Goal: Task Accomplishment & Management: Use online tool/utility

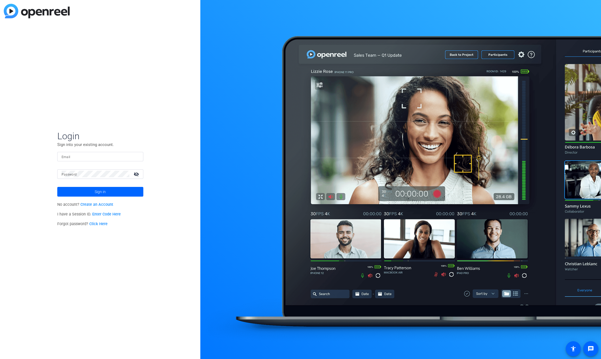
click at [97, 157] on input "Email" at bounding box center [100, 156] width 77 height 6
type input "james@alteredimage.com"
drag, startPoint x: 100, startPoint y: 193, endPoint x: 192, endPoint y: 198, distance: 93.0
click at [100, 193] on span "Sign in" at bounding box center [100, 191] width 11 height 13
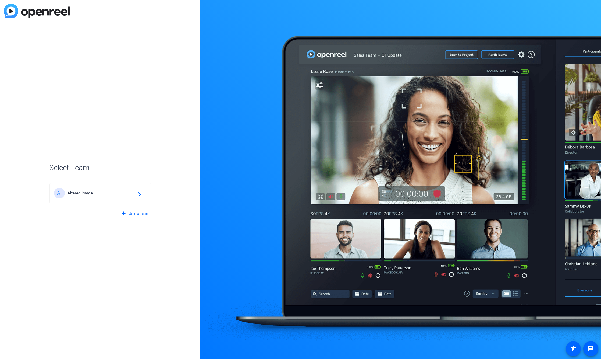
click at [115, 194] on span "Altered Image" at bounding box center [101, 192] width 67 height 5
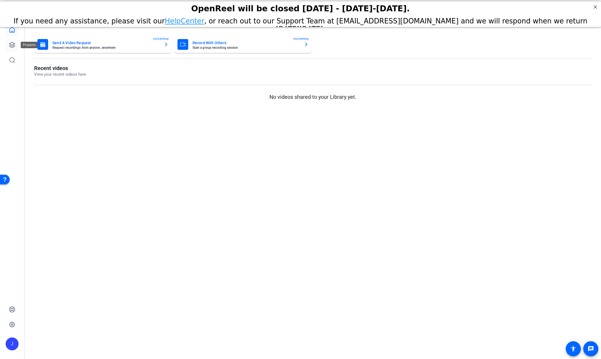
click at [15, 44] on icon at bounding box center [12, 45] width 6 height 6
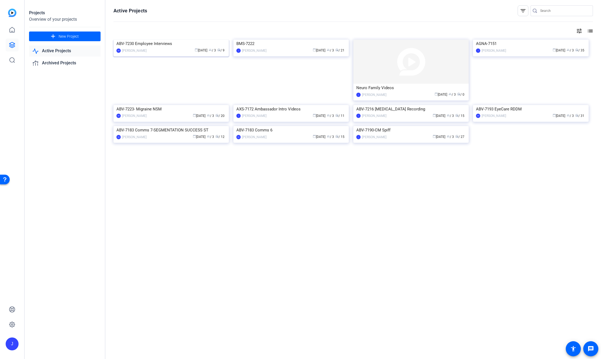
click at [191, 40] on img at bounding box center [171, 40] width 115 height 0
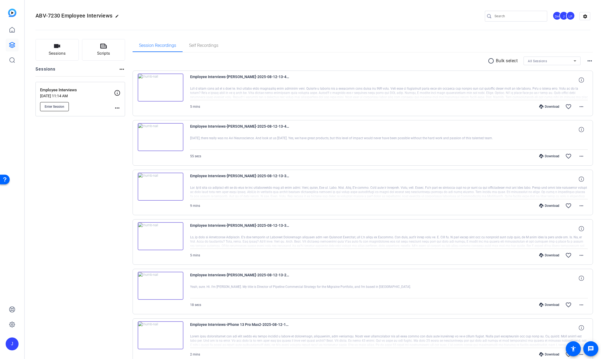
click at [59, 108] on span "Enter Session" at bounding box center [55, 106] width 20 height 4
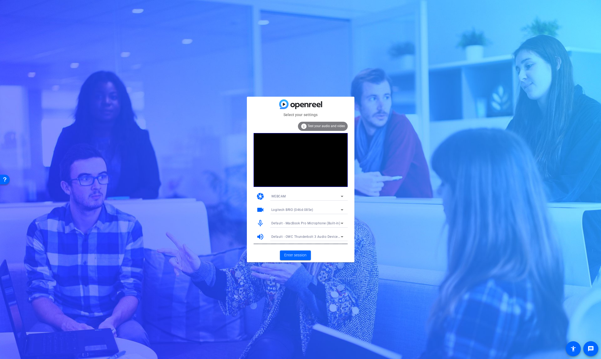
click at [355, 54] on div "Select your settings info Test your audio and video camera WEBCAM videocam Logi…" at bounding box center [300, 179] width 601 height 359
click at [303, 225] on div "Default - MacBook Pro Microphone (Built-in)" at bounding box center [305, 223] width 69 height 7
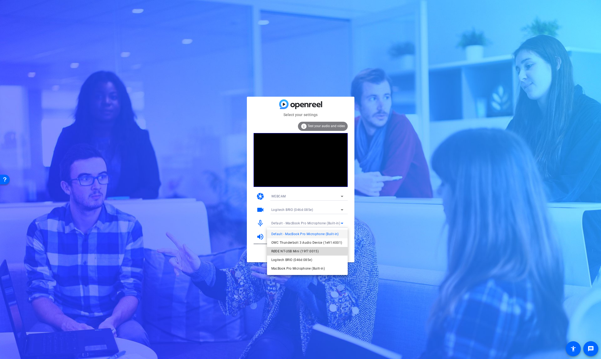
click at [291, 251] on span "RØDE NT-USB Mini (19f7:0015)" at bounding box center [295, 251] width 48 height 6
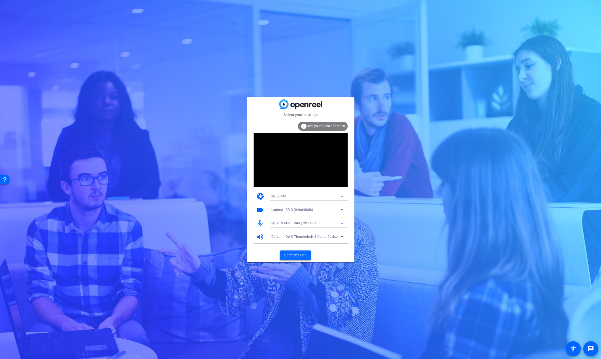
click at [302, 255] on span "Enter session" at bounding box center [295, 255] width 22 height 6
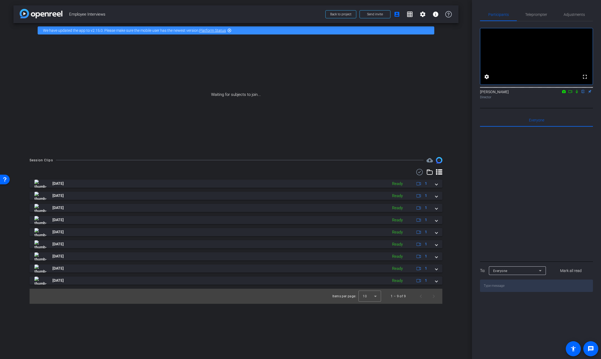
click at [571, 93] on icon at bounding box center [571, 92] width 4 height 4
click at [581, 93] on icon at bounding box center [583, 92] width 4 height 4
click at [530, 17] on span "Teleprompter" at bounding box center [536, 14] width 22 height 13
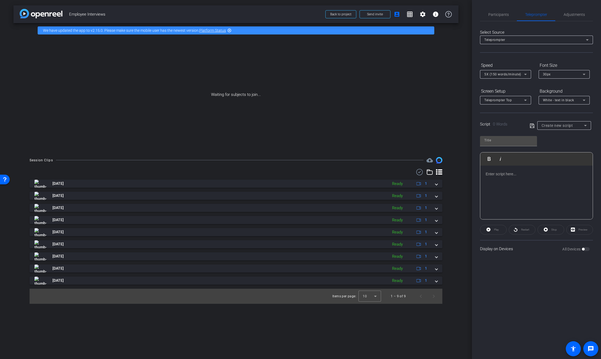
click at [494, 177] on div at bounding box center [537, 192] width 112 height 54
click at [499, 176] on p at bounding box center [537, 174] width 102 height 6
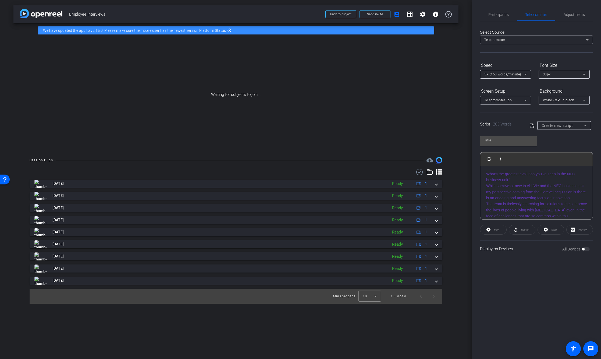
scroll to position [96, 0]
click at [518, 193] on blockquote "What’s the greatest evolution you’ve seen in the NEC business unit? While somew…" at bounding box center [537, 147] width 102 height 144
click at [484, 175] on div "What’s the greatest evolution you’ve seen in the NEC business unit? While somew…" at bounding box center [537, 242] width 112 height 155
click at [516, 179] on blockquote "What’s the greatest evolution you’ve seen in the NEC business unit? While somew…" at bounding box center [537, 243] width 102 height 144
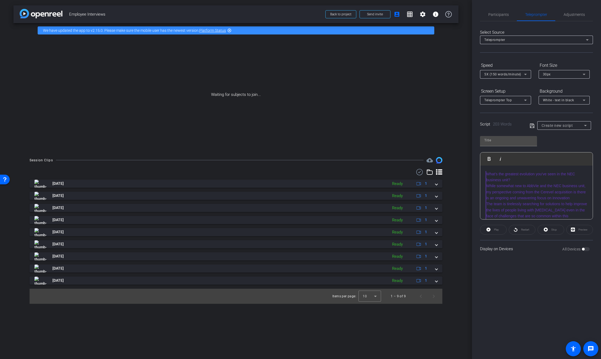
click at [511, 172] on blockquote "What’s the greatest evolution you’ve seen in the NEC business unit? While somew…" at bounding box center [537, 243] width 102 height 144
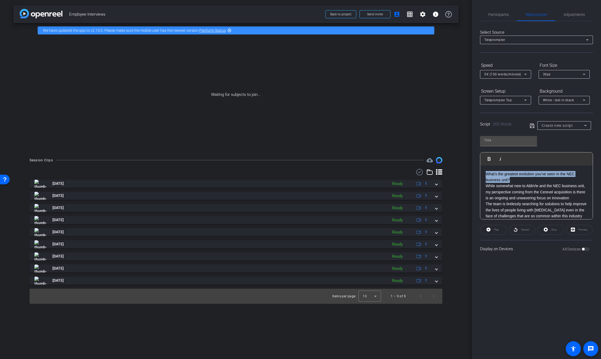
drag, startPoint x: 517, startPoint y: 179, endPoint x: 461, endPoint y: 169, distance: 57.4
click at [461, 169] on div "arrow_back Employee Interviews Back to project Send invite account_box grid_on …" at bounding box center [300, 179] width 601 height 359
click at [519, 180] on p "What’s the greatest evolution you’ve seen in the NEC business unit?" at bounding box center [537, 177] width 102 height 12
type input "Default title 1897"
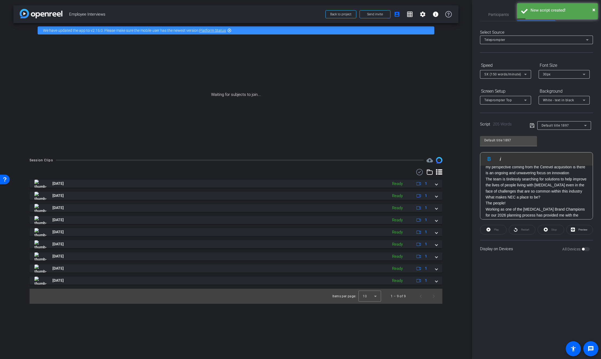
scroll to position [34, 0]
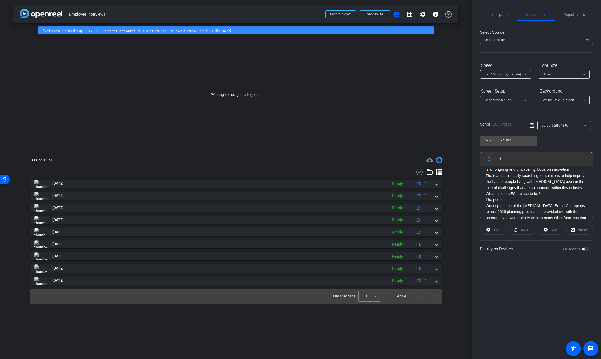
click at [524, 190] on p "The team is tirelessly searching for solutions to help improve the lives of peo…" at bounding box center [537, 181] width 102 height 18
drag, startPoint x: 544, startPoint y: 203, endPoint x: 478, endPoint y: 203, distance: 65.6
click at [478, 203] on div "Participants Teleprompter Adjustments [PERSON_NAME] Director [PERSON_NAME] Dire…" at bounding box center [536, 179] width 129 height 359
click at [559, 199] on p "What makes NEC a place to be?" at bounding box center [537, 196] width 102 height 6
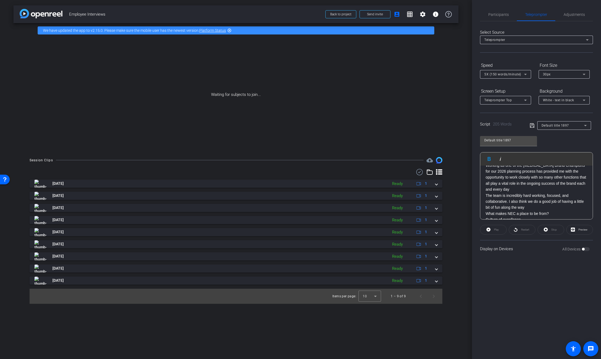
scroll to position [90, 0]
click at [543, 189] on p "Working as one of the [MEDICAL_DATA] Brand Champions for our 2026 planning proc…" at bounding box center [537, 174] width 102 height 30
click at [548, 200] on p "The team is incredibly hard working, focused, and collaborative. I also think w…" at bounding box center [537, 191] width 102 height 18
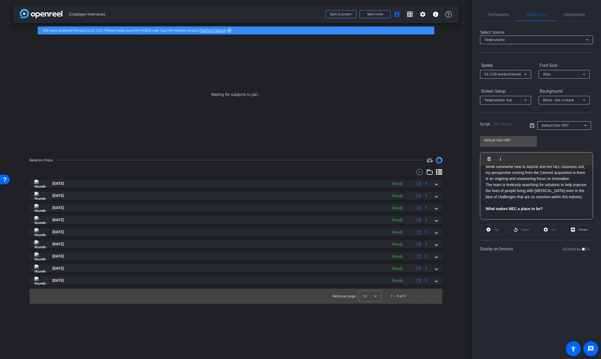
click at [536, 200] on p "The team is tirelessly searching for solutions to help improve the lives of peo…" at bounding box center [537, 191] width 102 height 18
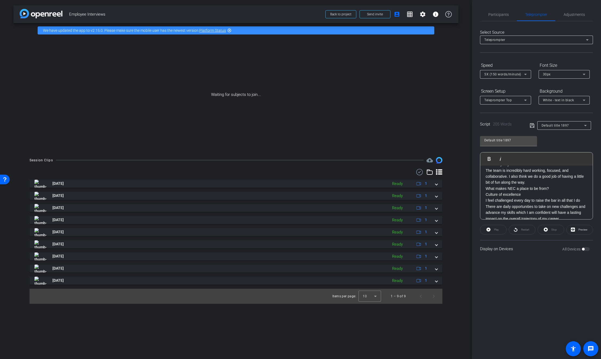
click at [553, 185] on p "The team is incredibly hard working, focused, and collaborative. I also think w…" at bounding box center [537, 176] width 102 height 18
drag, startPoint x: 555, startPoint y: 199, endPoint x: 476, endPoint y: 198, distance: 79.6
click at [475, 198] on div "Participants Teleprompter Adjustments [PERSON_NAME] Director [PERSON_NAME] Dire…" at bounding box center [536, 179] width 129 height 359
click at [574, 197] on p "What makes NEC a place to be from?" at bounding box center [537, 194] width 102 height 6
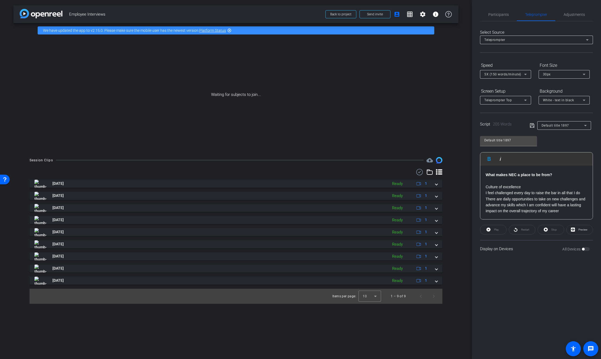
click at [525, 189] on p "Culture of excellence" at bounding box center [537, 187] width 102 height 6
click at [580, 211] on p "There are daily opportunities to take on new challenges and advance my skills w…" at bounding box center [537, 205] width 102 height 18
click at [507, 138] on input "Default title 1897" at bounding box center [509, 140] width 48 height 6
drag, startPoint x: 523, startPoint y: 141, endPoint x: 430, endPoint y: 138, distance: 92.9
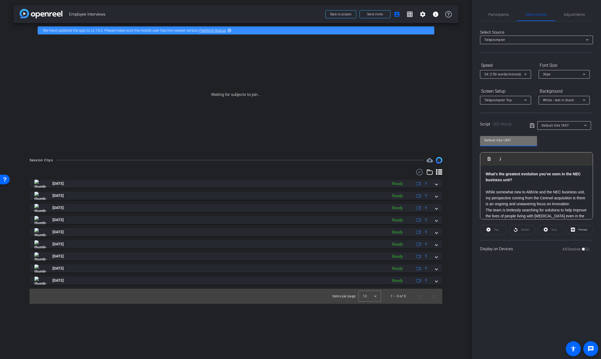
click at [430, 138] on div "arrow_back Employee Interviews Back to project Send invite account_box grid_on …" at bounding box center [300, 179] width 601 height 359
click at [531, 124] on icon at bounding box center [532, 125] width 5 height 6
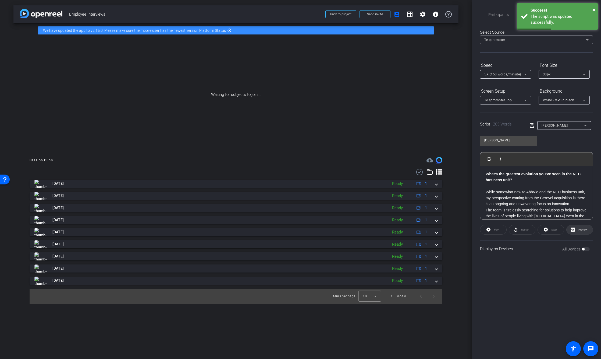
click at [581, 227] on span "Preview" at bounding box center [582, 230] width 10 height 8
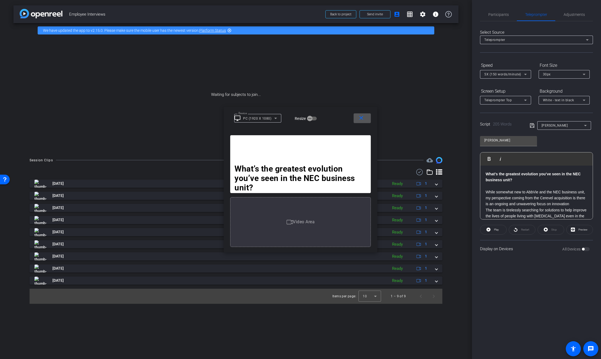
click at [271, 118] on div "PC (1920 X 1080)" at bounding box center [258, 118] width 33 height 7
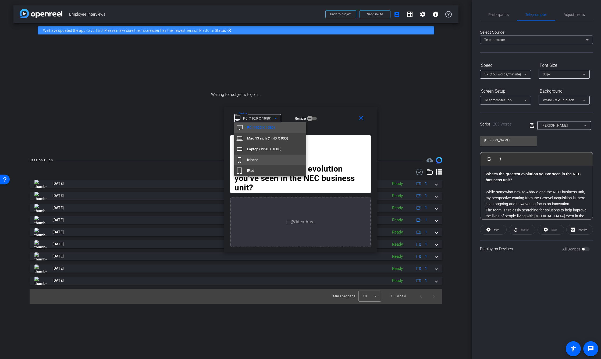
click at [264, 159] on mat-option "phone_iphone iPhone" at bounding box center [270, 159] width 72 height 11
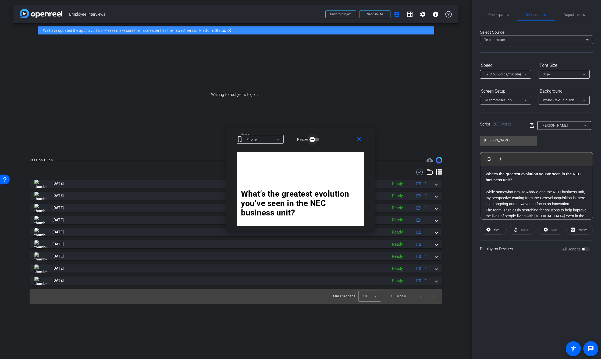
click at [312, 141] on icon "button" at bounding box center [312, 139] width 5 height 5
click at [315, 141] on icon "button" at bounding box center [316, 139] width 5 height 5
click at [496, 228] on span "Play" at bounding box center [496, 229] width 5 height 3
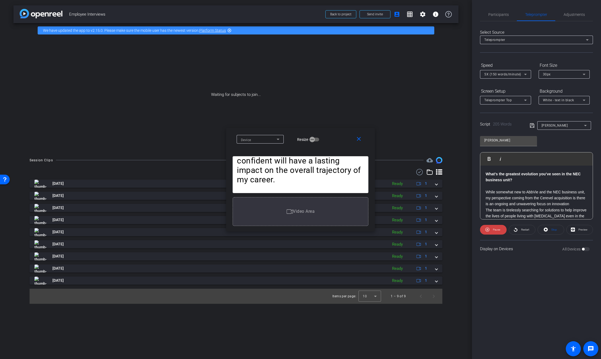
click at [279, 138] on icon at bounding box center [278, 139] width 6 height 6
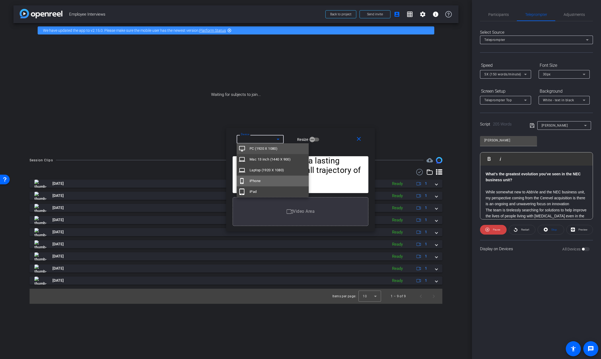
click at [262, 179] on mat-option "phone_iphone iPhone" at bounding box center [273, 180] width 72 height 11
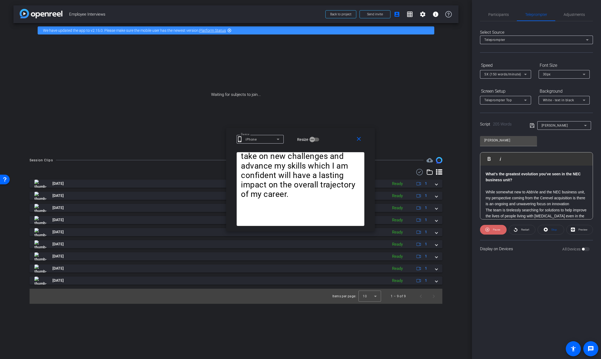
click at [491, 228] on span at bounding box center [493, 229] width 27 height 13
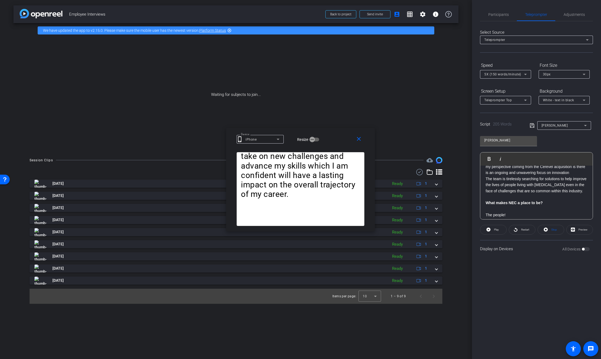
scroll to position [35, 0]
click at [486, 201] on strong "What makes NEC a place to be?" at bounding box center [514, 199] width 57 height 4
click at [486, 160] on img "button" at bounding box center [486, 158] width 3 height 3
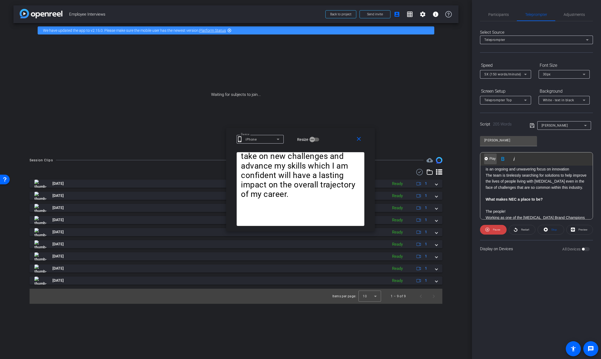
click at [486, 160] on img "button" at bounding box center [486, 158] width 3 height 3
click at [491, 231] on span at bounding box center [493, 229] width 27 height 13
click at [504, 15] on span "Participants" at bounding box center [499, 15] width 20 height 4
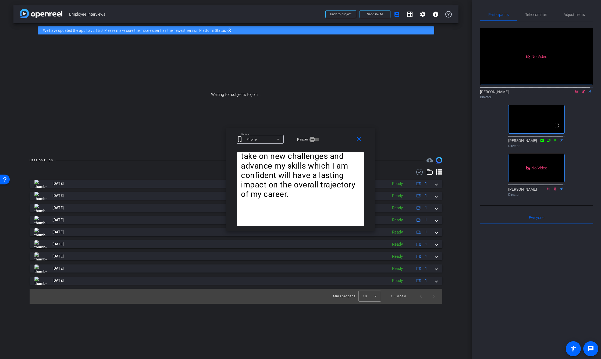
click at [581, 90] on icon at bounding box center [583, 92] width 4 height 4
click at [575, 90] on icon at bounding box center [576, 91] width 3 height 3
click at [357, 138] on mat-icon "close" at bounding box center [359, 139] width 7 height 7
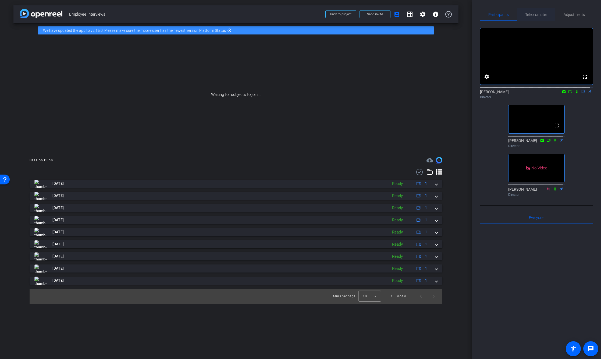
click at [549, 11] on div "Teleprompter" at bounding box center [536, 14] width 38 height 13
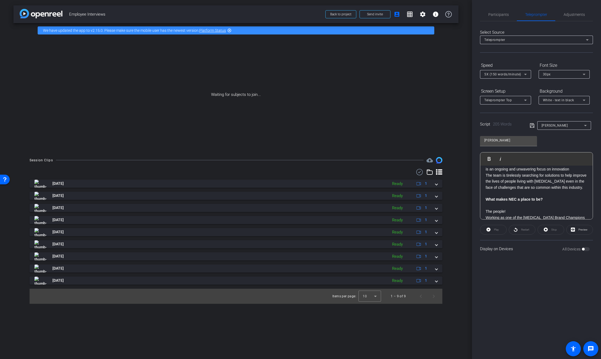
scroll to position [0, 0]
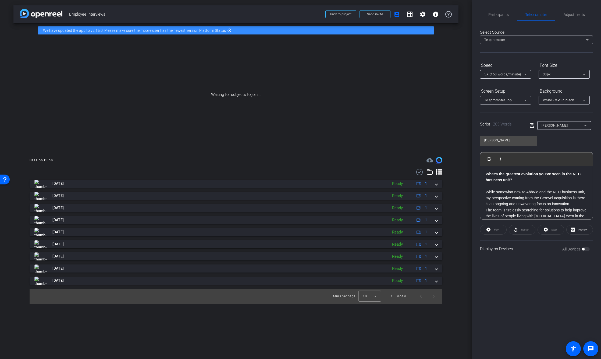
click at [534, 174] on strong "What’s the greatest evolution you’ve seen in the NEC business unit?" at bounding box center [533, 177] width 95 height 10
click at [506, 125] on span "205 Words" at bounding box center [502, 124] width 19 height 5
drag, startPoint x: 496, startPoint y: 142, endPoint x: 511, endPoint y: 143, distance: 14.6
click at [496, 142] on input "[PERSON_NAME]" at bounding box center [509, 140] width 48 height 6
click at [573, 143] on div "[PERSON_NAME] Play Play from this location Play Selected Play and display the s…" at bounding box center [536, 175] width 113 height 87
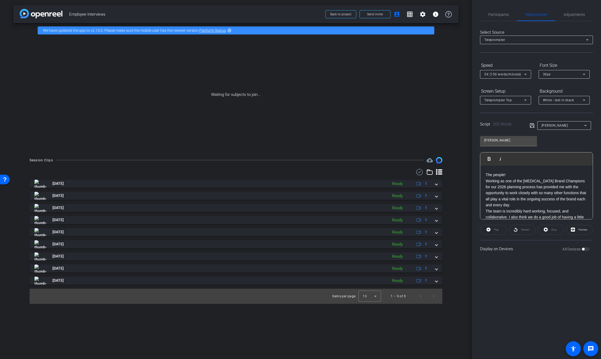
scroll to position [138, 0]
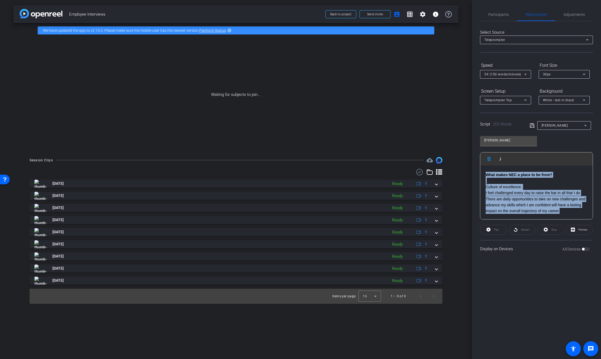
drag, startPoint x: 486, startPoint y: 174, endPoint x: 571, endPoint y: 250, distance: 113.6
click at [601, 281] on html "Accessibility Screen-Reader Guide, Feedback, and Issue Reporting | New window m…" at bounding box center [300, 179] width 601 height 359
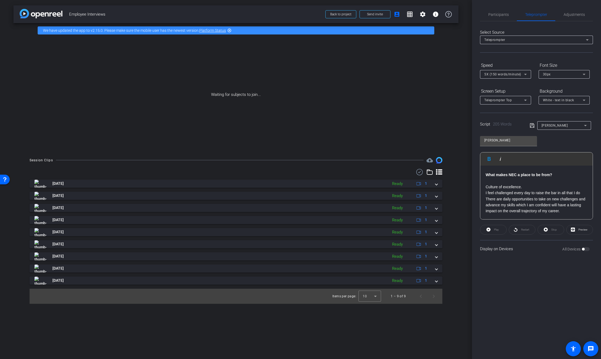
drag, startPoint x: 567, startPoint y: 206, endPoint x: 582, endPoint y: 213, distance: 15.9
click at [567, 206] on p "There are daily opportunities to take on new challenges and advance my skills w…" at bounding box center [537, 205] width 102 height 18
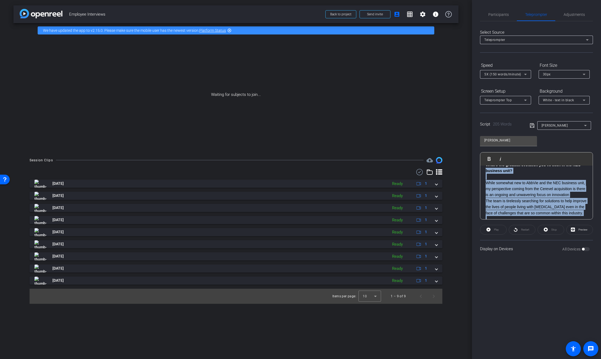
scroll to position [0, 0]
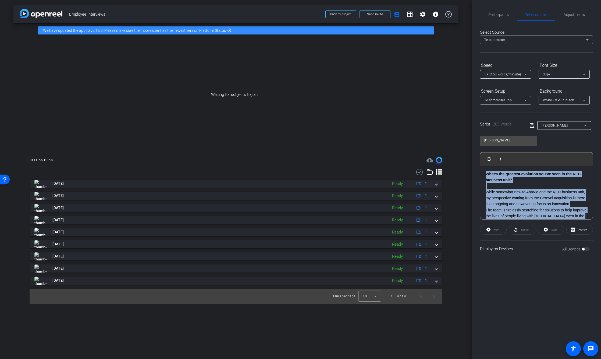
drag, startPoint x: 578, startPoint y: 213, endPoint x: 382, endPoint y: 62, distance: 247.7
click at [382, 62] on div "arrow_back Employee Interviews Back to project Send invite account_box grid_on …" at bounding box center [300, 179] width 601 height 359
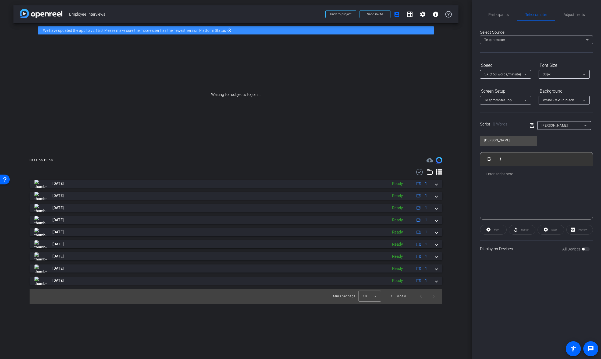
drag, startPoint x: 494, startPoint y: 169, endPoint x: 487, endPoint y: 176, distance: 9.9
click at [494, 169] on div at bounding box center [537, 192] width 112 height 54
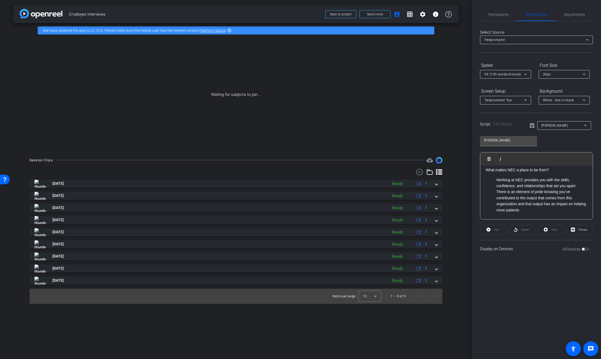
click at [497, 183] on li "Working at NEC provides you with the skills, confidence, and relationships that…" at bounding box center [542, 183] width 91 height 12
click at [496, 195] on ul "There is an element of pride knowing you’ve contributed to the output that come…" at bounding box center [537, 201] width 102 height 24
click at [496, 8] on span "Participants" at bounding box center [499, 14] width 20 height 13
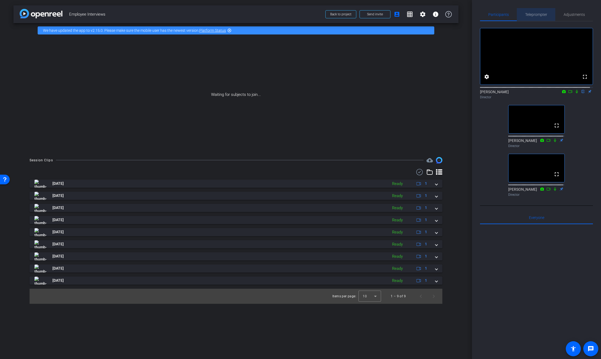
click at [539, 15] on span "Teleprompter" at bounding box center [536, 15] width 22 height 4
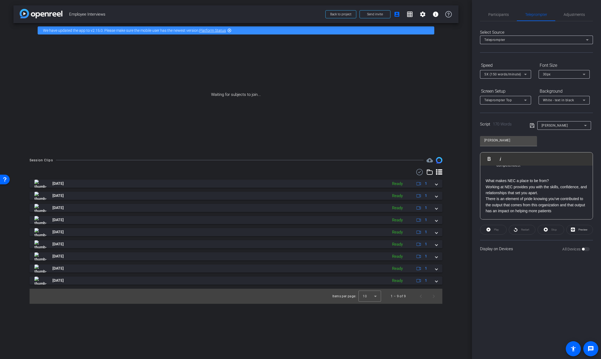
scroll to position [0, 0]
click at [494, 188] on ul "The biggest evolution I’ve seen is how connected and collaborative we’ve become…" at bounding box center [537, 210] width 102 height 48
click at [494, 199] on ul "We’re building ideas together, challenging each other, and delivering stronger …" at bounding box center [537, 217] width 102 height 36
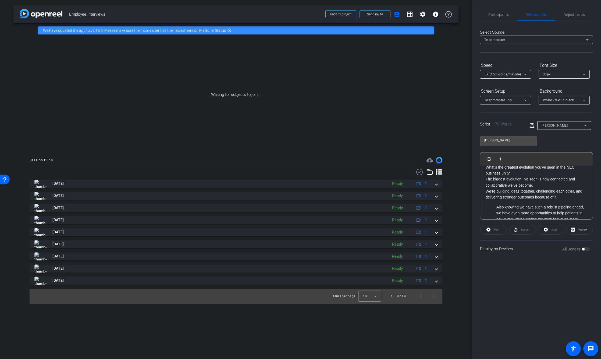
scroll to position [14, 0]
click at [493, 199] on ul "Also knowing we have such a robust pipeline ahead, we have even more opportunit…" at bounding box center [537, 209] width 102 height 24
click at [496, 203] on ul "The energy here is contagious. Working alongside such a talented team and cross…" at bounding box center [537, 221] width 102 height 42
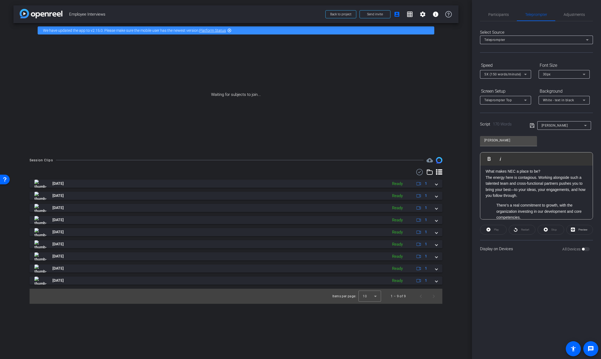
click at [497, 205] on li "There’s a real commitment to growth, with the organization investing in our dev…" at bounding box center [542, 211] width 91 height 18
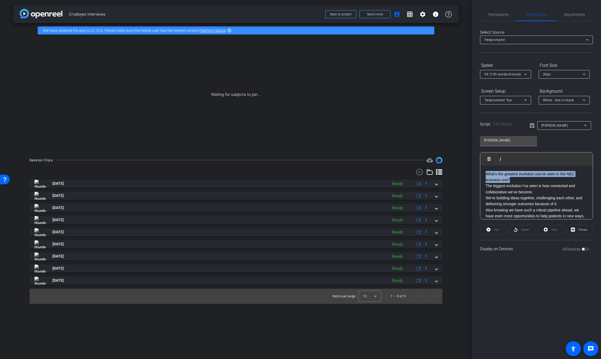
drag, startPoint x: 500, startPoint y: 177, endPoint x: 457, endPoint y: 165, distance: 44.3
click at [457, 165] on div "arrow_back Employee Interviews Back to project Send invite account_box grid_on …" at bounding box center [300, 179] width 601 height 359
click at [530, 178] on p "What’s the greatest evolution you’ve seen in the NEC business unit?" at bounding box center [537, 177] width 102 height 12
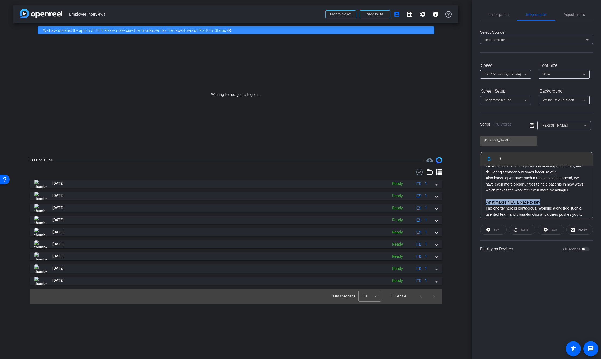
drag, startPoint x: 550, startPoint y: 200, endPoint x: 443, endPoint y: 201, distance: 107.1
click at [443, 201] on div "arrow_back Employee Interviews Back to project Send invite account_box grid_on …" at bounding box center [300, 179] width 601 height 359
click at [560, 201] on p "What makes NEC a place to be?" at bounding box center [537, 195] width 102 height 12
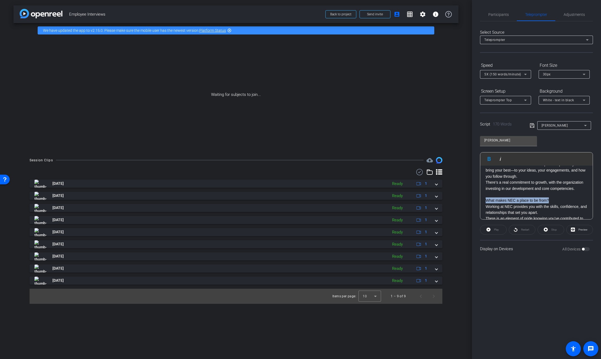
drag, startPoint x: 551, startPoint y: 200, endPoint x: 458, endPoint y: 200, distance: 93.4
click at [458, 200] on div "arrow_back Employee Interviews Back to project Send invite account_box grid_on …" at bounding box center [300, 179] width 601 height 359
click at [561, 201] on p "What makes NEC a place to be from?" at bounding box center [537, 197] width 102 height 12
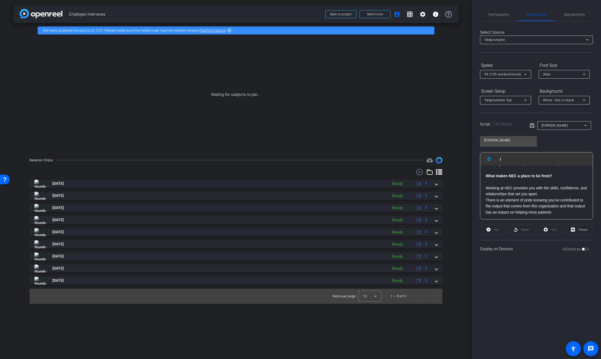
scroll to position [120, 0]
click at [568, 213] on p "There is an element of pride knowing you’ve contributed to the output that come…" at bounding box center [537, 205] width 102 height 18
drag, startPoint x: 510, startPoint y: 140, endPoint x: 433, endPoint y: 138, distance: 76.2
click at [433, 138] on div "arrow_back Employee Interviews Back to project Send invite account_box grid_on …" at bounding box center [300, 179] width 601 height 359
paste input "[PERSON_NAME]"
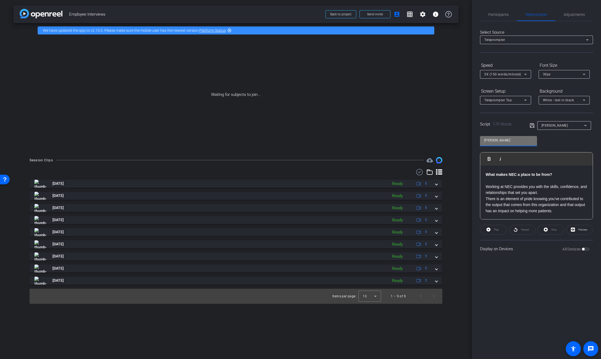
drag, startPoint x: 534, startPoint y: 125, endPoint x: 525, endPoint y: 132, distance: 11.5
click at [534, 125] on icon at bounding box center [532, 125] width 5 height 6
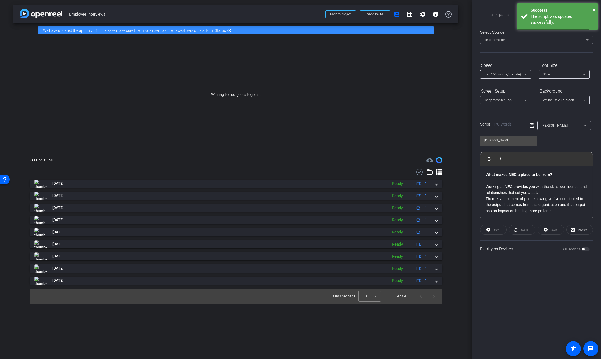
drag, startPoint x: 557, startPoint y: 138, endPoint x: 560, endPoint y: 134, distance: 5.4
click at [557, 138] on div "[PERSON_NAME] Play Play from this location Play Selected Play and display the s…" at bounding box center [536, 175] width 113 height 87
click at [562, 125] on span "[PERSON_NAME]" at bounding box center [555, 125] width 26 height 4
drag, startPoint x: 524, startPoint y: 115, endPoint x: 527, endPoint y: 119, distance: 5.0
click at [524, 115] on div at bounding box center [300, 179] width 601 height 359
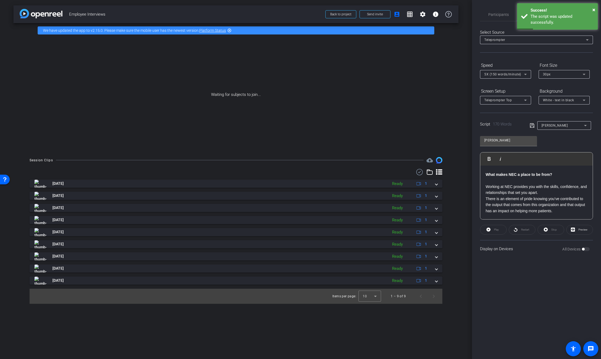
click at [553, 140] on div "[PERSON_NAME] Play Play from this location Play Selected Play and display the s…" at bounding box center [536, 175] width 113 height 87
click at [560, 125] on span "[PERSON_NAME]" at bounding box center [555, 125] width 26 height 4
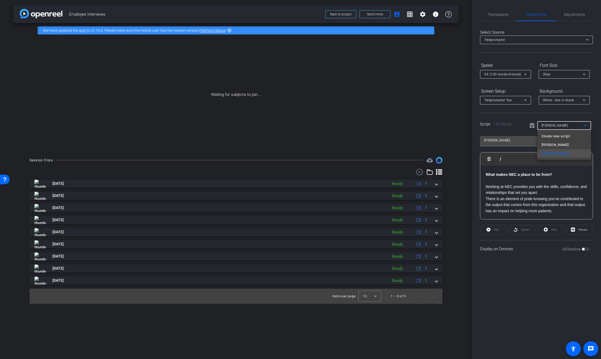
click at [520, 118] on div at bounding box center [300, 179] width 601 height 359
click at [547, 124] on span "[PERSON_NAME]" at bounding box center [555, 125] width 26 height 4
click at [560, 143] on mat-option "[PERSON_NAME]" at bounding box center [565, 144] width 54 height 9
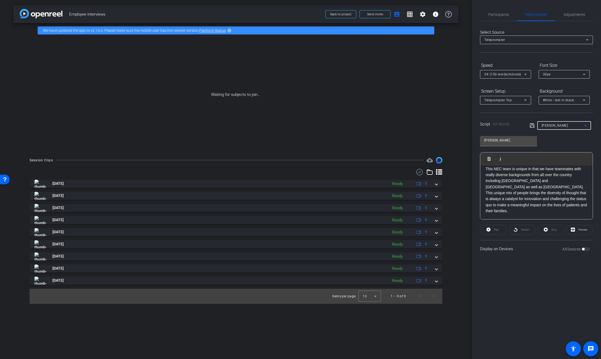
click at [555, 123] on span "[PERSON_NAME]" at bounding box center [555, 125] width 26 height 4
click at [550, 156] on span "[PERSON_NAME]" at bounding box center [555, 153] width 27 height 6
type input "[PERSON_NAME]"
click at [552, 125] on span "[PERSON_NAME]" at bounding box center [555, 125] width 26 height 4
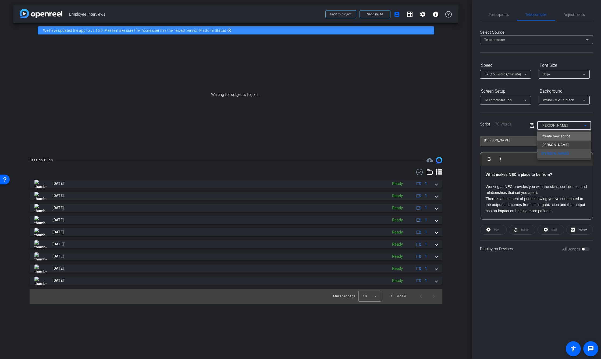
click at [555, 136] on span "Create new script" at bounding box center [556, 136] width 28 height 6
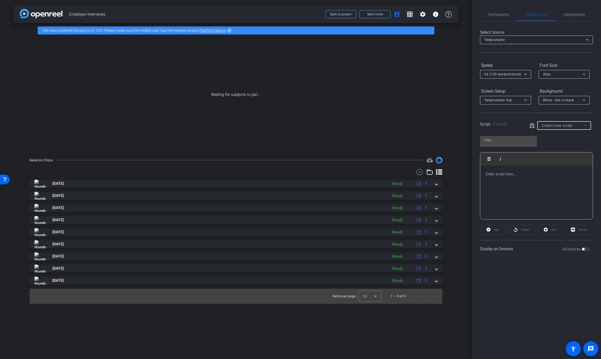
click at [514, 192] on div at bounding box center [537, 192] width 112 height 54
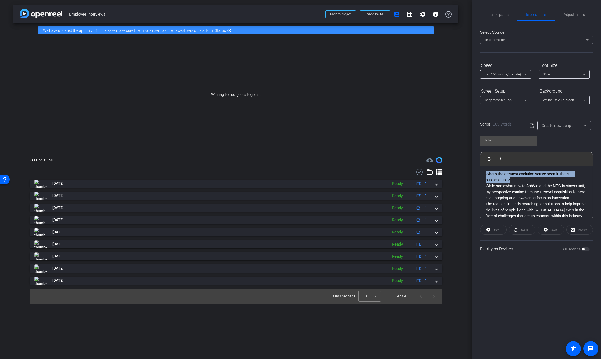
drag, startPoint x: 505, startPoint y: 177, endPoint x: 453, endPoint y: 167, distance: 52.8
click at [453, 167] on div "arrow_back Employee Interviews Back to project Send invite account_box grid_on …" at bounding box center [300, 179] width 601 height 359
click at [527, 179] on p "What’s the greatest evolution you’ve seen in the NEC business unit?" at bounding box center [537, 177] width 102 height 12
click at [527, 201] on p "The team is tirelessly searching for solutions to help improve the lives of peo…" at bounding box center [537, 192] width 102 height 18
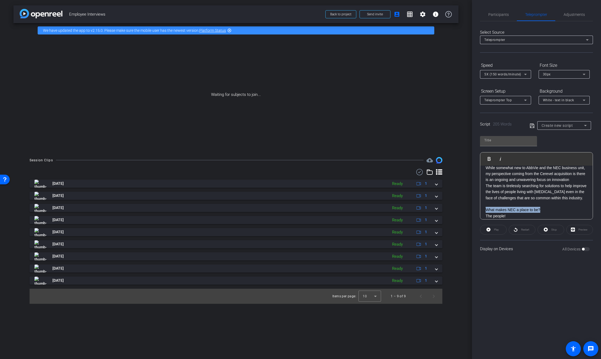
drag, startPoint x: 502, startPoint y: 212, endPoint x: 451, endPoint y: 214, distance: 51.1
click at [450, 214] on div "arrow_back Employee Interviews Back to project Send invite account_box grid_on …" at bounding box center [300, 179] width 601 height 359
click at [554, 199] on p "What makes NEC a place to be?" at bounding box center [537, 196] width 102 height 6
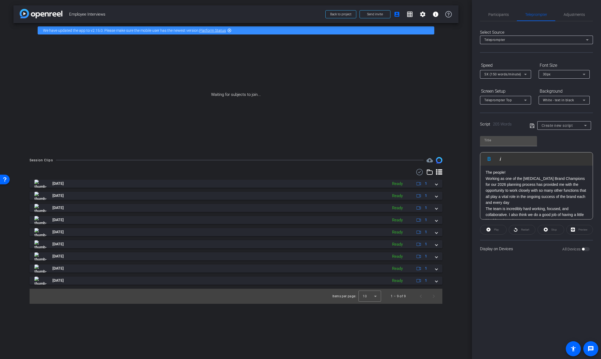
click at [544, 206] on p "Working as one of the [MEDICAL_DATA] Brand Champions for our 2026 planning proc…" at bounding box center [537, 190] width 102 height 30
click at [532, 206] on p "Working as one of the [MEDICAL_DATA] Brand Champions for our 2026 planning proc…" at bounding box center [537, 190] width 102 height 30
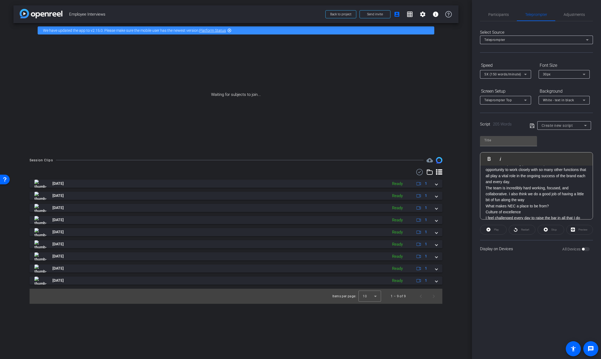
click at [542, 203] on p "The team is incredibly hard working, focused, and collaborative. I also think w…" at bounding box center [537, 194] width 102 height 18
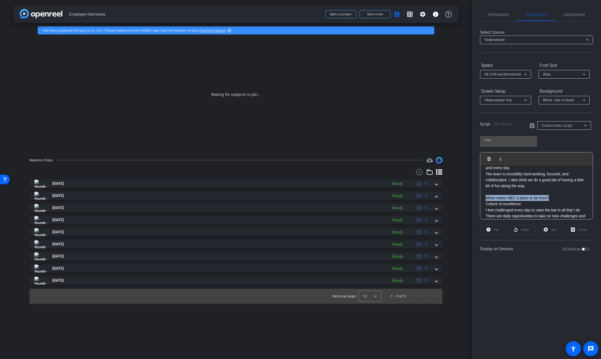
drag, startPoint x: 555, startPoint y: 204, endPoint x: 471, endPoint y: 202, distance: 84.2
click at [471, 202] on div "arrow_back Employee Interviews Back to project Send invite account_box grid_on …" at bounding box center [300, 179] width 601 height 359
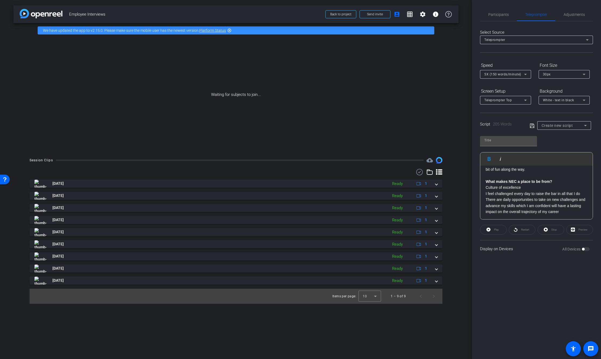
click at [571, 184] on p "What makes NEC a place to be from?" at bounding box center [537, 181] width 102 height 6
click at [521, 190] on p "Culture of excellence" at bounding box center [537, 187] width 102 height 6
click at [573, 212] on p "There are daily opportunities to take on new challenges and advance my skills w…" at bounding box center [537, 205] width 102 height 18
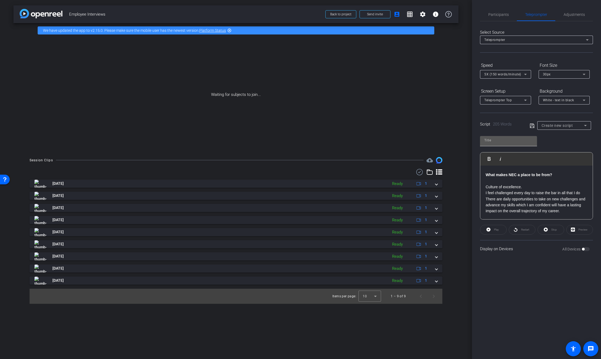
drag, startPoint x: 501, startPoint y: 142, endPoint x: 510, endPoint y: 142, distance: 8.6
click at [502, 142] on input "text" at bounding box center [509, 140] width 48 height 6
type input "[PERSON_NAME]"
click at [532, 125] on icon at bounding box center [532, 125] width 4 height 4
click at [563, 127] on div "[PERSON_NAME]" at bounding box center [563, 125] width 43 height 7
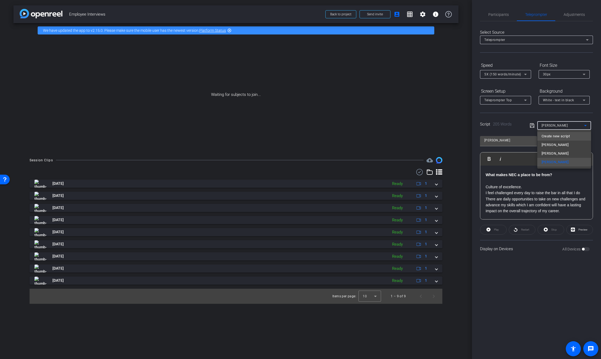
click at [550, 135] on span "Create new script" at bounding box center [556, 136] width 28 height 6
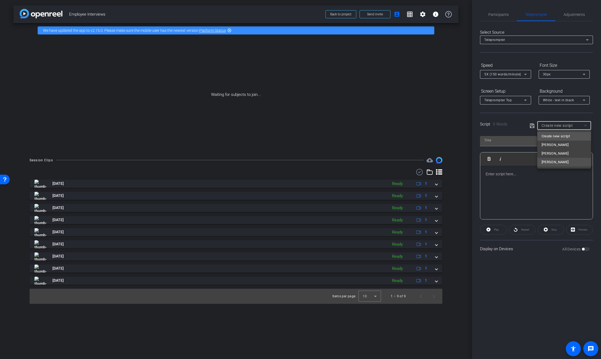
scroll to position [0, 0]
click at [506, 13] on span "Participants" at bounding box center [499, 15] width 20 height 4
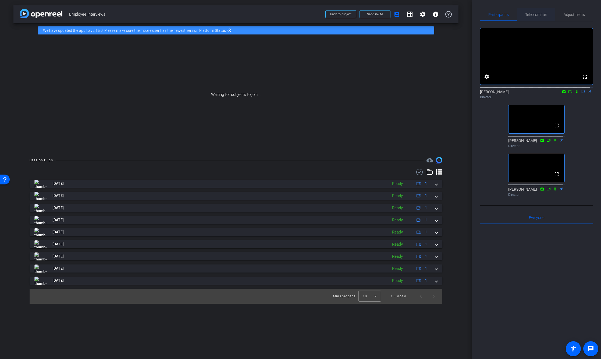
click at [529, 13] on span "Teleprompter" at bounding box center [536, 15] width 22 height 4
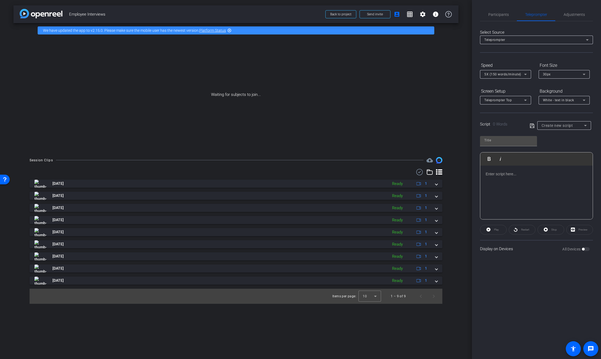
click at [497, 178] on div at bounding box center [537, 192] width 112 height 54
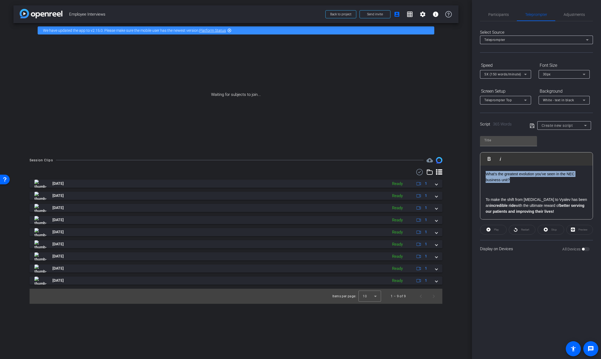
drag, startPoint x: 517, startPoint y: 180, endPoint x: 448, endPoint y: 163, distance: 71.2
click at [448, 163] on div "arrow_back Employee Interviews Back to project Send invite account_box grid_on …" at bounding box center [300, 179] width 601 height 359
click at [485, 200] on div "What’s the greatest evolution you’ve seen in the NEC business unit? To make the…" at bounding box center [537, 335] width 112 height 341
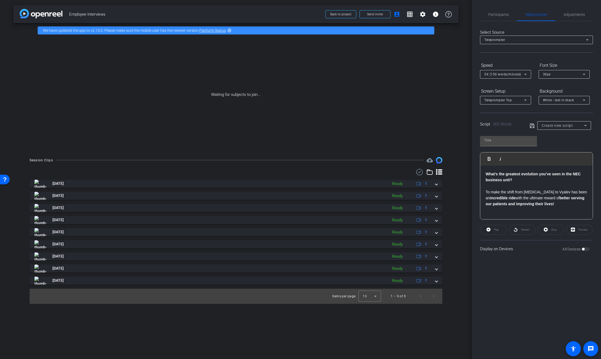
scroll to position [3, 0]
click at [508, 207] on div "What’s the greatest evolution you’ve seen in the NEC business unit? To make the…" at bounding box center [537, 328] width 112 height 333
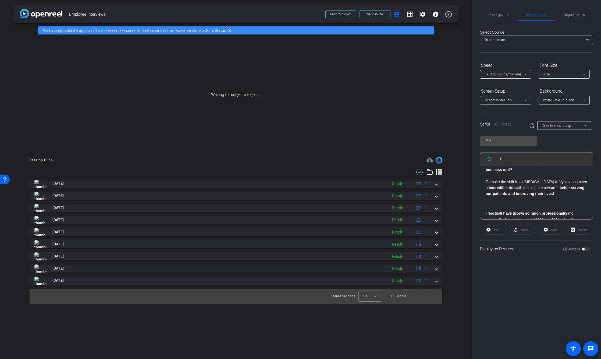
click at [485, 213] on div "What’s the greatest evolution you’ve seen in the NEC business unit? To make the…" at bounding box center [537, 321] width 112 height 333
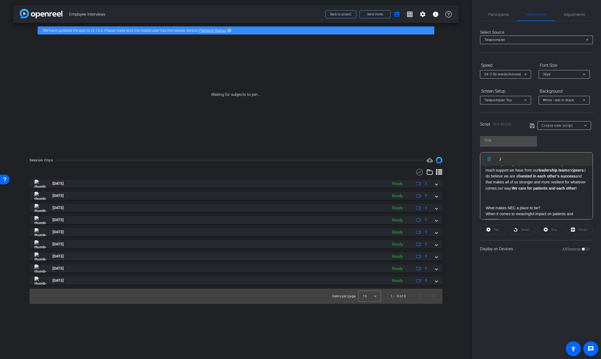
scroll to position [55, 0]
click at [485, 210] on div "What’s the greatest evolution you’ve seen in the NEC business unit? To make the…" at bounding box center [537, 270] width 112 height 320
drag, startPoint x: 544, startPoint y: 202, endPoint x: 464, endPoint y: 204, distance: 80.5
click at [462, 203] on div "arrow_back Employee Interviews Back to project Send invite account_box grid_on …" at bounding box center [300, 179] width 601 height 359
click at [554, 200] on p "What makes NEC a place to be?" at bounding box center [537, 197] width 102 height 6
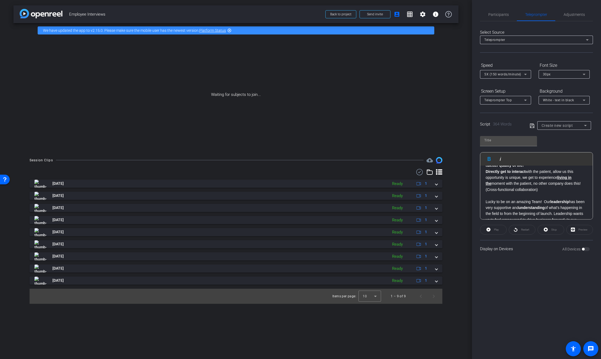
scroll to position [132, 0]
drag, startPoint x: 484, startPoint y: 204, endPoint x: 499, endPoint y: 207, distance: 14.8
click at [484, 204] on div "What’s the greatest evolution you’ve seen in the NEC business unit? To make the…" at bounding box center [537, 192] width 112 height 318
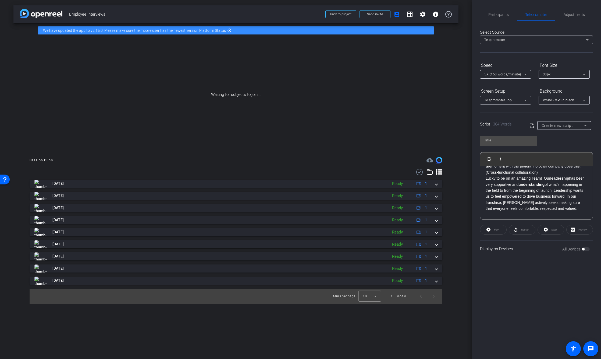
scroll to position [150, 0]
click at [496, 13] on span "Participants" at bounding box center [499, 15] width 20 height 4
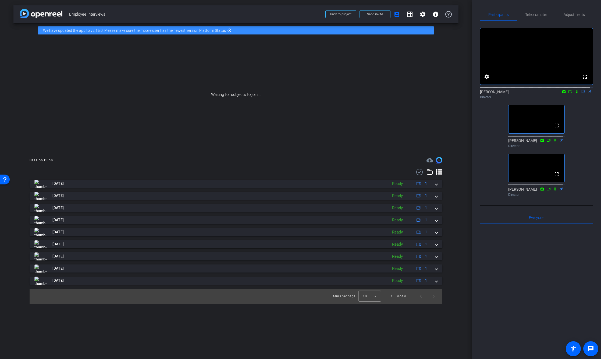
click at [575, 93] on icon at bounding box center [577, 92] width 4 height 4
click at [538, 15] on span "Teleprompter" at bounding box center [536, 15] width 22 height 4
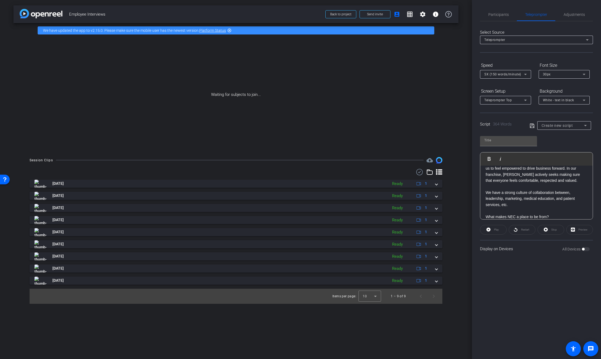
scroll to position [178, 0]
click at [485, 201] on div "What’s the greatest evolution you’ve seen in the NEC business unit? To make the…" at bounding box center [537, 144] width 112 height 312
drag, startPoint x: 559, startPoint y: 205, endPoint x: 467, endPoint y: 205, distance: 92.0
click at [467, 205] on div "arrow_back Employee Interviews Back to project Send invite account_box grid_on …" at bounding box center [300, 179] width 601 height 359
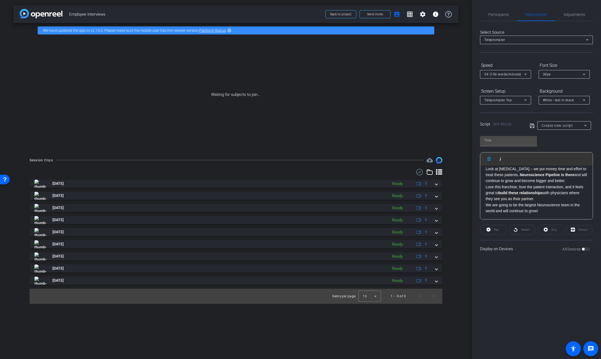
scroll to position [264, 0]
click at [512, 143] on input "text" at bounding box center [509, 140] width 48 height 6
click at [505, 142] on input "J" at bounding box center [509, 140] width 48 height 6
type input "[PERSON_NAME]"
click at [533, 125] on icon at bounding box center [532, 125] width 5 height 6
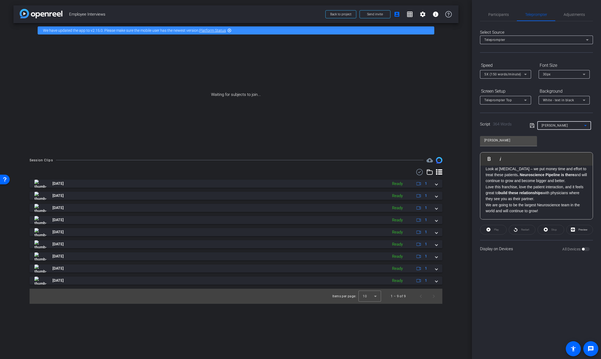
click at [552, 127] on span "[PERSON_NAME]" at bounding box center [555, 125] width 26 height 4
click at [551, 135] on span "Create new script" at bounding box center [556, 136] width 28 height 6
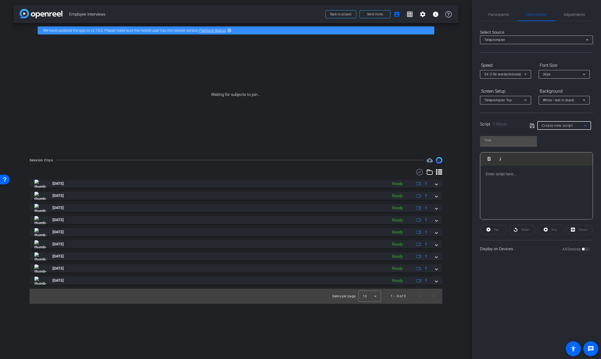
click at [517, 176] on p at bounding box center [537, 174] width 102 height 6
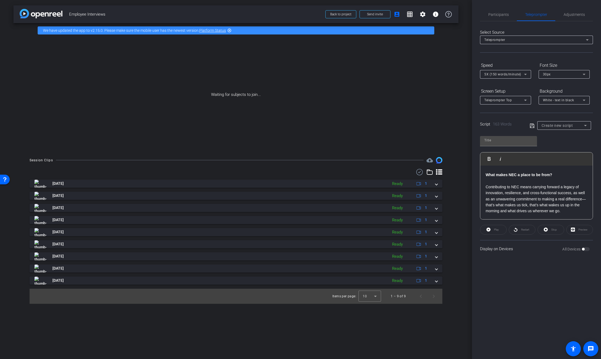
scroll to position [101, 0]
click at [504, 142] on input "text" at bounding box center [509, 140] width 48 height 6
click at [490, 138] on input "text" at bounding box center [509, 140] width 48 height 6
type input "Teddy"
click at [531, 125] on icon at bounding box center [532, 125] width 5 height 6
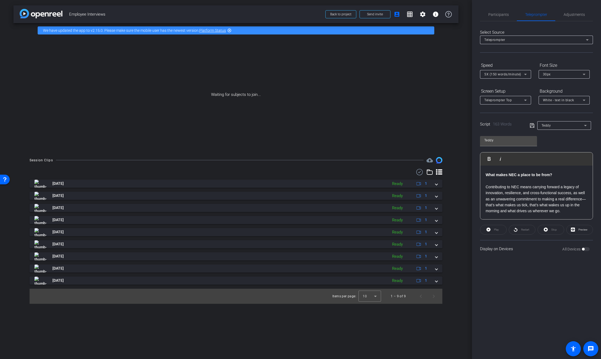
click at [559, 127] on div "Teddy" at bounding box center [563, 125] width 43 height 7
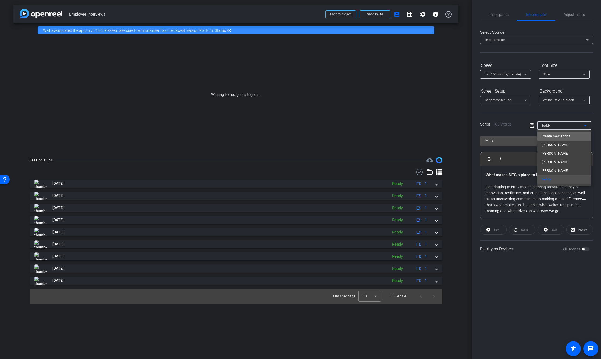
click at [557, 136] on span "Create new script" at bounding box center [556, 136] width 28 height 6
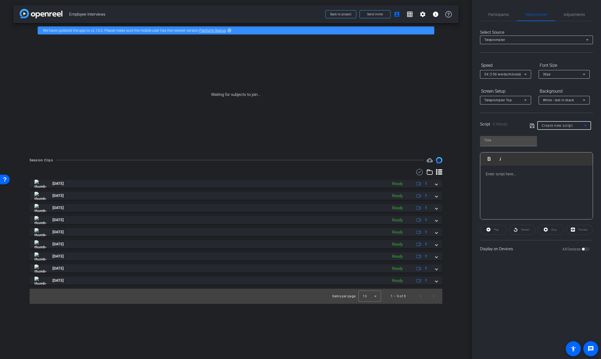
click at [508, 183] on div at bounding box center [537, 192] width 112 height 54
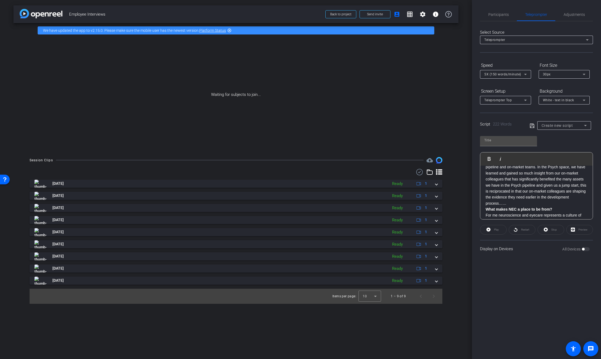
scroll to position [101, 0]
click at [546, 202] on p "For me, what makes NEC a place to be is the increased ease by which we can coll…" at bounding box center [537, 172] width 102 height 60
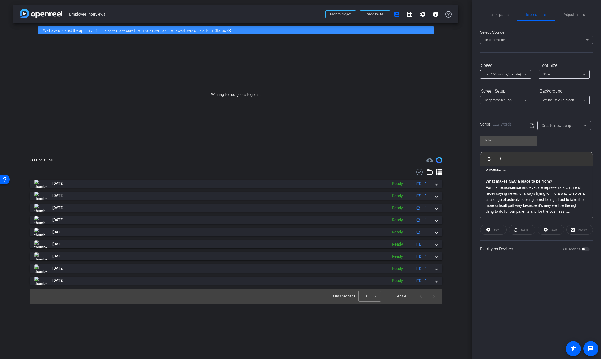
click at [561, 181] on p "What makes NEC a place to be from?" at bounding box center [537, 181] width 102 height 6
click at [528, 207] on p "The greatest evolution I have seen in the NEC business unit is the laser focus …" at bounding box center [537, 192] width 102 height 42
click at [541, 214] on p at bounding box center [537, 212] width 102 height 6
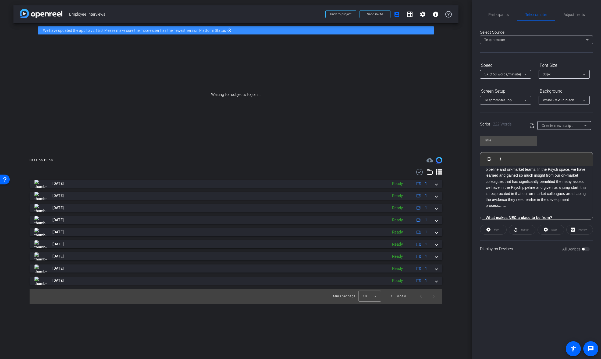
click at [542, 209] on p "For me, what makes NEC a place to be is the increased ease by which we can coll…" at bounding box center [537, 178] width 102 height 60
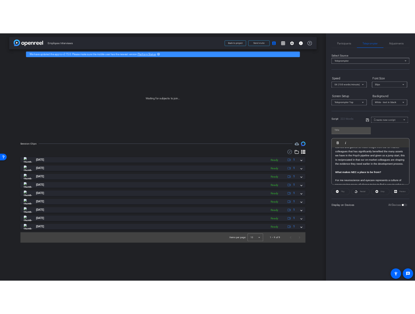
scroll to position [138, 0]
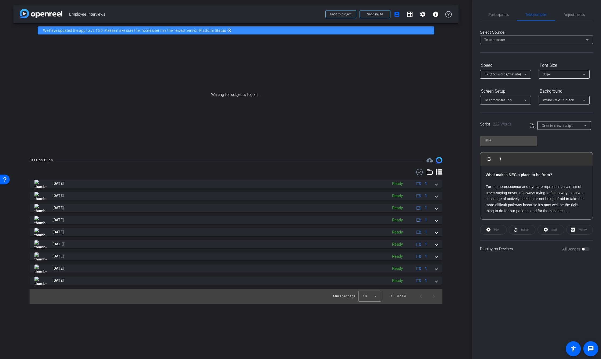
click at [586, 210] on div "What’s the greatest evolution you’ve seen in the NEC business unit? The greates…" at bounding box center [537, 129] width 112 height 179
click at [512, 143] on input "text" at bounding box center [509, 140] width 48 height 6
click at [528, 123] on div "Script 222 Words Create new script" at bounding box center [536, 120] width 113 height 17
click at [531, 125] on icon at bounding box center [532, 125] width 5 height 6
click at [570, 122] on div "[PERSON_NAME]" at bounding box center [563, 125] width 43 height 7
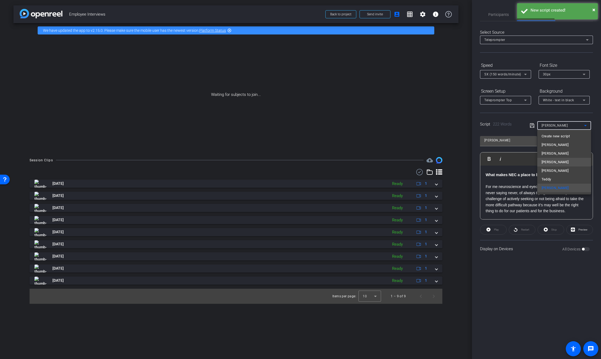
click at [555, 165] on mat-option "[PERSON_NAME]" at bounding box center [565, 162] width 54 height 9
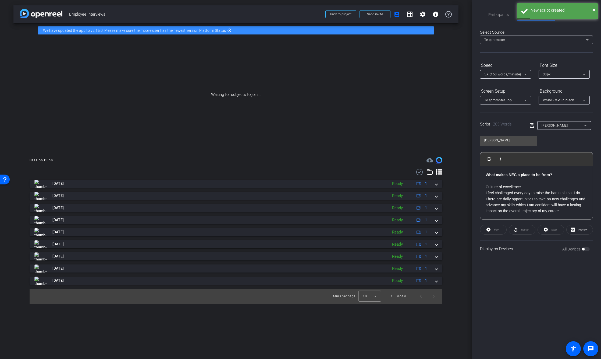
click at [538, 293] on div "Participants Teleprompter Adjustments settings [PERSON_NAME] flip Director [PER…" at bounding box center [536, 179] width 129 height 359
click at [490, 15] on span "Participants" at bounding box center [499, 15] width 20 height 4
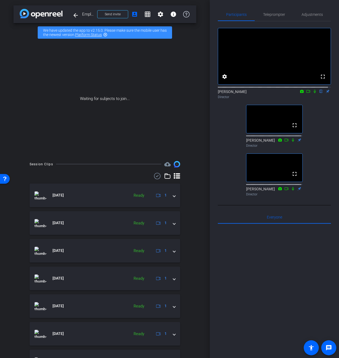
click at [305, 313] on div at bounding box center [274, 290] width 113 height 133
click at [294, 308] on div at bounding box center [274, 290] width 113 height 133
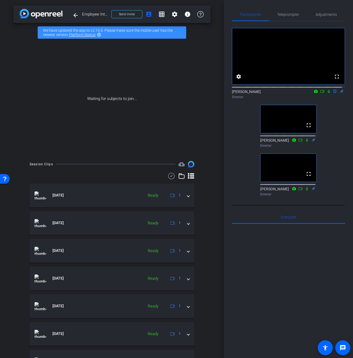
click at [300, 272] on div at bounding box center [288, 290] width 113 height 133
click at [293, 278] on div at bounding box center [288, 290] width 113 height 133
click at [302, 278] on div at bounding box center [288, 290] width 113 height 133
click at [300, 273] on div at bounding box center [288, 290] width 113 height 133
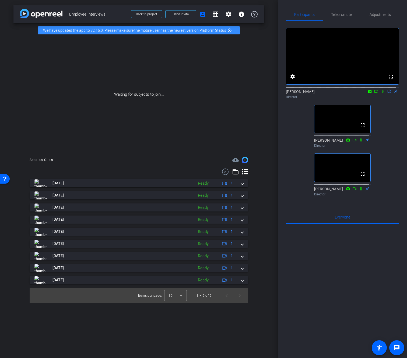
click at [144, 333] on div "arrow_back Employee Interviews Back to project Send invite account_box grid_on …" at bounding box center [139, 179] width 278 height 358
click at [343, 296] on div at bounding box center [342, 290] width 113 height 133
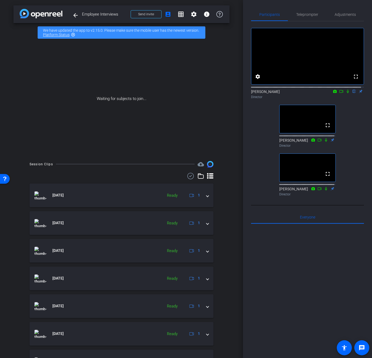
click at [340, 274] on div at bounding box center [307, 290] width 113 height 133
click at [295, 284] on div at bounding box center [307, 290] width 113 height 133
click at [314, 284] on div at bounding box center [307, 290] width 113 height 133
click at [296, 293] on div at bounding box center [307, 290] width 113 height 133
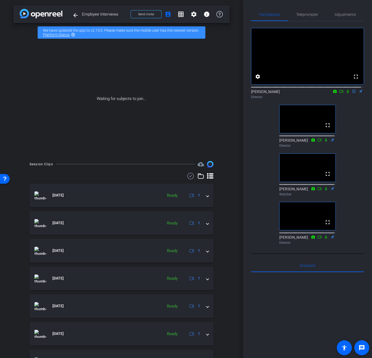
click at [298, 295] on div at bounding box center [307, 339] width 113 height 133
click at [256, 153] on div "fullscreen settings [PERSON_NAME] flip Director fullscreen [PERSON_NAME] Direct…" at bounding box center [307, 134] width 113 height 226
click at [349, 165] on div "fullscreen settings [PERSON_NAME] flip Director fullscreen [PERSON_NAME] Direct…" at bounding box center [307, 134] width 113 height 226
click at [331, 239] on icon at bounding box center [333, 237] width 4 height 4
click at [331, 142] on icon at bounding box center [332, 139] width 3 height 3
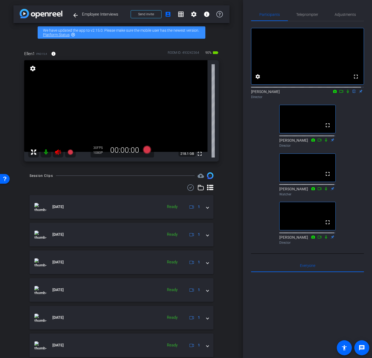
click at [56, 153] on icon at bounding box center [58, 152] width 6 height 5
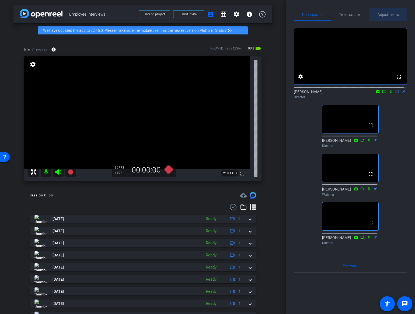
click at [387, 13] on span "Adjustments" at bounding box center [387, 15] width 21 height 4
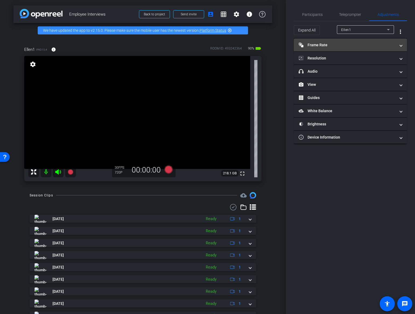
click at [343, 42] on mat-panel-title "Frame Rate Frame Rate" at bounding box center [346, 45] width 97 height 6
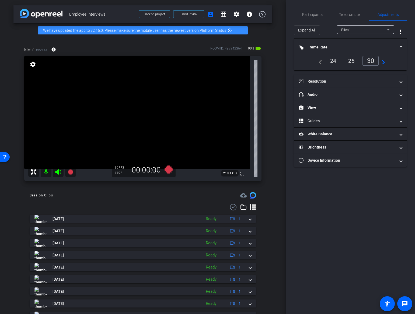
click at [337, 62] on div "24" at bounding box center [333, 60] width 14 height 9
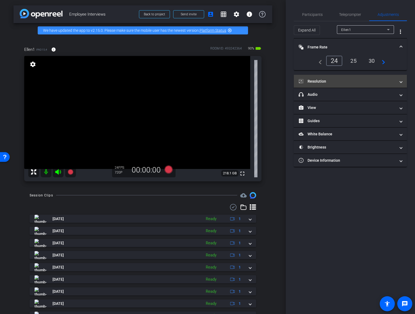
click at [338, 80] on mat-panel-title "Resolution" at bounding box center [346, 82] width 97 height 6
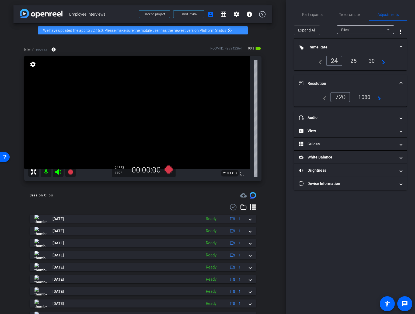
click at [385, 98] on div "navigate_before 720 1080 navigate_next" at bounding box center [350, 97] width 100 height 10
click at [380, 98] on mat-icon "navigate_next" at bounding box center [377, 97] width 6 height 6
click at [365, 97] on div "1080" at bounding box center [364, 97] width 20 height 9
click at [313, 15] on span "Participants" at bounding box center [312, 15] width 20 height 4
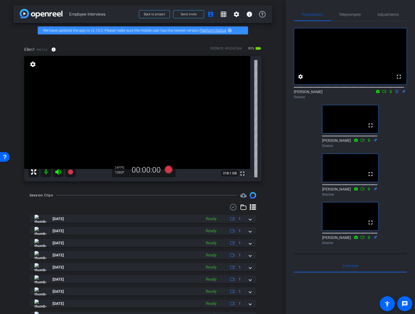
click at [301, 143] on div "fullscreen settings [PERSON_NAME] flip Director fullscreen [PERSON_NAME] Direct…" at bounding box center [350, 134] width 113 height 226
click at [52, 48] on mat-icon "info" at bounding box center [53, 49] width 5 height 5
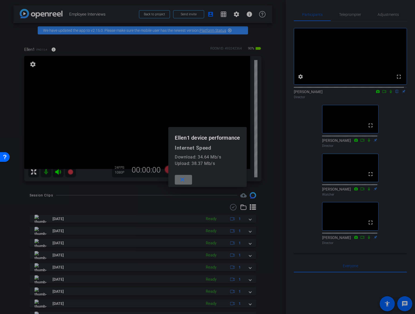
click at [189, 177] on span at bounding box center [183, 179] width 17 height 13
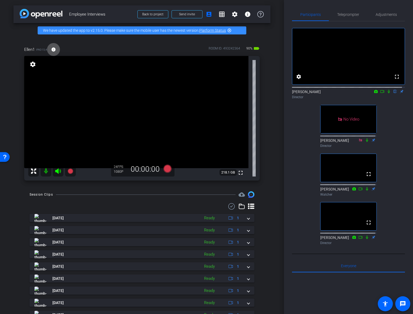
click at [274, 153] on div "arrow_back Employee Interviews Back to project Send invite account_box grid_on …" at bounding box center [142, 157] width 284 height 314
click at [267, 153] on div "Ellen1 iPad15,4 info ROOM ID: 493242364 90% battery_std fullscreen settings 218…" at bounding box center [141, 112] width 257 height 148
click at [279, 156] on div "arrow_back Employee Interviews Back to project Send invite account_box grid_on …" at bounding box center [142, 157] width 284 height 314
click at [263, 85] on div "Ellen1 iPad15,4 info ROOM ID: 493242364 90% battery_std fullscreen settings 218…" at bounding box center [141, 112] width 257 height 148
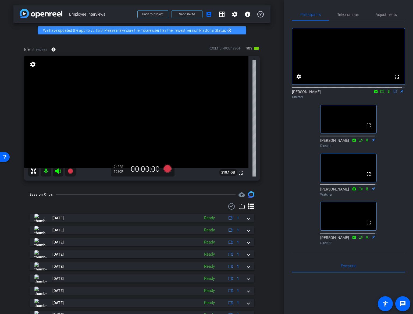
click at [263, 85] on div "Ellen1 iPad15,4 info ROOM ID: 493242364 90% battery_std fullscreen settings 218…" at bounding box center [141, 112] width 257 height 148
drag, startPoint x: 136, startPoint y: 88, endPoint x: 136, endPoint y: 91, distance: 2.7
click at [136, 88] on div at bounding box center [134, 82] width 13 height 13
click at [389, 17] on span "Adjustments" at bounding box center [386, 14] width 21 height 13
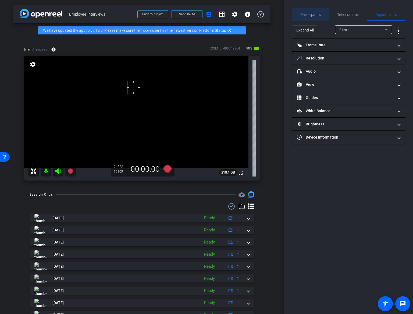
click at [324, 12] on div "Participants" at bounding box center [310, 14] width 37 height 13
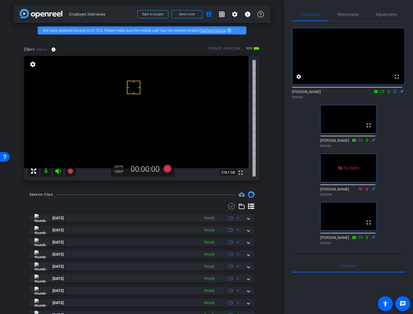
click at [401, 179] on div "fullscreen settings [PERSON_NAME] flip Director fullscreen [PERSON_NAME] Direct…" at bounding box center [348, 134] width 113 height 226
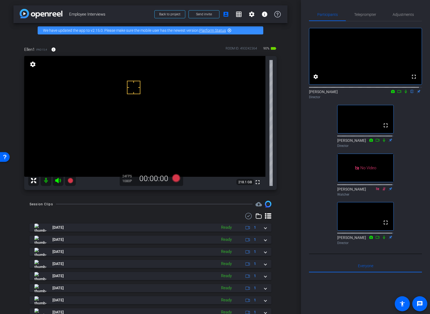
drag, startPoint x: 162, startPoint y: 110, endPoint x: 150, endPoint y: 115, distance: 12.9
click at [187, 216] on div at bounding box center [151, 216] width 242 height 6
drag, startPoint x: 297, startPoint y: 121, endPoint x: 298, endPoint y: 129, distance: 7.9
click at [298, 129] on div "arrow_back Employee Interviews Back to project Send invite account_box grid_on …" at bounding box center [150, 157] width 301 height 314
click at [302, 118] on div "Participants Teleprompter Adjustments fullscreen settings [PERSON_NAME] flip Di…" at bounding box center [365, 157] width 129 height 314
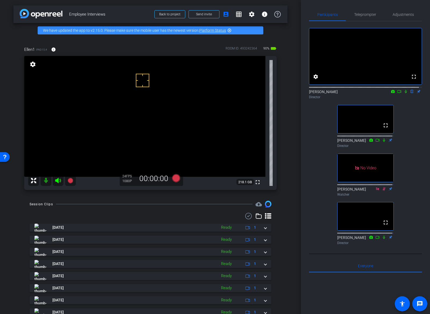
drag, startPoint x: 296, startPoint y: 121, endPoint x: 293, endPoint y: 105, distance: 15.7
click at [293, 108] on div "arrow_back Employee Interviews Back to project Send invite account_box grid_on …" at bounding box center [150, 157] width 301 height 314
click at [405, 93] on icon at bounding box center [406, 92] width 4 height 4
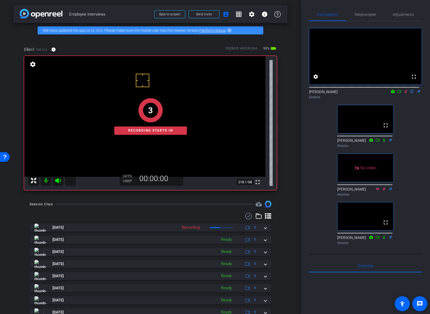
click at [298, 187] on div "arrow_back Employee Interviews Back to project Send invite account_box grid_on …" at bounding box center [150, 157] width 301 height 314
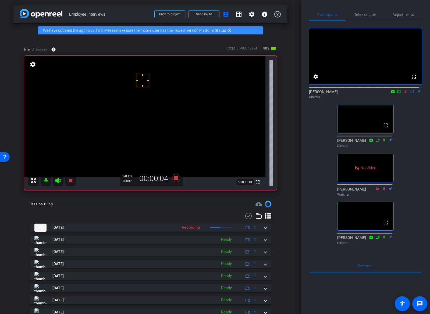
click at [412, 132] on div "fullscreen settings [PERSON_NAME] flip Director fullscreen [PERSON_NAME] Direct…" at bounding box center [365, 134] width 113 height 226
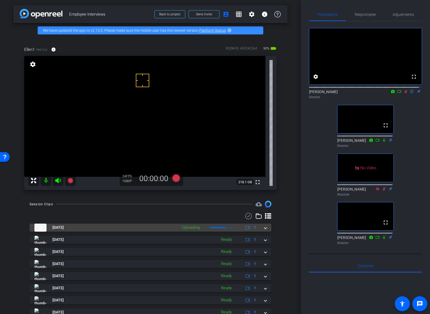
click at [264, 228] on mat-expansion-panel-header "[DATE] Uploading 1" at bounding box center [151, 228] width 242 height 8
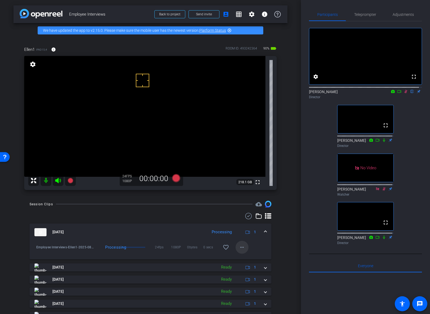
click at [239, 248] on mat-icon "more_horiz" at bounding box center [242, 247] width 6 height 6
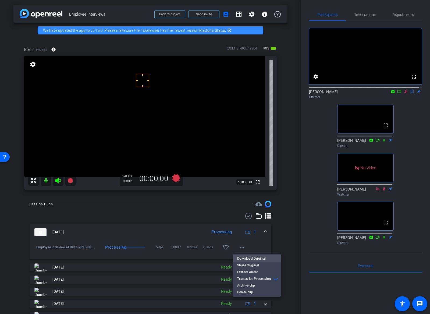
click at [242, 257] on span "Download Original" at bounding box center [256, 258] width 39 height 6
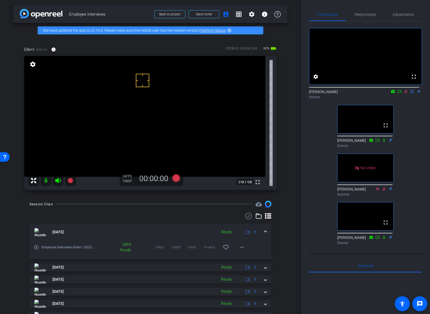
click at [417, 125] on div "fullscreen settings [PERSON_NAME] flip Director fullscreen [PERSON_NAME] Direct…" at bounding box center [365, 134] width 113 height 226
click at [397, 93] on icon at bounding box center [399, 92] width 4 height 4
click at [407, 114] on div "No Video [PERSON_NAME] Director fullscreen [PERSON_NAME] Director No Video [PER…" at bounding box center [365, 134] width 113 height 226
click at [408, 100] on div "Director" at bounding box center [365, 97] width 113 height 5
click at [414, 121] on div "No Video [PERSON_NAME] Director fullscreen [PERSON_NAME] Director No Video [PER…" at bounding box center [365, 134] width 113 height 226
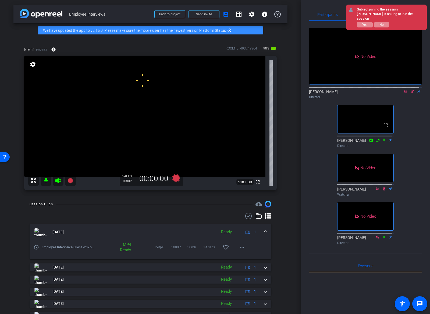
drag, startPoint x: 410, startPoint y: 94, endPoint x: 409, endPoint y: 102, distance: 8.1
click at [410, 96] on div "[PERSON_NAME] Director" at bounding box center [365, 93] width 113 height 16
click at [410, 93] on icon at bounding box center [412, 92] width 4 height 4
click at [411, 93] on icon at bounding box center [412, 91] width 2 height 3
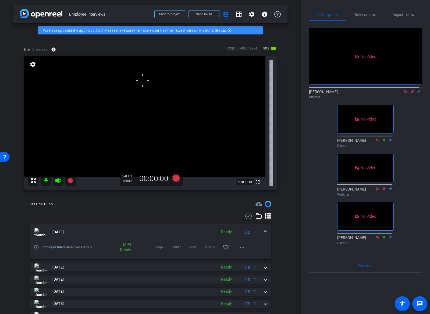
click at [415, 162] on div "No Video [PERSON_NAME] Director No Video [PERSON_NAME] Director No Video [PERSO…" at bounding box center [365, 134] width 113 height 226
click at [412, 159] on div "No Video [PERSON_NAME] Director No Video [PERSON_NAME] Director No Video [PERSO…" at bounding box center [365, 134] width 113 height 226
click at [367, 14] on span "Teleprompter" at bounding box center [365, 15] width 22 height 4
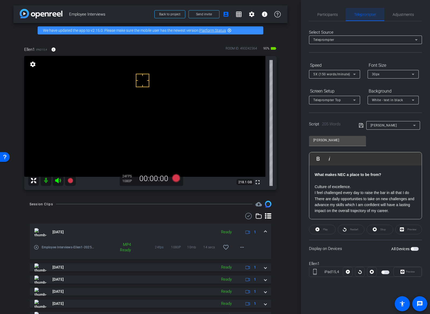
scroll to position [132, 0]
click at [386, 273] on span "button" at bounding box center [386, 272] width 8 height 4
click at [327, 11] on span "Participants" at bounding box center [327, 14] width 20 height 13
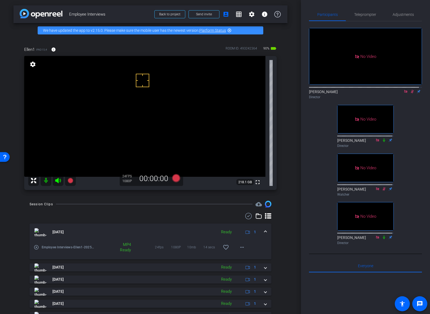
click at [411, 90] on icon at bounding box center [412, 91] width 3 height 3
click at [361, 9] on span "Teleprompter" at bounding box center [365, 14] width 22 height 13
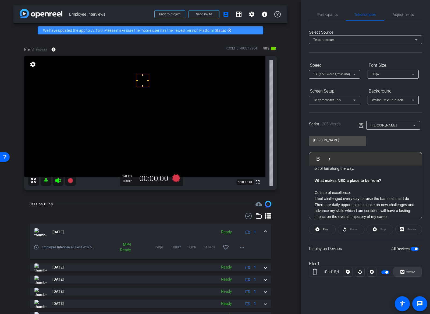
click at [414, 273] on span "Preview" at bounding box center [410, 271] width 9 height 3
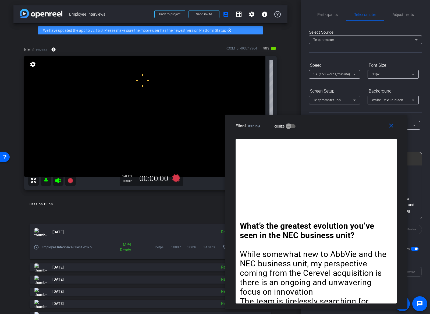
drag, startPoint x: 257, startPoint y: 76, endPoint x: 360, endPoint y: 126, distance: 114.1
click at [360, 126] on div "Ellen1 iPad15,4 Resize" at bounding box center [318, 126] width 165 height 10
drag, startPoint x: 356, startPoint y: 127, endPoint x: 250, endPoint y: 120, distance: 105.4
click at [249, 121] on div "Ellen1 iPad15,4 Resize" at bounding box center [318, 126] width 165 height 10
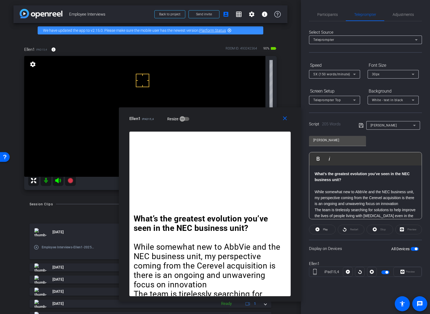
scroll to position [3, 0]
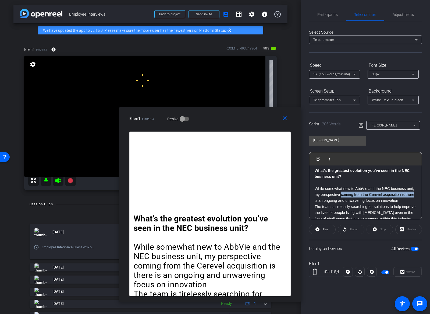
drag, startPoint x: 350, startPoint y: 195, endPoint x: 327, endPoint y: 199, distance: 23.8
click at [327, 199] on p "While somewhat new to AbbVie and the NEC business unit, my perspective coming f…" at bounding box center [366, 195] width 102 height 18
click at [359, 125] on icon at bounding box center [361, 125] width 5 height 6
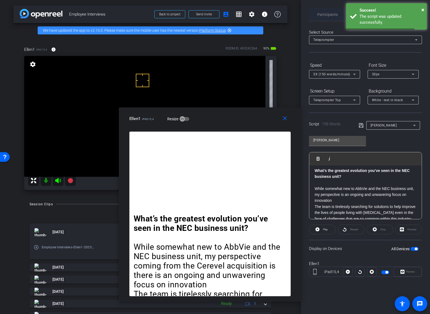
click at [330, 14] on span "Participants" at bounding box center [327, 15] width 20 height 4
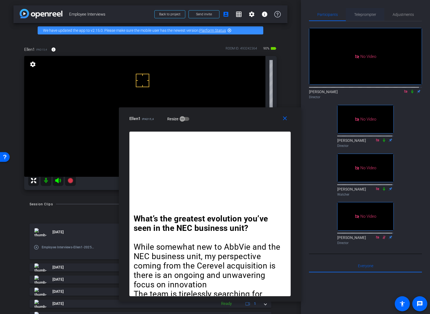
click at [362, 13] on span "Teleprompter" at bounding box center [365, 15] width 22 height 4
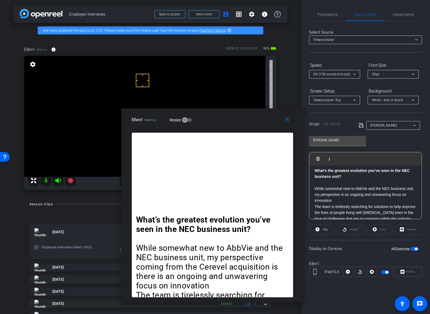
click at [240, 122] on div "Ellen1 iPad15,4 Resize" at bounding box center [214, 120] width 165 height 10
click at [332, 15] on span "Participants" at bounding box center [327, 15] width 20 height 4
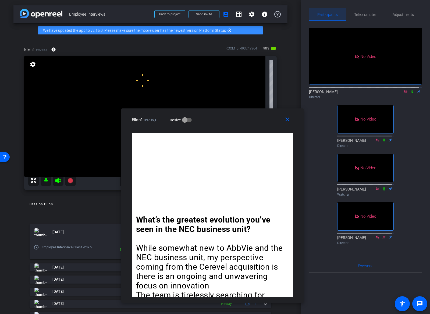
click at [336, 16] on span "Participants" at bounding box center [327, 15] width 20 height 4
click at [378, 15] on div "Teleprompter" at bounding box center [365, 14] width 38 height 13
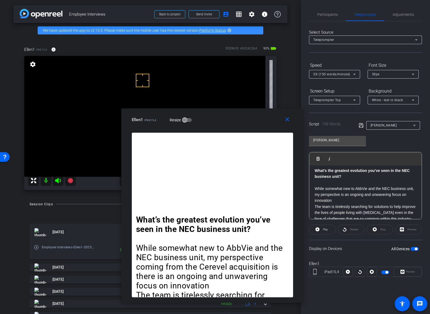
click at [362, 125] on icon at bounding box center [361, 125] width 5 height 6
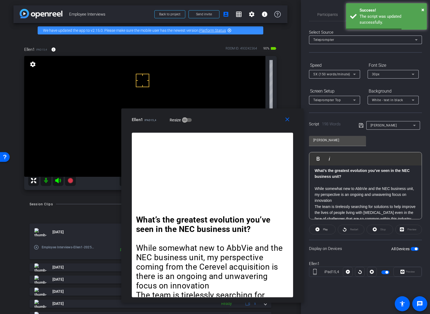
click at [347, 254] on div "Display on Devices All Devices" at bounding box center [365, 248] width 113 height 17
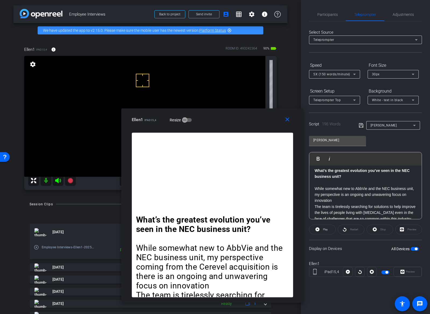
click at [386, 272] on span "button" at bounding box center [387, 272] width 3 height 3
click at [330, 16] on span "Participants" at bounding box center [327, 15] width 20 height 4
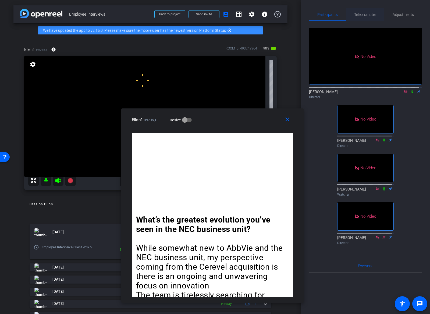
click at [362, 13] on span "Teleprompter" at bounding box center [365, 15] width 22 height 4
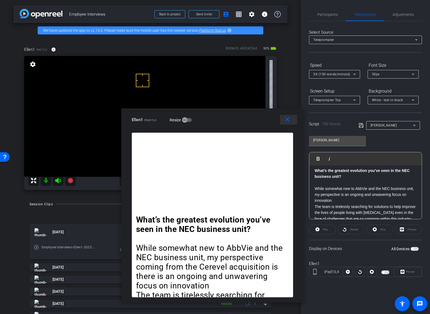
click at [284, 117] on span at bounding box center [288, 119] width 17 height 13
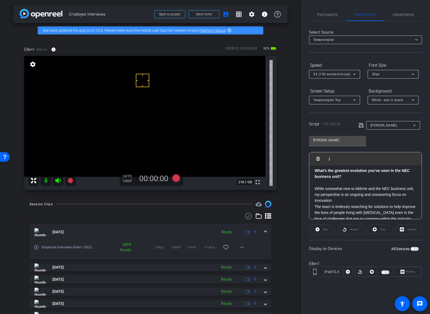
click at [384, 273] on span "button" at bounding box center [386, 272] width 8 height 4
click at [409, 269] on span "Preview" at bounding box center [410, 272] width 10 height 8
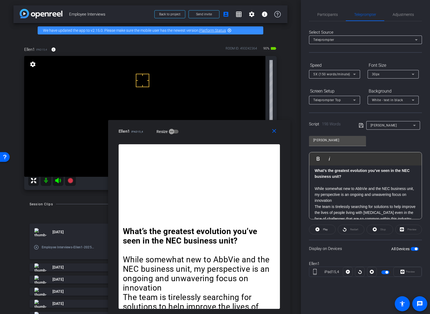
drag, startPoint x: 240, startPoint y: 69, endPoint x: 225, endPoint y: 137, distance: 69.7
click at [225, 137] on div "close Ellen1 iPad15,4 Resize" at bounding box center [199, 132] width 182 height 24
drag, startPoint x: 225, startPoint y: 130, endPoint x: 228, endPoint y: 126, distance: 5.8
click at [228, 126] on div "Ellen1 iPad15,4 Resize" at bounding box center [201, 131] width 165 height 10
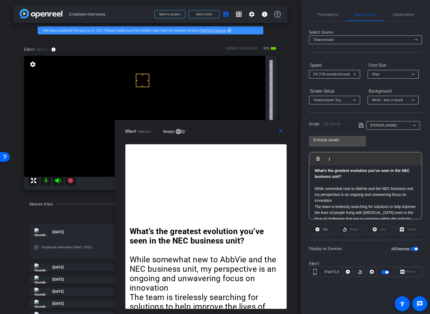
drag, startPoint x: 227, startPoint y: 126, endPoint x: 230, endPoint y: 156, distance: 29.7
click at [230, 156] on div "close Ellen1 iPad15,4 Resize What’s the greatest evolution you’ve seen in the N…" at bounding box center [206, 217] width 182 height 194
click at [331, 12] on span "Participants" at bounding box center [327, 14] width 20 height 13
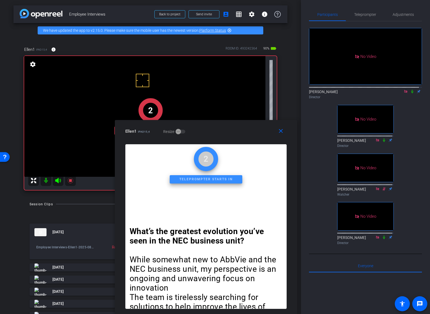
click at [411, 90] on icon at bounding box center [412, 92] width 4 height 4
click at [365, 17] on span "Teleprompter" at bounding box center [365, 14] width 22 height 13
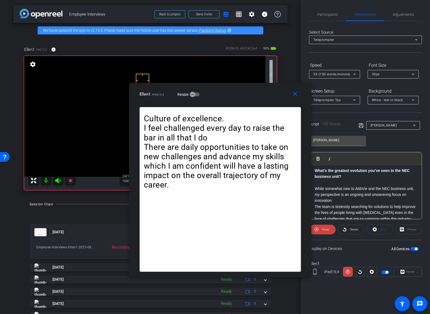
drag, startPoint x: 232, startPoint y: 128, endPoint x: 242, endPoint y: 98, distance: 31.7
click at [242, 98] on div "Ellen1 iPad15,4 Resize" at bounding box center [222, 94] width 165 height 10
click at [328, 73] on span "5X (150 words/minute)" at bounding box center [331, 74] width 37 height 4
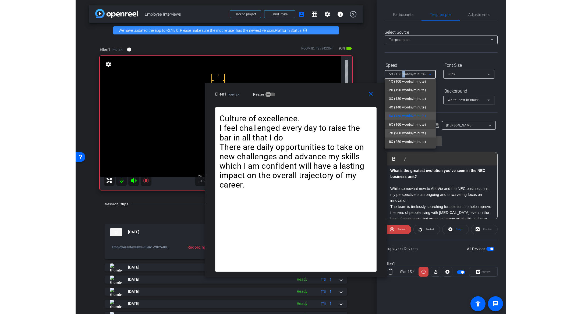
scroll to position [7, 0]
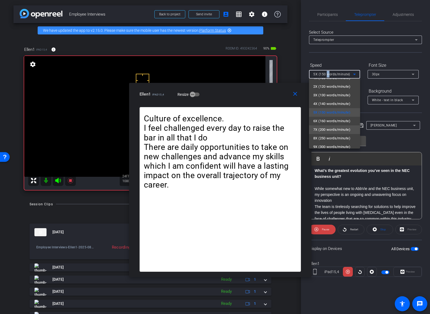
click at [326, 130] on span "7X (200 words/minute)" at bounding box center [331, 129] width 37 height 6
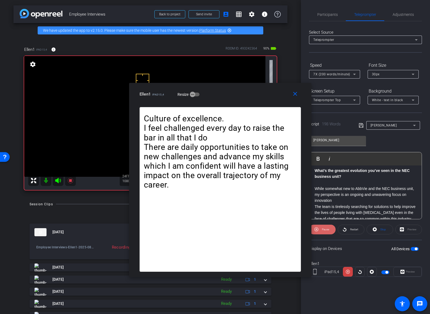
click at [319, 233] on span at bounding box center [322, 229] width 27 height 13
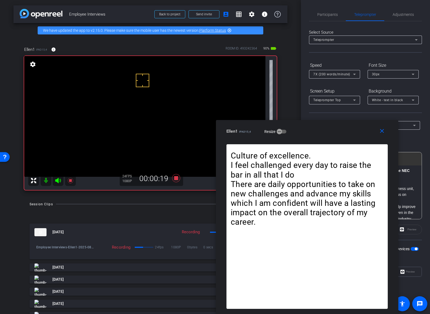
drag, startPoint x: 236, startPoint y: 98, endPoint x: 324, endPoint y: 166, distance: 111.3
click at [323, 178] on div "close Ellen1 iPad15,4 Resize What’s the greatest evolution you’ve seen in the N…" at bounding box center [307, 217] width 182 height 194
click at [322, 13] on span "Participants" at bounding box center [327, 15] width 20 height 4
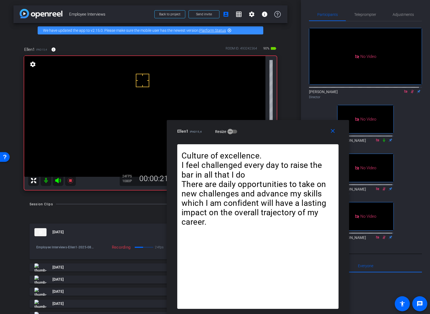
drag, startPoint x: 284, startPoint y: 130, endPoint x: 256, endPoint y: 132, distance: 27.5
click at [256, 132] on div "Ellen1 iPad15,4 Resize" at bounding box center [259, 131] width 165 height 10
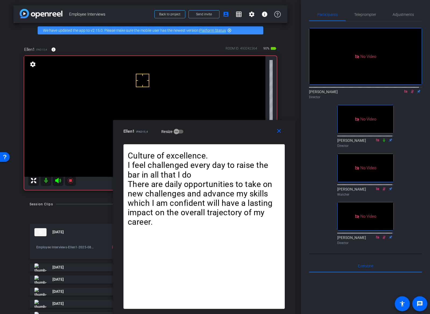
drag, startPoint x: 295, startPoint y: 133, endPoint x: 243, endPoint y: 146, distance: 53.5
click at [243, 146] on div "close Ellen1 iPad15,4 Resize What’s the greatest evolution you’ve seen in the N…" at bounding box center [204, 217] width 182 height 194
click at [245, 137] on div "close Ellen1 iPad15,4 Resize" at bounding box center [204, 132] width 182 height 24
click at [360, 10] on span "Teleprompter" at bounding box center [365, 14] width 22 height 13
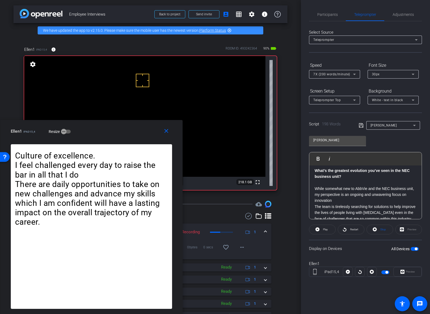
drag, startPoint x: 220, startPoint y: 133, endPoint x: 117, endPoint y: 149, distance: 104.8
click at [66, 156] on div "close Ellen1 iPad15,4 Resize What’s the greatest evolution you’ve seen in the N…" at bounding box center [91, 217] width 182 height 194
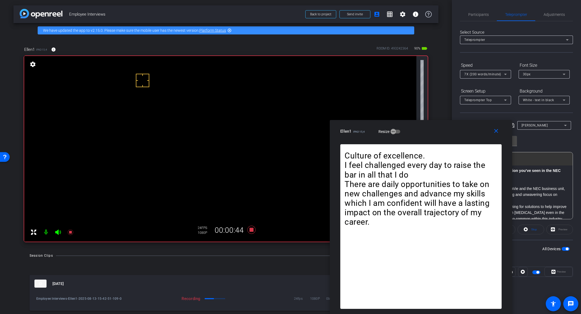
drag, startPoint x: 196, startPoint y: 127, endPoint x: 448, endPoint y: 186, distance: 259.4
click at [450, 187] on div "close Ellen1 iPad15,4 Resize What’s the greatest evolution you’ve seen in the N…" at bounding box center [421, 217] width 182 height 194
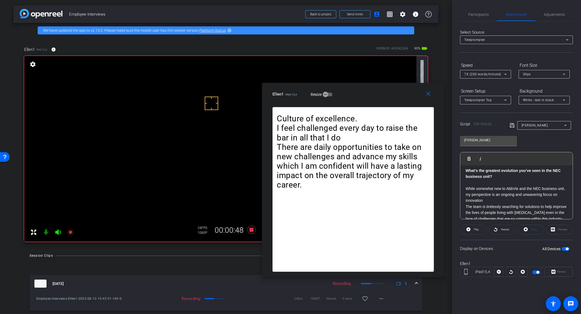
drag, startPoint x: 406, startPoint y: 136, endPoint x: 338, endPoint y: 99, distance: 77.3
click at [338, 99] on div "close Ellen1 iPad15,4 Resize" at bounding box center [353, 95] width 182 height 24
click at [468, 229] on icon at bounding box center [469, 229] width 4 height 4
click at [468, 229] on icon at bounding box center [467, 229] width 4 height 4
click at [468, 229] on icon at bounding box center [469, 229] width 4 height 4
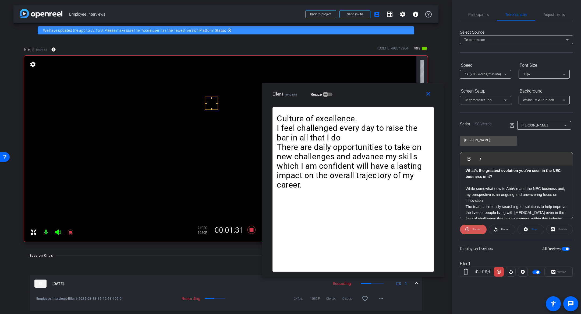
click at [468, 229] on icon at bounding box center [467, 229] width 4 height 4
click at [468, 229] on icon at bounding box center [469, 229] width 4 height 4
click at [468, 229] on icon at bounding box center [467, 229] width 4 height 4
click at [500, 229] on span "Restart" at bounding box center [504, 230] width 9 height 8
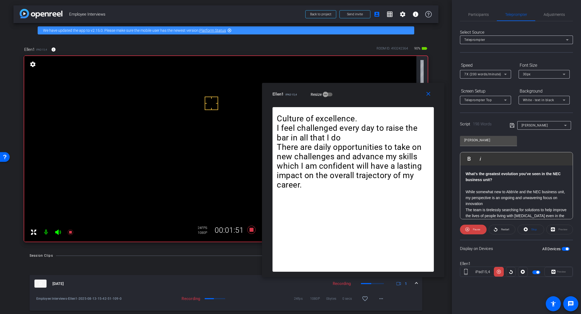
click at [476, 73] on span "7X (200 words/minute)" at bounding box center [482, 74] width 37 height 4
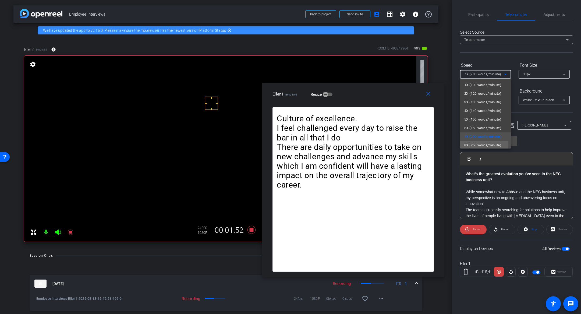
click at [474, 145] on span "8X (250 words/minute)" at bounding box center [482, 145] width 37 height 6
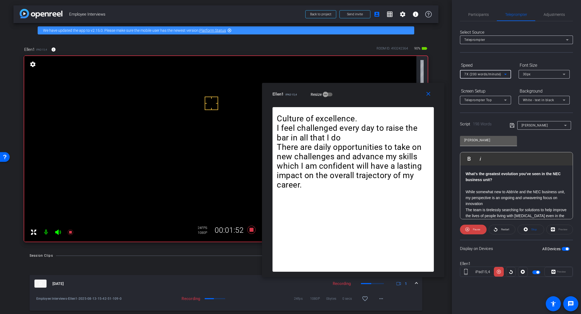
scroll to position [1, 0]
click at [466, 229] on icon at bounding box center [467, 229] width 4 height 7
click at [466, 229] on span at bounding box center [473, 229] width 26 height 13
click at [466, 229] on icon at bounding box center [467, 229] width 4 height 7
click at [466, 229] on span at bounding box center [473, 229] width 26 height 13
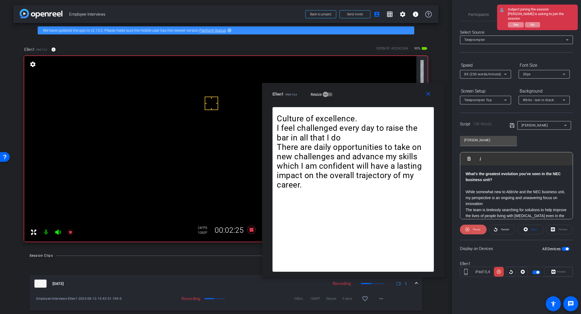
click at [466, 229] on icon at bounding box center [467, 229] width 4 height 7
click at [473, 232] on span "Play" at bounding box center [476, 230] width 6 height 8
click at [466, 230] on icon at bounding box center [467, 229] width 4 height 4
click at [466, 230] on span at bounding box center [473, 229] width 26 height 13
click at [466, 230] on icon at bounding box center [467, 229] width 4 height 4
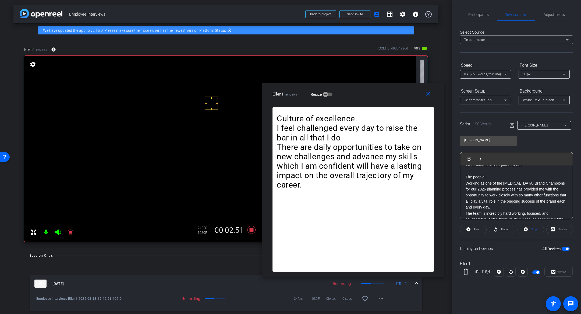
scroll to position [65, 0]
click at [464, 175] on div "What’s the greatest evolution you’ve seen in the NEC business unit? While somew…" at bounding box center [516, 192] width 112 height 185
click at [469, 160] on span "Play" at bounding box center [472, 158] width 8 height 5
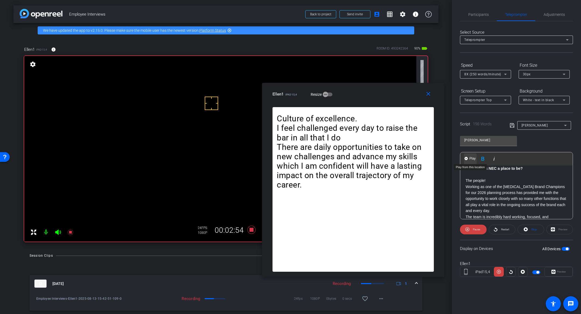
click at [468, 158] on button "Play Play from this location" at bounding box center [470, 158] width 13 height 11
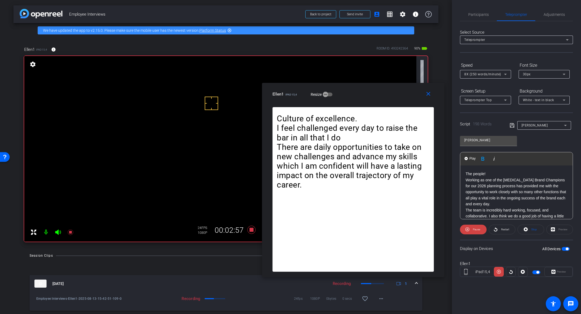
scroll to position [79, 0]
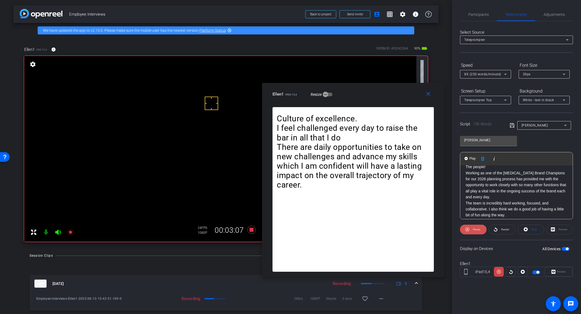
click at [468, 230] on icon at bounding box center [467, 229] width 4 height 4
click at [471, 15] on span "Participants" at bounding box center [478, 15] width 20 height 4
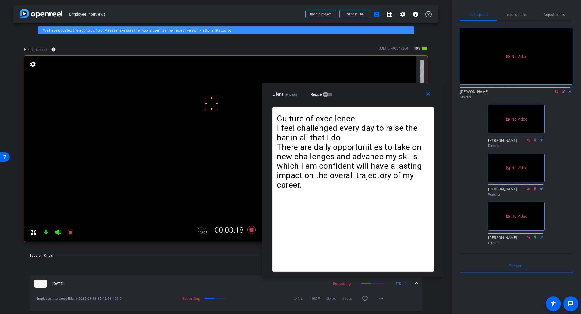
click at [562, 90] on icon at bounding box center [563, 91] width 3 height 3
click at [512, 13] on span "Teleprompter" at bounding box center [516, 15] width 22 height 4
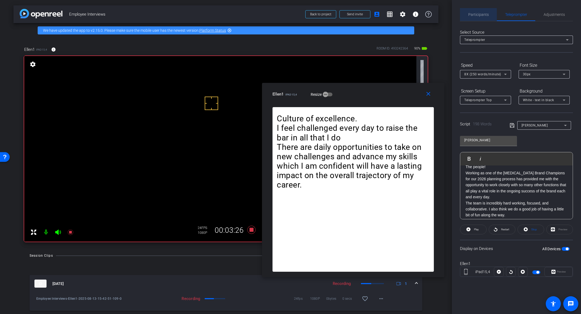
click at [473, 17] on span "Participants" at bounding box center [478, 14] width 20 height 13
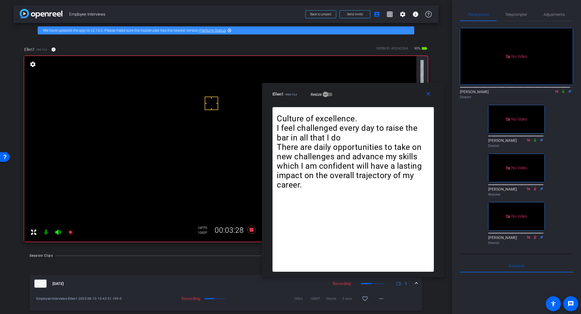
click at [561, 90] on icon at bounding box center [563, 92] width 4 height 4
click at [510, 13] on span "Teleprompter" at bounding box center [516, 15] width 22 height 4
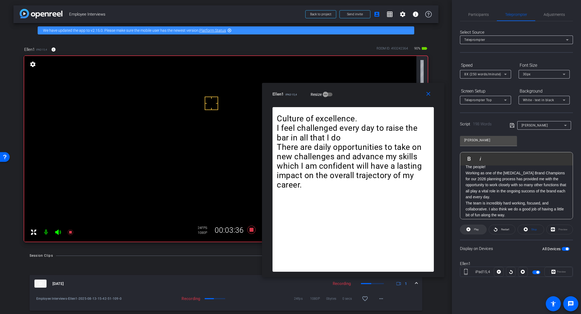
click at [471, 229] on icon at bounding box center [469, 229] width 4 height 4
click at [471, 229] on span at bounding box center [473, 229] width 27 height 13
click at [471, 229] on icon at bounding box center [469, 229] width 4 height 4
click at [473, 231] on span "Pause" at bounding box center [476, 229] width 7 height 3
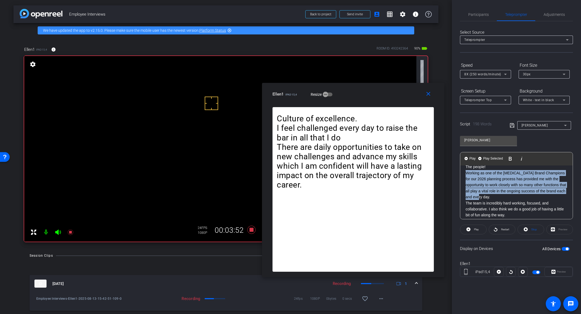
drag, startPoint x: 491, startPoint y: 202, endPoint x: 463, endPoint y: 182, distance: 34.3
click at [463, 182] on div "What’s the greatest evolution you’ve seen in the NEC business unit? While somew…" at bounding box center [516, 178] width 112 height 185
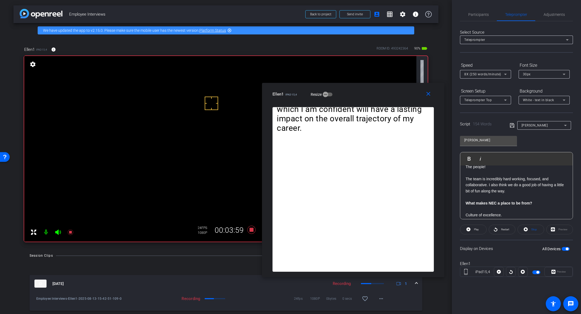
click at [513, 125] on icon at bounding box center [512, 125] width 5 height 6
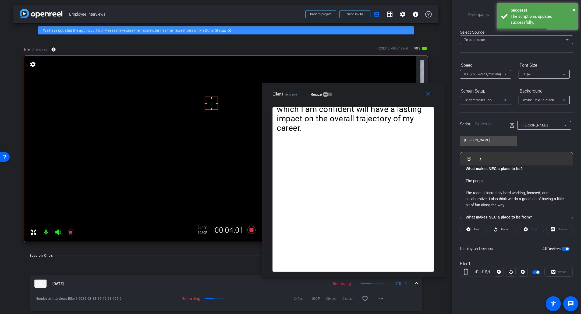
scroll to position [62, 0]
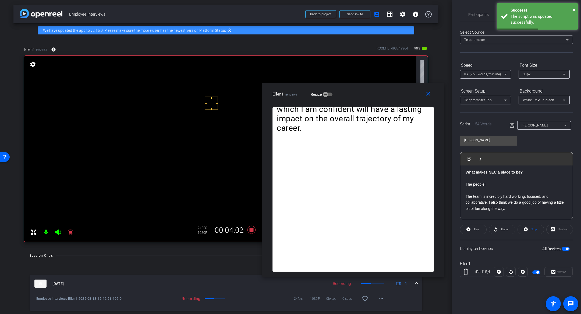
click at [468, 174] on strong "What makes NEC a place to be?" at bounding box center [494, 172] width 57 height 4
click at [466, 174] on strong "What makes NEC a place to be?" at bounding box center [494, 172] width 57 height 4
click at [468, 157] on button "Play Play from this location" at bounding box center [470, 158] width 13 height 11
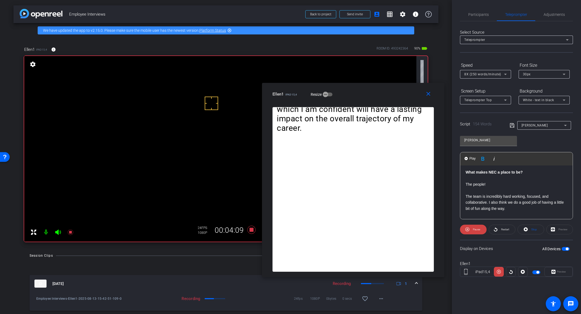
click at [488, 75] on span "8X (250 words/minute)" at bounding box center [482, 74] width 37 height 4
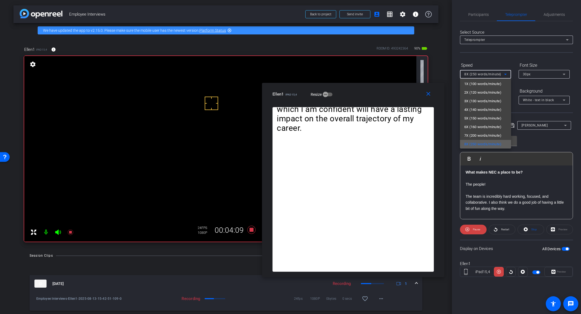
scroll to position [12, 0]
click at [485, 141] on span "9X (300 words/minute)" at bounding box center [482, 142] width 37 height 6
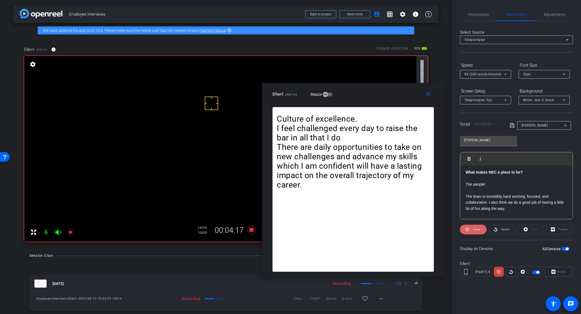
click at [468, 229] on icon at bounding box center [467, 229] width 4 height 4
drag, startPoint x: 474, startPoint y: 13, endPoint x: 494, endPoint y: 14, distance: 20.2
click at [474, 13] on span "Participants" at bounding box center [478, 15] width 20 height 4
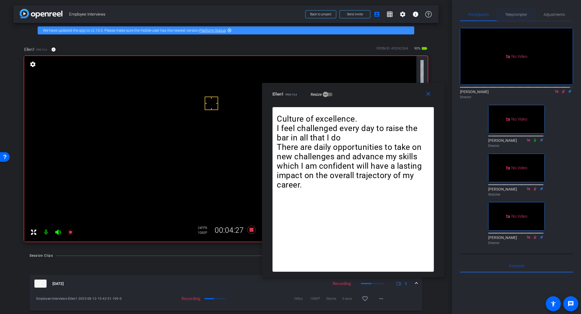
click at [516, 14] on span "Teleprompter" at bounding box center [516, 15] width 22 height 4
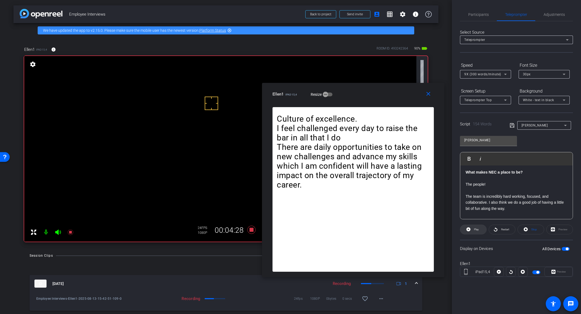
click at [469, 230] on icon at bounding box center [469, 229] width 4 height 4
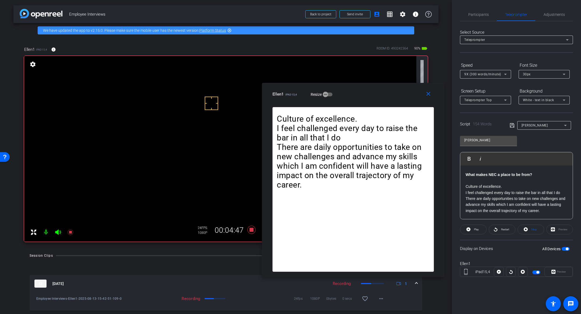
click at [564, 211] on p "There are daily opportunities to take on new challenges and advance my skills w…" at bounding box center [517, 205] width 102 height 18
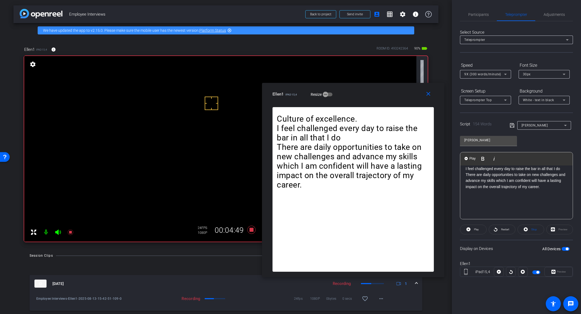
scroll to position [139, 0]
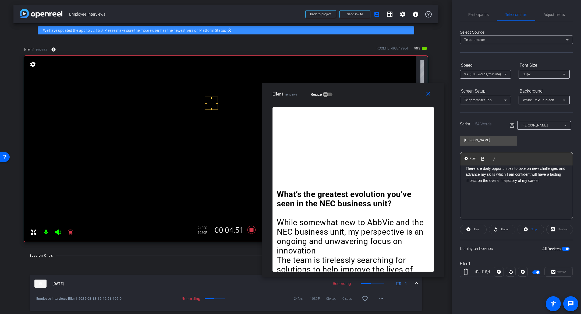
click at [512, 123] on icon at bounding box center [512, 125] width 5 height 6
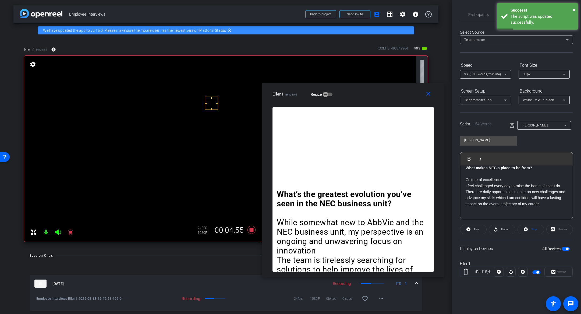
scroll to position [111, 0]
click at [466, 186] on p "Culture of excellence." at bounding box center [517, 183] width 102 height 6
click at [469, 158] on span "Play" at bounding box center [472, 158] width 8 height 5
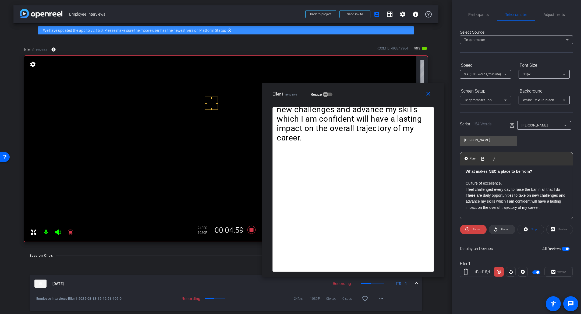
click at [504, 230] on span "Restart" at bounding box center [505, 229] width 8 height 3
click at [468, 229] on icon at bounding box center [467, 229] width 4 height 4
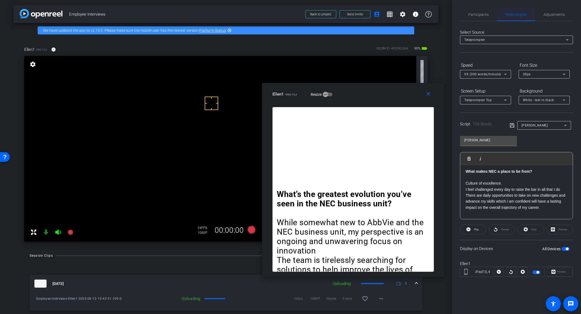
drag, startPoint x: 480, startPoint y: 17, endPoint x: 502, endPoint y: 15, distance: 22.7
click at [480, 17] on span "Participants" at bounding box center [478, 14] width 20 height 13
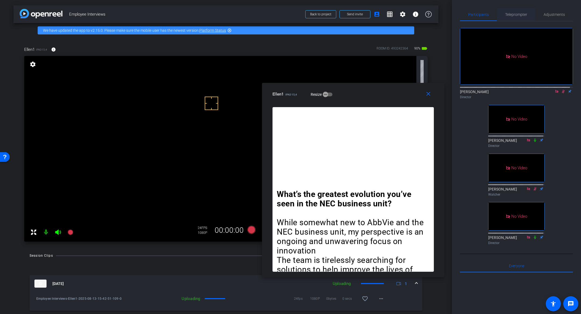
click at [518, 17] on span "Teleprompter" at bounding box center [516, 14] width 22 height 13
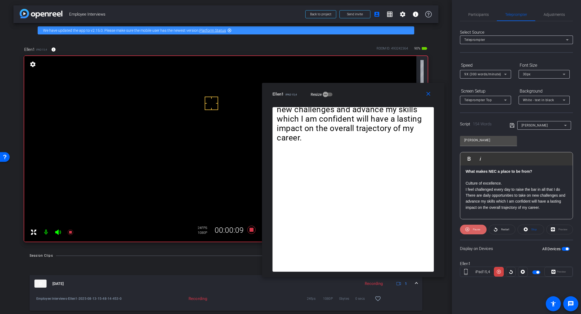
click at [467, 229] on icon at bounding box center [467, 229] width 4 height 7
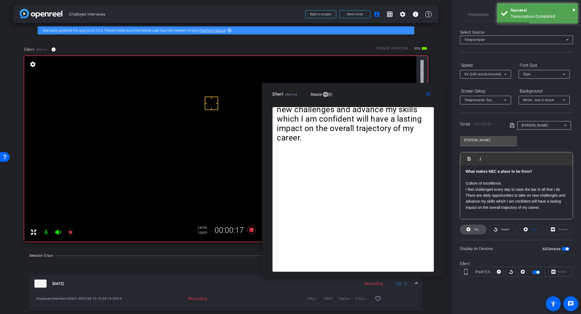
click at [467, 229] on icon at bounding box center [469, 229] width 4 height 4
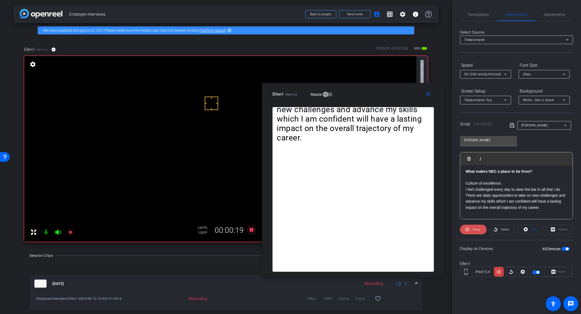
click at [467, 229] on icon at bounding box center [467, 229] width 4 height 7
click at [467, 229] on icon at bounding box center [469, 229] width 4 height 4
click at [468, 229] on icon at bounding box center [467, 229] width 4 height 4
click at [468, 228] on icon at bounding box center [469, 229] width 4 height 4
click at [468, 228] on icon at bounding box center [467, 229] width 4 height 7
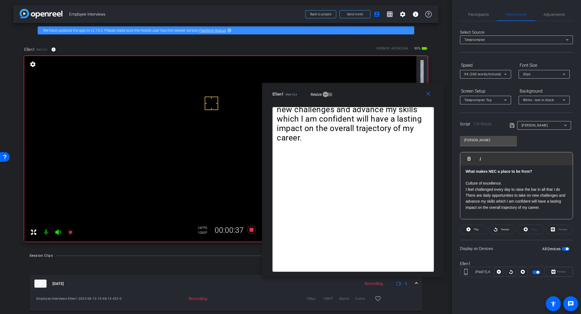
click at [468, 228] on icon at bounding box center [469, 229] width 4 height 4
click at [469, 228] on icon at bounding box center [467, 229] width 4 height 7
click at [467, 229] on icon at bounding box center [469, 229] width 4 height 4
click at [467, 229] on icon at bounding box center [467, 229] width 4 height 4
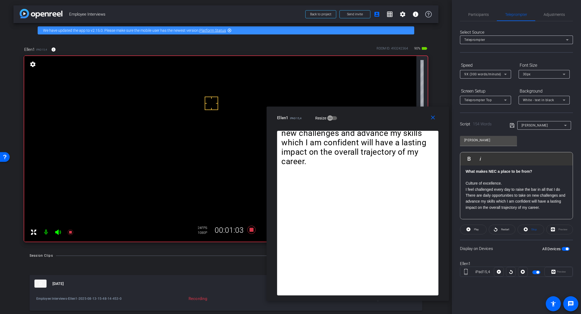
drag, startPoint x: 383, startPoint y: 91, endPoint x: 388, endPoint y: 115, distance: 24.1
click at [388, 115] on div "Ellen1 iPad15,4 Resize" at bounding box center [359, 118] width 165 height 10
click at [468, 230] on icon at bounding box center [469, 229] width 4 height 7
click at [468, 230] on icon at bounding box center [467, 229] width 4 height 7
click at [468, 230] on icon at bounding box center [469, 229] width 4 height 7
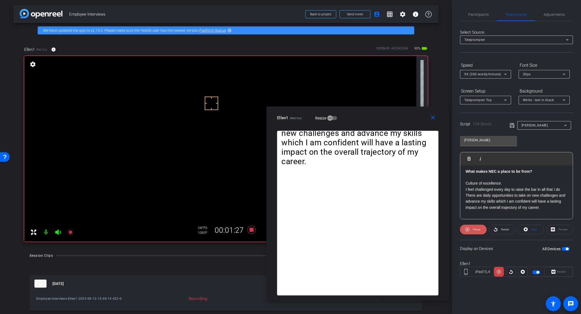
click at [468, 230] on icon at bounding box center [467, 229] width 4 height 7
click at [468, 230] on icon at bounding box center [469, 229] width 4 height 7
click at [526, 230] on icon at bounding box center [526, 229] width 4 height 7
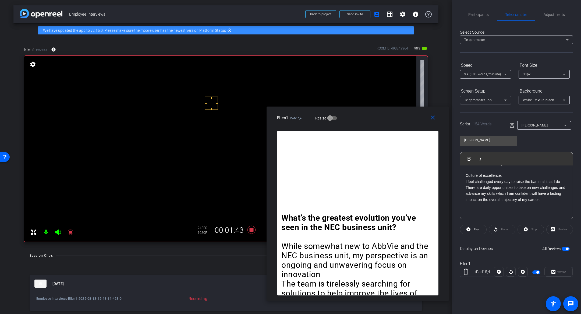
scroll to position [115, 0]
click at [466, 169] on strong "What makes NEC a place to be from?" at bounding box center [499, 167] width 66 height 4
click at [471, 229] on span at bounding box center [473, 229] width 26 height 13
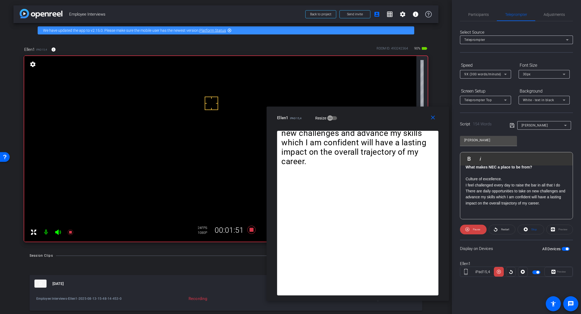
click at [465, 172] on div "What’s the greatest evolution you’ve seen in the NEC business unit? While somew…" at bounding box center [516, 146] width 112 height 192
click at [472, 160] on span "Play" at bounding box center [472, 158] width 8 height 5
click at [467, 230] on icon at bounding box center [467, 229] width 4 height 7
click at [477, 15] on span "Participants" at bounding box center [478, 15] width 20 height 4
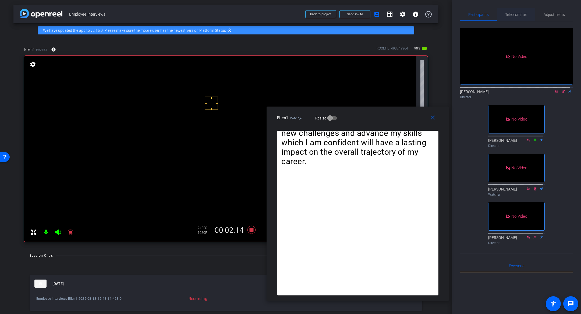
click at [514, 14] on span "Teleprompter" at bounding box center [516, 15] width 22 height 4
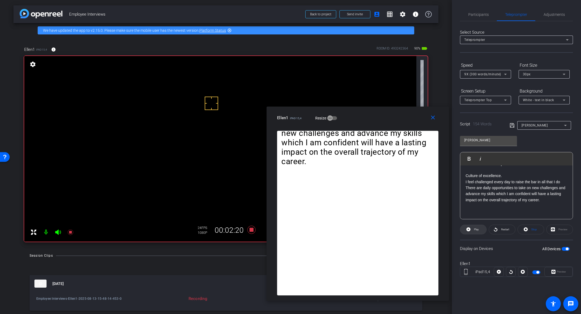
click at [470, 229] on icon at bounding box center [469, 229] width 4 height 4
click at [470, 229] on span at bounding box center [473, 229] width 27 height 13
click at [432, 119] on mat-icon "close" at bounding box center [433, 117] width 7 height 7
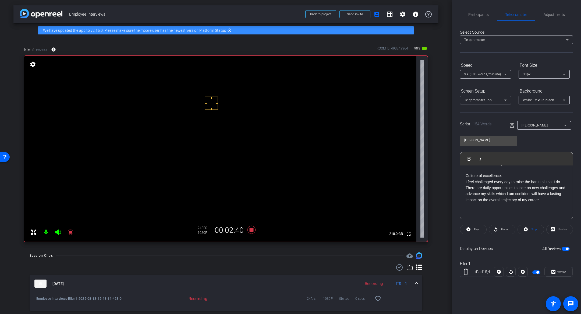
click at [538, 271] on span "button" at bounding box center [537, 272] width 3 height 3
click at [483, 13] on span "Participants" at bounding box center [478, 15] width 20 height 4
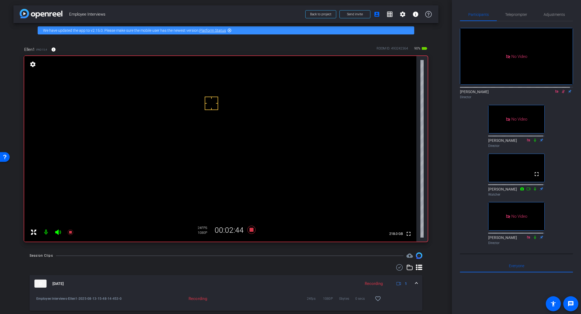
click at [562, 90] on icon at bounding box center [563, 92] width 4 height 4
click at [555, 90] on icon at bounding box center [557, 92] width 4 height 4
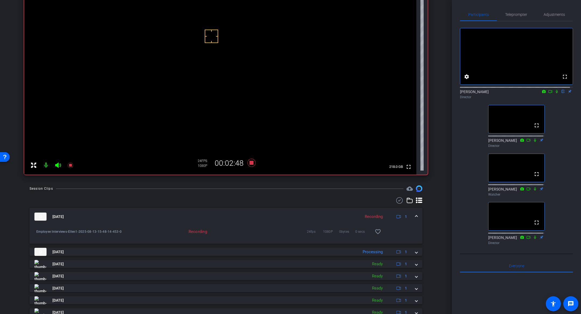
scroll to position [70, 0]
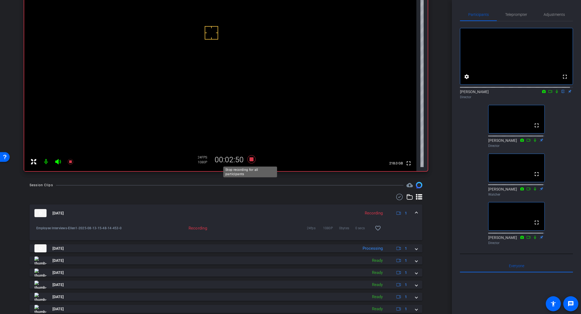
click at [250, 160] on icon at bounding box center [252, 159] width 8 height 8
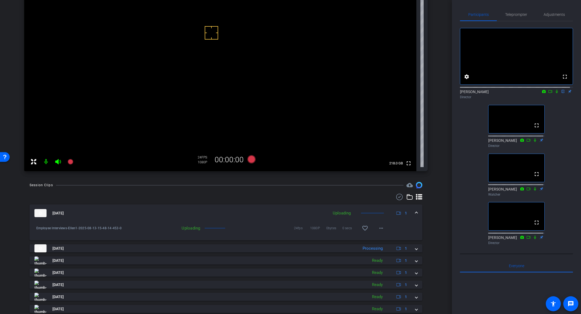
click at [244, 195] on div at bounding box center [226, 197] width 393 height 6
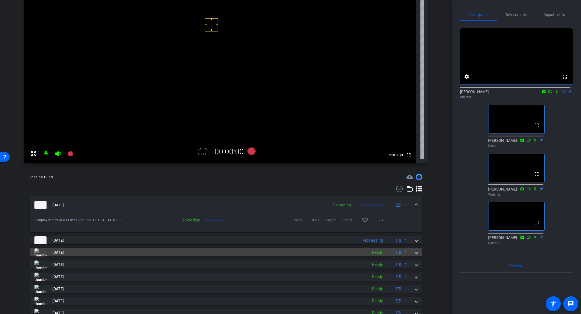
scroll to position [125, 0]
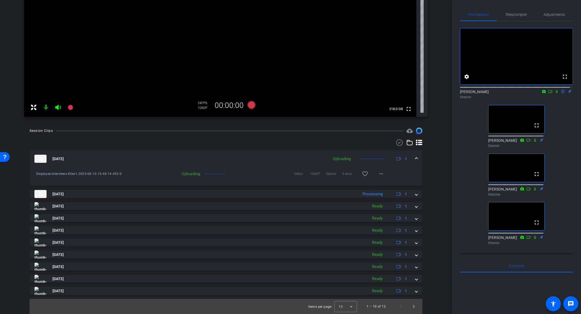
click at [416, 155] on mat-expansion-panel-header "[DATE] Uploading 1" at bounding box center [226, 158] width 393 height 17
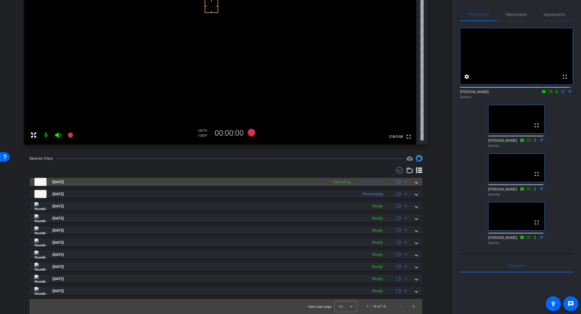
click at [415, 183] on mat-expansion-panel-header "[DATE] Uploading 1" at bounding box center [226, 182] width 393 height 8
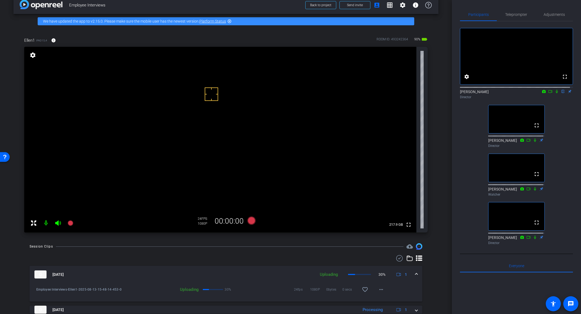
scroll to position [12, 0]
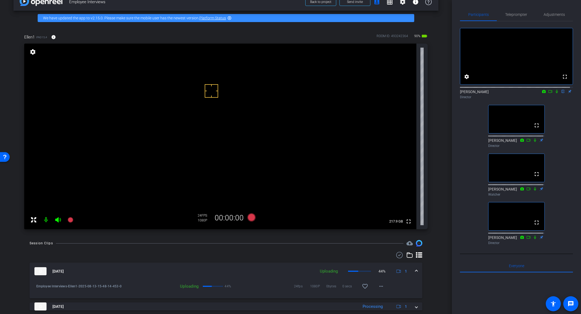
click at [555, 93] on icon at bounding box center [557, 92] width 4 height 4
click at [549, 93] on icon at bounding box center [550, 92] width 4 height 4
click at [562, 93] on icon at bounding box center [563, 92] width 4 height 4
click at [554, 89] on div at bounding box center [516, 87] width 113 height 4
click at [555, 93] on icon at bounding box center [556, 91] width 3 height 3
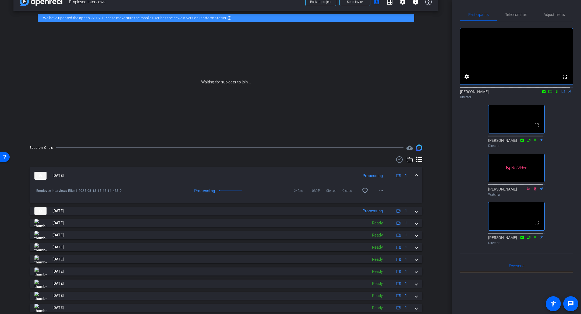
scroll to position [0, 0]
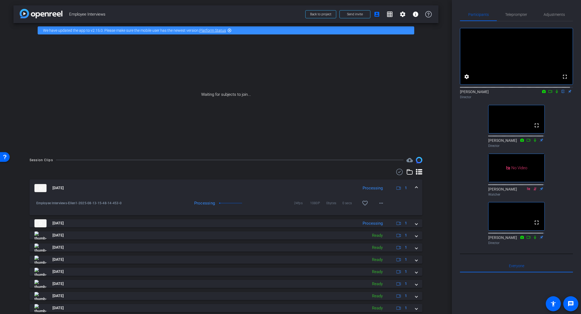
click at [554, 137] on div "fullscreen settings [PERSON_NAME] flip Director fullscreen [PERSON_NAME] Direct…" at bounding box center [516, 134] width 113 height 226
click at [562, 146] on div "fullscreen settings [PERSON_NAME] flip Director fullscreen [PERSON_NAME] Direct…" at bounding box center [516, 134] width 113 height 226
click at [561, 147] on div "fullscreen settings [PERSON_NAME] flip Director fullscreen [PERSON_NAME] Direct…" at bounding box center [516, 134] width 113 height 226
click at [557, 180] on div "fullscreen settings [PERSON_NAME] flip Director fullscreen [PERSON_NAME] Direct…" at bounding box center [516, 134] width 113 height 226
click at [562, 167] on div "fullscreen settings [PERSON_NAME] flip Director fullscreen [PERSON_NAME] Direct…" at bounding box center [516, 134] width 113 height 226
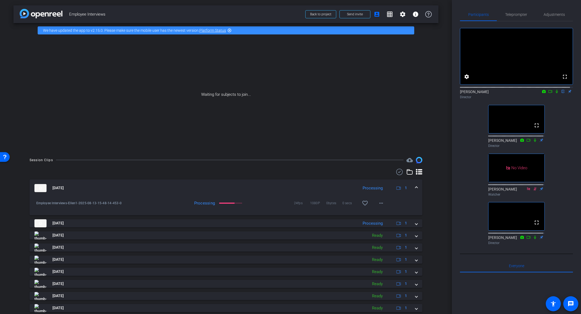
click at [564, 149] on div "fullscreen settings [PERSON_NAME] flip Director fullscreen [PERSON_NAME] Direct…" at bounding box center [516, 134] width 113 height 226
click at [563, 193] on div "fullscreen settings [PERSON_NAME] flip Director fullscreen [PERSON_NAME] Direct…" at bounding box center [516, 134] width 113 height 226
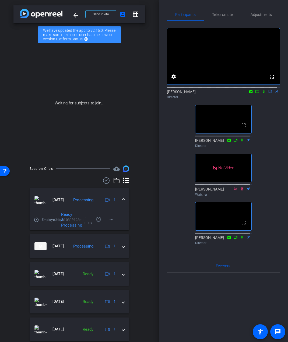
click at [270, 119] on div "fullscreen settings [PERSON_NAME] flip Director fullscreen [PERSON_NAME] Direct…" at bounding box center [223, 134] width 113 height 226
click at [263, 93] on icon at bounding box center [264, 91] width 2 height 3
click at [262, 93] on icon at bounding box center [263, 91] width 3 height 3
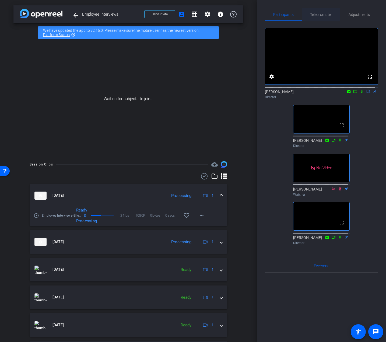
click at [326, 13] on span "Teleprompter" at bounding box center [321, 15] width 22 height 4
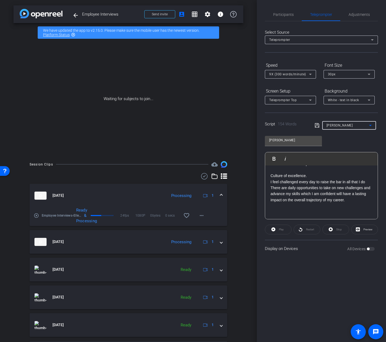
click at [349, 125] on div "[PERSON_NAME]" at bounding box center [347, 125] width 43 height 7
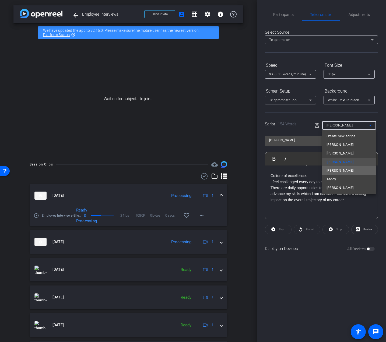
click at [343, 169] on mat-option "[PERSON_NAME]" at bounding box center [349, 170] width 54 height 9
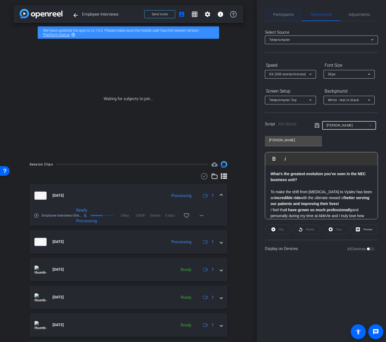
click at [286, 14] on span "Participants" at bounding box center [283, 15] width 20 height 4
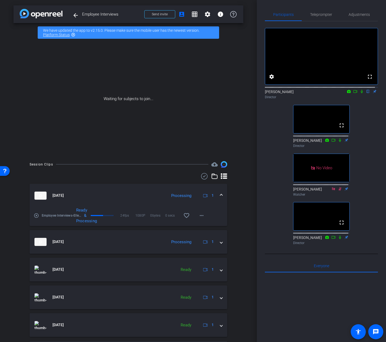
click at [317, 322] on div at bounding box center [321, 339] width 113 height 133
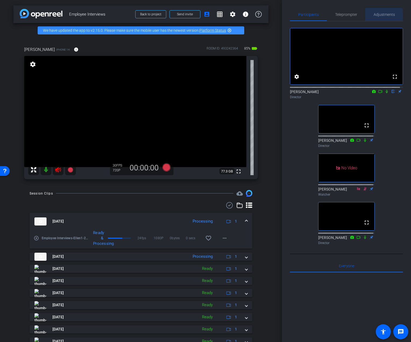
click at [378, 17] on span "Adjustments" at bounding box center [384, 14] width 21 height 13
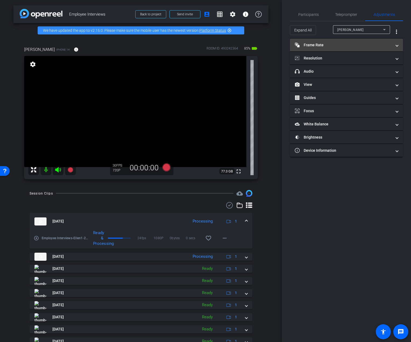
click at [334, 47] on mat-panel-title "Frame Rate Frame Rate" at bounding box center [343, 45] width 97 height 6
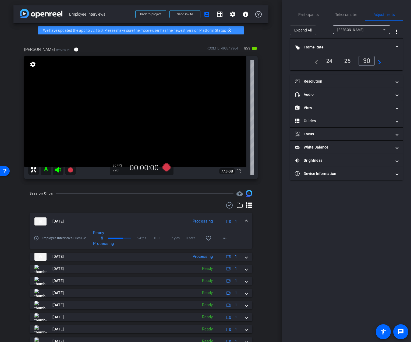
click at [333, 62] on div "24" at bounding box center [329, 60] width 14 height 9
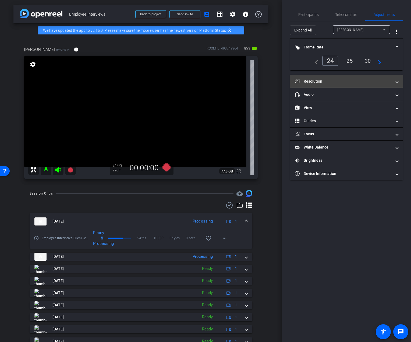
click at [329, 79] on mat-panel-title "Resolution" at bounding box center [343, 82] width 97 height 6
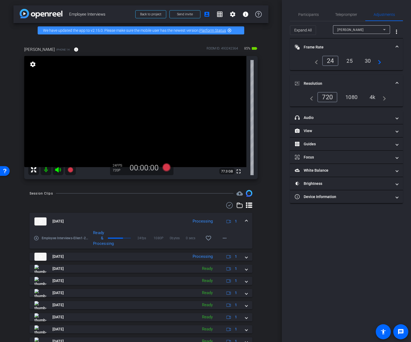
click at [370, 97] on div "4k" at bounding box center [373, 97] width 14 height 9
click at [308, 14] on span "Participants" at bounding box center [308, 15] width 20 height 4
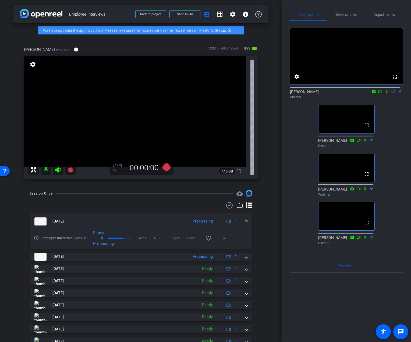
click at [391, 169] on div "fullscreen settings [PERSON_NAME] flip Director fullscreen [PERSON_NAME] Direct…" at bounding box center [346, 134] width 113 height 226
click at [236, 170] on mat-icon "fullscreen" at bounding box center [238, 171] width 6 height 6
click at [79, 50] on mat-icon "info" at bounding box center [76, 49] width 5 height 5
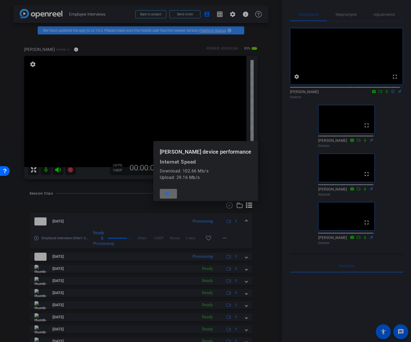
click at [166, 195] on mat-icon "close" at bounding box center [167, 193] width 7 height 7
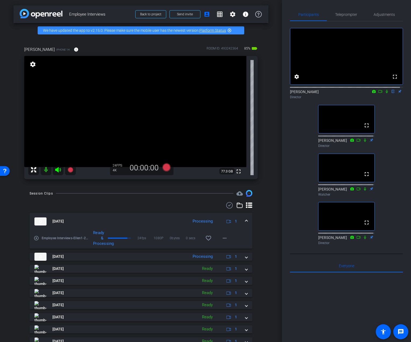
click at [266, 206] on div "arrow_back Employee Interviews Back to project Send invite account_box grid_on …" at bounding box center [141, 171] width 282 height 342
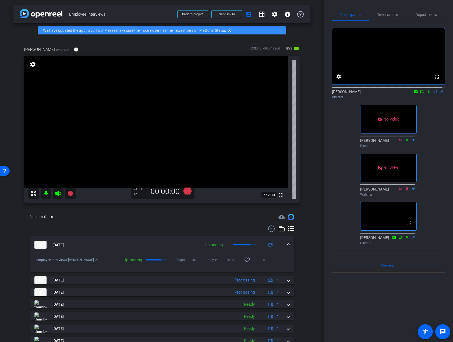
click at [427, 93] on icon at bounding box center [429, 92] width 4 height 4
click at [263, 263] on mat-icon "more_horiz" at bounding box center [263, 260] width 6 height 6
click at [313, 256] on div at bounding box center [226, 171] width 453 height 342
click at [426, 94] on mat-icon at bounding box center [429, 91] width 6 height 5
click at [427, 93] on icon at bounding box center [429, 92] width 4 height 4
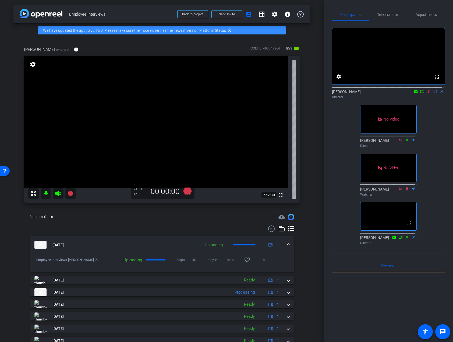
click at [310, 255] on div "arrow_back Employee Interviews Back to project Send invite account_box grid_on …" at bounding box center [162, 171] width 324 height 342
click at [312, 255] on div "arrow_back Employee Interviews Back to project Send invite account_box grid_on …" at bounding box center [162, 171] width 324 height 342
click at [314, 257] on div "arrow_back Employee Interviews Back to project Send invite account_box grid_on …" at bounding box center [162, 171] width 324 height 342
click at [260, 261] on mat-icon "more_horiz" at bounding box center [263, 260] width 6 height 6
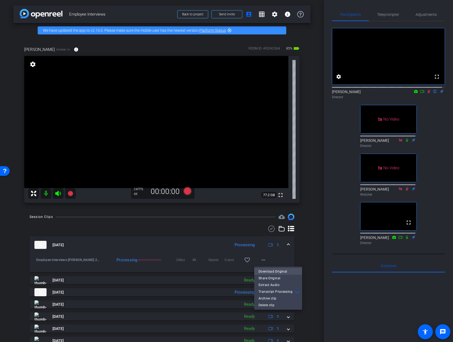
click at [266, 270] on span "Download Original" at bounding box center [278, 271] width 39 height 6
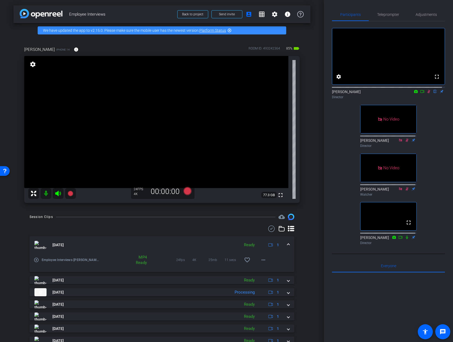
click at [428, 93] on icon at bounding box center [429, 91] width 3 height 3
click at [430, 209] on div "fullscreen settings [PERSON_NAME] flip Director No Video [PERSON_NAME] Director…" at bounding box center [388, 134] width 113 height 226
click at [436, 212] on div "fullscreen settings [PERSON_NAME] flip Director No Video [PERSON_NAME] Director…" at bounding box center [388, 134] width 113 height 226
click at [427, 93] on icon at bounding box center [429, 92] width 4 height 4
click at [197, 228] on div at bounding box center [162, 228] width 265 height 6
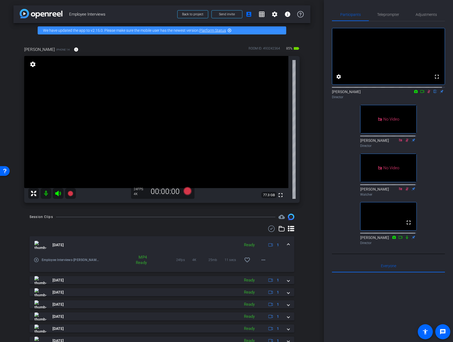
click at [427, 93] on icon at bounding box center [429, 92] width 4 height 4
click at [428, 93] on icon at bounding box center [429, 91] width 3 height 3
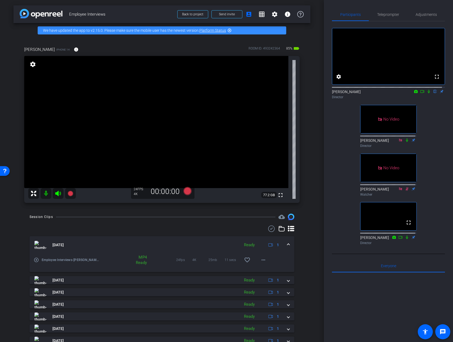
click at [438, 125] on div "fullscreen settings [PERSON_NAME] flip Director No Video [PERSON_NAME] Director…" at bounding box center [388, 134] width 113 height 226
click at [443, 137] on div "Participants Teleprompter Adjustments fullscreen settings [PERSON_NAME] flip Di…" at bounding box center [388, 171] width 129 height 342
click at [436, 139] on div "fullscreen settings [PERSON_NAME] flip Director No Video [PERSON_NAME] Director…" at bounding box center [388, 134] width 113 height 226
click at [436, 140] on div "fullscreen settings [PERSON_NAME] flip Director No Video [PERSON_NAME] Director…" at bounding box center [388, 134] width 113 height 226
click at [428, 166] on div "fullscreen settings [PERSON_NAME] flip Director No Video [PERSON_NAME] Director…" at bounding box center [388, 134] width 113 height 226
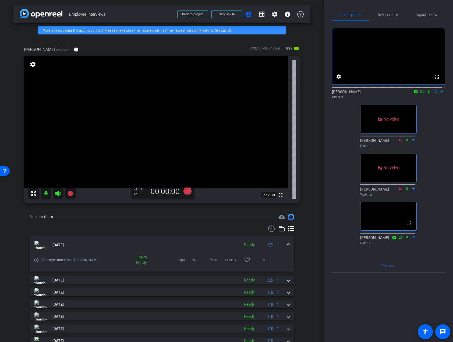
click at [429, 126] on div "fullscreen settings [PERSON_NAME] flip Director No Video [PERSON_NAME] Director…" at bounding box center [388, 134] width 113 height 226
click at [433, 126] on div "fullscreen settings [PERSON_NAME] flip Director No Video [PERSON_NAME] Director…" at bounding box center [388, 134] width 113 height 226
click at [427, 130] on div "fullscreen settings [PERSON_NAME] flip Director No Video [PERSON_NAME] Director…" at bounding box center [388, 134] width 113 height 226
click at [427, 93] on icon at bounding box center [429, 92] width 4 height 4
click at [428, 93] on icon at bounding box center [429, 91] width 3 height 3
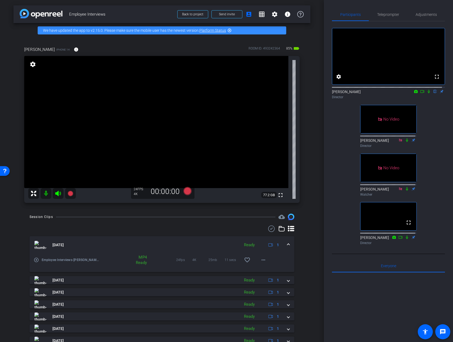
click at [432, 138] on div "fullscreen settings [PERSON_NAME] flip Director No Video [PERSON_NAME] Director…" at bounding box center [388, 134] width 113 height 226
click at [427, 93] on icon at bounding box center [429, 92] width 4 height 4
click at [416, 154] on div "fullscreen settings [PERSON_NAME] flip Director No Video [PERSON_NAME] Director…" at bounding box center [388, 134] width 113 height 226
click at [432, 115] on div "fullscreen settings [PERSON_NAME] flip Director fullscreen [PERSON_NAME] Direct…" at bounding box center [388, 134] width 113 height 226
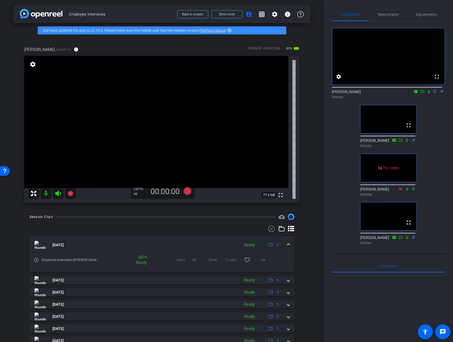
click at [433, 116] on div "fullscreen settings [PERSON_NAME] flip Director fullscreen [PERSON_NAME] Direct…" at bounding box center [388, 134] width 113 height 226
click at [433, 117] on div "fullscreen settings [PERSON_NAME] flip Director fullscreen [PERSON_NAME] Direct…" at bounding box center [388, 134] width 113 height 226
click at [379, 13] on span "Teleprompter" at bounding box center [388, 15] width 22 height 4
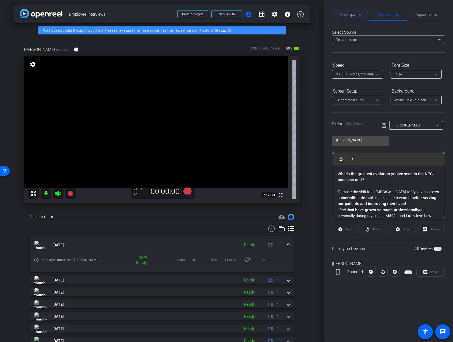
click at [346, 14] on span "Participants" at bounding box center [350, 15] width 20 height 4
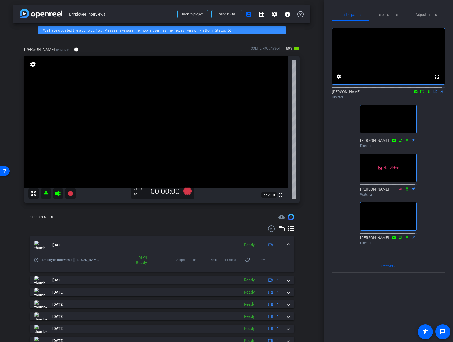
click at [428, 115] on div "fullscreen settings [PERSON_NAME] flip Director fullscreen [PERSON_NAME] Direct…" at bounding box center [388, 134] width 113 height 226
drag, startPoint x: 426, startPoint y: 97, endPoint x: 425, endPoint y: 118, distance: 21.0
click at [425, 118] on div "fullscreen settings [PERSON_NAME] flip Director fullscreen [PERSON_NAME] Direct…" at bounding box center [388, 134] width 113 height 226
click at [425, 100] on div "[PERSON_NAME] flip Director" at bounding box center [388, 94] width 113 height 10
click at [427, 93] on icon at bounding box center [429, 92] width 4 height 4
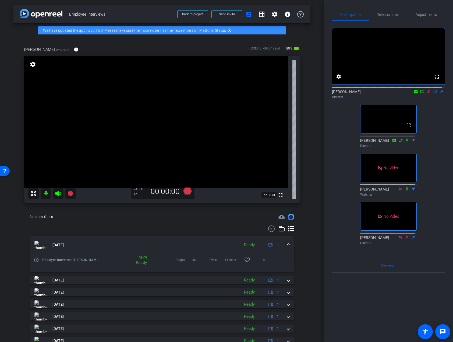
click at [428, 93] on icon at bounding box center [429, 91] width 3 height 3
click at [391, 16] on span "Teleprompter" at bounding box center [388, 15] width 22 height 4
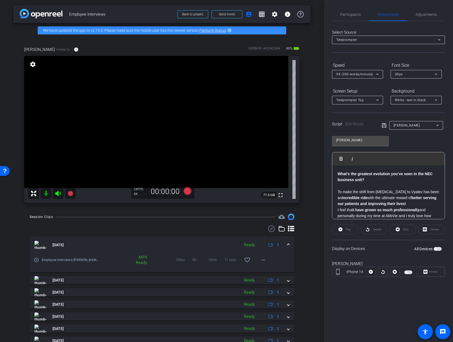
click at [408, 272] on span "button" at bounding box center [408, 272] width 8 height 4
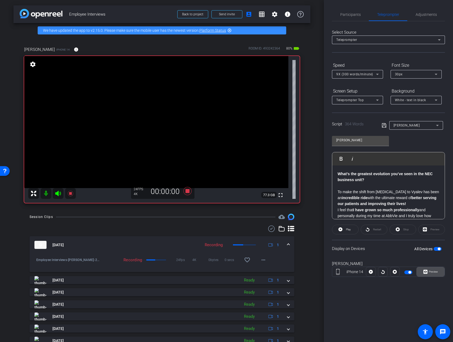
click at [433, 276] on span at bounding box center [431, 271] width 28 height 13
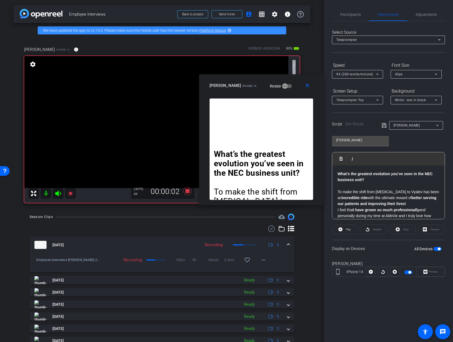
drag, startPoint x: 225, startPoint y: 115, endPoint x: 259, endPoint y: 83, distance: 46.7
click at [257, 83] on div "[PERSON_NAME] iPhone 14" at bounding box center [233, 85] width 47 height 6
click at [355, 13] on span "Participants" at bounding box center [350, 15] width 20 height 4
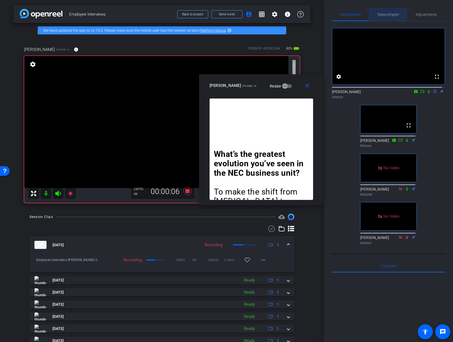
click at [383, 15] on span "Teleprompter" at bounding box center [388, 15] width 22 height 4
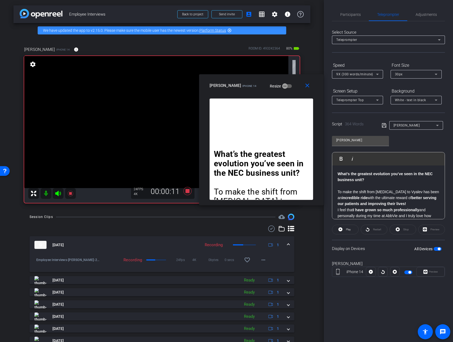
click at [360, 72] on span "9X (300 words/minute)" at bounding box center [354, 74] width 37 height 4
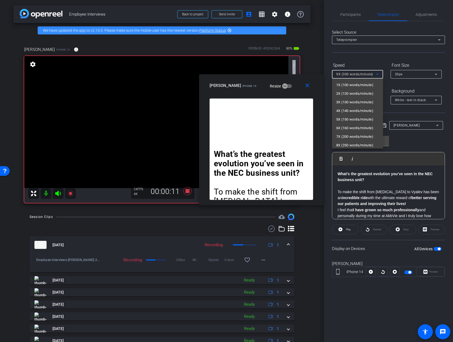
scroll to position [10, 0]
click at [356, 94] on span "3X (130 words/minute)" at bounding box center [354, 92] width 37 height 6
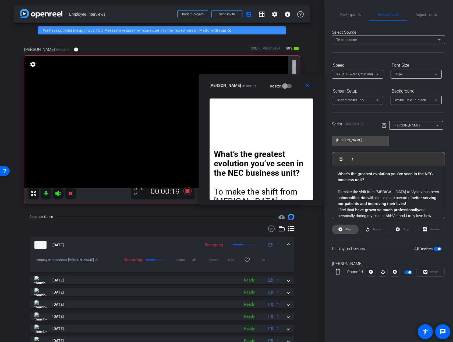
click at [343, 231] on span at bounding box center [345, 229] width 26 height 13
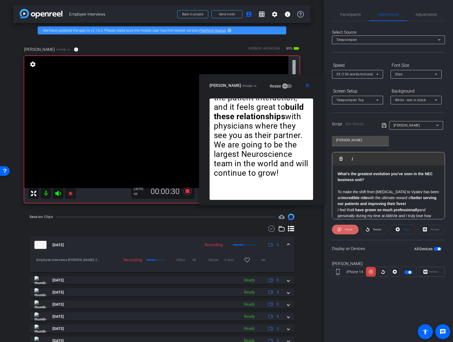
click at [343, 230] on span at bounding box center [345, 229] width 27 height 13
click at [342, 230] on icon at bounding box center [340, 229] width 4 height 4
click at [342, 230] on span at bounding box center [345, 229] width 27 height 13
click at [360, 71] on div "3X (130 words/minute)" at bounding box center [356, 74] width 40 height 7
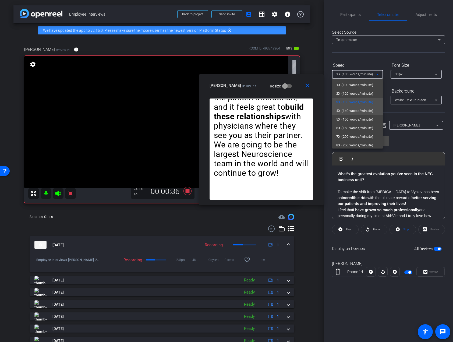
click at [349, 108] on span "4X (140 words/minute)" at bounding box center [354, 111] width 37 height 6
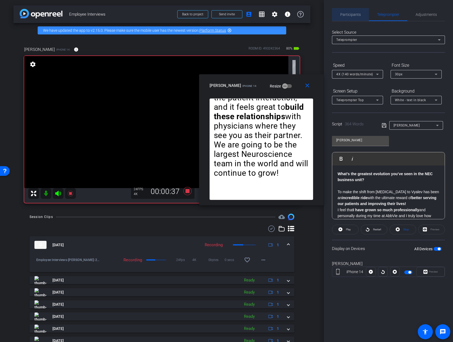
click at [351, 18] on span "Participants" at bounding box center [350, 14] width 20 height 13
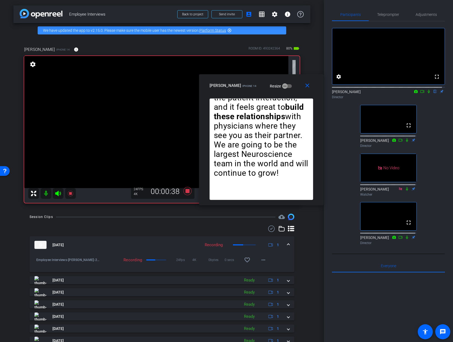
click at [420, 93] on icon at bounding box center [422, 92] width 4 height 4
click at [433, 93] on icon at bounding box center [435, 92] width 4 height 4
click at [380, 15] on span "Teleprompter" at bounding box center [388, 15] width 22 height 4
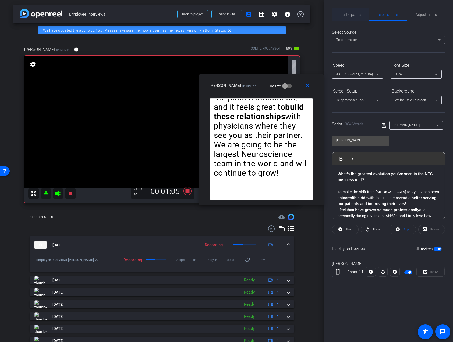
click at [352, 13] on span "Participants" at bounding box center [350, 15] width 20 height 4
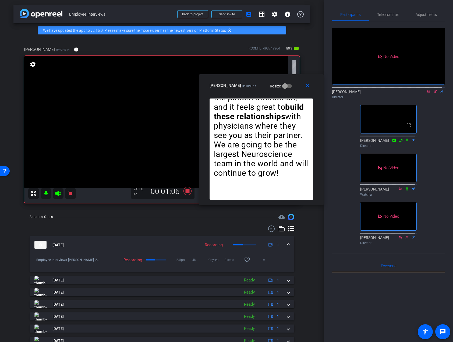
click at [433, 90] on icon at bounding box center [435, 92] width 4 height 4
click at [389, 15] on span "Teleprompter" at bounding box center [388, 15] width 22 height 4
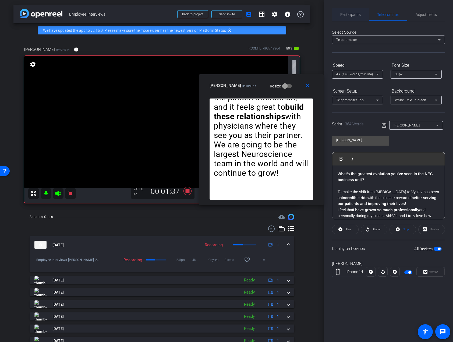
click at [344, 13] on span "Participants" at bounding box center [350, 15] width 20 height 4
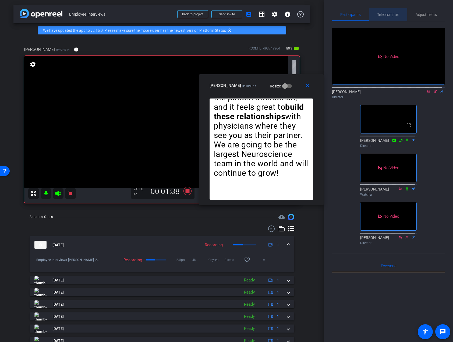
click at [393, 14] on span "Teleprompter" at bounding box center [388, 15] width 22 height 4
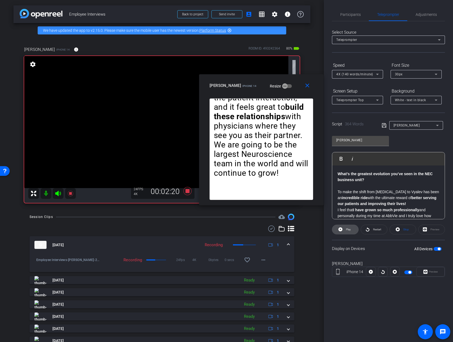
click at [339, 229] on icon at bounding box center [340, 229] width 4 height 4
click at [339, 229] on icon at bounding box center [339, 229] width 4 height 7
drag, startPoint x: 339, startPoint y: 229, endPoint x: 341, endPoint y: 238, distance: 10.0
click at [341, 239] on openreel-capture-teleprompter "Speed 4X (140 words/minute) Font Size 30px Screen Setup Teleprompter Top Backgr…" at bounding box center [388, 173] width 113 height 225
click at [341, 230] on icon at bounding box center [340, 229] width 4 height 4
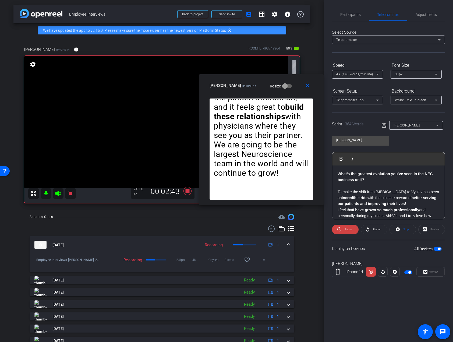
click at [362, 73] on span "4X (140 words/minute)" at bounding box center [354, 74] width 37 height 4
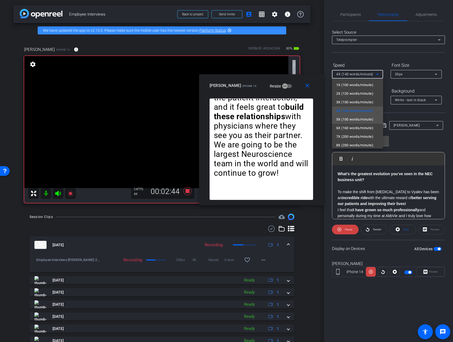
click at [356, 122] on span "5X (150 words/minute)" at bounding box center [354, 119] width 37 height 6
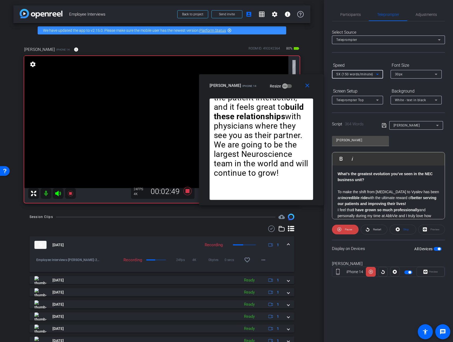
click at [347, 73] on span "5X (150 words/minute)" at bounding box center [354, 74] width 37 height 4
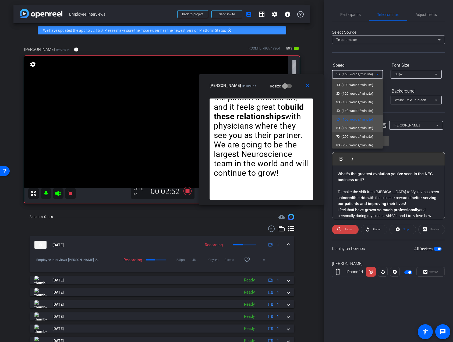
click at [344, 127] on span "6X (160 words/minute)" at bounding box center [354, 128] width 37 height 6
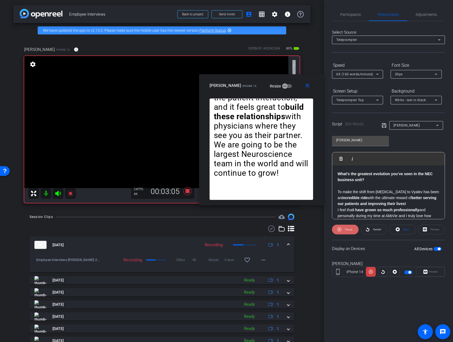
click at [341, 230] on icon at bounding box center [339, 229] width 4 height 4
click at [338, 171] on p "What’s the greatest evolution you’ve seen in the NEC business unit?" at bounding box center [389, 177] width 102 height 12
click at [338, 159] on img "button" at bounding box center [338, 158] width 3 height 3
click at [339, 160] on button "Play Play from this location" at bounding box center [342, 158] width 13 height 11
click at [348, 13] on span "Participants" at bounding box center [350, 15] width 20 height 4
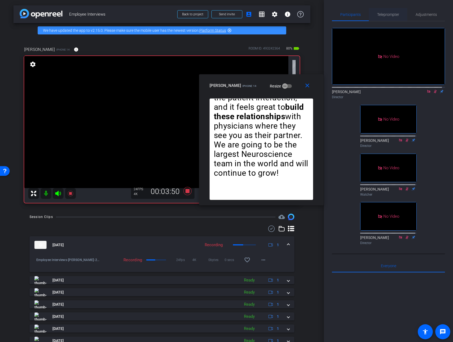
click at [397, 13] on span "Teleprompter" at bounding box center [388, 15] width 22 height 4
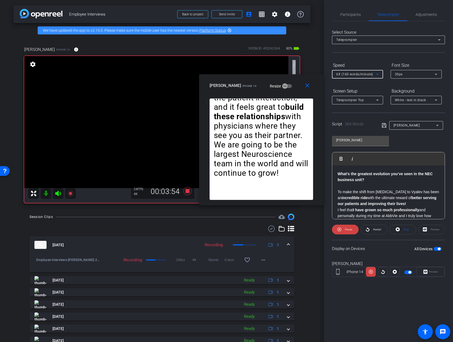
click at [358, 73] on span "6X (160 words/minute)" at bounding box center [354, 74] width 37 height 4
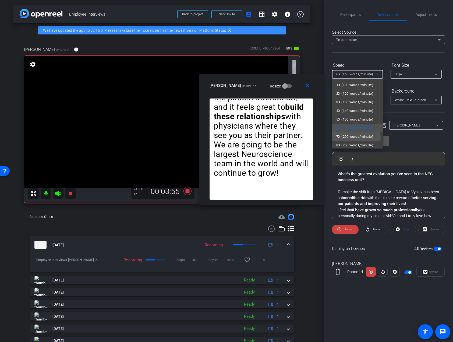
click at [355, 137] on span "7X (200 words/minute)" at bounding box center [354, 136] width 37 height 6
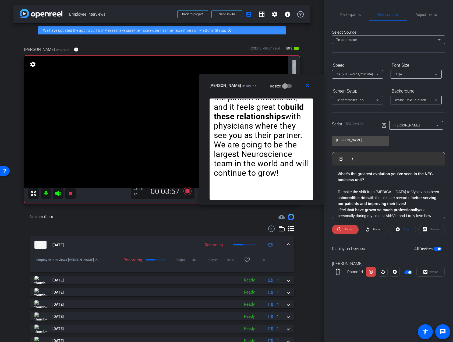
click at [354, 78] on div "7X (200 words/minute)" at bounding box center [357, 74] width 43 height 9
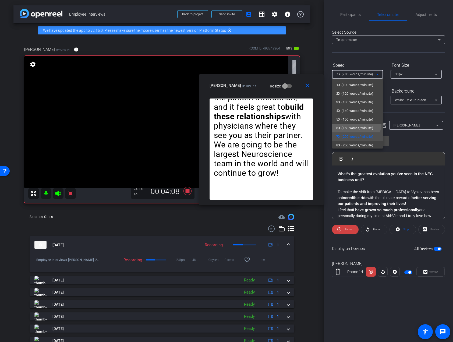
click at [348, 125] on span "6X (160 words/minute)" at bounding box center [354, 128] width 37 height 6
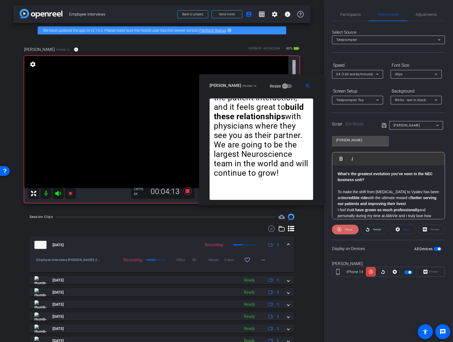
click at [337, 231] on icon at bounding box center [339, 229] width 4 height 7
click at [341, 231] on icon at bounding box center [340, 229] width 4 height 4
click at [353, 77] on div "6X (160 words/minute)" at bounding box center [356, 74] width 40 height 7
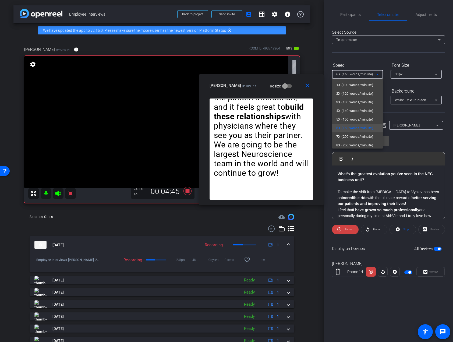
drag, startPoint x: 356, startPoint y: 136, endPoint x: 353, endPoint y: 52, distance: 84.0
click at [353, 52] on div "close [PERSON_NAME] iPhone 14 Resize What’s the greatest evolution you’ve seen …" at bounding box center [226, 171] width 453 height 342
click at [357, 58] on div at bounding box center [226, 171] width 453 height 342
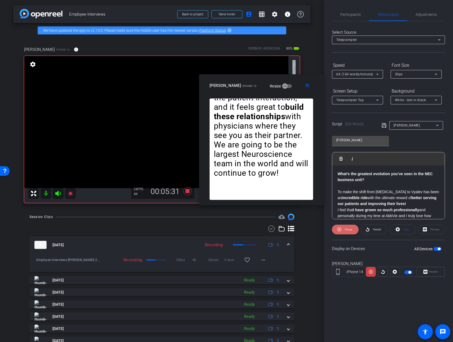
click at [338, 229] on icon at bounding box center [339, 229] width 4 height 7
click at [338, 229] on span at bounding box center [345, 229] width 26 height 13
click at [338, 232] on icon at bounding box center [339, 229] width 4 height 7
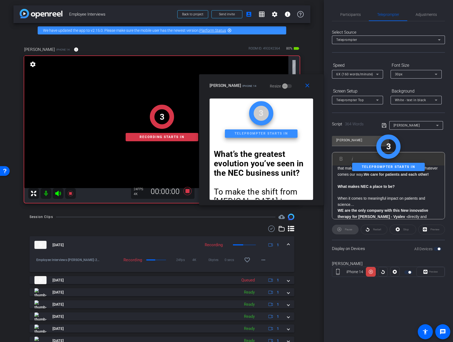
scroll to position [69, 0]
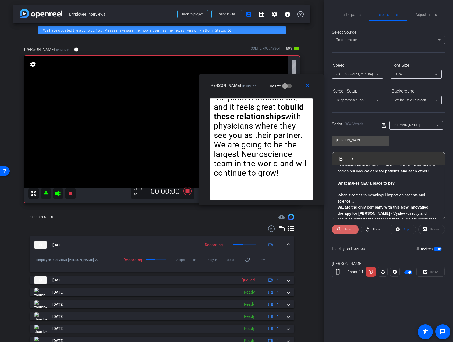
click at [340, 230] on icon at bounding box center [339, 229] width 4 height 7
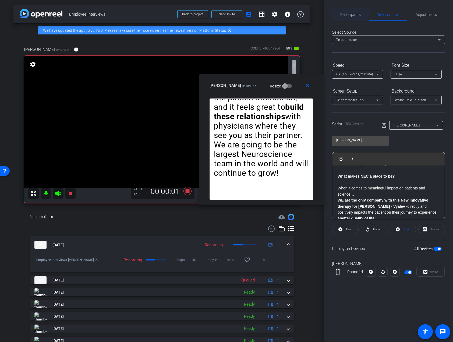
click at [351, 15] on span "Participants" at bounding box center [350, 15] width 20 height 4
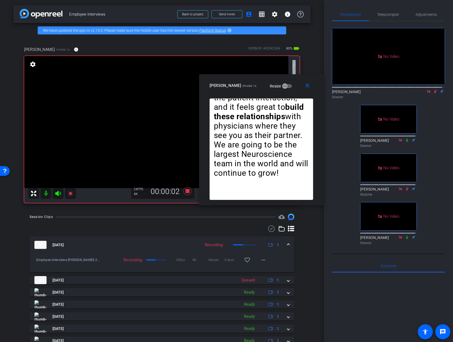
click at [433, 90] on icon at bounding box center [435, 92] width 4 height 4
click at [383, 12] on span "Teleprompter" at bounding box center [388, 14] width 22 height 13
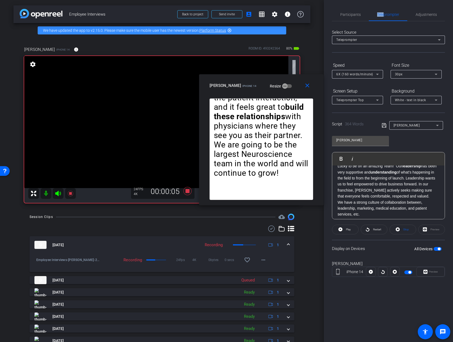
scroll to position [193, 0]
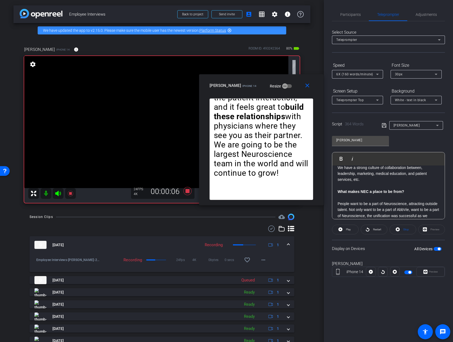
click at [337, 203] on div "What’s the greatest evolution you’ve seen in the NEC business unit? To make the…" at bounding box center [388, 126] width 112 height 306
click at [339, 157] on img "button" at bounding box center [338, 158] width 3 height 3
click at [342, 231] on span at bounding box center [345, 229] width 27 height 13
click at [342, 230] on icon at bounding box center [340, 229] width 4 height 4
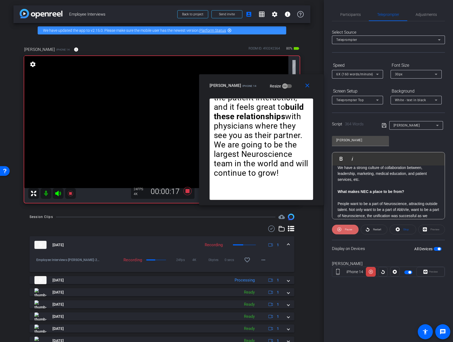
click at [342, 230] on span at bounding box center [345, 229] width 27 height 13
click at [352, 15] on span "Participants" at bounding box center [350, 15] width 20 height 4
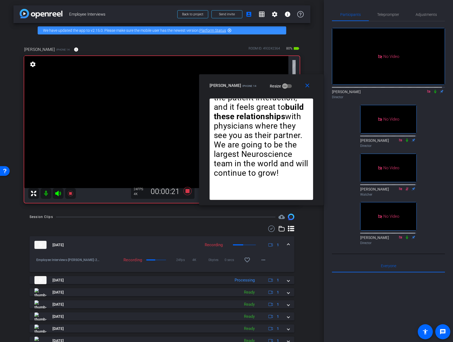
click at [434, 90] on icon at bounding box center [435, 92] width 4 height 4
click at [386, 13] on span "Teleprompter" at bounding box center [388, 15] width 22 height 4
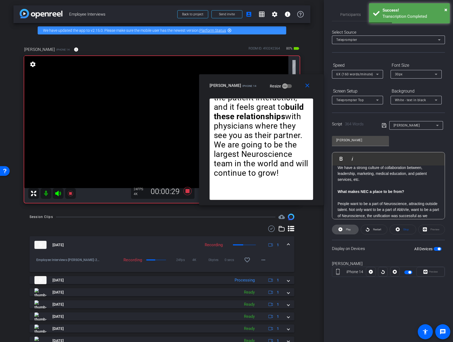
click at [340, 231] on icon at bounding box center [340, 229] width 4 height 4
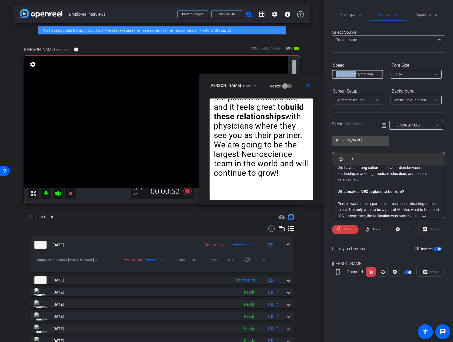
click at [354, 71] on div "6X (160 words/minute)" at bounding box center [356, 74] width 40 height 7
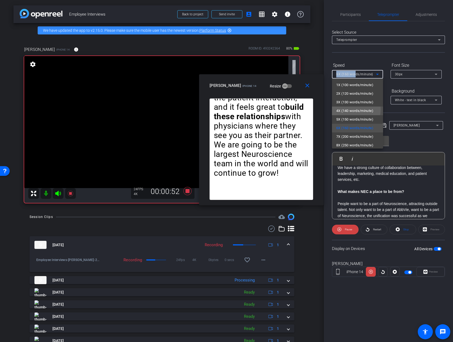
click at [348, 110] on span "4X (140 words/minute)" at bounding box center [354, 111] width 37 height 6
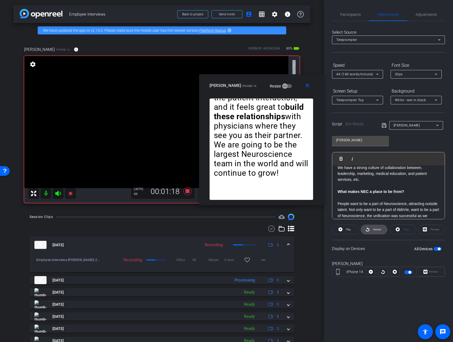
click at [373, 231] on span "Restart" at bounding box center [376, 230] width 9 height 8
click at [340, 230] on icon at bounding box center [339, 229] width 4 height 4
click at [351, 13] on span "Participants" at bounding box center [350, 15] width 20 height 4
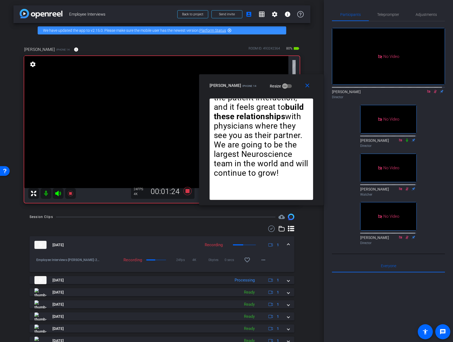
click at [434, 90] on icon at bounding box center [435, 91] width 3 height 3
click at [386, 14] on span "Teleprompter" at bounding box center [388, 15] width 22 height 4
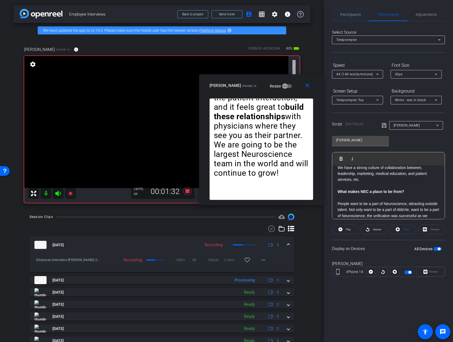
click at [348, 14] on span "Participants" at bounding box center [350, 15] width 20 height 4
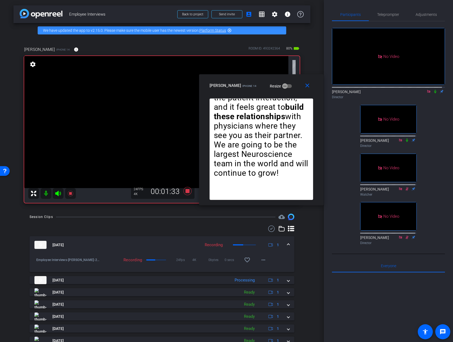
click at [433, 90] on icon at bounding box center [435, 92] width 4 height 4
click at [385, 11] on span "Teleprompter" at bounding box center [388, 14] width 22 height 13
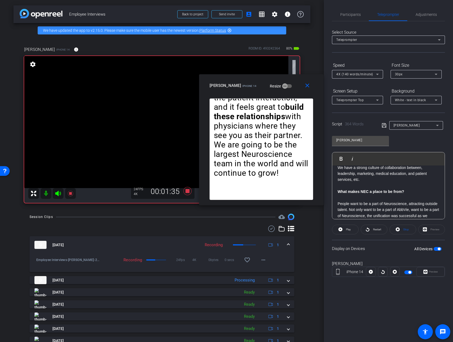
click at [346, 73] on span "4X (140 words/minute)" at bounding box center [354, 74] width 37 height 4
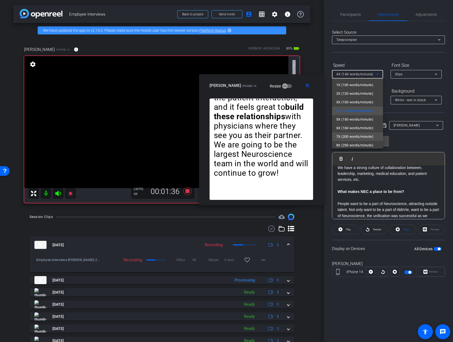
click at [347, 134] on span "7X (200 words/minute)" at bounding box center [354, 136] width 37 height 6
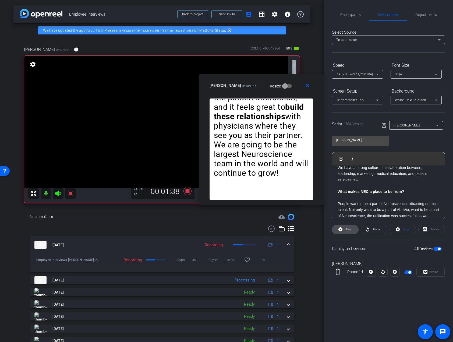
click at [338, 229] on icon at bounding box center [340, 229] width 4 height 4
click at [341, 231] on icon at bounding box center [339, 229] width 4 height 7
click at [341, 231] on icon at bounding box center [340, 229] width 4 height 7
click at [355, 71] on div "7X (200 words/minute)" at bounding box center [356, 74] width 40 height 7
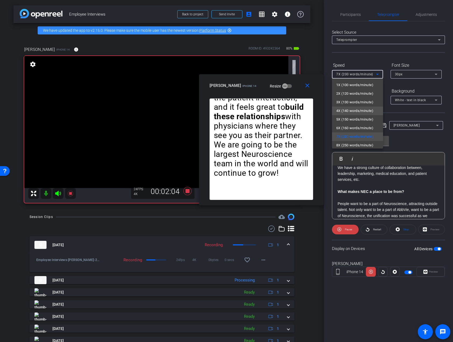
click at [351, 114] on mat-option "4X (140 words/minute)" at bounding box center [357, 111] width 51 height 9
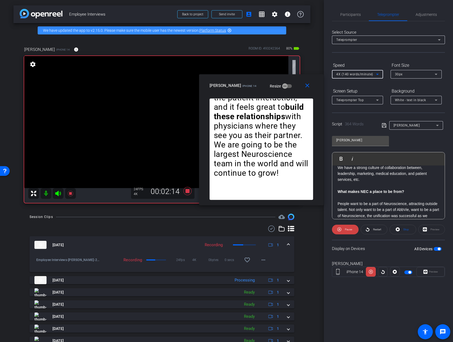
click at [361, 74] on span "4X (140 words/minute)" at bounding box center [354, 74] width 37 height 4
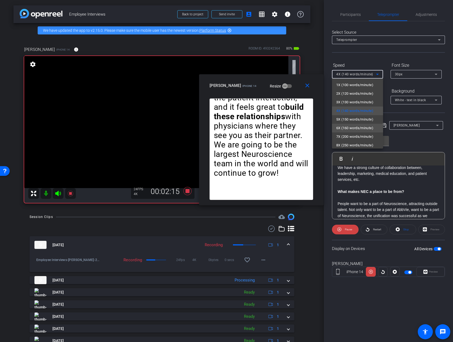
click at [353, 127] on span "6X (160 words/minute)" at bounding box center [354, 128] width 37 height 6
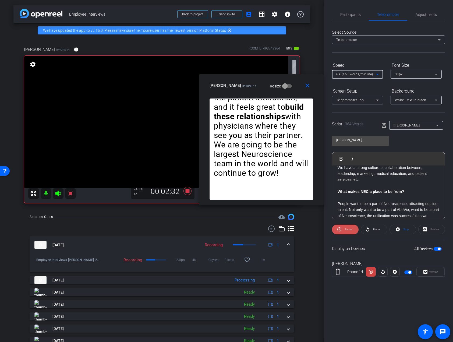
click at [340, 230] on icon at bounding box center [339, 229] width 4 height 4
click at [340, 229] on icon at bounding box center [340, 229] width 4 height 7
click at [350, 73] on span "6X (160 words/minute)" at bounding box center [354, 74] width 37 height 4
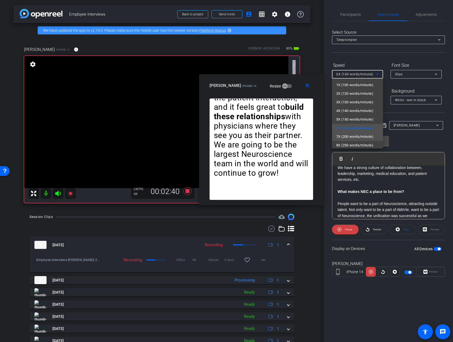
click at [343, 138] on span "7X (200 words/minute)" at bounding box center [354, 136] width 37 height 6
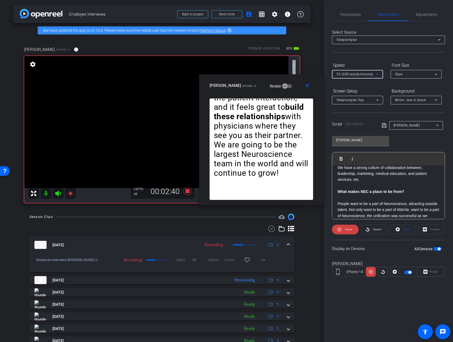
click at [344, 74] on span "7X (200 words/minute)" at bounding box center [354, 74] width 37 height 4
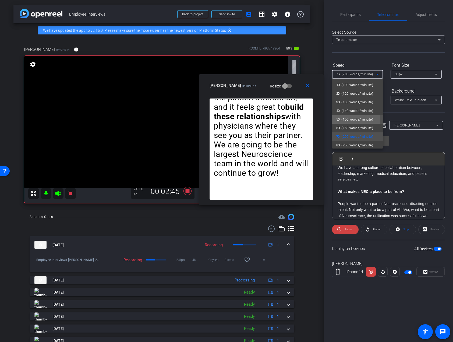
click at [345, 118] on span "5X (150 words/minute)" at bounding box center [354, 119] width 37 height 6
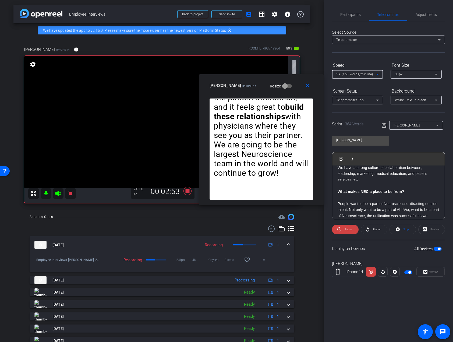
click at [346, 73] on span "5X (150 words/minute)" at bounding box center [354, 74] width 37 height 4
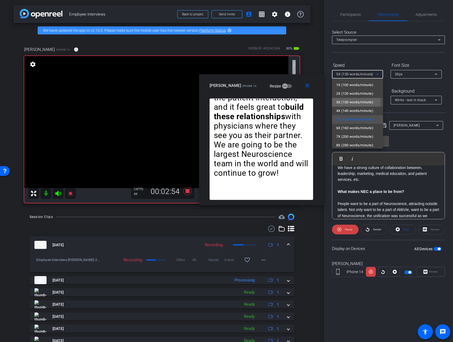
click at [342, 101] on span "3X (130 words/minute)" at bounding box center [354, 102] width 37 height 6
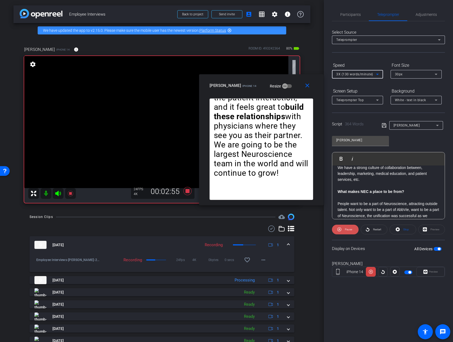
click at [344, 230] on span "Pause" at bounding box center [348, 230] width 9 height 8
click at [340, 229] on icon at bounding box center [340, 229] width 4 height 7
click at [344, 72] on div "3X (130 words/minute)" at bounding box center [356, 74] width 40 height 7
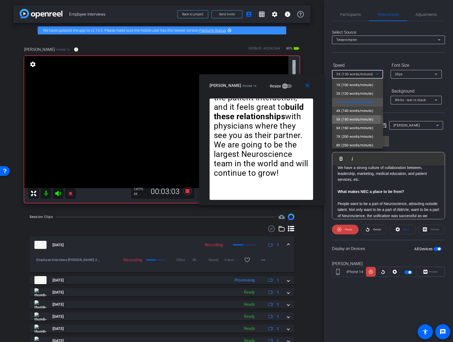
click at [344, 120] on span "5X (150 words/minute)" at bounding box center [354, 119] width 37 height 6
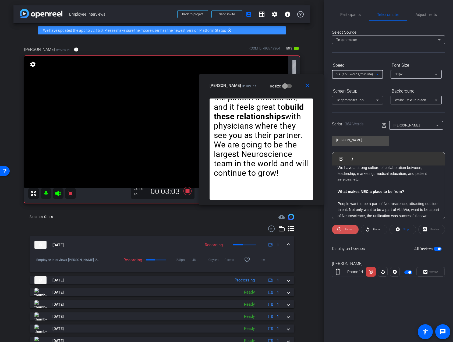
click at [344, 232] on span "Pause" at bounding box center [348, 230] width 9 height 8
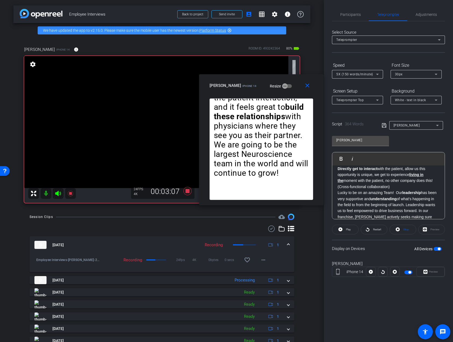
scroll to position [128, 0]
click at [338, 174] on strong "Directly get to interact" at bounding box center [358, 172] width 40 height 4
click at [338, 157] on img "button" at bounding box center [338, 158] width 3 height 3
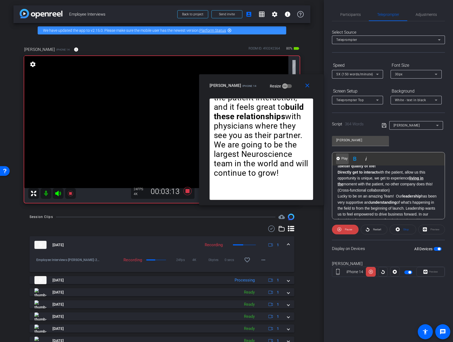
click at [338, 157] on img "button" at bounding box center [338, 158] width 3 height 3
click at [348, 234] on span at bounding box center [345, 229] width 27 height 13
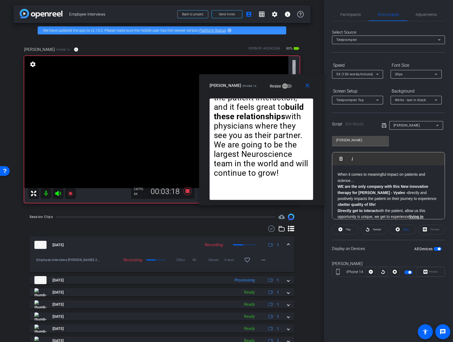
scroll to position [80, 0]
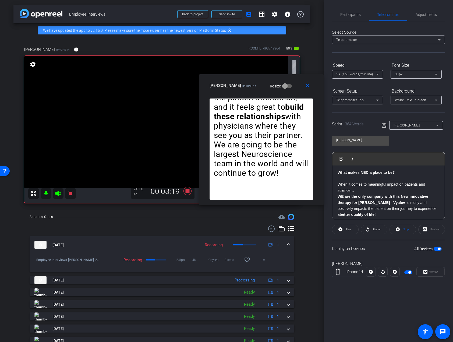
click at [338, 175] on strong "What makes NEC a place to be?" at bounding box center [366, 172] width 57 height 4
click at [340, 157] on button "Play Play from this location" at bounding box center [342, 158] width 13 height 11
click at [340, 158] on button "Play Play from this location" at bounding box center [342, 158] width 13 height 11
click at [347, 75] on span "5X (150 words/minute)" at bounding box center [354, 74] width 37 height 4
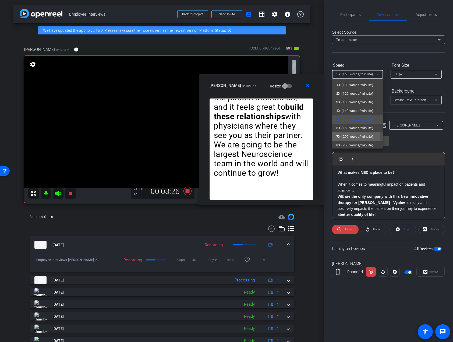
click at [347, 137] on span "7X (200 words/minute)" at bounding box center [354, 136] width 37 height 6
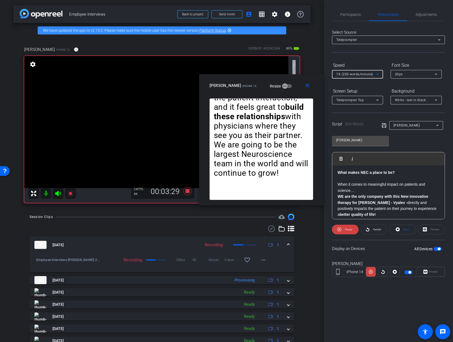
click at [345, 74] on span "7X (200 words/minute)" at bounding box center [354, 74] width 37 height 4
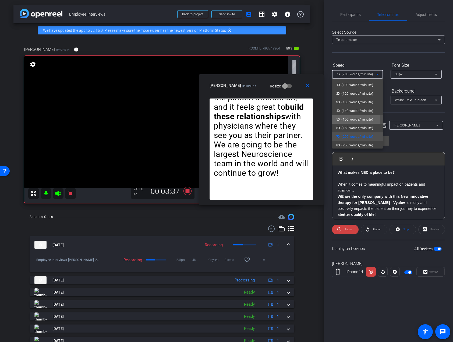
click at [345, 120] on span "5X (150 words/minute)" at bounding box center [354, 119] width 37 height 6
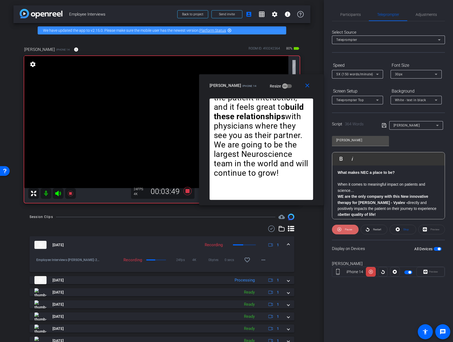
click at [339, 231] on icon at bounding box center [339, 229] width 4 height 7
click at [341, 231] on icon at bounding box center [340, 229] width 4 height 4
click at [344, 230] on span "Pause" at bounding box center [348, 230] width 9 height 8
click at [341, 12] on span "Participants" at bounding box center [350, 14] width 20 height 13
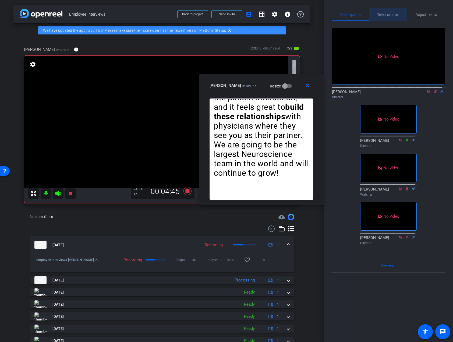
click at [382, 10] on span "Teleprompter" at bounding box center [388, 14] width 22 height 13
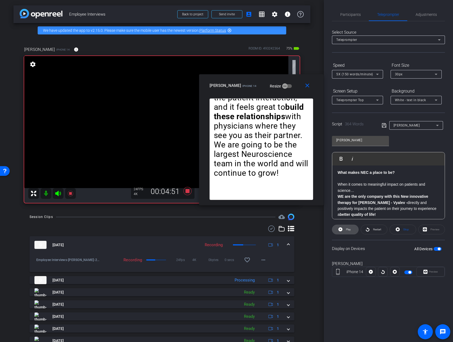
click at [340, 229] on icon at bounding box center [340, 229] width 4 height 4
click at [339, 230] on icon at bounding box center [339, 229] width 4 height 7
click at [339, 230] on icon at bounding box center [340, 229] width 4 height 4
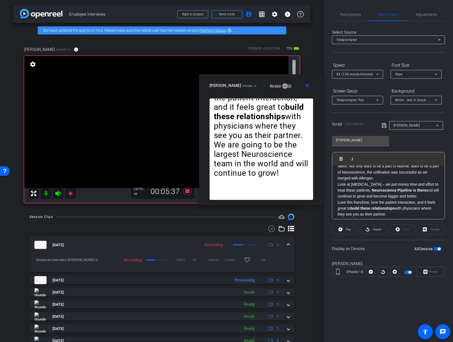
scroll to position [230, 0]
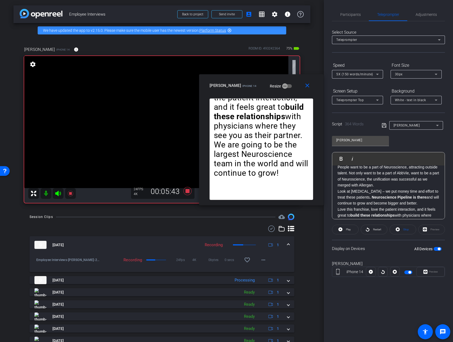
click at [377, 186] on p "People want to be a part of Neuroscience, attracting outside talent. Not only w…" at bounding box center [389, 176] width 102 height 24
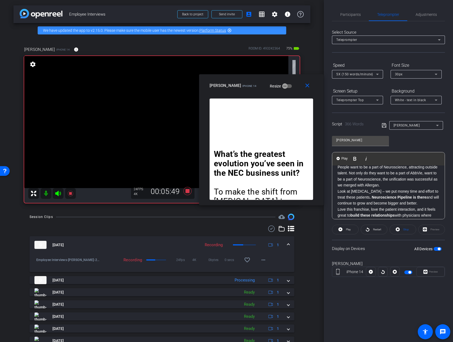
click at [352, 188] on p "People want to be a part of Neuroscience, attracting outside talent. Not only d…" at bounding box center [389, 176] width 102 height 24
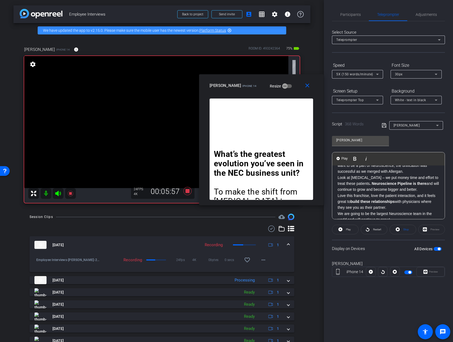
scroll to position [247, 0]
click at [351, 14] on span "Participants" at bounding box center [350, 15] width 20 height 4
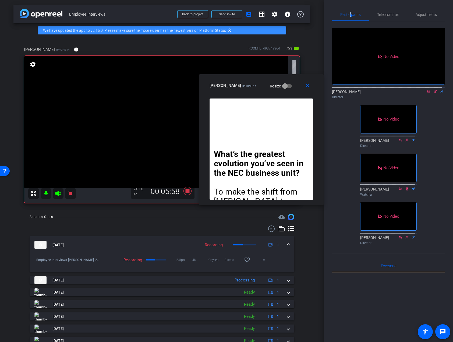
click at [432, 89] on mat-icon at bounding box center [435, 91] width 6 height 5
click at [383, 13] on span "Teleprompter" at bounding box center [388, 15] width 22 height 4
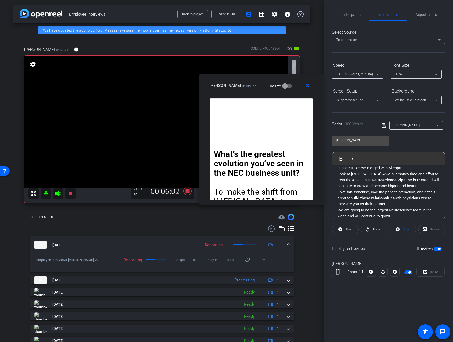
click at [383, 123] on icon at bounding box center [384, 125] width 5 height 6
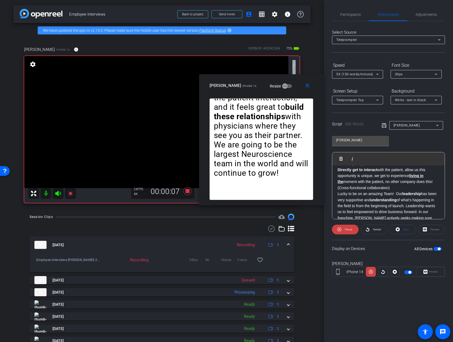
scroll to position [142, 0]
click at [338, 230] on icon at bounding box center [339, 229] width 4 height 7
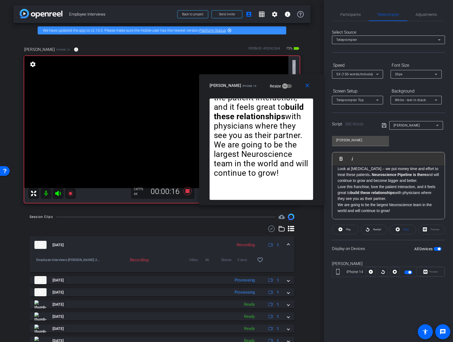
scroll to position [264, 0]
click at [338, 186] on p "Love this franchise, love the patient interaction, and it feels great to build …" at bounding box center [389, 193] width 102 height 18
drag, startPoint x: 372, startPoint y: 187, endPoint x: 411, endPoint y: 193, distance: 39.5
click at [372, 187] on p "I love this franchise, love the patient interaction, and it feels great to buil…" at bounding box center [389, 193] width 102 height 18
drag, startPoint x: 379, startPoint y: 190, endPoint x: 376, endPoint y: 142, distance: 48.3
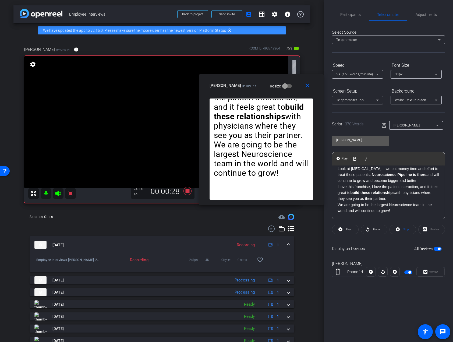
click at [379, 190] on strong "build these relationships" at bounding box center [372, 192] width 44 height 4
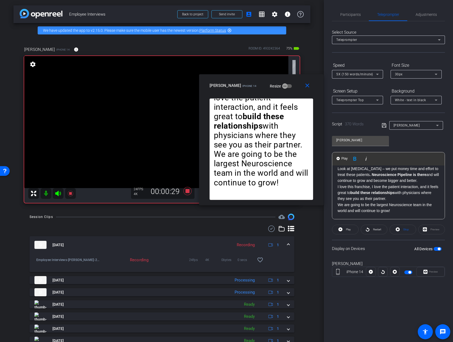
click at [384, 125] on icon at bounding box center [384, 125] width 5 height 6
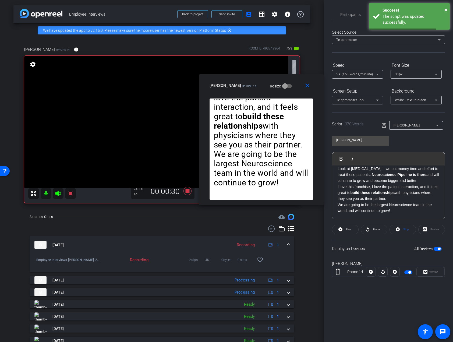
click at [335, 186] on div "What’s the greatest evolution you’ve seen in the NEC business unit? To make the…" at bounding box center [388, 66] width 112 height 306
click at [339, 157] on img "button" at bounding box center [338, 158] width 3 height 3
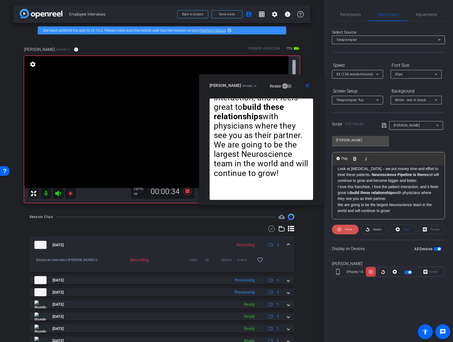
click at [340, 230] on icon at bounding box center [339, 229] width 4 height 7
click at [356, 13] on span "Participants" at bounding box center [350, 15] width 20 height 4
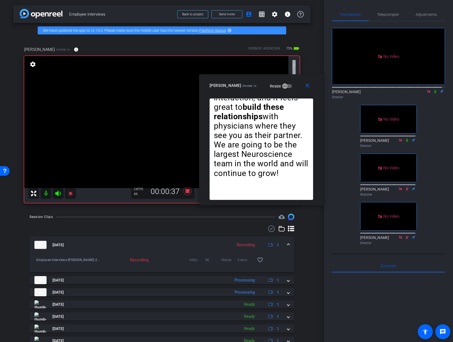
drag, startPoint x: 431, startPoint y: 75, endPoint x: 420, endPoint y: 37, distance: 39.5
click at [433, 90] on icon at bounding box center [435, 92] width 4 height 4
click at [383, 15] on span "Teleprompter" at bounding box center [388, 15] width 22 height 4
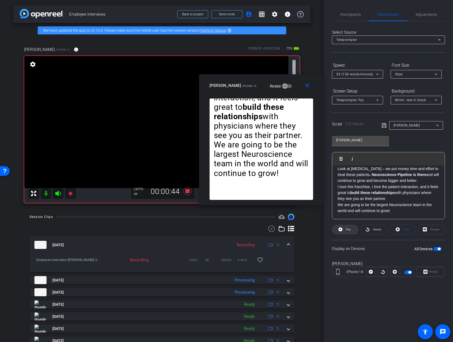
click at [337, 229] on span at bounding box center [345, 229] width 26 height 13
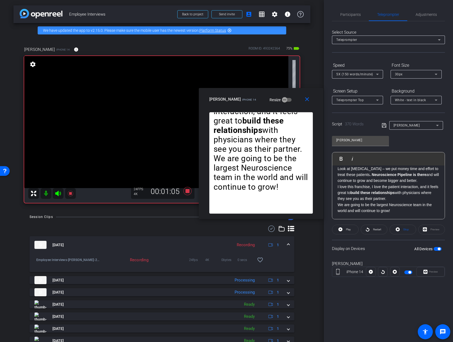
drag, startPoint x: 298, startPoint y: 78, endPoint x: 298, endPoint y: 92, distance: 13.7
click at [298, 92] on div "close [PERSON_NAME] iPhone 14 Resize" at bounding box center [261, 100] width 125 height 24
drag, startPoint x: 410, startPoint y: 294, endPoint x: 407, endPoint y: 270, distance: 24.4
click at [410, 294] on div "Participants Teleprompter Adjustments [PERSON_NAME] Director [PERSON_NAME] Dire…" at bounding box center [388, 171] width 129 height 342
click at [408, 273] on span "button" at bounding box center [409, 272] width 3 height 3
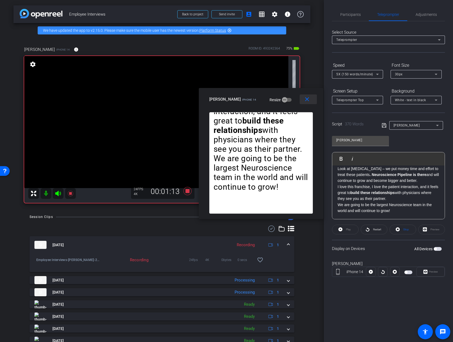
click at [308, 98] on mat-icon "close" at bounding box center [307, 99] width 7 height 7
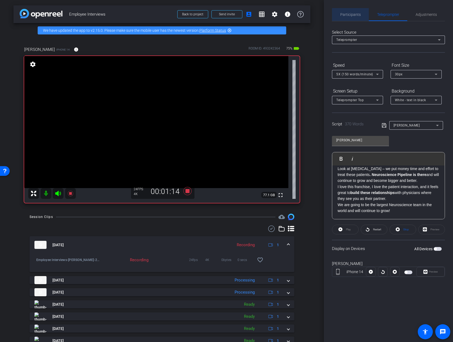
click at [354, 15] on span "Participants" at bounding box center [350, 15] width 20 height 4
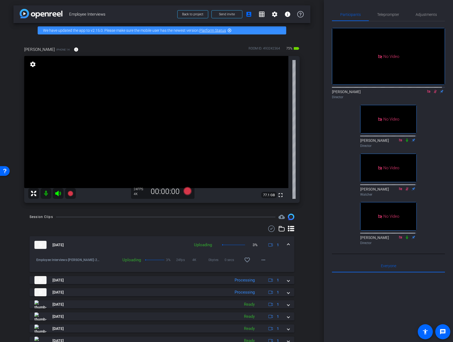
click at [344, 178] on div "No Video [PERSON_NAME] Director No Video [PERSON_NAME] Director No Video [PERSO…" at bounding box center [388, 134] width 113 height 226
click at [431, 144] on div "No Video [PERSON_NAME] Director fullscreen [PERSON_NAME] Director No Video [PER…" at bounding box center [388, 134] width 113 height 226
click at [447, 130] on div "Participants Teleprompter Adjustments No Video [PERSON_NAME] Director fullscree…" at bounding box center [388, 171] width 129 height 342
click at [387, 10] on span "Teleprompter" at bounding box center [388, 14] width 22 height 13
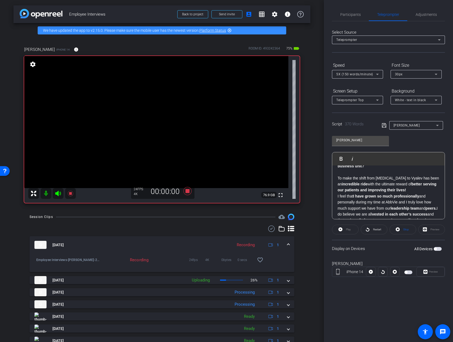
scroll to position [17, 0]
click at [353, 10] on span "Participants" at bounding box center [350, 14] width 20 height 13
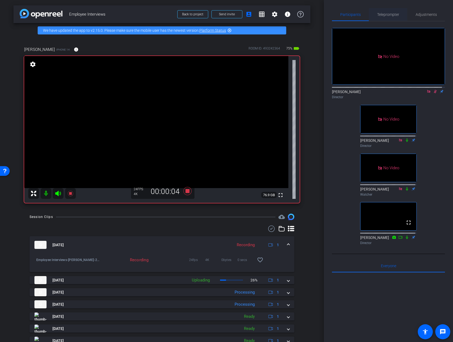
click at [384, 13] on span "Teleprompter" at bounding box center [388, 15] width 22 height 4
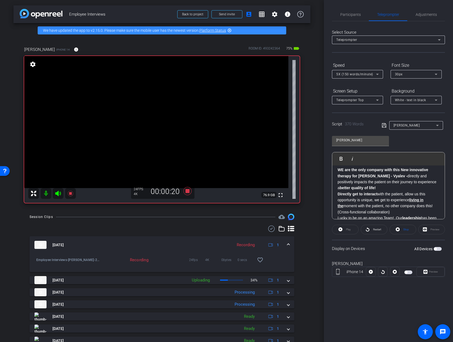
scroll to position [110, 0]
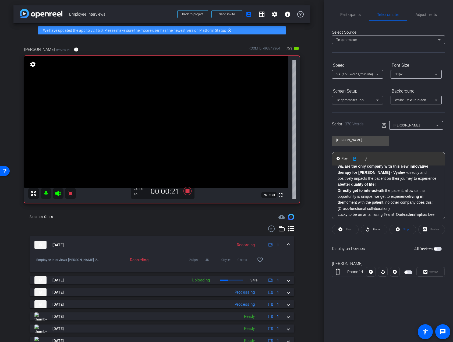
drag, startPoint x: 337, startPoint y: 196, endPoint x: 340, endPoint y: 196, distance: 3.3
click at [337, 196] on div "What’s the greatest evolution you’ve seen in the NEC business unit? To make the…" at bounding box center [388, 209] width 112 height 306
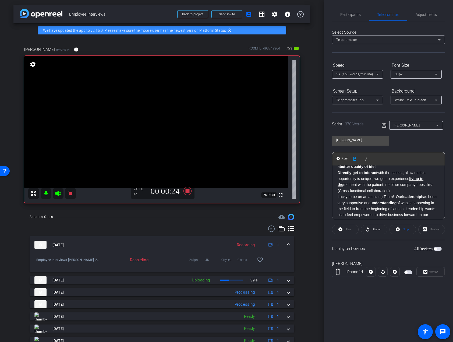
scroll to position [131, 0]
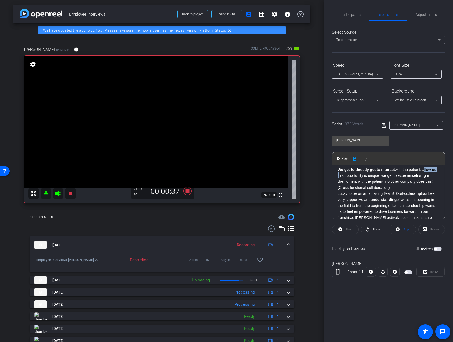
drag, startPoint x: 343, startPoint y: 182, endPoint x: 424, endPoint y: 177, distance: 80.9
click at [424, 177] on p "We get to directly get to interact with the patient, allow us this opportunity …" at bounding box center [389, 176] width 102 height 18
click at [400, 190] on p "(Cross-functional collaboration)" at bounding box center [389, 188] width 102 height 6
click at [338, 172] on strong "We get to directly get to interact" at bounding box center [366, 169] width 57 height 4
click at [383, 121] on div "[PERSON_NAME]" at bounding box center [413, 125] width 63 height 9
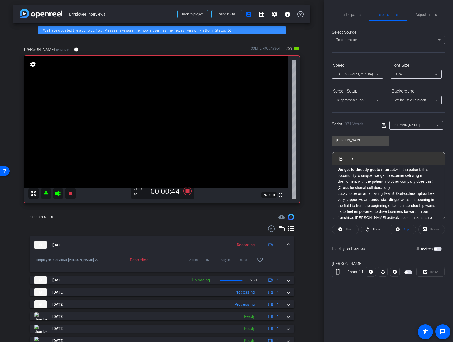
click at [382, 128] on icon at bounding box center [384, 125] width 5 height 6
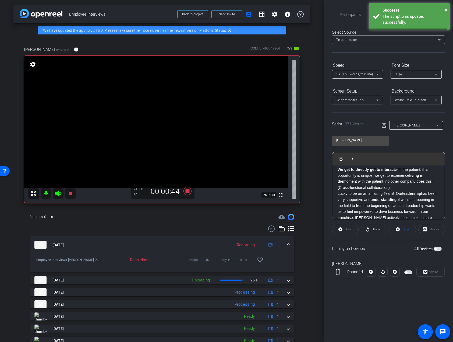
click at [385, 124] on icon at bounding box center [384, 125] width 4 height 4
click at [336, 175] on div "What’s the greatest evolution you’ve seen in the NEC business unit? To make the…" at bounding box center [388, 188] width 112 height 306
click at [409, 272] on span "button" at bounding box center [408, 272] width 8 height 4
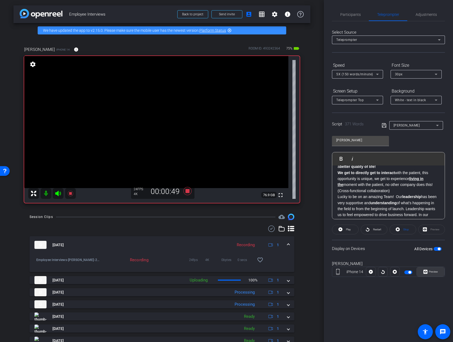
click at [429, 273] on span "Preview" at bounding box center [433, 271] width 9 height 3
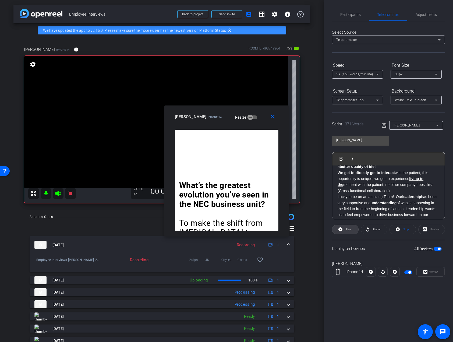
drag, startPoint x: 336, startPoint y: 230, endPoint x: 341, endPoint y: 222, distance: 9.6
click at [336, 230] on span at bounding box center [345, 229] width 26 height 13
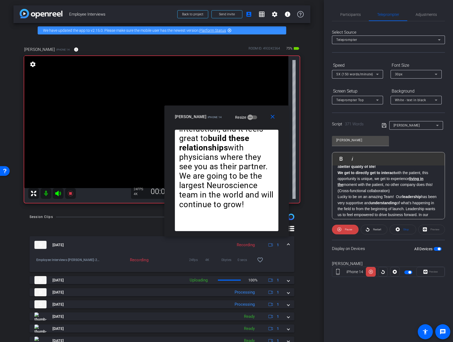
drag, startPoint x: 340, startPoint y: 232, endPoint x: 338, endPoint y: 208, distance: 24.0
click at [340, 232] on icon at bounding box center [339, 229] width 4 height 7
click at [341, 169] on strong "better quality of life!" at bounding box center [358, 166] width 36 height 4
click at [336, 179] on div "What’s the greatest evolution you’ve seen in the NEC business unit? To make the…" at bounding box center [388, 191] width 112 height 306
click at [340, 158] on img "button" at bounding box center [338, 158] width 3 height 3
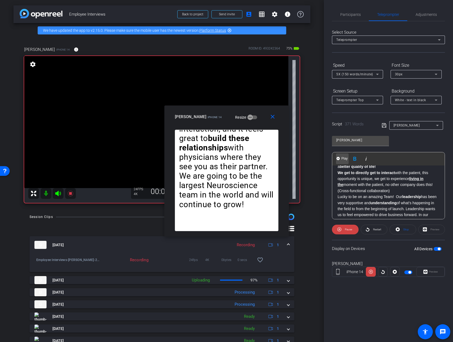
click at [338, 159] on img "button" at bounding box center [338, 158] width 3 height 3
click at [340, 229] on icon at bounding box center [339, 229] width 4 height 7
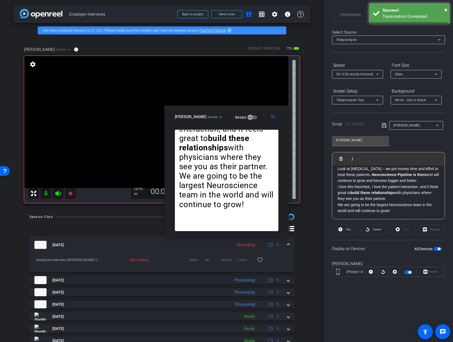
click at [400, 209] on p "We are going to be the largest Neuroscience team in the world and will continue…" at bounding box center [389, 208] width 102 height 12
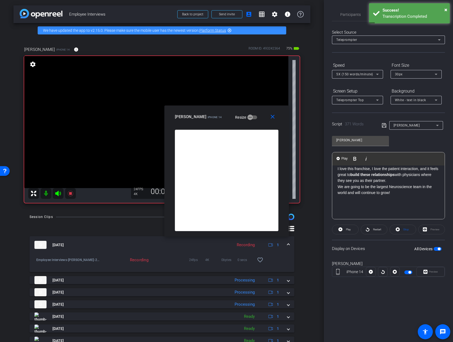
scroll to position [443, 0]
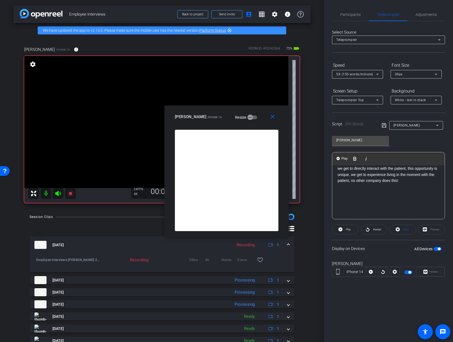
click at [363, 205] on p at bounding box center [389, 205] width 102 height 6
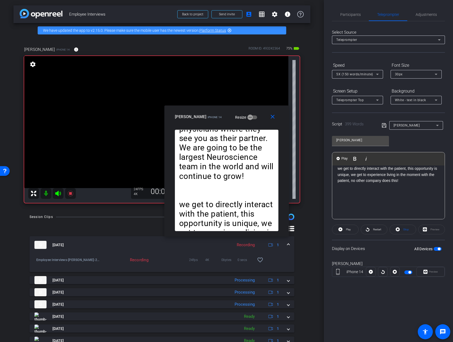
scroll to position [324, 0]
drag, startPoint x: 433, startPoint y: 209, endPoint x: 313, endPoint y: 192, distance: 121.0
click at [311, 190] on div "arrow_back Employee Interviews Back to project Send invite account_box grid_on …" at bounding box center [226, 171] width 453 height 342
drag, startPoint x: 340, startPoint y: 191, endPoint x: 450, endPoint y: 226, distance: 115.3
click at [450, 226] on div "Participants Teleprompter Adjustments [PERSON_NAME] Director [PERSON_NAME] Dire…" at bounding box center [388, 171] width 129 height 342
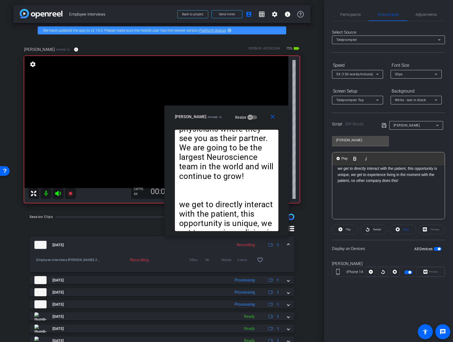
click at [392, 197] on p at bounding box center [389, 199] width 102 height 6
click at [381, 199] on p at bounding box center [389, 199] width 102 height 6
click at [340, 185] on p "we get to directly interact with the patient, this opportunity is unique, we ge…" at bounding box center [389, 180] width 102 height 18
click at [367, 195] on p at bounding box center [389, 192] width 102 height 6
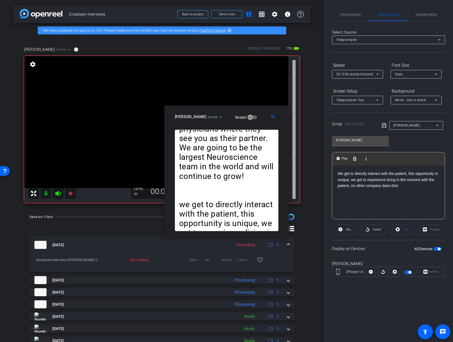
click at [337, 185] on div "What’s the greatest evolution you’ve seen in the NEC business unit? To make the…" at bounding box center [388, 41] width 112 height 366
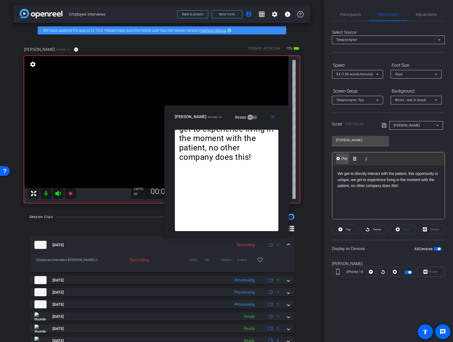
click at [338, 155] on button "Play Play from this location" at bounding box center [342, 158] width 13 height 11
click at [339, 159] on img "button" at bounding box center [338, 158] width 3 height 3
click at [341, 232] on span at bounding box center [345, 229] width 27 height 13
click at [341, 232] on icon at bounding box center [340, 229] width 4 height 7
click at [347, 18] on span "Participants" at bounding box center [350, 14] width 20 height 13
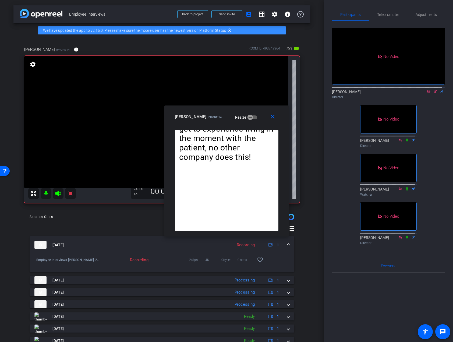
click at [435, 89] on div "[PERSON_NAME] Director" at bounding box center [388, 94] width 113 height 10
click at [433, 90] on icon at bounding box center [435, 92] width 4 height 4
click at [394, 14] on span "Teleprompter" at bounding box center [388, 15] width 22 height 4
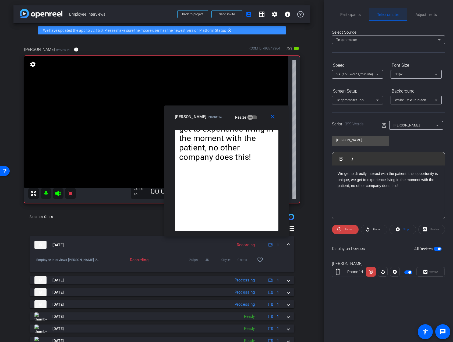
scroll to position [301, 0]
click at [344, 227] on span "Pause" at bounding box center [348, 230] width 9 height 8
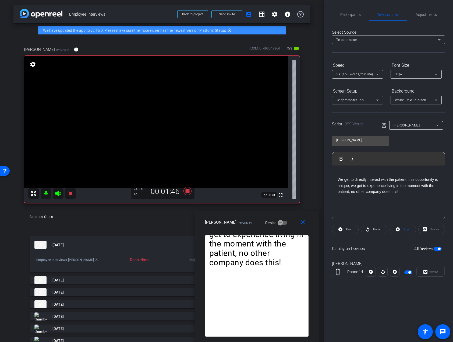
drag, startPoint x: 227, startPoint y: 108, endPoint x: 257, endPoint y: 217, distance: 112.5
click at [257, 217] on div "close [PERSON_NAME] iPhone 14 Resize" at bounding box center [257, 223] width 125 height 24
click at [352, 14] on span "Participants" at bounding box center [350, 15] width 20 height 4
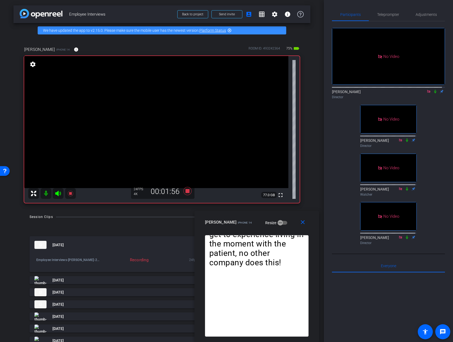
click at [433, 90] on icon at bounding box center [435, 92] width 4 height 4
drag, startPoint x: 433, startPoint y: 76, endPoint x: 433, endPoint y: 82, distance: 5.4
click at [433, 89] on div "[PERSON_NAME] Director" at bounding box center [388, 94] width 113 height 10
click at [433, 90] on icon at bounding box center [435, 92] width 4 height 4
click at [384, 14] on span "Teleprompter" at bounding box center [388, 15] width 22 height 4
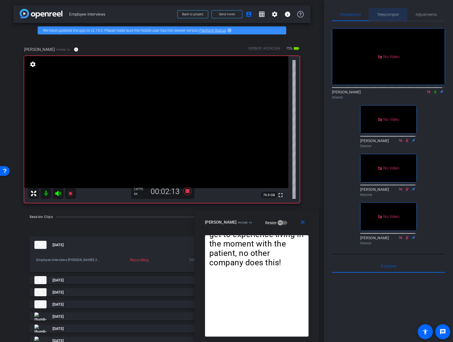
scroll to position [295, 0]
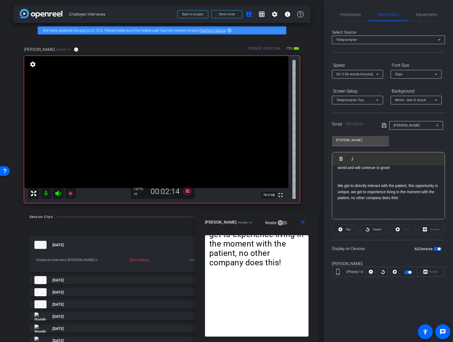
click at [349, 177] on p at bounding box center [389, 174] width 102 height 6
click at [338, 192] on p "We get to directly interact with the patient, this opportunity is unique, we ge…" at bounding box center [389, 185] width 102 height 18
drag, startPoint x: 334, startPoint y: 193, endPoint x: 337, endPoint y: 193, distance: 2.7
click at [334, 193] on div "What’s the greatest evolution you’ve seen in the NEC business unit? To make the…" at bounding box center [388, 47] width 112 height 366
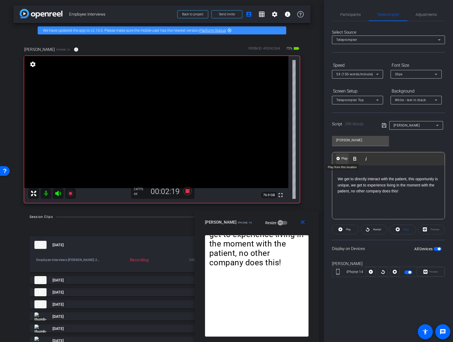
click at [340, 158] on span "Play" at bounding box center [344, 158] width 8 height 5
click at [338, 157] on img "button" at bounding box center [338, 158] width 3 height 3
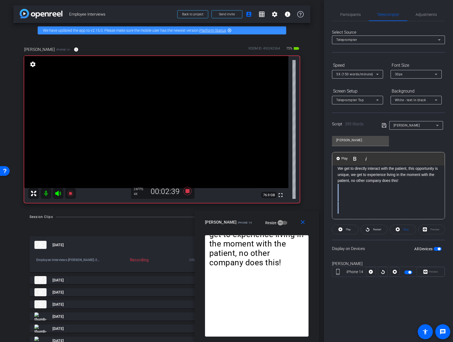
drag, startPoint x: 412, startPoint y: 205, endPoint x: 447, endPoint y: 245, distance: 52.8
click at [447, 245] on div "Participants Teleprompter Adjustments [PERSON_NAME] Director [PERSON_NAME] Dire…" at bounding box center [388, 171] width 129 height 342
click at [338, 176] on p "We get to directly interact with the patient, this opportunity is unique, we ge…" at bounding box center [389, 174] width 102 height 18
click at [351, 16] on span "Participants" at bounding box center [350, 14] width 20 height 13
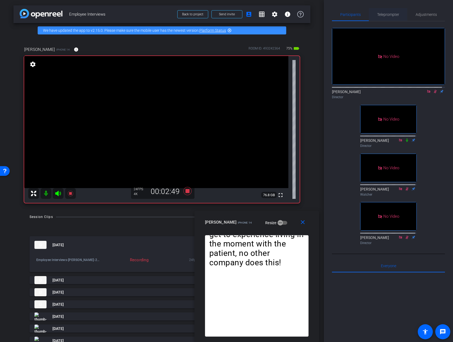
click at [384, 13] on span "Teleprompter" at bounding box center [388, 15] width 22 height 4
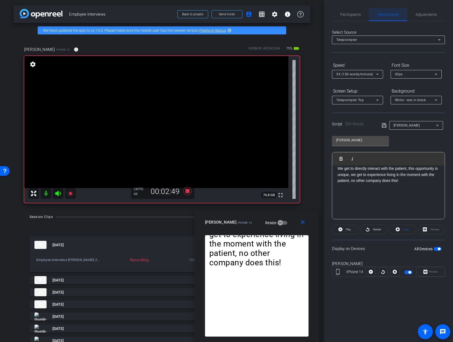
scroll to position [312, 0]
click at [337, 181] on div "What’s the greatest evolution you’ve seen in the NEC business unit? To make the…" at bounding box center [388, 37] width 112 height 366
drag, startPoint x: 358, startPoint y: 189, endPoint x: 353, endPoint y: 189, distance: 5.1
click at [353, 184] on p "We get to directly interact with the patient, this opportunity is unique, we ge…" at bounding box center [389, 175] width 102 height 18
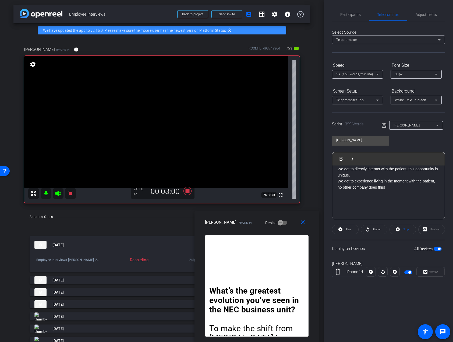
click at [384, 124] on icon at bounding box center [384, 125] width 5 height 6
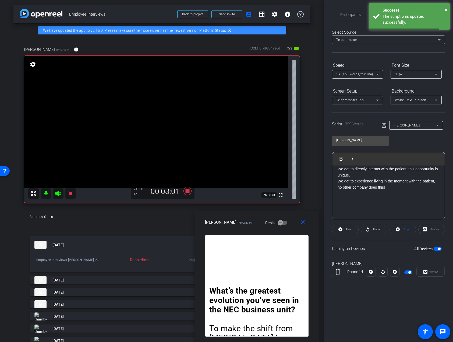
drag, startPoint x: 336, startPoint y: 180, endPoint x: 342, endPoint y: 182, distance: 6.5
click at [336, 180] on div "What’s the greatest evolution you’ve seen in the NEC business unit? To make the…" at bounding box center [388, 40] width 112 height 372
click at [340, 158] on button "Play Play from this location" at bounding box center [342, 158] width 13 height 11
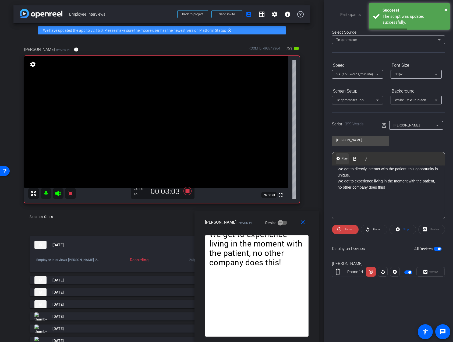
click at [340, 158] on button "Play Play from this location" at bounding box center [342, 158] width 13 height 11
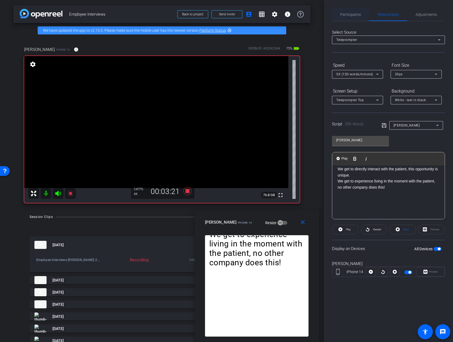
click at [352, 15] on span "Participants" at bounding box center [350, 15] width 20 height 4
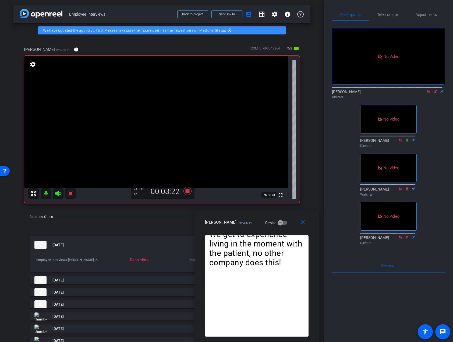
click at [433, 90] on icon at bounding box center [435, 92] width 4 height 4
click at [434, 90] on icon at bounding box center [435, 91] width 2 height 3
click at [391, 14] on span "Teleprompter" at bounding box center [388, 15] width 22 height 4
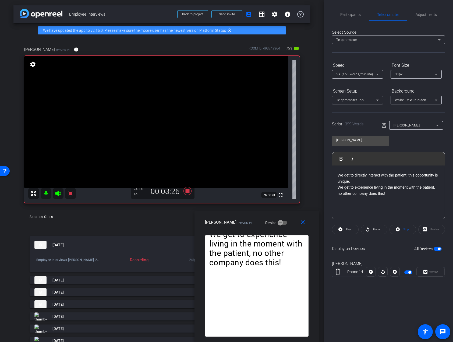
click at [338, 184] on p "We get to directly interact with the patient, this opportunity is unique." at bounding box center [389, 178] width 102 height 12
click at [337, 160] on img "button" at bounding box center [338, 158] width 3 height 3
click at [338, 184] on p "We get to directly interact with the patient, this opportunity is unique." at bounding box center [389, 178] width 102 height 12
click at [352, 19] on span "Participants" at bounding box center [350, 14] width 20 height 13
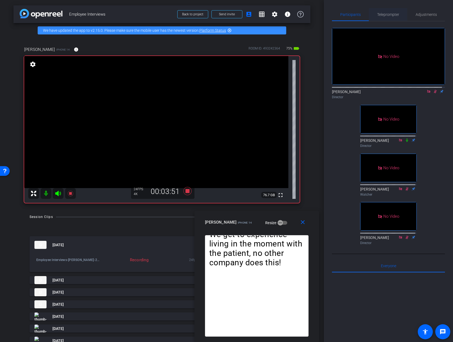
click at [377, 15] on span "Teleprompter" at bounding box center [388, 15] width 22 height 4
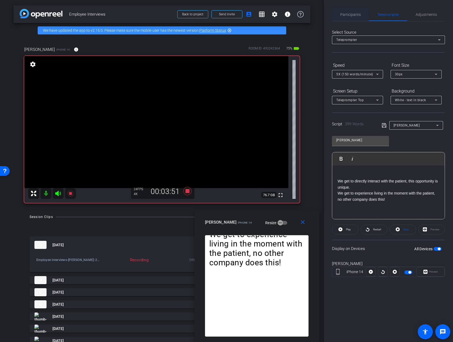
drag, startPoint x: 343, startPoint y: 14, endPoint x: 358, endPoint y: 15, distance: 15.1
click at [343, 14] on span "Participants" at bounding box center [350, 15] width 20 height 4
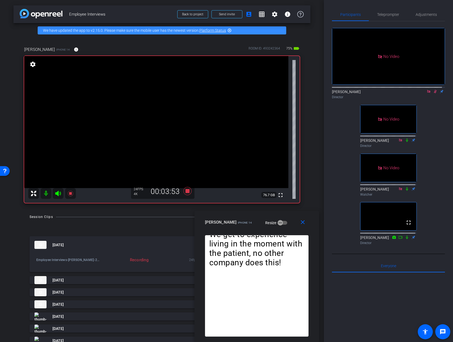
drag, startPoint x: 433, startPoint y: 74, endPoint x: 415, endPoint y: 223, distance: 149.6
click at [433, 89] on mat-icon at bounding box center [435, 91] width 6 height 5
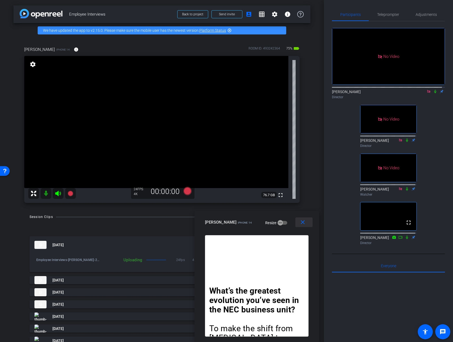
click at [301, 222] on mat-icon "close" at bounding box center [302, 222] width 7 height 7
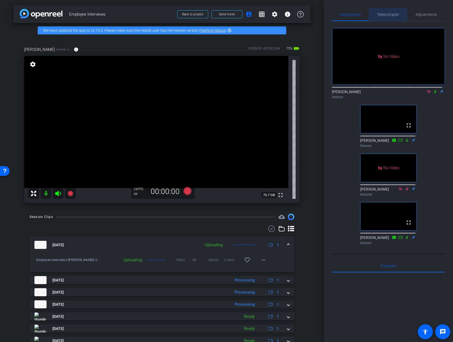
click at [388, 14] on span "Teleprompter" at bounding box center [388, 15] width 22 height 4
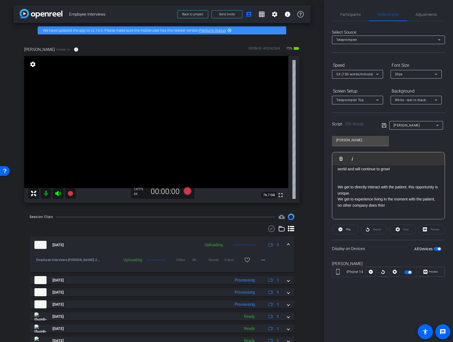
click at [407, 273] on span "button" at bounding box center [408, 272] width 8 height 4
click at [348, 8] on span "Participants" at bounding box center [350, 14] width 20 height 13
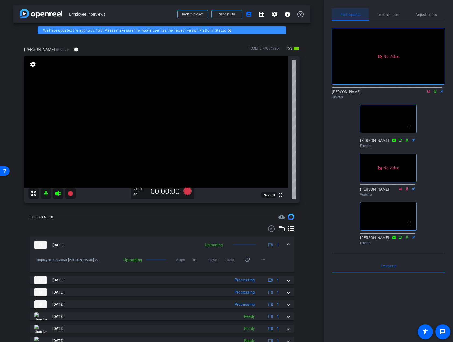
drag, startPoint x: 349, startPoint y: 12, endPoint x: 357, endPoint y: 13, distance: 7.6
click at [349, 13] on span "Participants" at bounding box center [350, 15] width 20 height 4
click at [428, 90] on icon at bounding box center [429, 92] width 4 height 4
click at [303, 241] on div "Session Clips cloud_upload [DATE] Uploading 1% 1 Employee Interviews-[PERSON_NA…" at bounding box center [161, 307] width 297 height 186
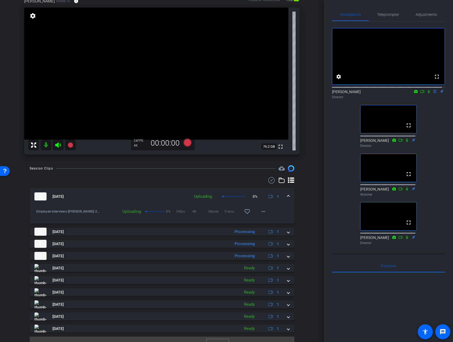
scroll to position [31, 0]
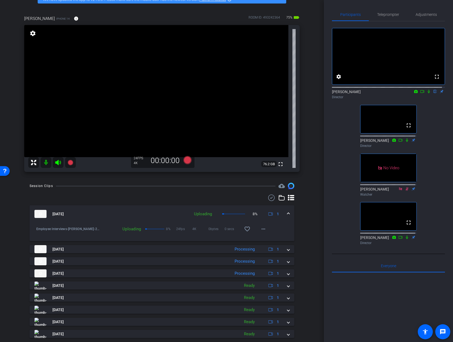
click at [325, 183] on div "Participants Teleprompter Adjustments fullscreen settings [PERSON_NAME] flip Di…" at bounding box center [388, 171] width 129 height 342
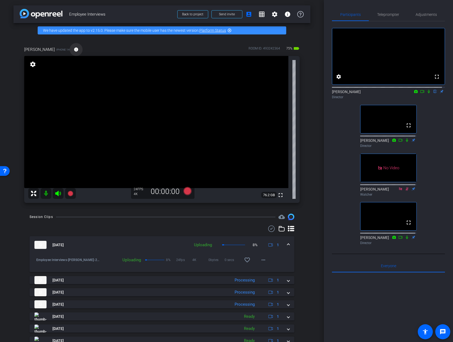
click at [79, 50] on mat-icon "info" at bounding box center [76, 49] width 5 height 5
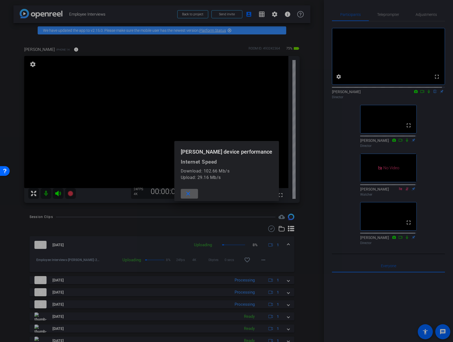
drag, startPoint x: 186, startPoint y: 192, endPoint x: 218, endPoint y: 235, distance: 53.2
click at [186, 192] on mat-icon "close" at bounding box center [188, 193] width 7 height 7
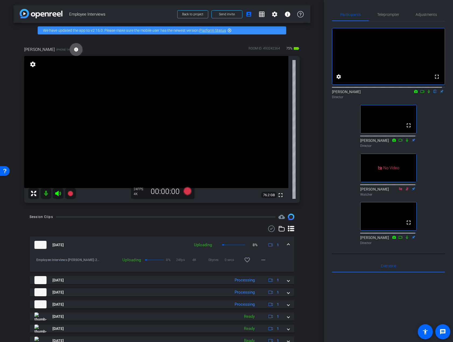
drag, startPoint x: 288, startPoint y: 244, endPoint x: 294, endPoint y: 250, distance: 8.8
click at [288, 244] on mat-expansion-panel-header "[DATE] Uploading 8% 1" at bounding box center [162, 244] width 265 height 17
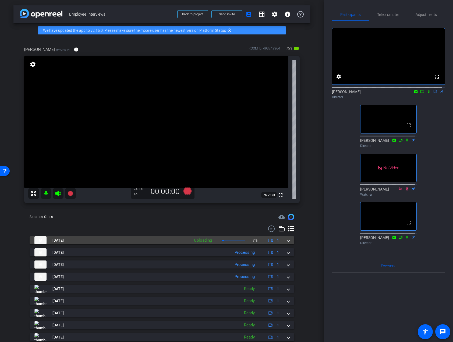
click at [287, 242] on mat-expansion-panel-header "[DATE] Uploading 7% 1" at bounding box center [162, 240] width 265 height 8
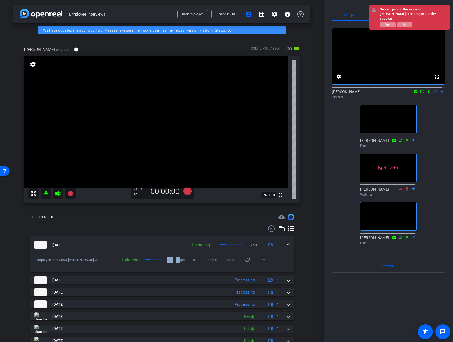
drag, startPoint x: 164, startPoint y: 260, endPoint x: 177, endPoint y: 262, distance: 13.5
click at [177, 262] on div "Uploading 26% 24fps 4K 0bytes 0 secs favorite_border more_horiz" at bounding box center [185, 259] width 170 height 13
click at [191, 266] on div "24fps 4K 0bytes 0 secs favorite_border more_horiz" at bounding box center [221, 259] width 98 height 13
drag, startPoint x: 427, startPoint y: 122, endPoint x: 430, endPoint y: 122, distance: 2.7
click at [427, 122] on div "fullscreen settings [PERSON_NAME] flip Director fullscreen [PERSON_NAME] Direct…" at bounding box center [388, 134] width 113 height 226
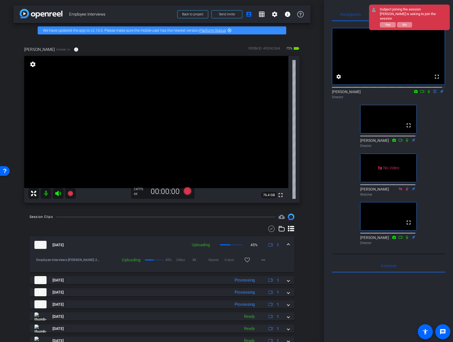
click at [287, 244] on span at bounding box center [288, 245] width 2 height 6
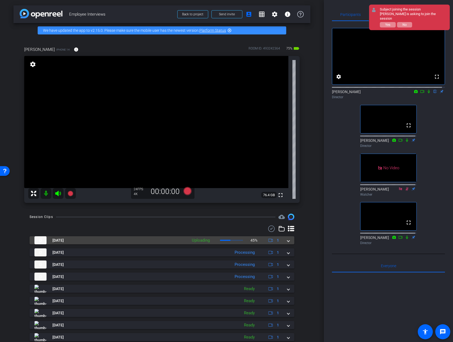
click at [287, 241] on span at bounding box center [288, 241] width 2 height 6
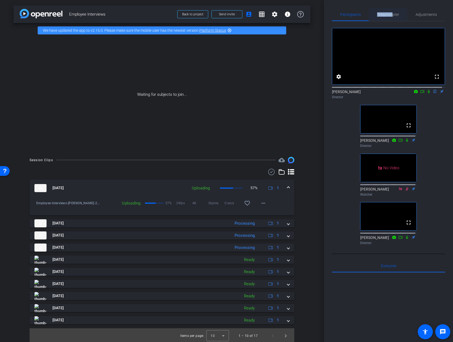
click at [390, 13] on span "Teleprompter" at bounding box center [388, 14] width 22 height 13
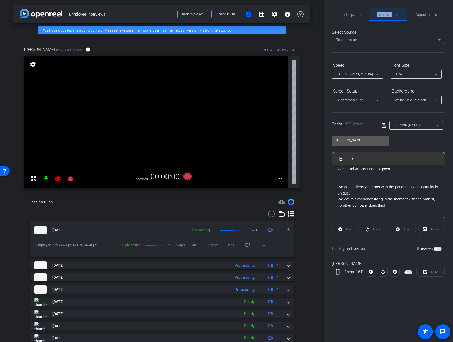
scroll to position [288, 0]
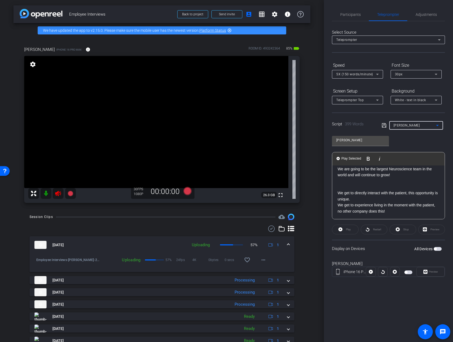
click at [411, 123] on div "[PERSON_NAME]" at bounding box center [415, 125] width 43 height 7
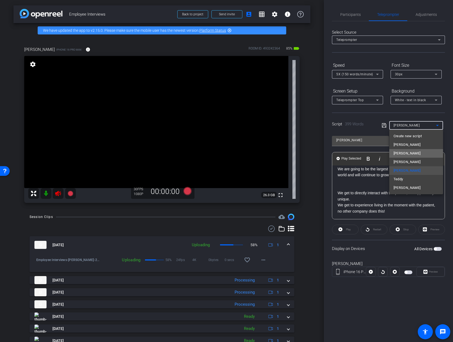
click at [407, 151] on span "[PERSON_NAME]" at bounding box center [407, 153] width 27 height 6
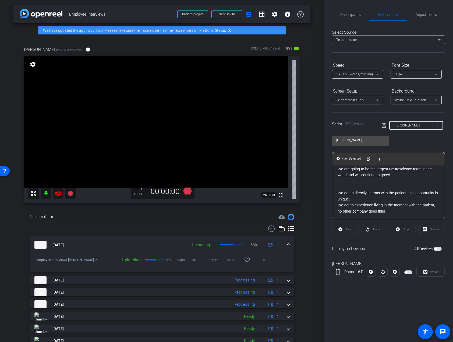
scroll to position [120, 0]
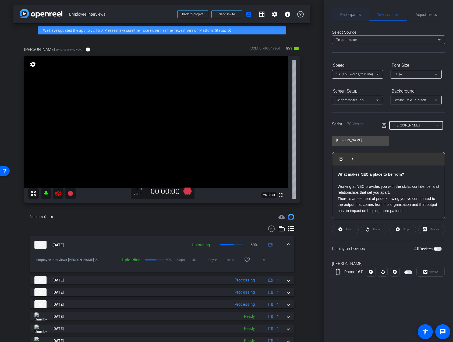
click at [346, 16] on span "Participants" at bounding box center [350, 15] width 20 height 4
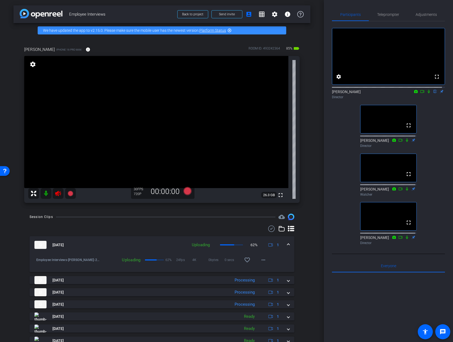
click at [55, 194] on icon at bounding box center [58, 193] width 6 height 5
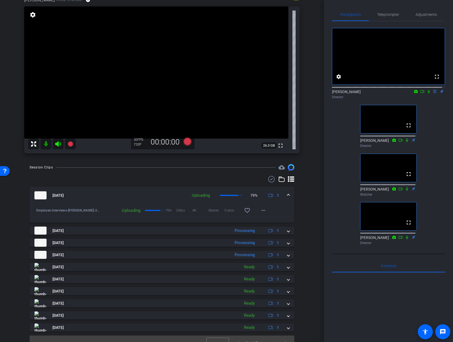
scroll to position [0, 0]
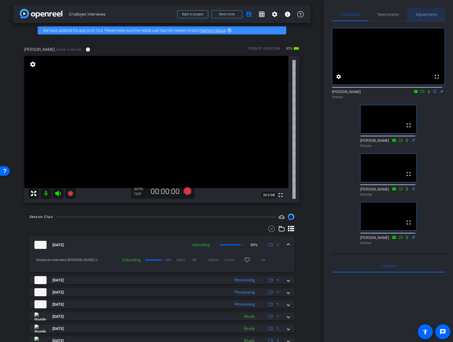
click at [424, 13] on span "Adjustments" at bounding box center [426, 15] width 21 height 4
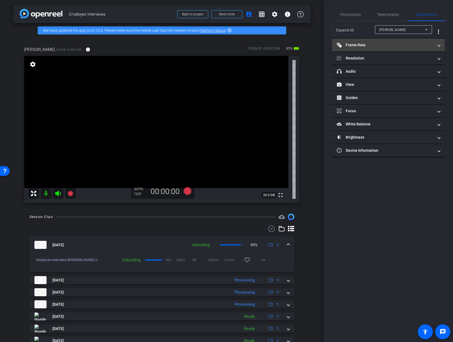
click at [374, 44] on mat-panel-title "Frame Rate Frame Rate" at bounding box center [385, 45] width 97 height 6
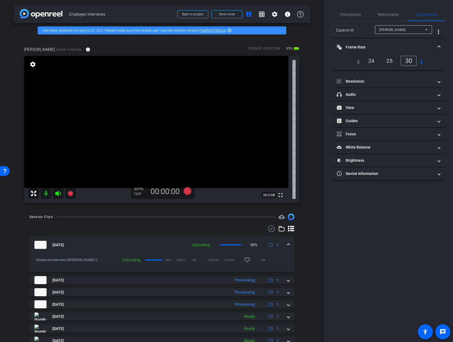
click at [371, 59] on div "24" at bounding box center [371, 60] width 14 height 9
click at [368, 79] on mat-panel-title "Resolution" at bounding box center [385, 82] width 97 height 6
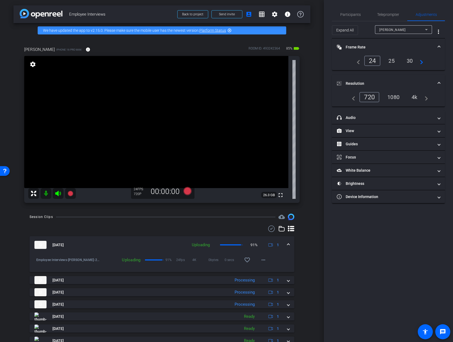
click at [416, 100] on div "4k" at bounding box center [415, 97] width 14 height 9
click at [416, 98] on div "4k" at bounding box center [415, 97] width 14 height 9
click at [351, 14] on span "Participants" at bounding box center [350, 15] width 20 height 4
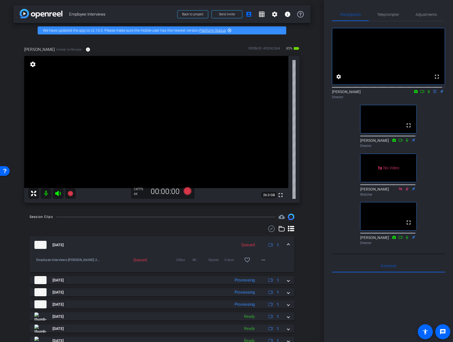
click at [443, 127] on div "Participants Teleprompter Adjustments fullscreen settings [PERSON_NAME] flip Di…" at bounding box center [388, 171] width 129 height 342
click at [422, 139] on div "fullscreen settings [PERSON_NAME] flip Director fullscreen [PERSON_NAME] Direct…" at bounding box center [388, 134] width 113 height 226
click at [189, 223] on div "Session Clips cloud_upload [DATE] Queued 1 Employee Interviews-[PERSON_NAME]-20…" at bounding box center [161, 307] width 297 height 186
click at [165, 226] on div at bounding box center [162, 228] width 265 height 6
click at [177, 232] on div at bounding box center [162, 228] width 265 height 6
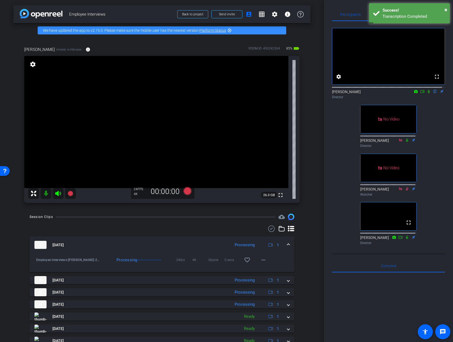
click at [197, 231] on div at bounding box center [162, 228] width 265 height 6
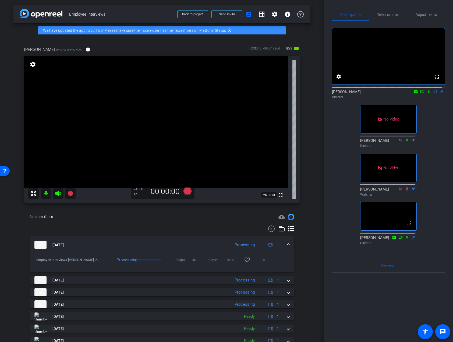
click at [174, 226] on div at bounding box center [162, 228] width 265 height 6
click at [440, 213] on div "fullscreen settings [PERSON_NAME] flip Director No Video [PERSON_NAME] Director…" at bounding box center [388, 134] width 113 height 226
click at [153, 225] on div "Session Clips cloud_upload [DATE] Processing 1 Employee Interviews-[PERSON_NAME…" at bounding box center [161, 307] width 297 height 186
click at [320, 140] on div "arrow_back Employee Interviews Back to project Send invite account_box grid_on …" at bounding box center [162, 171] width 324 height 342
click at [186, 226] on div at bounding box center [162, 228] width 265 height 6
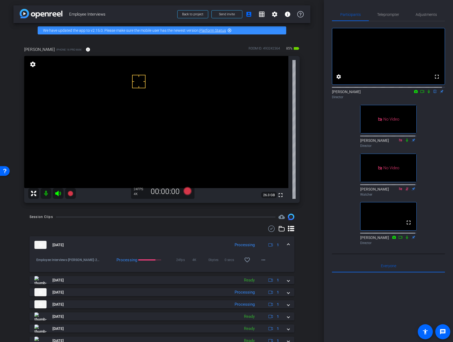
click at [191, 225] on div "Session Clips cloud_upload [DATE] Processing 1 Employee Interviews-[PERSON_NAME…" at bounding box center [161, 307] width 297 height 186
click at [191, 227] on div at bounding box center [162, 228] width 265 height 6
click at [192, 224] on div "Session Clips cloud_upload [DATE] Processing 1 Employee Interviews-[PERSON_NAME…" at bounding box center [161, 307] width 297 height 186
click at [190, 222] on div "Session Clips cloud_upload [DATE] Processing 1 Employee Interviews-[PERSON_NAME…" at bounding box center [161, 307] width 297 height 186
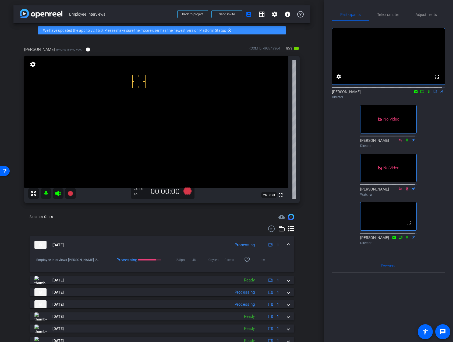
click at [190, 228] on div at bounding box center [162, 228] width 265 height 6
click at [188, 228] on div at bounding box center [162, 228] width 265 height 6
click at [166, 222] on div "Session Clips cloud_upload [DATE] Processing 1 Employee Interviews-[PERSON_NAME…" at bounding box center [161, 307] width 297 height 186
click at [440, 142] on div "fullscreen settings [PERSON_NAME] flip Director No Video [PERSON_NAME] Director…" at bounding box center [388, 134] width 113 height 226
click at [434, 175] on div "fullscreen settings [PERSON_NAME] flip Director No Video [PERSON_NAME] Director…" at bounding box center [388, 134] width 113 height 226
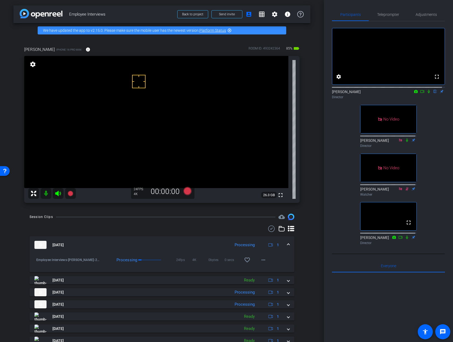
click at [439, 174] on div "fullscreen settings [PERSON_NAME] flip Director No Video [PERSON_NAME] Director…" at bounding box center [388, 134] width 113 height 226
click at [428, 174] on div "fullscreen settings [PERSON_NAME] flip Director No Video [PERSON_NAME] Director…" at bounding box center [388, 134] width 113 height 226
click at [442, 142] on div "fullscreen settings [PERSON_NAME] flip Director No Video [PERSON_NAME] Director…" at bounding box center [388, 134] width 113 height 226
click at [427, 94] on mat-icon at bounding box center [429, 91] width 6 height 5
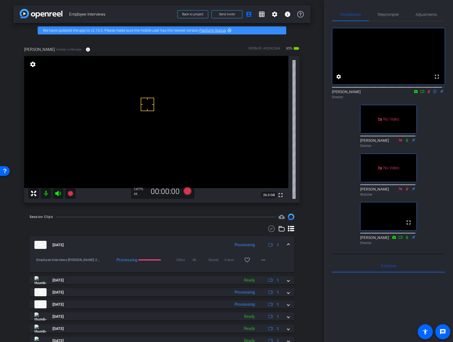
click at [430, 114] on div "fullscreen settings [PERSON_NAME] flip Director No Video [PERSON_NAME] Director…" at bounding box center [388, 134] width 113 height 226
click at [428, 93] on icon at bounding box center [429, 92] width 4 height 4
click at [442, 222] on div "Participants Teleprompter Adjustments fullscreen settings [PERSON_NAME] flip Di…" at bounding box center [388, 171] width 129 height 342
click at [214, 230] on div at bounding box center [162, 228] width 265 height 6
click at [217, 228] on div at bounding box center [162, 228] width 265 height 6
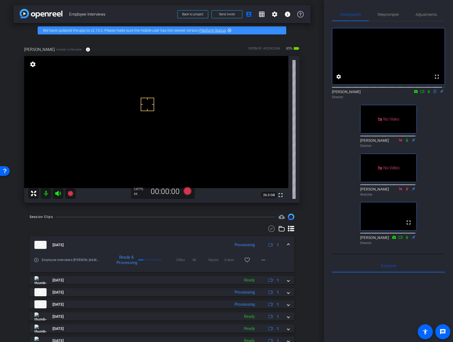
click at [218, 228] on div at bounding box center [162, 228] width 265 height 6
click at [183, 224] on div "Session Clips cloud_upload [DATE] Processing 1 play_circle_outline Employee Int…" at bounding box center [161, 307] width 297 height 186
click at [179, 231] on div at bounding box center [162, 228] width 265 height 6
click at [203, 228] on div at bounding box center [162, 228] width 265 height 6
click at [195, 227] on div at bounding box center [162, 228] width 265 height 6
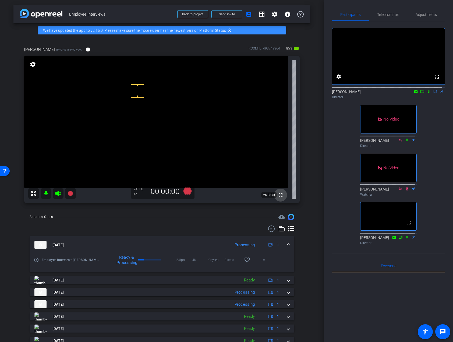
click at [280, 197] on mat-icon "fullscreen" at bounding box center [280, 195] width 6 height 6
click at [217, 223] on div "Session Clips cloud_upload [DATE] Processing 1 play_circle_outline Employee Int…" at bounding box center [161, 307] width 297 height 186
click at [427, 93] on icon at bounding box center [429, 92] width 4 height 4
click at [392, 15] on span "Teleprompter" at bounding box center [388, 15] width 22 height 4
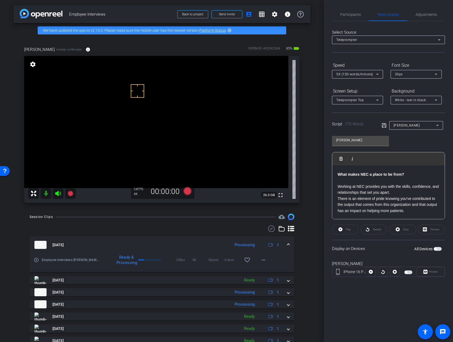
click at [340, 171] on p "What makes NEC a place to be from?" at bounding box center [389, 171] width 102 height 12
click at [337, 173] on div "What’s the greatest evolution you’ve seen in the NEC business unit? The biggest…" at bounding box center [388, 252] width 112 height 174
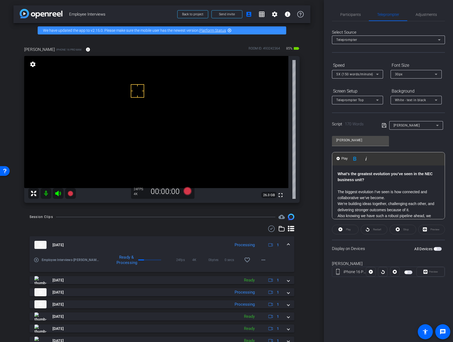
click at [414, 143] on div "[PERSON_NAME] Play Play from this location Play Selected Play and display the s…" at bounding box center [388, 175] width 113 height 87
click at [340, 173] on strong "What’s the greatest evolution you’ve seen in the NEC business unit?" at bounding box center [385, 177] width 95 height 10
click at [338, 174] on strong "What’s the greatest evolution you’ve seen in the NEC business unit?" at bounding box center [385, 177] width 95 height 10
click at [408, 273] on span "button" at bounding box center [408, 272] width 8 height 4
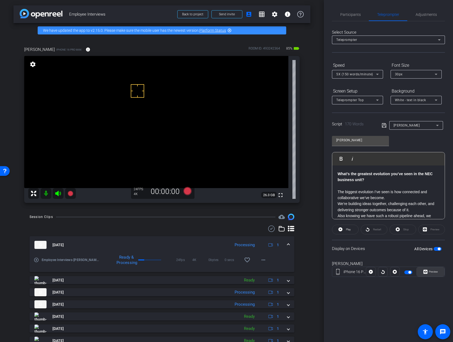
click at [435, 276] on span at bounding box center [431, 271] width 28 height 13
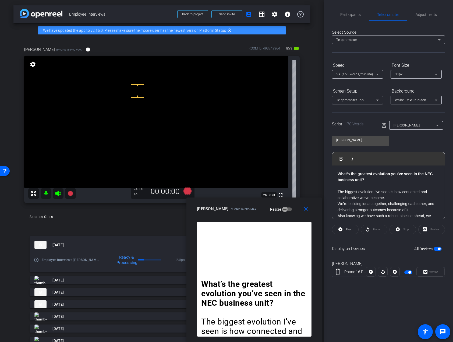
drag, startPoint x: 261, startPoint y: 104, endPoint x: 288, endPoint y: 213, distance: 113.0
click at [286, 213] on div "close [PERSON_NAME] iPhone 16 Pro Max Resize" at bounding box center [254, 209] width 136 height 24
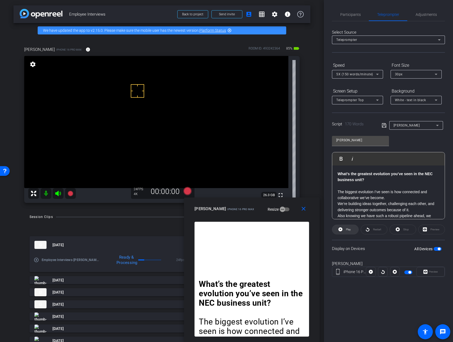
click at [340, 232] on icon at bounding box center [340, 229] width 4 height 7
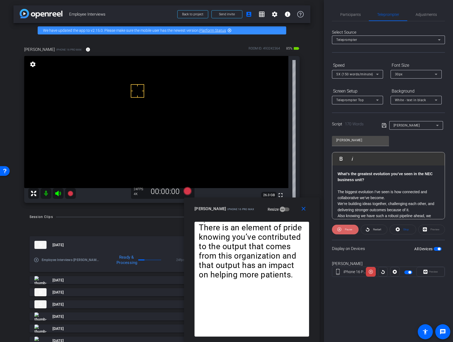
click at [340, 229] on icon at bounding box center [339, 229] width 4 height 4
click at [350, 13] on span "Participants" at bounding box center [350, 15] width 20 height 4
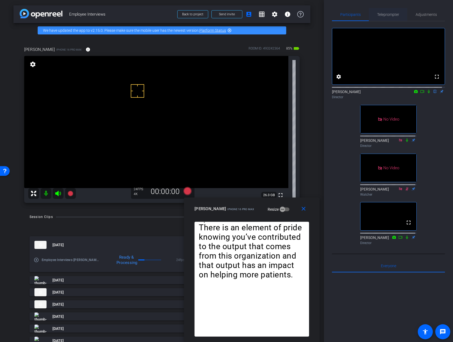
click at [375, 8] on div "Teleprompter" at bounding box center [388, 14] width 38 height 13
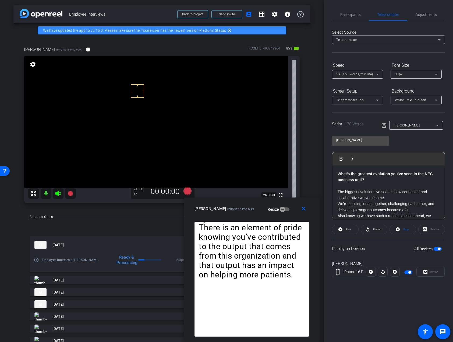
drag, startPoint x: 409, startPoint y: 272, endPoint x: 386, endPoint y: 339, distance: 71.4
click at [409, 272] on span "button" at bounding box center [409, 272] width 3 height 3
click at [349, 9] on span "Participants" at bounding box center [350, 14] width 20 height 13
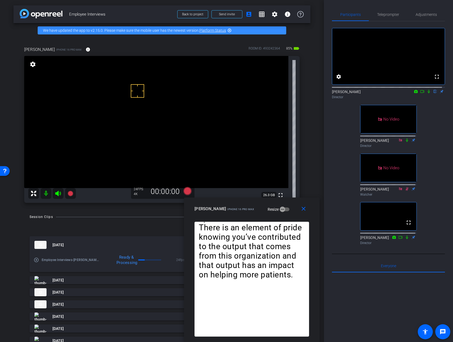
drag, startPoint x: 426, startPoint y: 94, endPoint x: 426, endPoint y: 100, distance: 5.9
click at [426, 89] on div at bounding box center [388, 87] width 113 height 4
click at [427, 93] on icon at bounding box center [429, 92] width 4 height 4
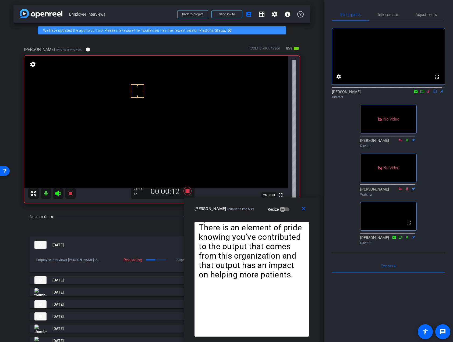
click at [439, 123] on div "fullscreen settings [PERSON_NAME] flip Director No Video [PERSON_NAME] Director…" at bounding box center [388, 134] width 113 height 226
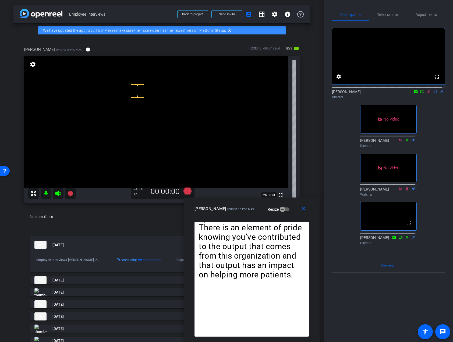
drag, startPoint x: 420, startPoint y: 97, endPoint x: 425, endPoint y: 121, distance: 23.8
click at [425, 121] on div "fullscreen settings [PERSON_NAME] flip Director No Video [PERSON_NAME] Director…" at bounding box center [388, 134] width 113 height 226
click at [433, 111] on div "fullscreen settings [PERSON_NAME] flip Director No Video [PERSON_NAME] Director…" at bounding box center [388, 134] width 113 height 226
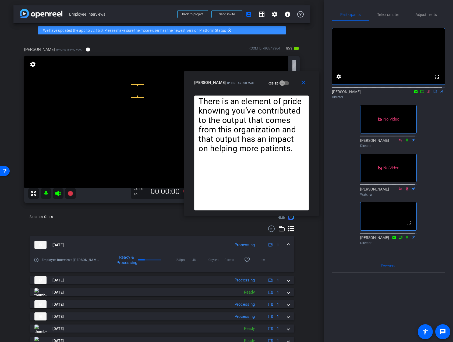
drag, startPoint x: 249, startPoint y: 208, endPoint x: 249, endPoint y: 91, distance: 116.8
click at [249, 91] on div "close [PERSON_NAME] iPhone 16 Pro Max Resize" at bounding box center [252, 83] width 136 height 24
click at [261, 259] on mat-icon "more_horiz" at bounding box center [263, 260] width 6 height 6
click at [281, 271] on span "Download Original" at bounding box center [275, 271] width 32 height 6
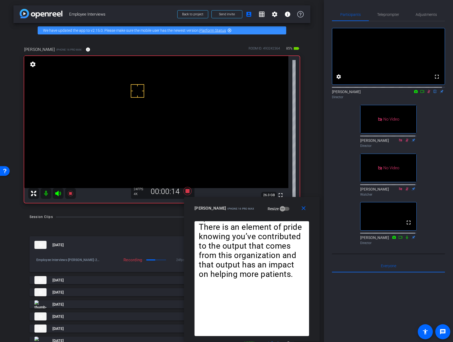
drag, startPoint x: 293, startPoint y: 82, endPoint x: 293, endPoint y: 208, distance: 125.6
click at [293, 208] on div "[PERSON_NAME] iPhone 16 Pro Max Resize" at bounding box center [254, 208] width 119 height 10
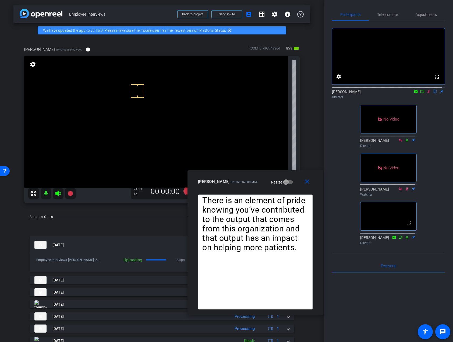
drag, startPoint x: 292, startPoint y: 211, endPoint x: 294, endPoint y: 111, distance: 100.1
click at [291, 177] on div "[PERSON_NAME] iPhone 16 Pro Max Resize" at bounding box center [257, 182] width 119 height 10
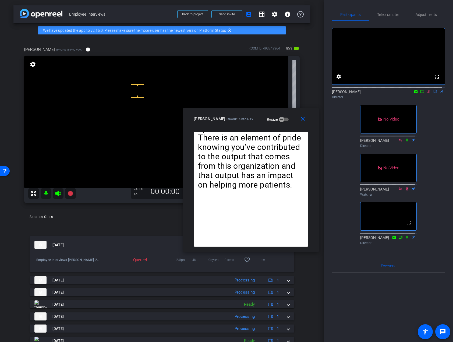
drag, startPoint x: 288, startPoint y: 80, endPoint x: 288, endPoint y: 77, distance: 3.2
click at [288, 108] on div "close [PERSON_NAME] iPhone 16 Pro Max Resize" at bounding box center [251, 120] width 136 height 24
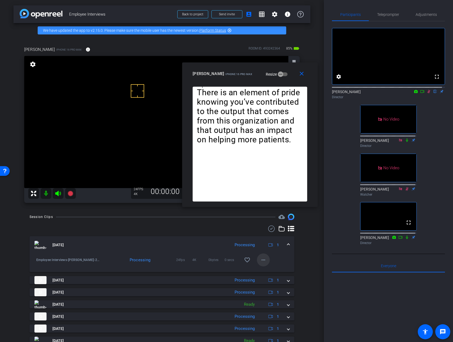
click at [261, 262] on mat-icon "more_horiz" at bounding box center [263, 260] width 6 height 6
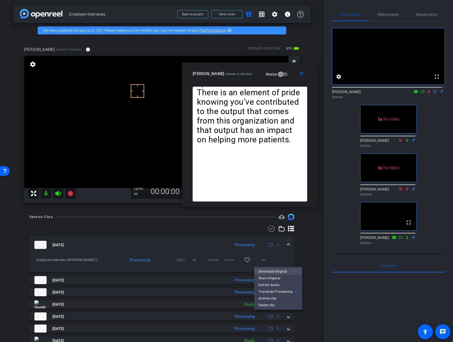
click at [274, 270] on span "Download Original" at bounding box center [278, 271] width 39 height 6
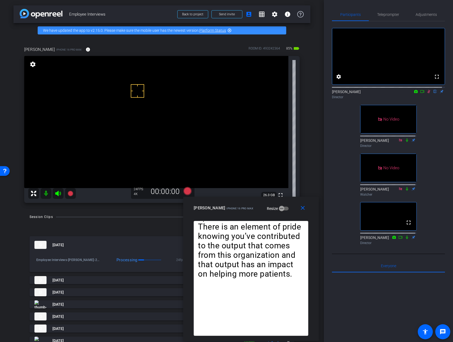
drag, startPoint x: 294, startPoint y: 85, endPoint x: 294, endPoint y: 212, distance: 127.3
click at [294, 212] on div "[PERSON_NAME] iPhone 16 Pro Max Resize" at bounding box center [253, 208] width 119 height 10
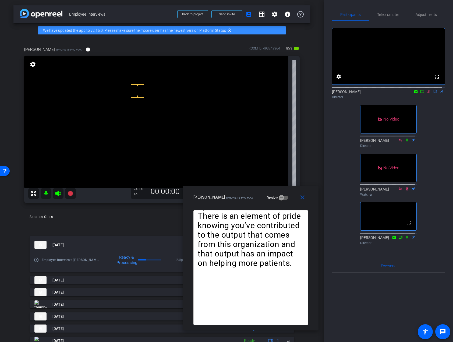
drag, startPoint x: 292, startPoint y: 219, endPoint x: 292, endPoint y: 209, distance: 10.8
click at [292, 209] on div "close [PERSON_NAME] iPhone 16 Pro Max Resize" at bounding box center [251, 198] width 136 height 24
click at [434, 111] on div "fullscreen settings [PERSON_NAME] flip Director No Video [PERSON_NAME] Director…" at bounding box center [388, 134] width 113 height 226
click at [433, 131] on div "fullscreen settings [PERSON_NAME] flip Director No Video [PERSON_NAME] Director…" at bounding box center [388, 134] width 113 height 226
click at [386, 15] on span "Teleprompter" at bounding box center [388, 15] width 22 height 4
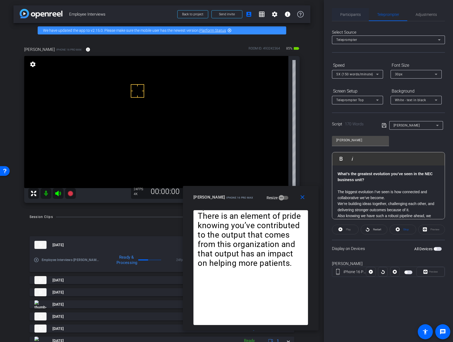
click at [354, 14] on span "Participants" at bounding box center [350, 15] width 20 height 4
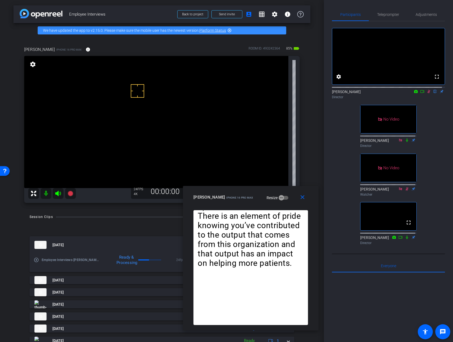
click at [429, 129] on div "fullscreen settings [PERSON_NAME] flip Director No Video [PERSON_NAME] Director…" at bounding box center [388, 134] width 113 height 226
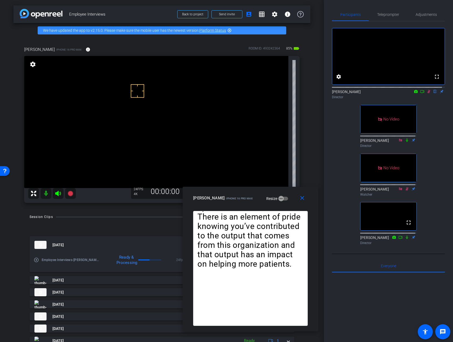
click at [292, 207] on div "close [PERSON_NAME] iPhone 16 Pro Max Resize" at bounding box center [251, 199] width 136 height 24
click at [428, 107] on div "fullscreen settings [PERSON_NAME] flip Director No Video [PERSON_NAME] Director…" at bounding box center [388, 134] width 113 height 226
click at [420, 93] on icon at bounding box center [422, 92] width 4 height 4
click at [396, 15] on span "Teleprompter" at bounding box center [388, 15] width 22 height 4
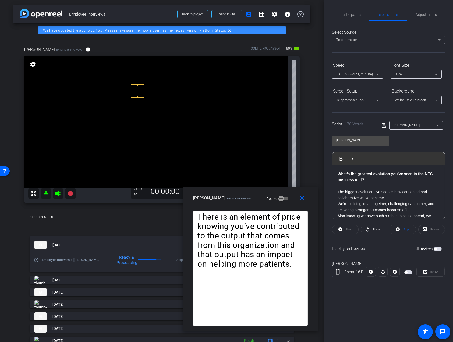
click at [411, 272] on span "button" at bounding box center [408, 272] width 8 height 4
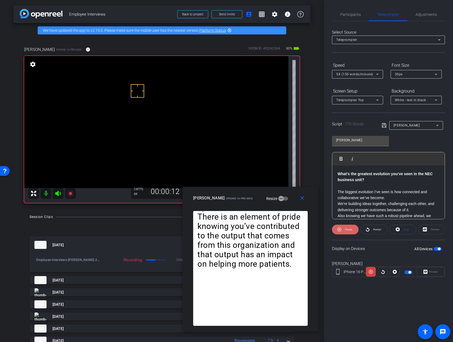
click at [339, 229] on icon at bounding box center [339, 229] width 4 height 4
click at [338, 190] on p "The biggest evolution I’ve seen is how connected and collaborative we’ve become." at bounding box center [389, 195] width 102 height 12
click at [336, 173] on div "What’s the greatest evolution you’ve seen in the NEC business unit? The biggest…" at bounding box center [388, 252] width 112 height 174
click at [340, 157] on img "button" at bounding box center [338, 158] width 3 height 3
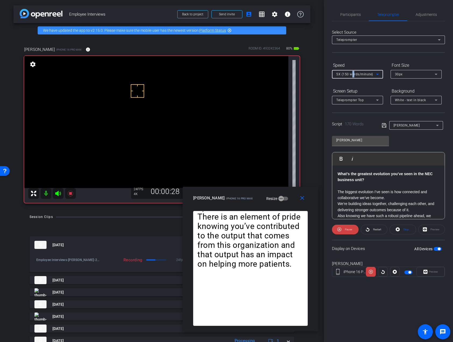
click at [353, 74] on span "5X (150 words/minute)" at bounding box center [354, 74] width 37 height 4
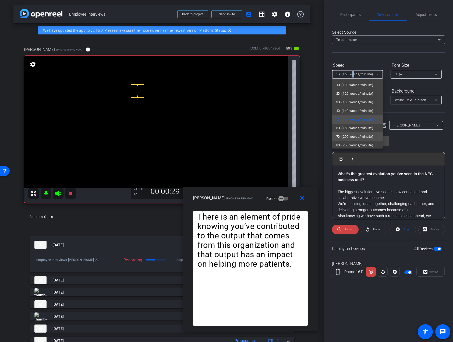
click at [350, 135] on span "7X (200 words/minute)" at bounding box center [354, 136] width 37 height 6
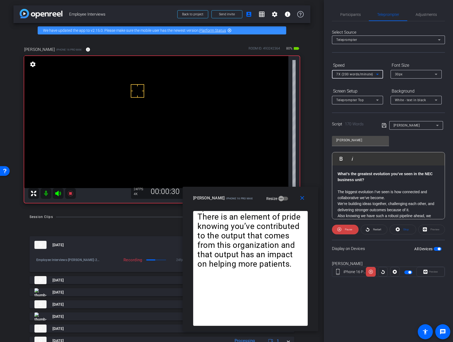
click at [347, 76] on span "7X (200 words/minute)" at bounding box center [354, 74] width 37 height 4
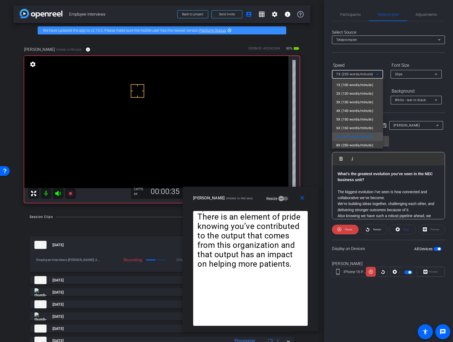
click at [346, 235] on div at bounding box center [226, 171] width 453 height 342
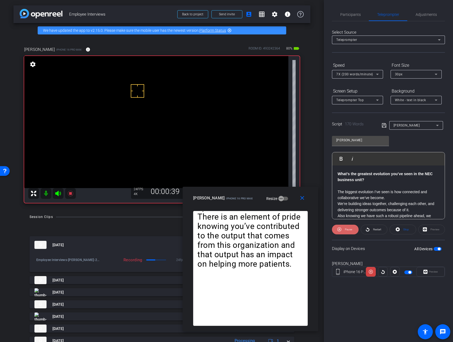
click at [340, 229] on icon at bounding box center [339, 229] width 4 height 4
click at [372, 229] on span "Restart" at bounding box center [376, 230] width 9 height 8
click at [340, 230] on icon at bounding box center [339, 229] width 4 height 7
drag, startPoint x: 410, startPoint y: 273, endPoint x: 404, endPoint y: 302, distance: 28.9
click at [410, 273] on span "button" at bounding box center [408, 272] width 8 height 4
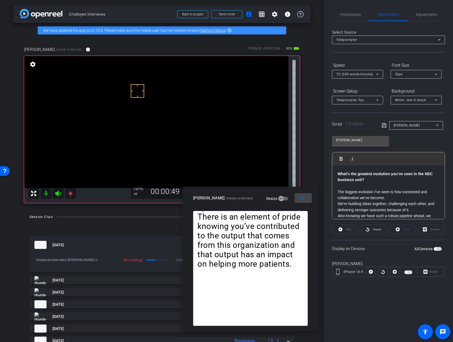
click at [304, 199] on mat-icon "close" at bounding box center [302, 198] width 7 height 7
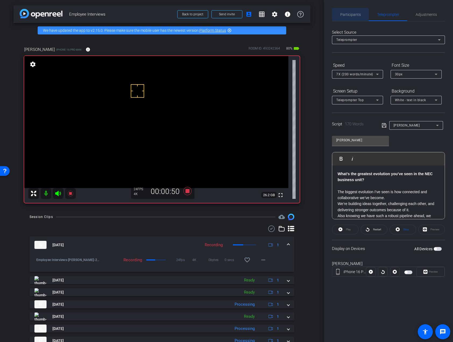
click at [346, 15] on span "Participants" at bounding box center [350, 15] width 20 height 4
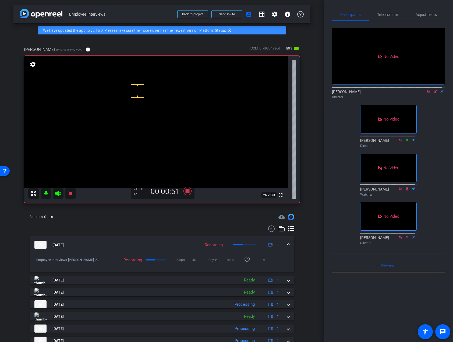
click at [426, 100] on div "No Video [PERSON_NAME] Director No Video [PERSON_NAME] Director No Video [PERSO…" at bounding box center [388, 134] width 113 height 226
click at [434, 90] on icon at bounding box center [435, 91] width 3 height 3
click at [428, 161] on div "No Video [PERSON_NAME] Director No Video [PERSON_NAME] Director No Video [PERSO…" at bounding box center [388, 134] width 113 height 226
click at [434, 90] on icon at bounding box center [435, 92] width 4 height 4
click at [347, 314] on div at bounding box center [388, 339] width 113 height 133
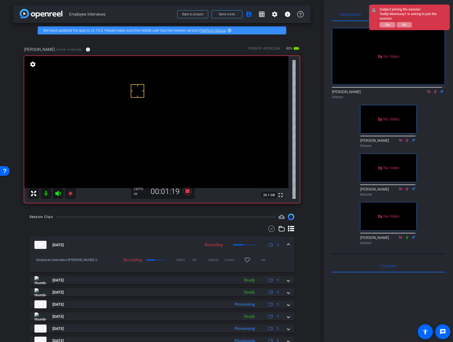
click at [434, 90] on icon at bounding box center [435, 91] width 3 height 3
click at [433, 90] on icon at bounding box center [435, 92] width 4 height 4
click at [434, 135] on div "No Video [PERSON_NAME] Director No Video [PERSON_NAME] Director No Video [PERSO…" at bounding box center [388, 134] width 113 height 226
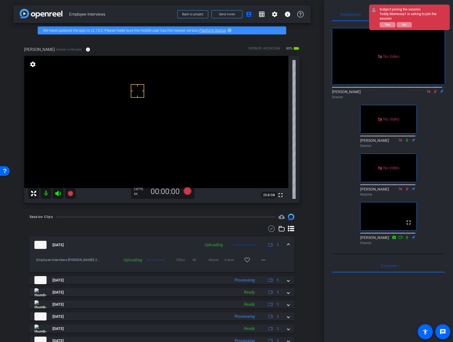
click at [434, 119] on div "No Video [PERSON_NAME] Director No Video [PERSON_NAME] Director No Video [PERSO…" at bounding box center [388, 134] width 113 height 226
click at [433, 90] on icon at bounding box center [435, 92] width 4 height 4
click at [427, 90] on icon at bounding box center [429, 92] width 4 height 4
click at [429, 139] on div "fullscreen settings [PERSON_NAME] flip Director No Video [PERSON_NAME] Director…" at bounding box center [388, 134] width 113 height 226
click at [429, 152] on div "fullscreen settings [PERSON_NAME] flip Director No Video [PERSON_NAME] Director…" at bounding box center [388, 134] width 113 height 226
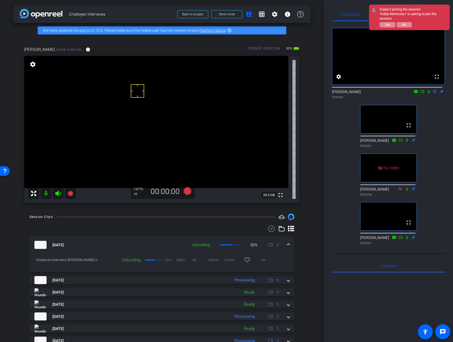
click at [312, 240] on div "arrow_back Employee Interviews Back to project Send invite account_box grid_on …" at bounding box center [162, 171] width 324 height 342
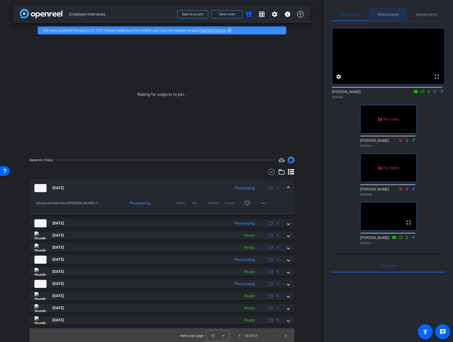
click at [393, 15] on span "Teleprompte r" at bounding box center [388, 15] width 22 height 4
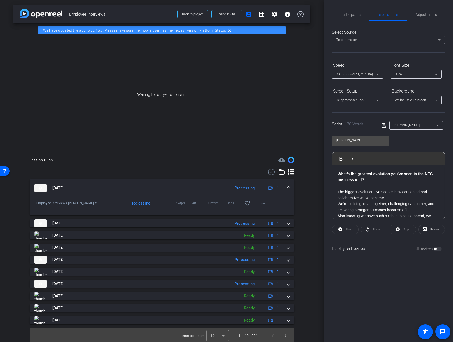
click at [406, 126] on span "[PERSON_NAME]" at bounding box center [407, 125] width 26 height 4
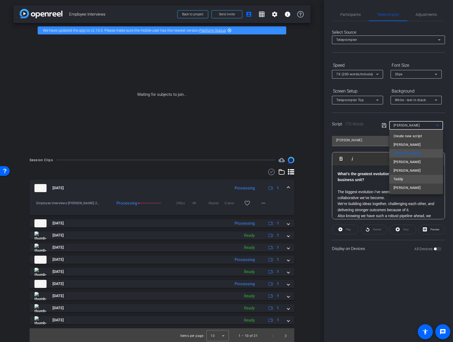
click at [405, 180] on mat-option "Teddy" at bounding box center [416, 179] width 54 height 9
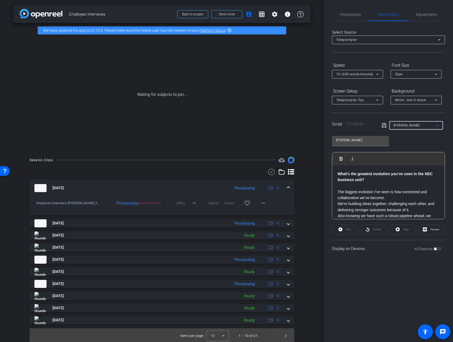
type input "Teddy"
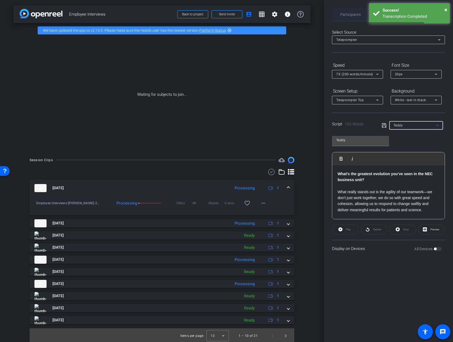
click at [345, 14] on span "Participants" at bounding box center [350, 15] width 20 height 4
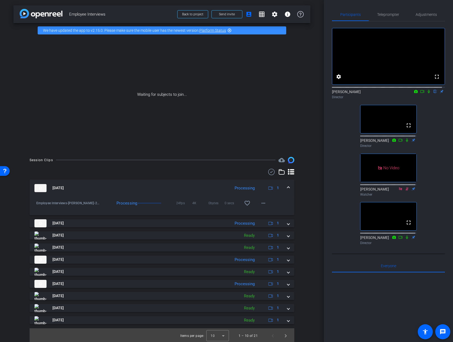
click at [420, 94] on mat-icon at bounding box center [422, 91] width 6 height 5
click at [420, 97] on div "[PERSON_NAME] Director" at bounding box center [388, 94] width 113 height 10
click at [427, 93] on icon at bounding box center [428, 91] width 3 height 3
click at [327, 155] on div "Participants Teleprompte r Adjustments fullscreen settings [PERSON_NAME] flip D…" at bounding box center [388, 171] width 129 height 342
click at [397, 13] on span "Teleprompte r" at bounding box center [388, 15] width 22 height 4
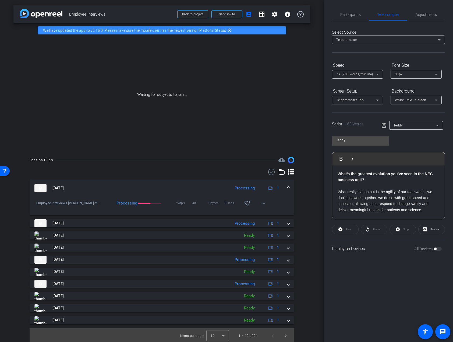
drag, startPoint x: 321, startPoint y: 228, endPoint x: 331, endPoint y: 155, distance: 73.9
click at [326, 165] on div "arrow_back Employee Interviews Back to project Send invite account_box grid_on …" at bounding box center [226, 171] width 453 height 342
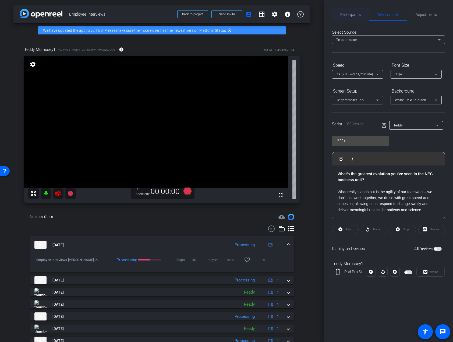
click at [346, 15] on span "Participants" at bounding box center [350, 15] width 20 height 4
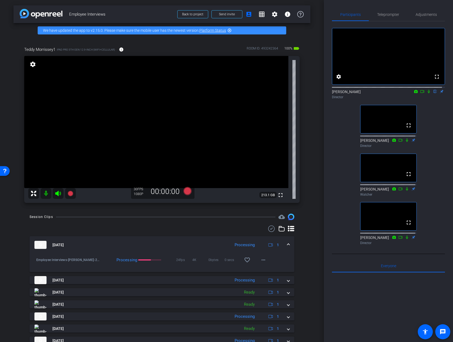
click at [55, 190] on mat-icon at bounding box center [58, 193] width 11 height 11
click at [57, 194] on icon at bounding box center [58, 193] width 6 height 5
click at [426, 15] on span "Adjustments" at bounding box center [426, 15] width 21 height 4
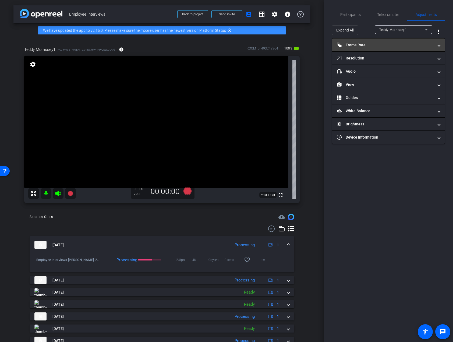
click at [373, 42] on mat-expansion-panel-header "Frame Rate Frame Rate" at bounding box center [388, 44] width 113 height 13
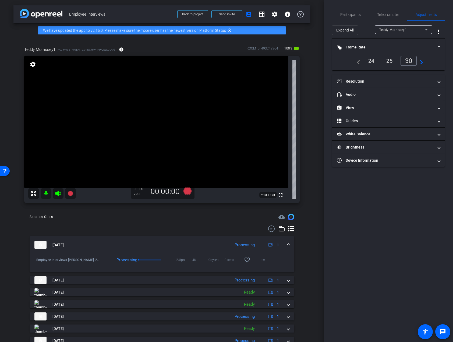
click at [377, 59] on div "24" at bounding box center [371, 60] width 14 height 9
click at [368, 81] on mat-panel-title "Resolution" at bounding box center [385, 82] width 97 height 6
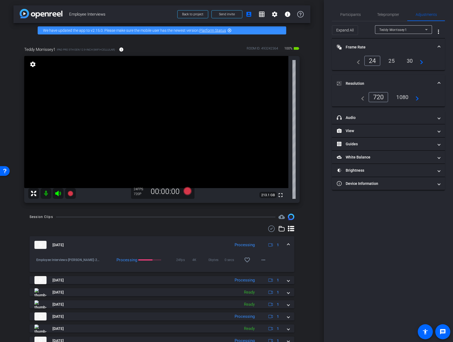
drag, startPoint x: 400, startPoint y: 98, endPoint x: 424, endPoint y: 100, distance: 24.0
click at [400, 98] on div "1080" at bounding box center [402, 97] width 20 height 9
drag, startPoint x: 409, startPoint y: 100, endPoint x: 422, endPoint y: 99, distance: 12.9
click at [409, 100] on div "1080" at bounding box center [400, 97] width 23 height 10
click at [421, 99] on div "navigate_before 720 1080 navigate_next" at bounding box center [388, 97] width 100 height 10
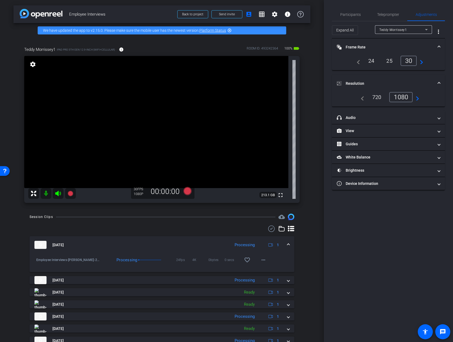
drag, startPoint x: 420, startPoint y: 99, endPoint x: 410, endPoint y: 99, distance: 9.7
click at [420, 99] on div "navigate_before 720 1080 navigate_next" at bounding box center [388, 97] width 100 height 10
click at [407, 99] on div "1080" at bounding box center [400, 97] width 23 height 10
click at [341, 16] on span "Participants" at bounding box center [350, 15] width 20 height 4
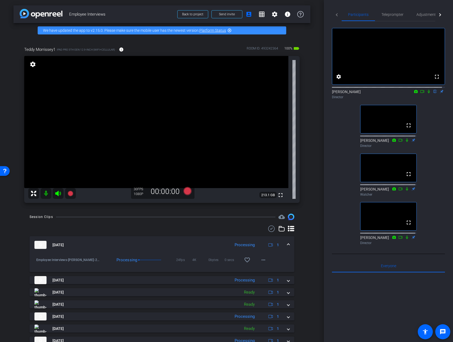
click at [428, 93] on icon at bounding box center [429, 91] width 2 height 3
click at [420, 93] on icon at bounding box center [422, 92] width 4 height 4
click at [427, 93] on icon at bounding box center [429, 92] width 4 height 4
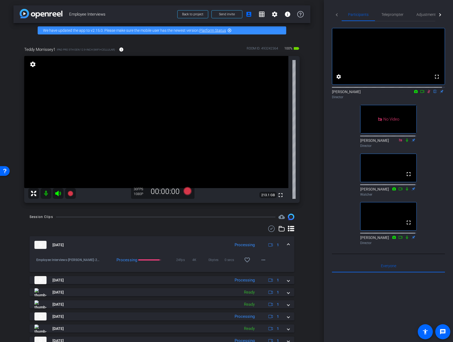
click at [427, 93] on icon at bounding box center [429, 92] width 4 height 4
click at [428, 93] on icon at bounding box center [429, 92] width 4 height 4
click at [424, 15] on span "Adjustments" at bounding box center [426, 15] width 21 height 4
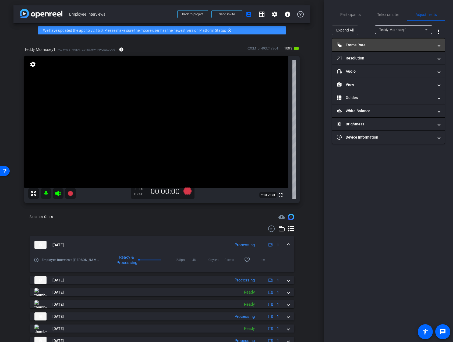
click at [362, 42] on mat-panel-title "Frame Rate Frame Rate" at bounding box center [385, 45] width 97 height 6
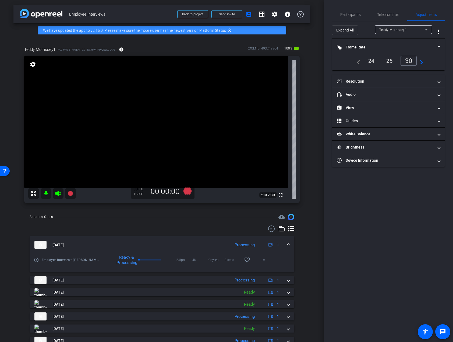
click at [372, 59] on div "24" at bounding box center [371, 60] width 14 height 9
click at [408, 84] on mat-expansion-panel-header "Resolution" at bounding box center [388, 81] width 113 height 13
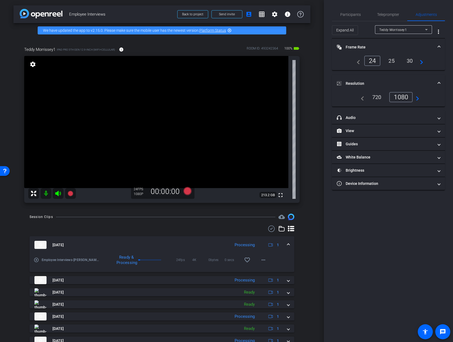
drag, startPoint x: 405, startPoint y: 97, endPoint x: 373, endPoint y: 57, distance: 51.9
click at [405, 98] on div "1080" at bounding box center [400, 97] width 23 height 10
click at [351, 11] on span "Participants" at bounding box center [350, 14] width 20 height 13
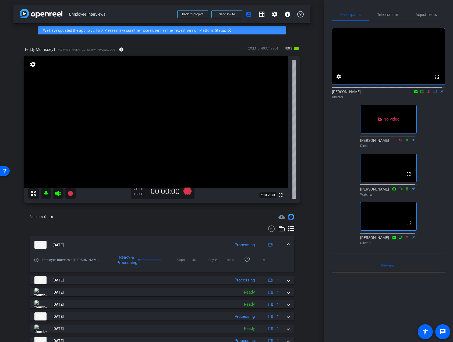
click at [349, 166] on div "fullscreen settings James flip Director No Video Linda Pizzico Director fullscr…" at bounding box center [388, 134] width 113 height 226
click at [349, 123] on div "fullscreen settings James flip Director No Video Linda Pizzico Director fullscr…" at bounding box center [388, 134] width 113 height 226
drag, startPoint x: 427, startPoint y: 96, endPoint x: 422, endPoint y: 248, distance: 151.3
click at [427, 93] on icon at bounding box center [429, 92] width 4 height 4
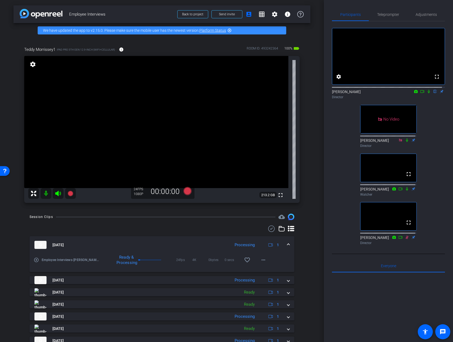
click at [433, 179] on div "fullscreen settings James flip Director No Video Linda Pizzico Director fullscr…" at bounding box center [388, 134] width 113 height 226
click at [427, 93] on icon at bounding box center [429, 92] width 4 height 4
drag, startPoint x: 426, startPoint y: 98, endPoint x: 425, endPoint y: 102, distance: 4.1
click at [425, 100] on div "James flip Director" at bounding box center [388, 94] width 113 height 10
click at [425, 99] on div "James flip Director" at bounding box center [388, 94] width 113 height 10
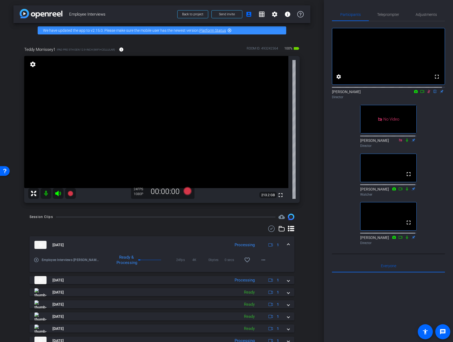
click at [428, 93] on icon at bounding box center [429, 91] width 3 height 3
click at [430, 149] on div "fullscreen settings James flip Director No Video Linda Pizzico Director fullscr…" at bounding box center [388, 134] width 113 height 226
click at [431, 125] on div "fullscreen settings James flip Director No Video Linda Pizzico Director fullscr…" at bounding box center [388, 134] width 113 height 226
click at [432, 134] on div "fullscreen settings [PERSON_NAME] flip Director No Video [PERSON_NAME] Director…" at bounding box center [388, 134] width 113 height 226
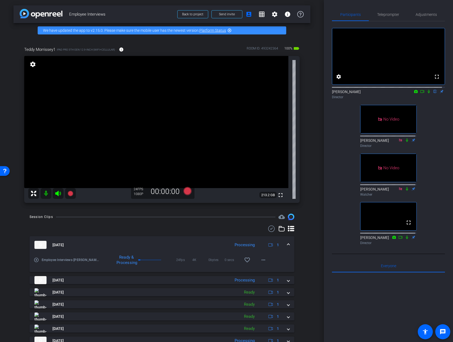
click at [347, 144] on div "fullscreen settings [PERSON_NAME] flip Director No Video [PERSON_NAME] Director…" at bounding box center [388, 134] width 113 height 226
click at [345, 145] on div "fullscreen settings [PERSON_NAME] flip Director No Video [PERSON_NAME] Director…" at bounding box center [388, 134] width 113 height 226
click at [431, 157] on div "fullscreen settings [PERSON_NAME] flip Director No Video [PERSON_NAME] Director…" at bounding box center [388, 134] width 113 height 226
click at [443, 151] on div "Participants Teleprompte r Adjustments fullscreen settings James flip Director …" at bounding box center [388, 171] width 129 height 342
click at [428, 133] on div "fullscreen settings James flip Director No Video Linda Pizzico Director No Vide…" at bounding box center [388, 134] width 113 height 226
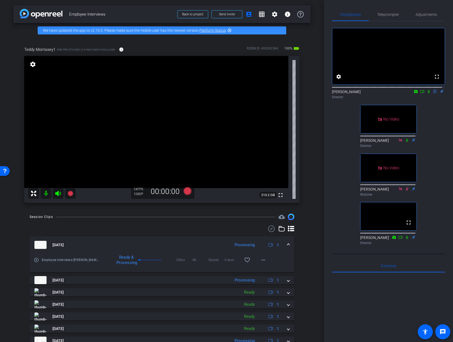
click at [430, 133] on div "fullscreen settings James flip Director No Video Linda Pizzico Director No Vide…" at bounding box center [388, 134] width 113 height 226
click at [429, 131] on div "fullscreen settings James flip Director No Video Linda Pizzico Director No Vide…" at bounding box center [388, 134] width 113 height 226
click at [440, 116] on div "fullscreen settings James flip Director No Video Linda Pizzico Director No Vide…" at bounding box center [388, 134] width 113 height 226
click at [426, 123] on div "fullscreen settings James flip Director No Video Linda Pizzico Director No Vide…" at bounding box center [388, 134] width 113 height 226
click at [438, 114] on div "fullscreen settings James flip Director No Video Linda Pizzico Director No Vide…" at bounding box center [388, 134] width 113 height 226
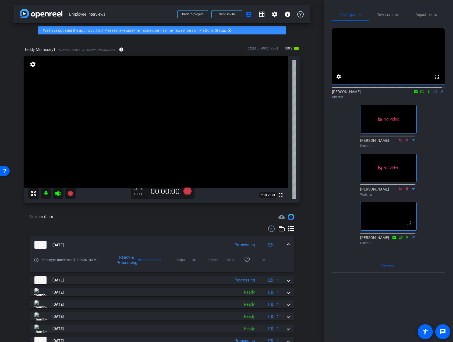
click at [432, 118] on div "fullscreen settings James flip Director No Video Linda Pizzico Director No Vide…" at bounding box center [388, 134] width 113 height 226
click at [431, 144] on div "fullscreen settings James flip Director No Video Linda Pizzico Director No Vide…" at bounding box center [388, 134] width 113 height 226
click at [197, 228] on div at bounding box center [162, 228] width 265 height 6
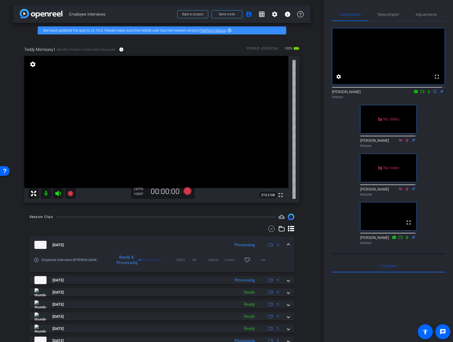
click at [431, 221] on div "fullscreen settings James flip Director No Video Linda Pizzico Director No Vide…" at bounding box center [388, 134] width 113 height 226
click at [436, 221] on div "fullscreen settings James flip Director No Video Linda Pizzico Director No Vide…" at bounding box center [388, 134] width 113 height 226
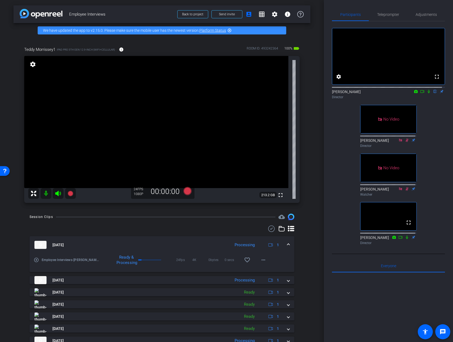
click at [436, 221] on div "fullscreen settings James flip Director No Video Linda Pizzico Director No Vide…" at bounding box center [388, 134] width 113 height 226
click at [434, 223] on div "fullscreen settings James flip Director No Video Linda Pizzico Director No Vide…" at bounding box center [388, 134] width 113 height 226
click at [123, 50] on mat-icon "info" at bounding box center [121, 49] width 5 height 5
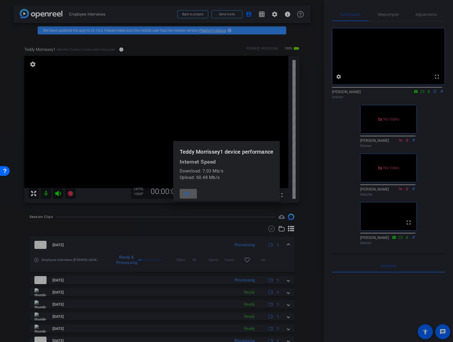
click at [186, 192] on mat-icon "close" at bounding box center [187, 193] width 7 height 7
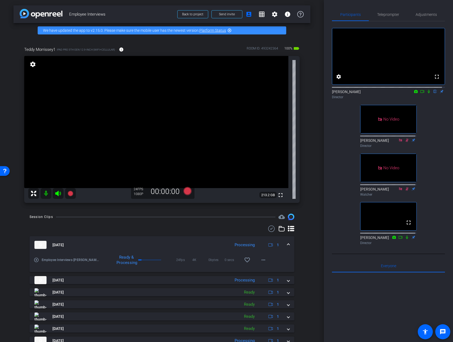
click at [185, 228] on div at bounding box center [162, 228] width 265 height 6
click at [440, 154] on div "fullscreen settings James flip Director No Video Linda Pizzico Director No Vide…" at bounding box center [388, 134] width 113 height 226
click at [433, 161] on div "fullscreen settings James flip Director No Video Linda Pizzico Director No Vide…" at bounding box center [388, 134] width 113 height 226
click at [435, 164] on div "fullscreen settings James flip Director No Video Linda Pizzico Director No Vide…" at bounding box center [388, 134] width 113 height 226
click at [426, 143] on div "fullscreen settings James flip Director No Video Linda Pizzico Director No Vide…" at bounding box center [388, 134] width 113 height 226
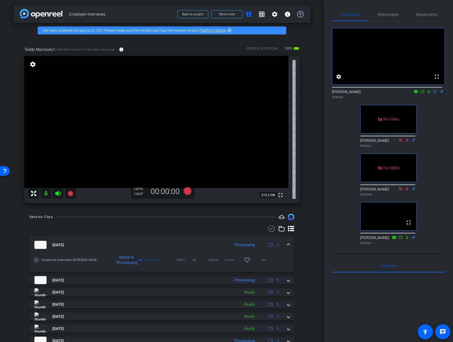
click at [431, 146] on div "fullscreen settings James flip Director No Video Linda Pizzico Director No Vide…" at bounding box center [388, 134] width 113 height 226
click at [431, 147] on div "fullscreen settings James flip Director No Video Linda Pizzico Director No Vide…" at bounding box center [388, 134] width 113 height 226
click at [432, 142] on div "fullscreen settings James flip Director No Video Linda Pizzico Director No Vide…" at bounding box center [388, 134] width 113 height 226
click at [439, 165] on div "fullscreen settings James flip Director No Video Linda Pizzico Director No Vide…" at bounding box center [388, 134] width 113 height 226
click at [433, 168] on div "fullscreen settings James flip Director No Video Linda Pizzico Director No Vide…" at bounding box center [388, 134] width 113 height 226
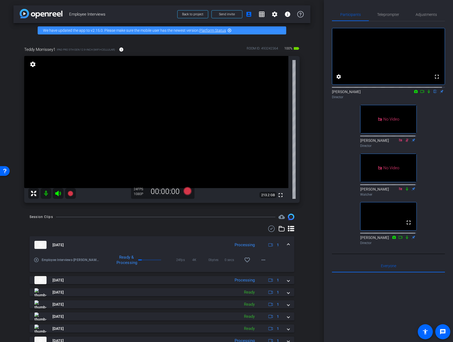
click at [430, 175] on div "fullscreen settings James flip Director No Video Linda Pizzico Director No Vide…" at bounding box center [388, 134] width 113 height 226
click at [427, 175] on div "fullscreen settings James flip Director No Video Linda Pizzico Director No Vide…" at bounding box center [388, 134] width 113 height 226
click at [429, 175] on div "fullscreen settings James flip Director No Video Linda Pizzico Director No Vide…" at bounding box center [388, 134] width 113 height 226
click at [429, 176] on div "fullscreen settings James flip Director No Video Linda Pizzico Director No Vide…" at bounding box center [388, 134] width 113 height 226
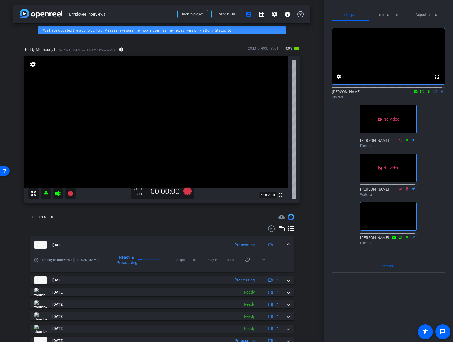
click at [310, 197] on div "arrow_back Employee Interviews Back to project Send invite account_box grid_on …" at bounding box center [162, 171] width 324 height 342
click at [333, 185] on div "fullscreen settings James flip Director No Video Linda Pizzico Director No Vide…" at bounding box center [388, 134] width 113 height 226
click at [444, 131] on div "Participants Teleprompte r Adjustments fullscreen settings James flip Director …" at bounding box center [388, 171] width 129 height 342
click at [392, 13] on span "Teleprompte r" at bounding box center [388, 15] width 22 height 4
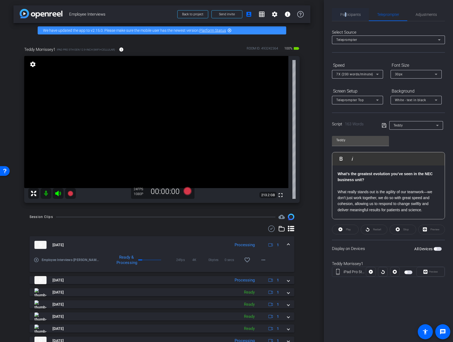
drag, startPoint x: 345, startPoint y: 14, endPoint x: 352, endPoint y: 17, distance: 7.1
click at [346, 15] on span "Participants" at bounding box center [350, 15] width 20 height 4
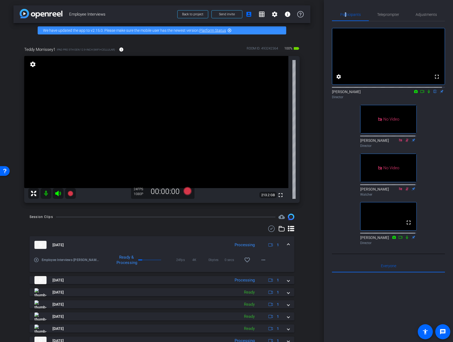
click at [428, 93] on icon at bounding box center [429, 92] width 4 height 4
click at [422, 94] on mat-icon at bounding box center [422, 91] width 6 height 5
click at [425, 163] on div "No Video James Director No Video Linda Pizzico Director No Video Nicole Watcher…" at bounding box center [388, 134] width 113 height 226
click at [433, 93] on icon at bounding box center [435, 92] width 4 height 4
click at [427, 93] on icon at bounding box center [429, 92] width 4 height 4
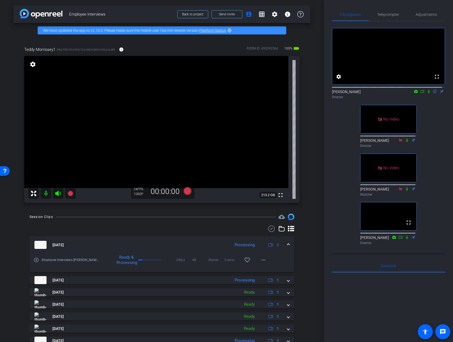
drag, startPoint x: 437, startPoint y: 137, endPoint x: 439, endPoint y: 141, distance: 4.3
click at [435, 135] on div "fullscreen settings [PERSON_NAME] flip Director No Video [PERSON_NAME] Director…" at bounding box center [388, 134] width 113 height 226
click at [437, 128] on div "fullscreen settings James flip Director fullscreen Linda Pizzico Director No Vi…" at bounding box center [388, 134] width 113 height 226
click at [445, 200] on div "Participants Teleprompte r Adjustments fullscreen settings James flip Director …" at bounding box center [388, 171] width 129 height 342
drag, startPoint x: 134, startPoint y: 223, endPoint x: 137, endPoint y: 223, distance: 2.8
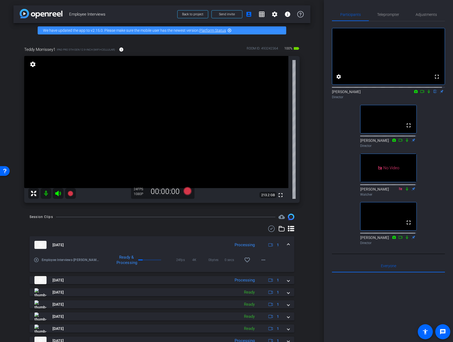
click at [134, 223] on div "Session Clips cloud_upload Aug 13, 2025 Processing 1 play_circle_outline Employ…" at bounding box center [161, 307] width 297 height 186
click at [386, 19] on span "Teleprompte r" at bounding box center [388, 14] width 22 height 13
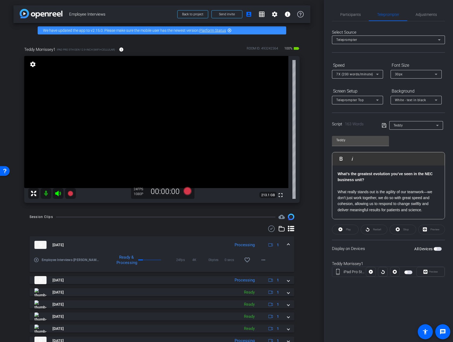
click at [409, 270] on span "button" at bounding box center [408, 272] width 8 height 4
drag, startPoint x: 351, startPoint y: 13, endPoint x: 354, endPoint y: 15, distance: 3.7
click at [351, 13] on span "Participants" at bounding box center [350, 15] width 20 height 4
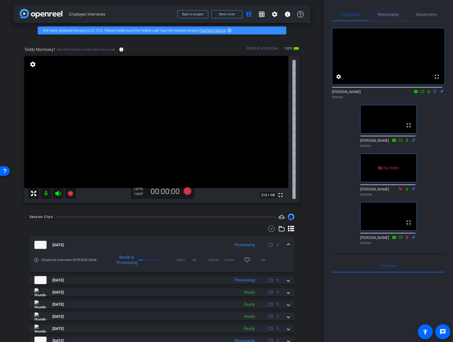
click at [386, 13] on span "Teleprompte r" at bounding box center [388, 15] width 22 height 4
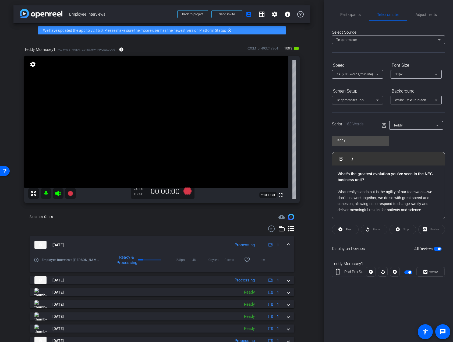
click at [430, 269] on span "Preview" at bounding box center [433, 272] width 10 height 8
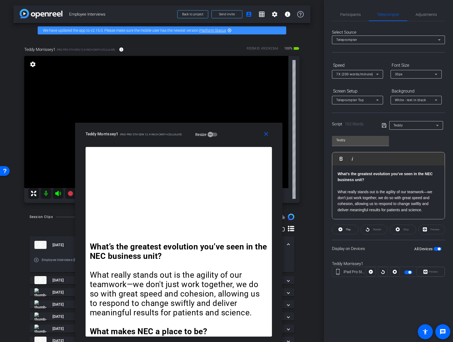
drag, startPoint x: 284, startPoint y: 73, endPoint x: 260, endPoint y: 182, distance: 112.0
click at [260, 182] on div "close Teddy Morrissey1 iPad Pro 5th Gen 12.9-inch (WiFi+Cellular) Resize What’s…" at bounding box center [178, 232] width 207 height 219
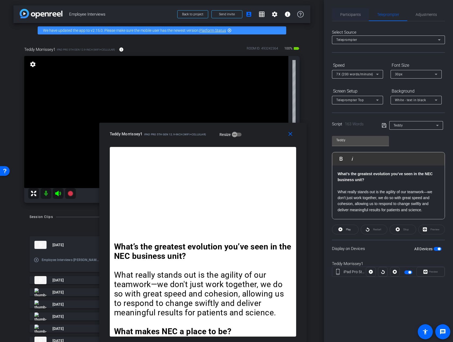
click at [349, 12] on span "Participants" at bounding box center [350, 14] width 20 height 13
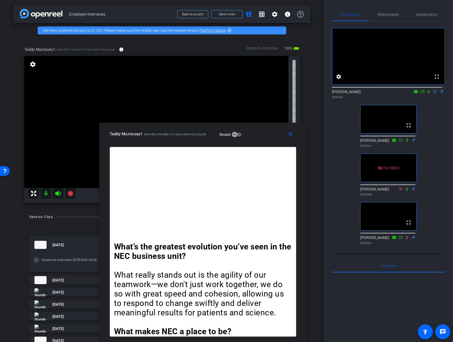
click at [422, 94] on mat-icon at bounding box center [422, 91] width 6 height 5
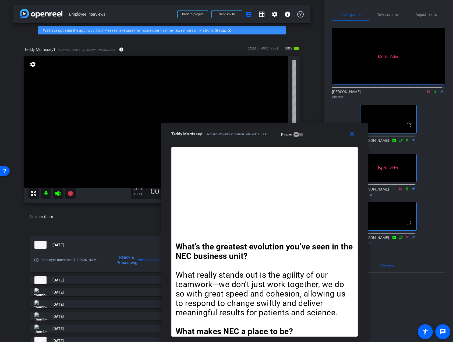
drag, startPoint x: 262, startPoint y: 130, endPoint x: 285, endPoint y: 147, distance: 28.6
click at [285, 147] on div "close Teddy Morrissey1 iPad Pro 5th Gen 12.9-inch (WiFi+Cellular) Resize What’s…" at bounding box center [264, 232] width 207 height 219
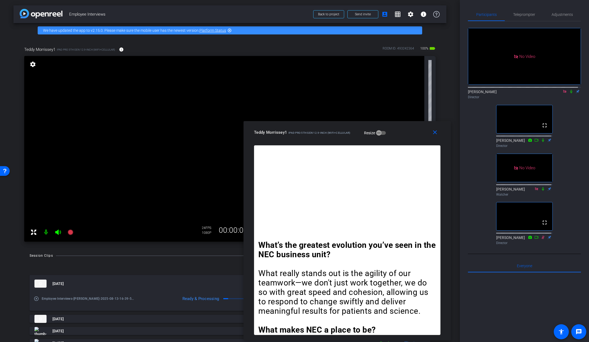
drag, startPoint x: 364, startPoint y: 140, endPoint x: 457, endPoint y: 99, distance: 102.2
click at [421, 144] on div "close Teddy Morrissey1 iPad Pro 5th Gen 12.9-inch (WiFi+Cellular) Resize" at bounding box center [346, 133] width 207 height 24
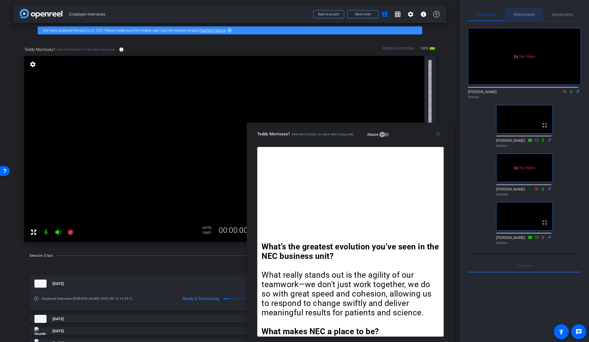
click at [453, 15] on span "Teleprompte r" at bounding box center [524, 15] width 22 height 4
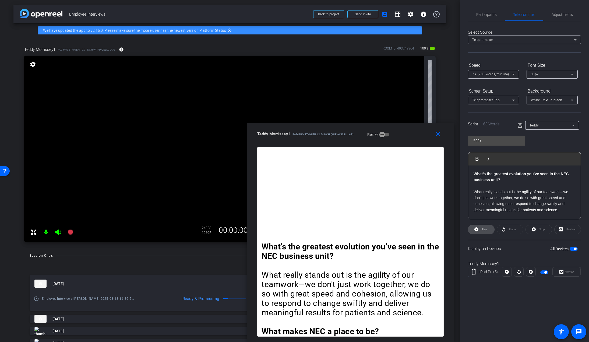
click at [453, 229] on icon at bounding box center [476, 229] width 4 height 4
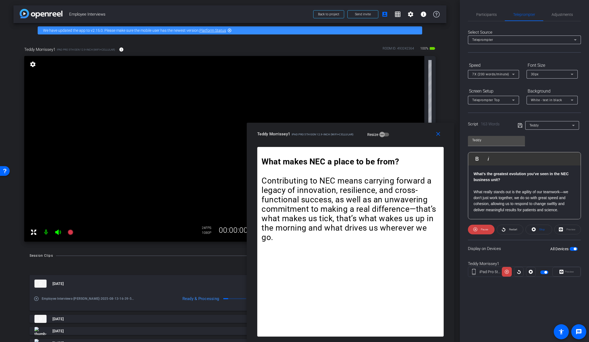
click at [453, 71] on mat-select "7X (200 words/minute)" at bounding box center [493, 74] width 43 height 7
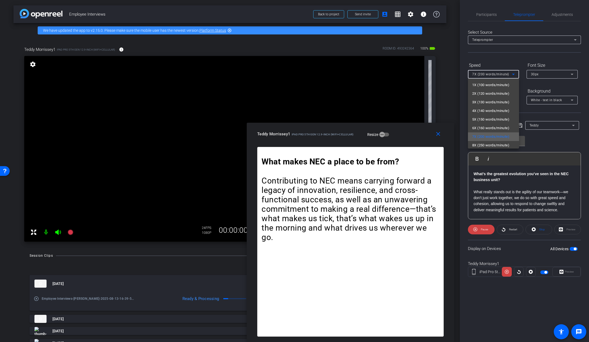
scroll to position [12, 0]
click at [453, 143] on span "9X (300 words/minute)" at bounding box center [490, 142] width 37 height 6
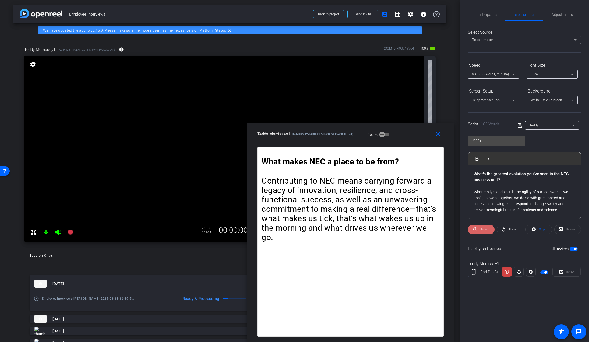
click at [453, 229] on icon at bounding box center [475, 229] width 4 height 4
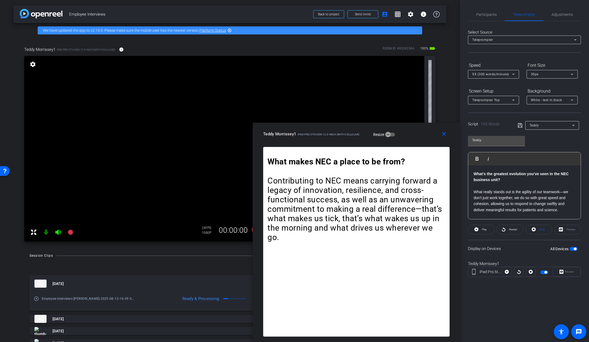
drag, startPoint x: 410, startPoint y: 138, endPoint x: 416, endPoint y: 142, distance: 7.3
click at [416, 142] on div "close Teddy Morrissey1 iPad Pro 5th Gen 12.9-inch (WiFi+Cellular) Resize" at bounding box center [356, 135] width 207 height 24
click at [453, 309] on div "Participants Teleprompte r Adjustments James Director Linda Pizzico Director Ni…" at bounding box center [524, 171] width 129 height 342
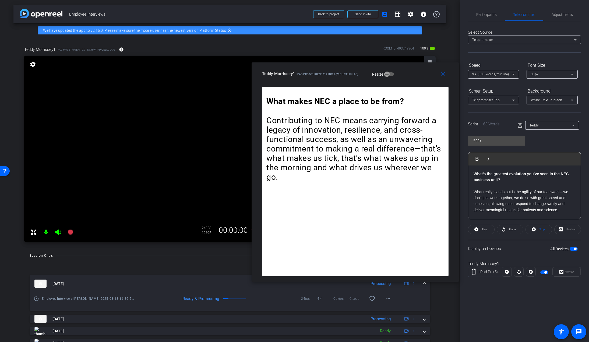
drag, startPoint x: 366, startPoint y: 140, endPoint x: 365, endPoint y: 80, distance: 60.3
click at [365, 80] on div "close Teddy Morrissey1 iPad Pro 5th Gen 12.9-inch (WiFi+Cellular) Resize" at bounding box center [355, 74] width 207 height 24
click at [453, 14] on span "Participants" at bounding box center [486, 15] width 20 height 4
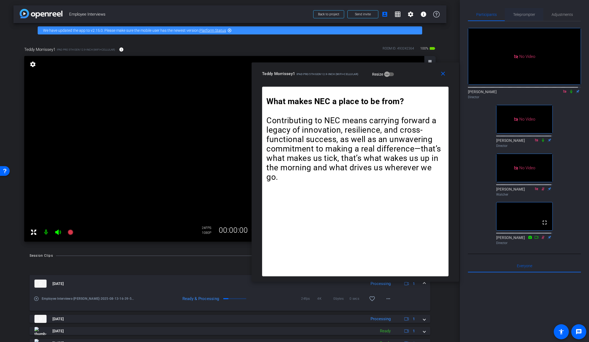
click at [453, 15] on span "Teleprompte r" at bounding box center [524, 15] width 22 height 4
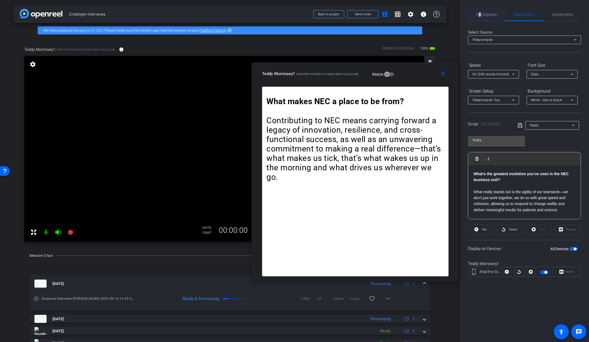
click at [453, 14] on span "Participants" at bounding box center [486, 15] width 20 height 4
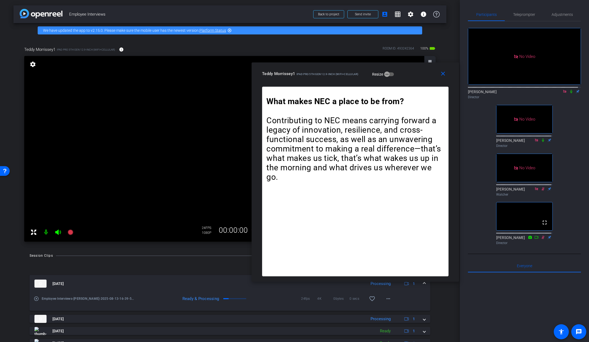
click at [453, 128] on div "No Video James Director No Video Linda Pizzico Director No Video Nicole Watcher…" at bounding box center [524, 134] width 113 height 226
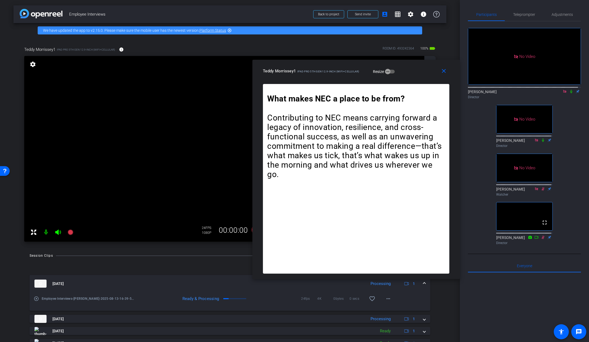
drag, startPoint x: 408, startPoint y: 68, endPoint x: 409, endPoint y: 66, distance: 2.8
click at [409, 66] on div "close Teddy Morrissey1 iPad Pro 5th Gen 12.9-inch (WiFi+Cellular) Resize" at bounding box center [355, 72] width 207 height 24
click at [420, 68] on div "Teddy Morrissey1 iPad Pro 5th Gen 12.9-inch (WiFi+Cellular) Resize" at bounding box center [358, 71] width 190 height 10
click at [453, 97] on div "No Video James Director No Video Linda Pizzico Director No Video Nicole Watcher…" at bounding box center [524, 134] width 113 height 226
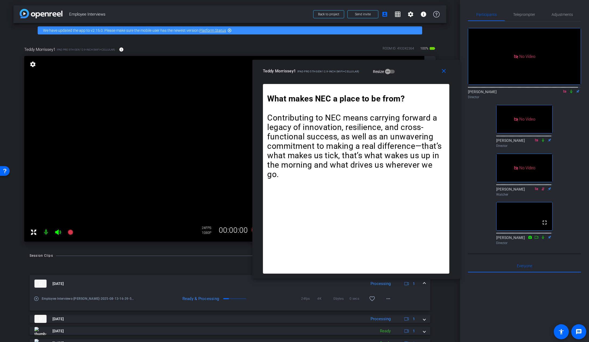
drag, startPoint x: 568, startPoint y: 75, endPoint x: 567, endPoint y: 107, distance: 31.8
click at [453, 107] on div "No Video James Director No Video Linda Pizzico Director No Video Nicole Watcher…" at bounding box center [524, 134] width 113 height 226
click at [453, 90] on icon at bounding box center [571, 91] width 2 height 3
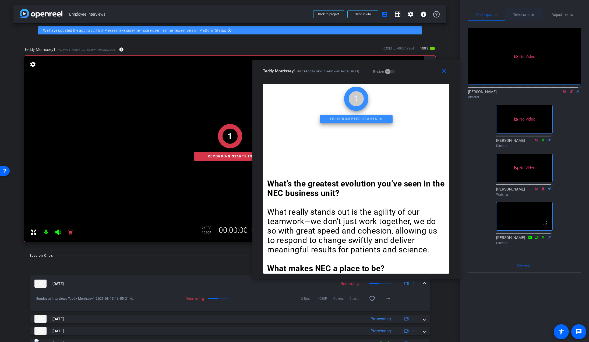
click at [453, 13] on span "Teleprompte r" at bounding box center [524, 15] width 22 height 4
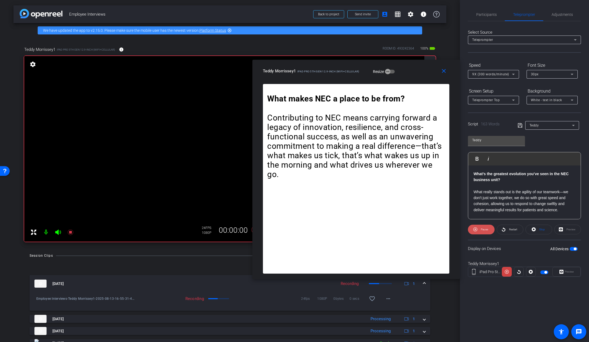
click at [453, 224] on openreel-capture-teleprompter "Speed 9X (300 words/minute) Font Size 30px Screen Setup Teleprompter Top Backgr…" at bounding box center [524, 173] width 113 height 225
click at [453, 231] on icon at bounding box center [475, 229] width 4 height 7
click at [453, 272] on span "button" at bounding box center [545, 272] width 3 height 3
click at [453, 15] on span "Participants" at bounding box center [486, 15] width 20 height 4
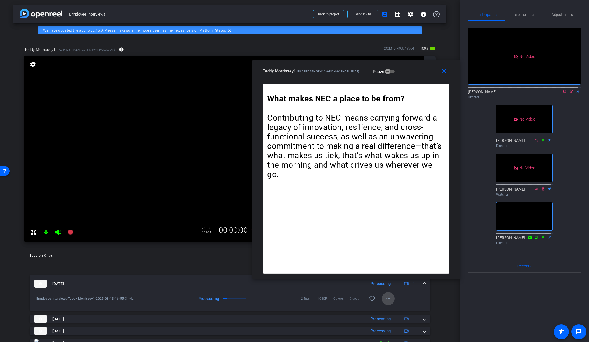
click at [387, 299] on mat-icon "more_horiz" at bounding box center [388, 298] width 6 height 6
click at [398, 254] on span "Download Original" at bounding box center [402, 254] width 39 height 6
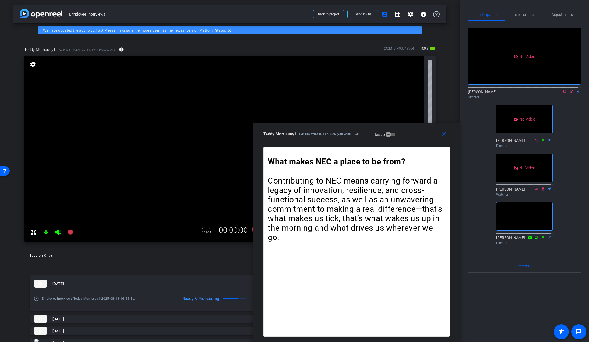
drag, startPoint x: 415, startPoint y: 70, endPoint x: 416, endPoint y: 153, distance: 82.1
click at [416, 153] on div "close Teddy Morrissey1 iPad Pro 5th Gen 12.9-inch (WiFi+Cellular) Resize What’s…" at bounding box center [356, 232] width 207 height 219
click at [453, 16] on span "Teleprompte r" at bounding box center [524, 15] width 22 height 4
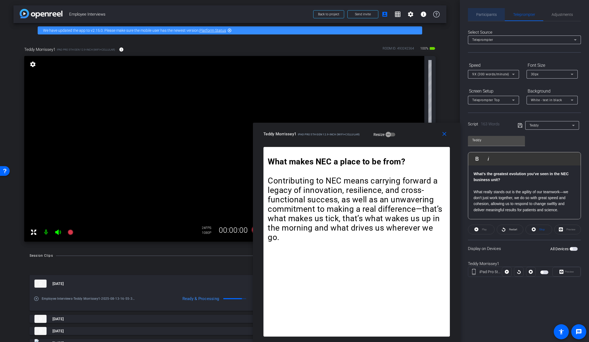
click at [453, 14] on span "Participants" at bounding box center [486, 15] width 20 height 4
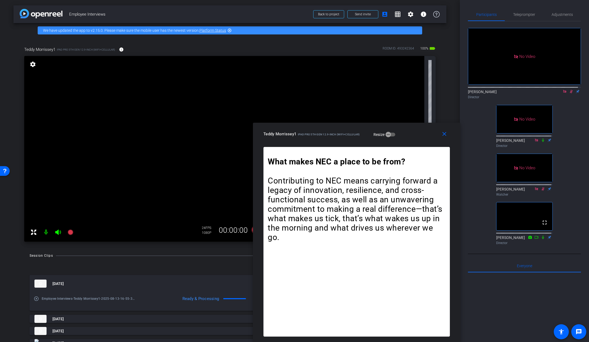
drag, startPoint x: 569, startPoint y: 75, endPoint x: 560, endPoint y: 80, distance: 10.2
click at [453, 89] on div "[PERSON_NAME] Director" at bounding box center [524, 94] width 113 height 10
click at [453, 13] on span "Teleprompte r" at bounding box center [524, 15] width 22 height 4
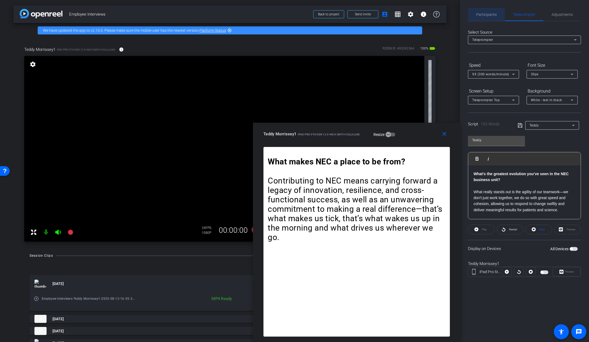
drag, startPoint x: 479, startPoint y: 17, endPoint x: 492, endPoint y: 17, distance: 13.2
click at [453, 17] on span "Participants" at bounding box center [486, 14] width 20 height 13
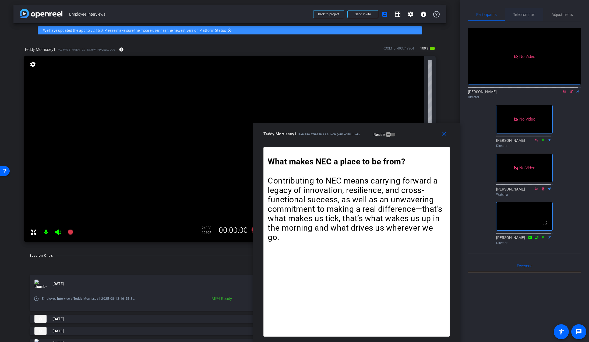
click at [453, 16] on span "Teleprompte r" at bounding box center [524, 15] width 22 height 4
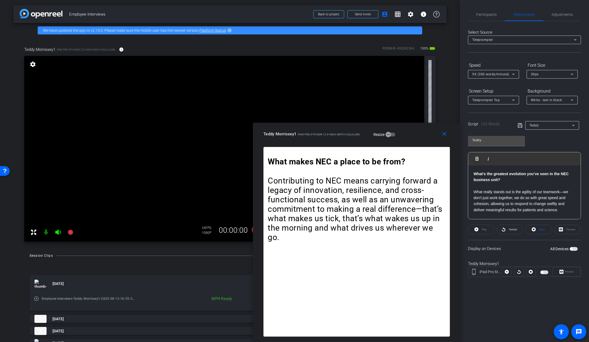
drag, startPoint x: 543, startPoint y: 271, endPoint x: 551, endPoint y: 289, distance: 19.6
click at [453, 273] on button "button" at bounding box center [544, 272] width 8 height 4
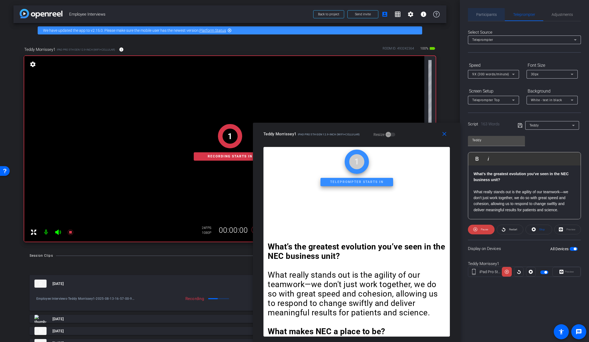
drag, startPoint x: 479, startPoint y: 15, endPoint x: 544, endPoint y: 24, distance: 65.0
click at [453, 15] on span "Participants" at bounding box center [486, 15] width 20 height 4
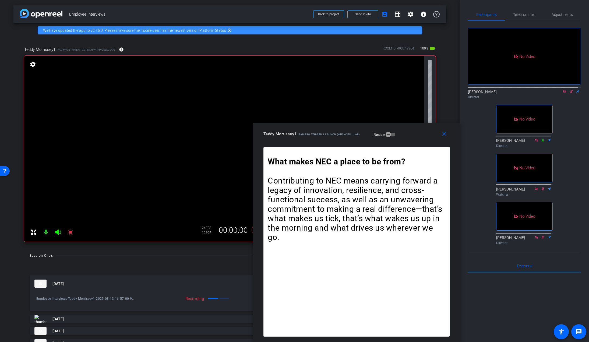
click at [453, 90] on icon at bounding box center [571, 92] width 4 height 4
click at [453, 90] on icon at bounding box center [571, 91] width 2 height 3
click at [453, 13] on span "Teleprompte r" at bounding box center [524, 15] width 22 height 4
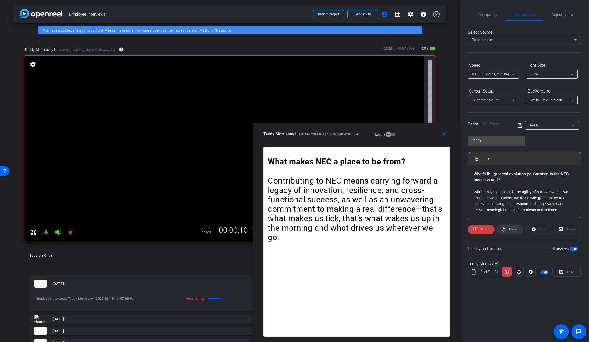
click at [453, 229] on span at bounding box center [510, 229] width 26 height 13
click at [453, 231] on span "Pause" at bounding box center [483, 230] width 9 height 8
click at [453, 228] on span at bounding box center [481, 229] width 26 height 13
click at [453, 228] on span at bounding box center [481, 229] width 27 height 13
click at [453, 230] on span "Play" at bounding box center [484, 229] width 5 height 3
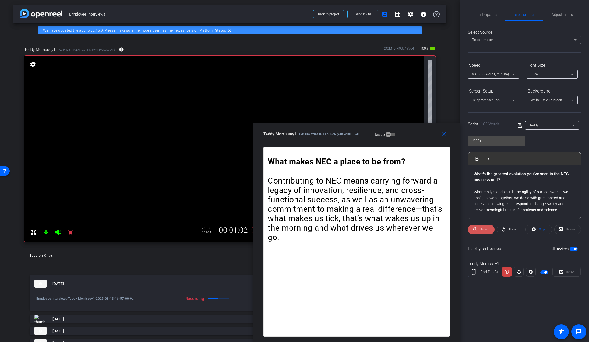
click at [453, 230] on span "Pause" at bounding box center [484, 229] width 7 height 3
click at [453, 229] on span "Restart" at bounding box center [513, 229] width 8 height 3
click at [453, 230] on icon at bounding box center [475, 229] width 4 height 4
click at [453, 11] on span "Participants" at bounding box center [486, 14] width 20 height 13
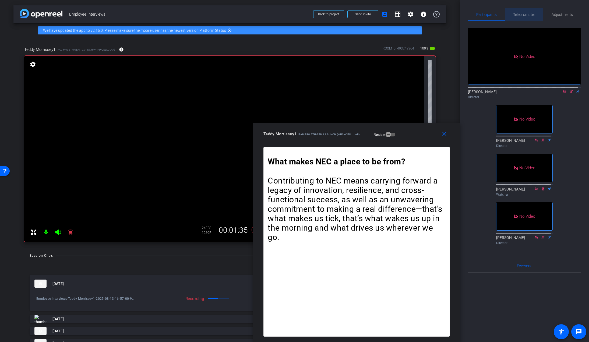
click at [453, 13] on span "Teleprompte r" at bounding box center [524, 15] width 22 height 4
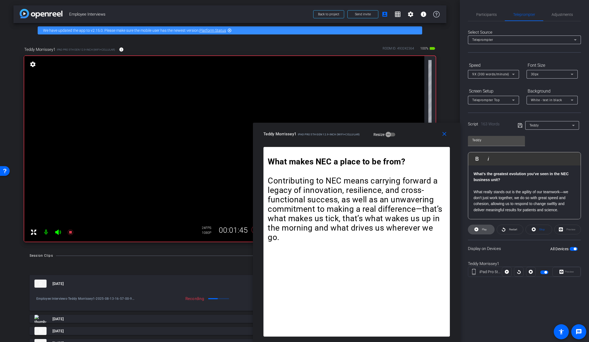
click at [453, 232] on icon at bounding box center [476, 229] width 4 height 7
click at [453, 232] on span at bounding box center [481, 229] width 27 height 13
click at [453, 234] on span at bounding box center [481, 229] width 26 height 13
click at [453, 234] on span at bounding box center [481, 229] width 27 height 13
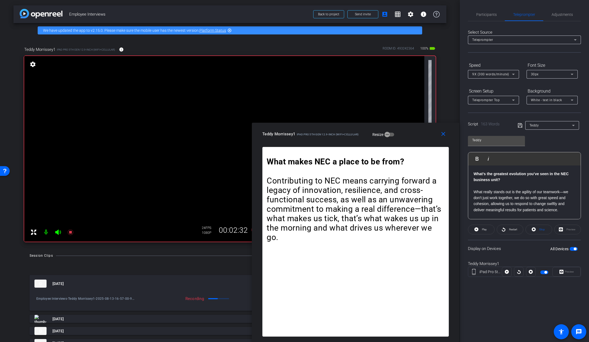
click at [416, 135] on div "Teddy Morrissey1 iPad Pro 5th Gen 12.9-inch (WiFi+Cellular) Resize" at bounding box center [357, 134] width 190 height 10
click at [412, 133] on div "Teddy Morrissey1 iPad Pro 5th Gen 12.9-inch (WiFi+Cellular) Resize" at bounding box center [357, 134] width 190 height 10
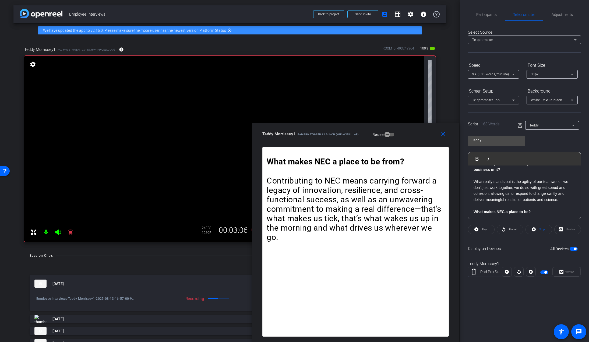
scroll to position [17, 0]
click at [453, 204] on strong "What makes NEC a place to be?" at bounding box center [502, 205] width 57 height 4
click at [453, 7] on div "Participants Teleprompte r Adjustments James Director Linda Pizzico Director Ni…" at bounding box center [524, 171] width 129 height 342
click at [453, 13] on span "Participants" at bounding box center [486, 15] width 20 height 4
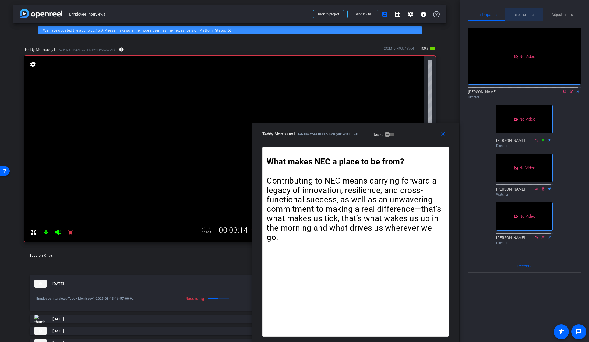
click at [453, 12] on span "Teleprompte r" at bounding box center [524, 14] width 22 height 13
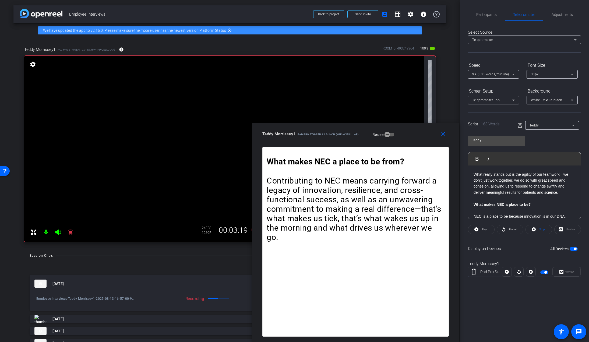
scroll to position [21, 0]
click at [453, 228] on span at bounding box center [481, 229] width 26 height 13
click at [453, 229] on span "Restart" at bounding box center [513, 229] width 8 height 3
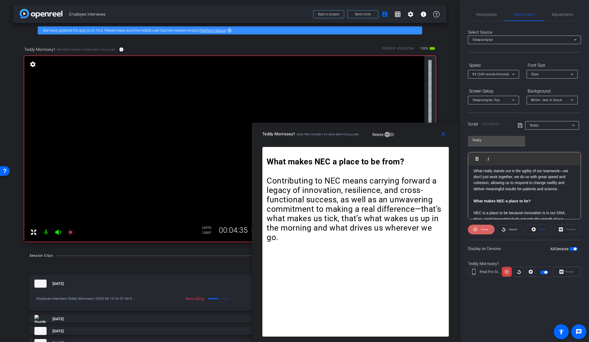
click at [453, 231] on span at bounding box center [481, 229] width 27 height 13
click at [453, 231] on icon at bounding box center [476, 229] width 4 height 4
click at [453, 231] on span at bounding box center [481, 229] width 27 height 13
drag, startPoint x: 477, startPoint y: 231, endPoint x: 477, endPoint y: 238, distance: 7.3
click at [453, 238] on openreel-capture-teleprompter "Speed 9X (300 words/minute) Font Size 30px Screen Setup Teleprompter Top Backgr…" at bounding box center [524, 173] width 113 height 225
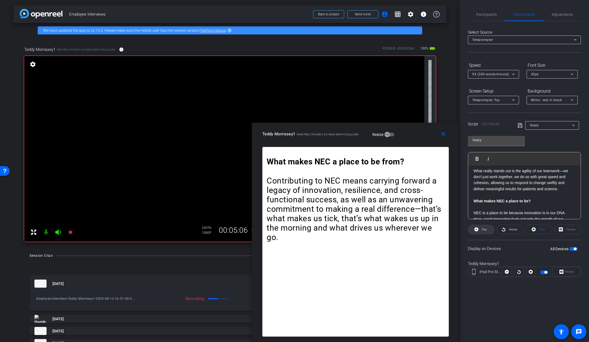
click at [453, 227] on span at bounding box center [481, 229] width 26 height 13
click at [453, 227] on span at bounding box center [481, 229] width 27 height 13
click at [453, 230] on icon at bounding box center [476, 229] width 4 height 4
click at [453, 15] on span "Participants" at bounding box center [486, 15] width 20 height 4
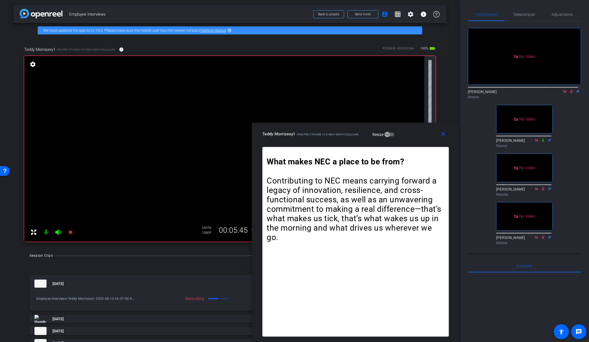
click at [453, 90] on icon at bounding box center [571, 92] width 4 height 4
click at [453, 13] on span "Teleprompte r" at bounding box center [524, 15] width 22 height 4
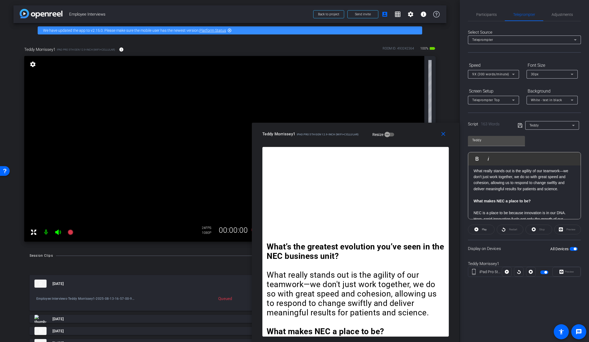
click at [453, 272] on span "button" at bounding box center [545, 272] width 3 height 3
click at [453, 8] on div "Participants Teleprompte r Adjustments James Director Linda Pizzico Director Ni…" at bounding box center [524, 171] width 129 height 342
click at [442, 138] on span at bounding box center [444, 134] width 17 height 13
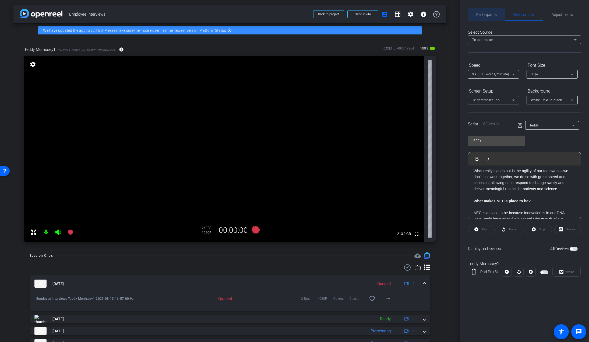
click at [453, 13] on span "Participants" at bounding box center [486, 15] width 20 height 4
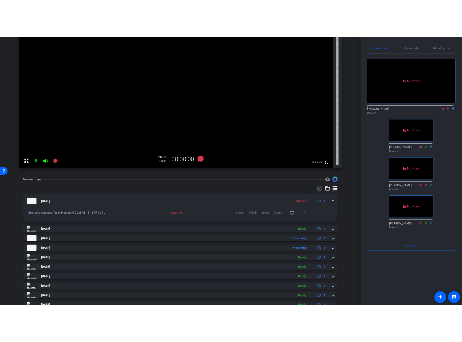
scroll to position [0, 0]
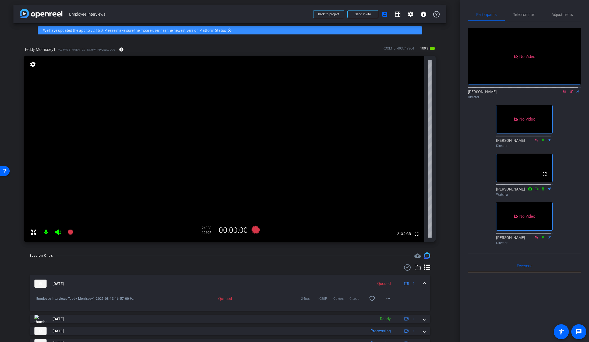
click at [453, 90] on icon at bounding box center [571, 92] width 4 height 4
click at [453, 95] on div "Director" at bounding box center [524, 97] width 113 height 5
click at [453, 90] on icon at bounding box center [565, 92] width 4 height 4
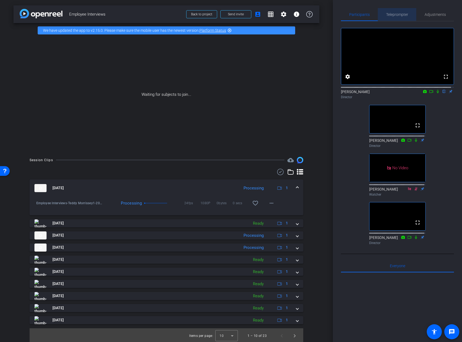
click at [396, 15] on span "Teleprompte r" at bounding box center [397, 15] width 22 height 4
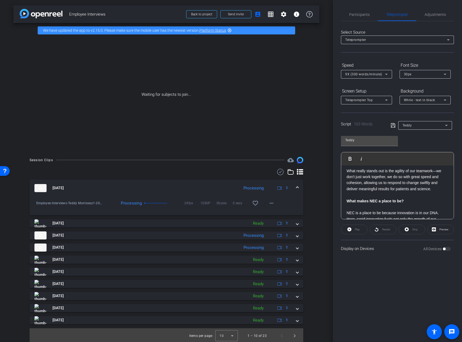
click at [423, 125] on div "Teddy" at bounding box center [423, 125] width 43 height 7
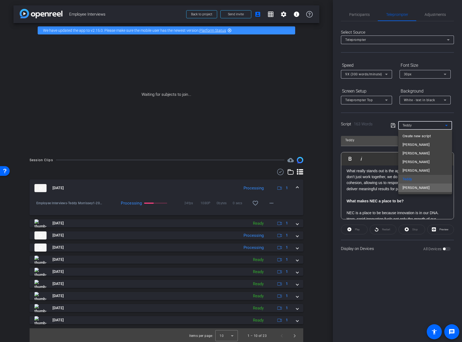
click at [419, 184] on mat-option "[PERSON_NAME]" at bounding box center [425, 187] width 54 height 9
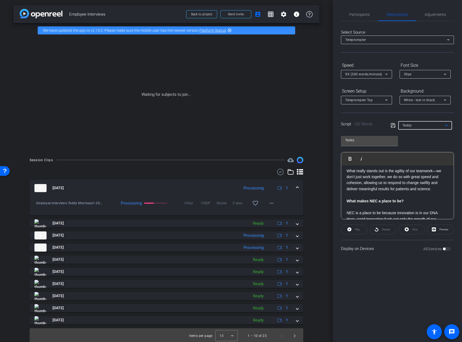
type input "[PERSON_NAME]"
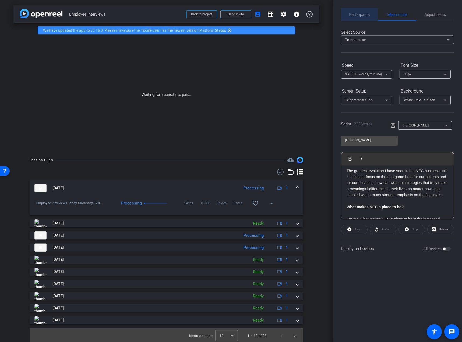
click at [359, 14] on span "Participants" at bounding box center [359, 15] width 20 height 4
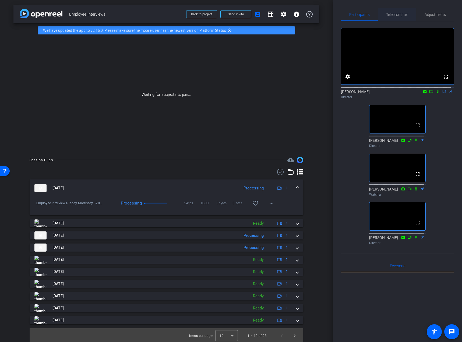
click at [400, 16] on span "Teleprompte r" at bounding box center [397, 15] width 22 height 4
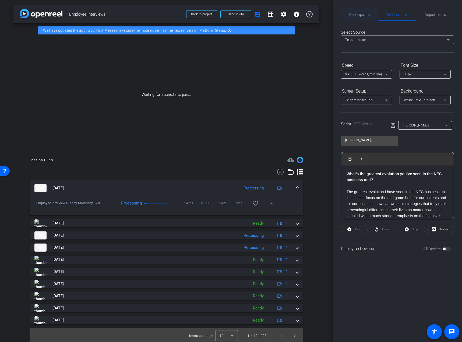
click at [361, 13] on span "Participants" at bounding box center [359, 15] width 20 height 4
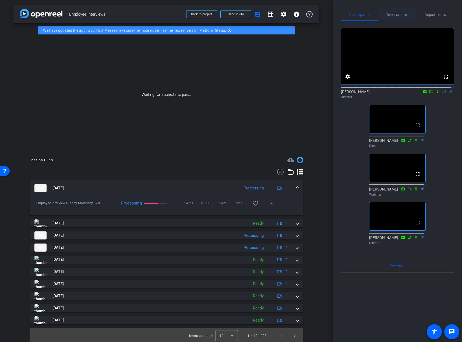
click at [391, 13] on span "Teleprompte r" at bounding box center [397, 15] width 22 height 4
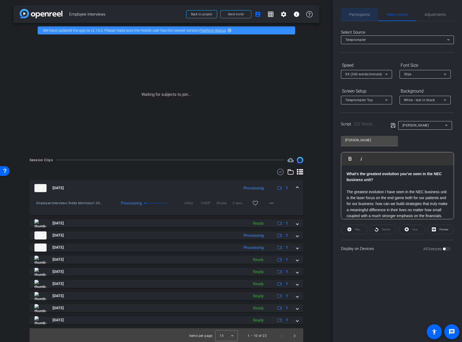
click at [360, 20] on span "Participants" at bounding box center [359, 14] width 20 height 13
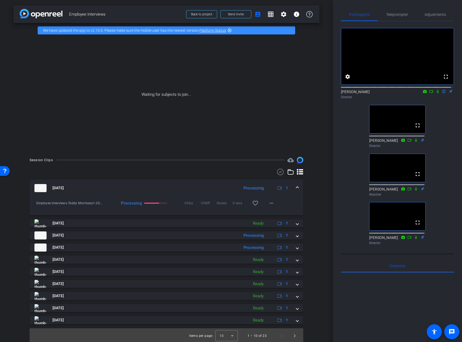
click at [337, 77] on div "Participants Teleprompte r Adjustments fullscreen settings James flip Director …" at bounding box center [397, 171] width 129 height 342
click at [389, 319] on div at bounding box center [397, 339] width 113 height 133
click at [452, 122] on div "Participants Teleprompte r Adjustments fullscreen settings James flip Director …" at bounding box center [397, 171] width 129 height 342
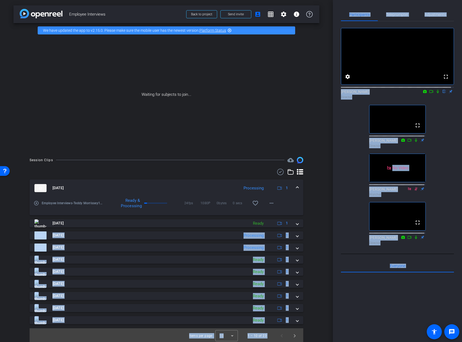
drag, startPoint x: 331, startPoint y: 230, endPoint x: 329, endPoint y: 290, distance: 60.0
click at [333, 295] on div "arrow_back Employee Interviews Back to project Send invite account_box grid_on …" at bounding box center [231, 171] width 462 height 342
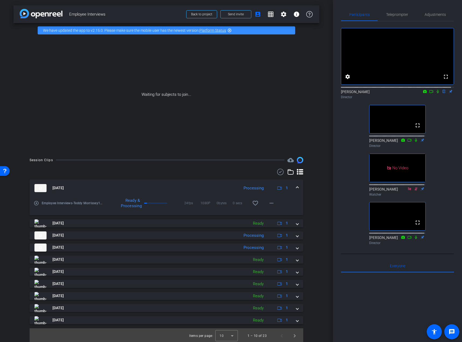
drag, startPoint x: 333, startPoint y: 303, endPoint x: 343, endPoint y: 208, distance: 95.5
click at [342, 227] on div "arrow_back Employee Interviews Back to project Send invite account_box grid_on …" at bounding box center [231, 171] width 462 height 342
click at [345, 187] on div "fullscreen settings James flip Director fullscreen Linda Pizzico Director No Vi…" at bounding box center [397, 134] width 113 height 226
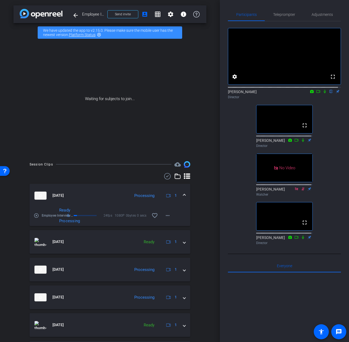
click at [333, 155] on div "fullscreen settings James flip Director fullscreen Linda Pizzico Director No Vi…" at bounding box center [284, 134] width 113 height 226
click at [336, 183] on div "fullscreen settings James flip Director fullscreen Linda Pizzico Director No Vi…" at bounding box center [284, 134] width 113 height 226
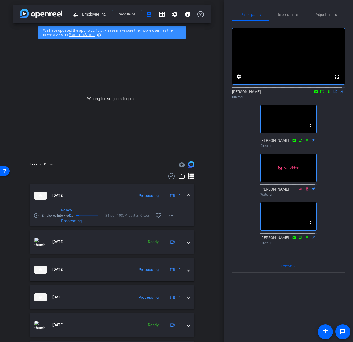
click at [328, 176] on div "fullscreen settings James flip Director fullscreen Linda Pizzico Director No Vi…" at bounding box center [288, 134] width 113 height 226
click at [323, 174] on div "fullscreen settings James flip Director fullscreen Linda Pizzico Director No Vi…" at bounding box center [288, 134] width 113 height 226
click at [323, 174] on div "fullscreen settings James flip Director fullscreen Linda Pizzico Director fulls…" at bounding box center [288, 134] width 113 height 226
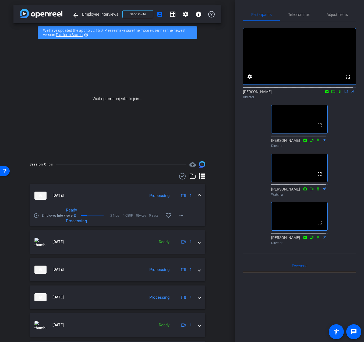
click at [252, 177] on div "fullscreen settings James flip Director fullscreen Linda Pizzico Director fulls…" at bounding box center [299, 134] width 113 height 226
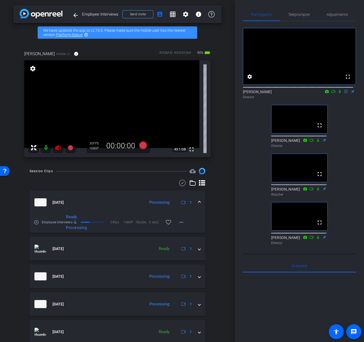
click at [57, 147] on icon at bounding box center [58, 147] width 6 height 5
click at [344, 16] on span "Adjustments" at bounding box center [337, 15] width 21 height 4
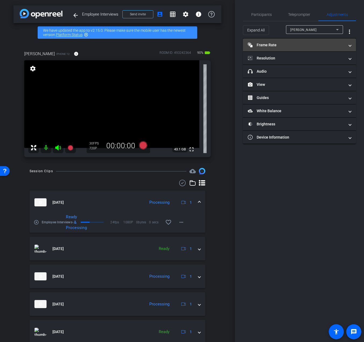
click at [298, 46] on mat-panel-title "Frame Rate Frame Rate" at bounding box center [296, 45] width 97 height 6
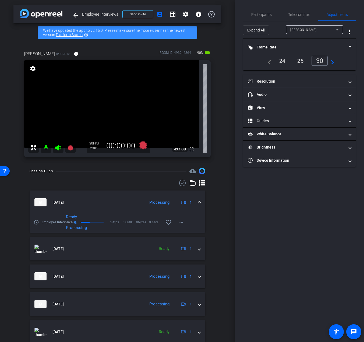
click at [331, 61] on mat-icon "navigate_next" at bounding box center [331, 61] width 6 height 6
click at [281, 60] on div "25" at bounding box center [282, 60] width 14 height 9
click at [271, 61] on div "navigate_before 25 30 60 navigate_next" at bounding box center [300, 61] width 70 height 10
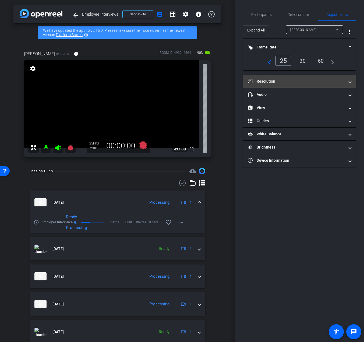
click at [283, 84] on mat-expansion-panel-header "Resolution" at bounding box center [299, 81] width 113 height 13
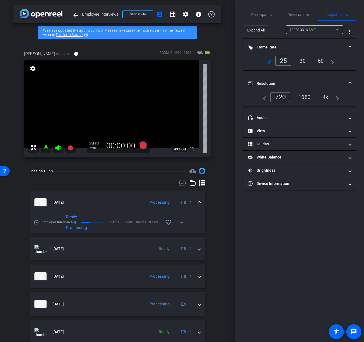
click at [333, 99] on div "4k" at bounding box center [326, 97] width 14 height 9
click at [264, 13] on span "Participants" at bounding box center [261, 15] width 20 height 4
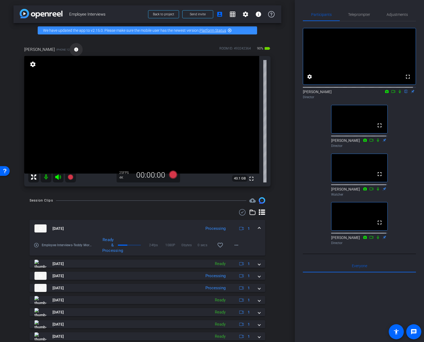
click at [70, 49] on span at bounding box center [76, 49] width 13 height 13
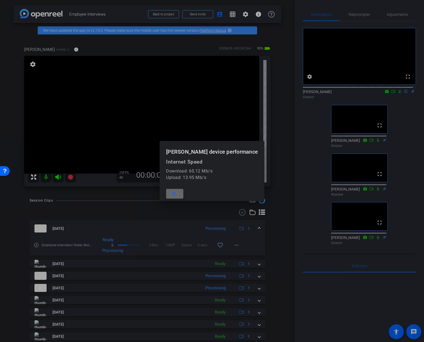
click at [177, 194] on mat-icon "close" at bounding box center [173, 193] width 7 height 7
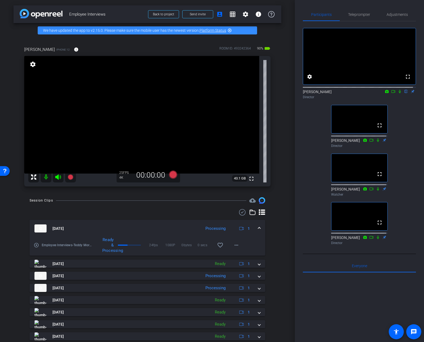
click at [137, 212] on div at bounding box center [147, 212] width 235 height 6
click at [304, 164] on div "fullscreen settings James flip Director fullscreen Linda Pizzico Director fulls…" at bounding box center [359, 134] width 113 height 226
drag, startPoint x: 404, startPoint y: 220, endPoint x: 421, endPoint y: 217, distance: 17.2
click at [404, 220] on div "fullscreen settings James flip Director fullscreen Linda Pizzico Director fulls…" at bounding box center [359, 134] width 113 height 226
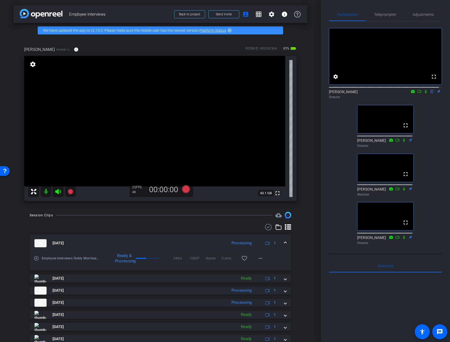
scroll to position [20, 0]
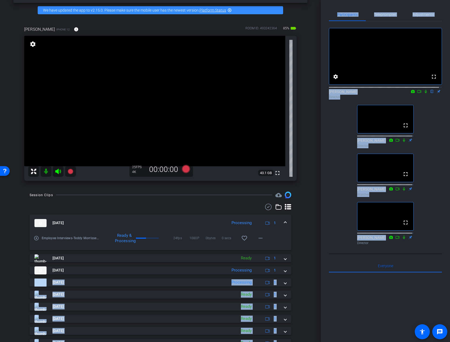
drag, startPoint x: 318, startPoint y: 240, endPoint x: 319, endPoint y: 271, distance: 31.7
click at [319, 271] on div "arrow_back Employee Interviews Back to project Send invite account_box grid_on …" at bounding box center [225, 171] width 450 height 342
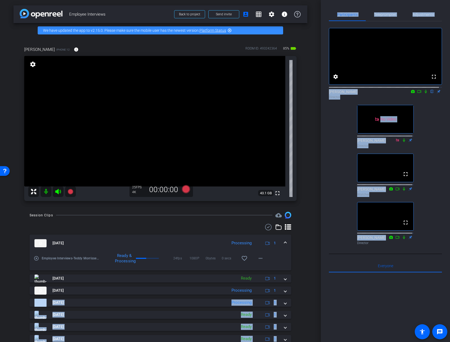
click at [343, 179] on div "fullscreen settings James flip Director No Video Linda Pizzico Director fullscr…" at bounding box center [385, 134] width 113 height 226
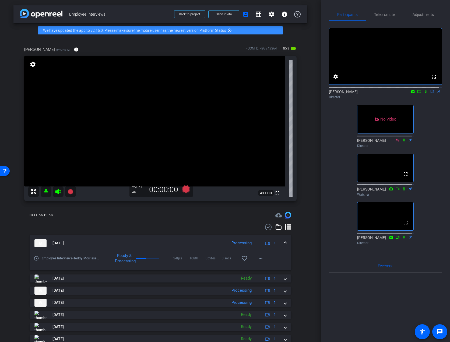
click at [343, 180] on div "fullscreen settings James flip Director No Video Linda Pizzico Director fullscr…" at bounding box center [385, 134] width 113 height 226
click at [433, 179] on div "fullscreen settings James flip Director fullscreen Linda Pizzico Director fulls…" at bounding box center [385, 134] width 113 height 226
click at [423, 93] on icon at bounding box center [425, 92] width 4 height 4
click at [74, 50] on mat-icon "info" at bounding box center [76, 49] width 5 height 5
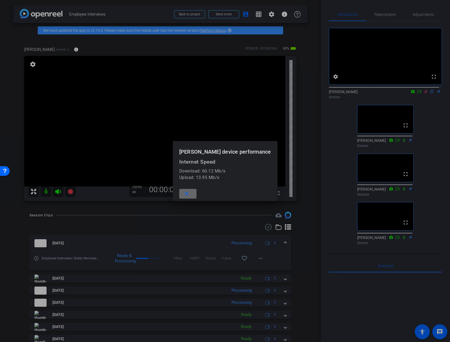
click at [196, 194] on span at bounding box center [187, 193] width 17 height 13
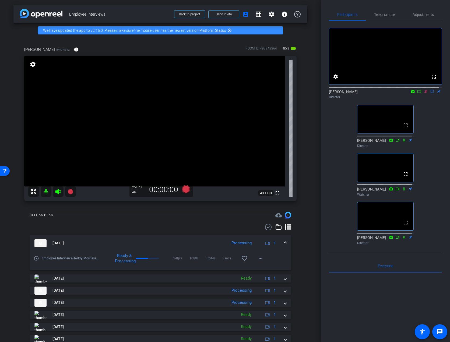
click at [314, 192] on div "arrow_back Employee Interviews Back to project Send invite account_box grid_on …" at bounding box center [160, 171] width 321 height 342
click at [317, 188] on div "arrow_back Employee Interviews Back to project Send invite account_box grid_on …" at bounding box center [160, 171] width 321 height 342
click at [424, 93] on icon at bounding box center [425, 92] width 4 height 4
click at [420, 118] on div "fullscreen settings James flip Director No Video Linda Pizzico Director fullscr…" at bounding box center [385, 134] width 113 height 226
click at [431, 123] on div "fullscreen settings James flip Director No Video Linda Pizzico Director fullscr…" at bounding box center [385, 134] width 113 height 226
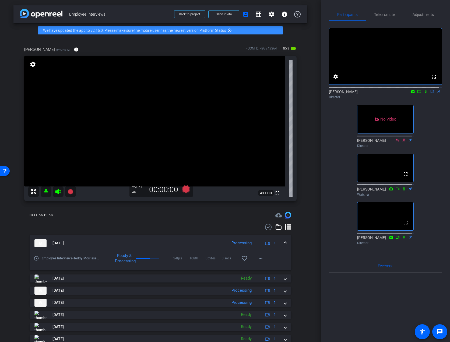
click at [431, 123] on div "fullscreen settings James flip Director No Video Linda Pizzico Director fullscr…" at bounding box center [385, 134] width 113 height 226
click at [430, 123] on div "fullscreen settings James flip Director No Video Linda Pizzico Director fullscr…" at bounding box center [385, 134] width 113 height 226
drag, startPoint x: 202, startPoint y: 101, endPoint x: 172, endPoint y: 105, distance: 30.1
click at [202, 101] on video at bounding box center [154, 121] width 261 height 130
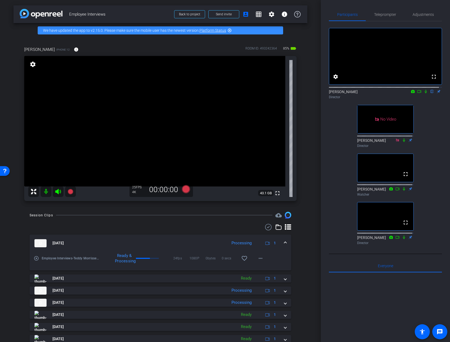
drag, startPoint x: 172, startPoint y: 105, endPoint x: 172, endPoint y: 112, distance: 7.0
click at [172, 105] on video at bounding box center [154, 121] width 261 height 130
click at [125, 134] on video at bounding box center [154, 121] width 261 height 130
click at [383, 14] on span "Teleprompte r" at bounding box center [385, 15] width 22 height 4
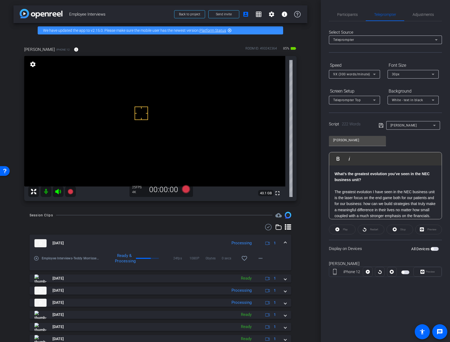
click at [404, 255] on div "Display on Devices All Devices" at bounding box center [385, 248] width 113 height 17
click at [341, 11] on span "Participants" at bounding box center [347, 14] width 20 height 13
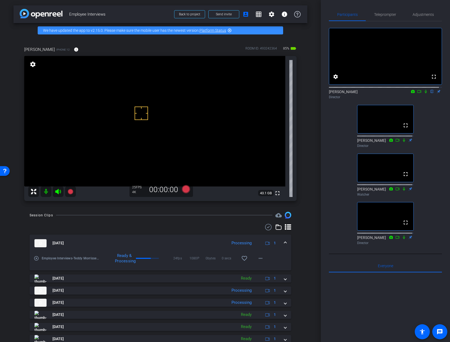
click at [431, 182] on div "fullscreen settings James flip Director fullscreen Linda Pizzico Director fulls…" at bounding box center [385, 134] width 113 height 226
click at [423, 93] on icon at bounding box center [425, 92] width 4 height 4
click at [423, 100] on div "James flip Director" at bounding box center [385, 94] width 113 height 10
click at [423, 93] on icon at bounding box center [425, 92] width 4 height 4
click at [339, 121] on div "fullscreen settings James flip Director fullscreen Linda Pizzico Director fulls…" at bounding box center [385, 134] width 113 height 226
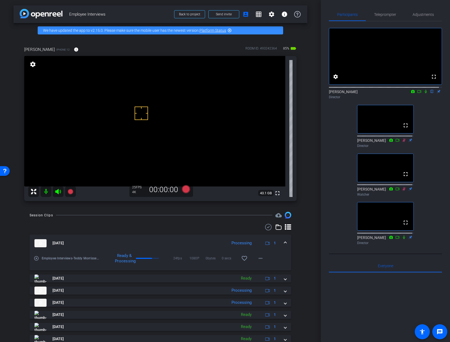
click at [310, 126] on div "arrow_back Employee Interviews Back to project Send invite account_box grid_on …" at bounding box center [160, 171] width 321 height 342
click at [163, 225] on div at bounding box center [161, 227] width 262 height 6
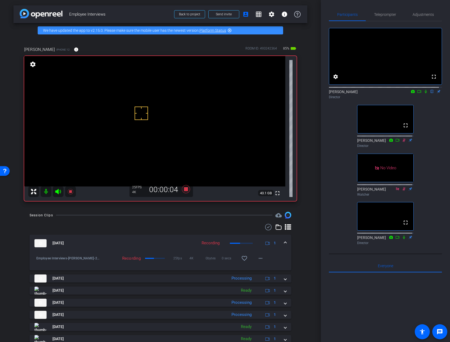
drag, startPoint x: 422, startPoint y: 96, endPoint x: 398, endPoint y: 306, distance: 210.7
click at [425, 93] on icon at bounding box center [426, 91] width 2 height 3
click at [335, 180] on div "fullscreen settings James flip Director No Video Linda Pizzico Director No Vide…" at bounding box center [385, 134] width 113 height 226
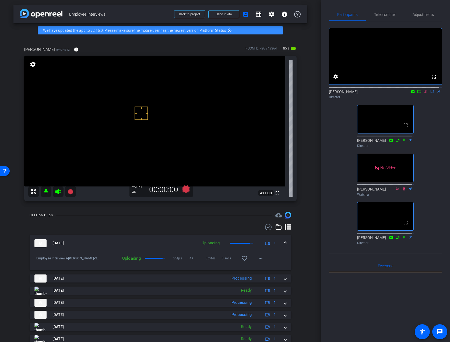
click at [417, 93] on icon at bounding box center [419, 92] width 4 height 4
click at [260, 261] on mat-icon "more_horiz" at bounding box center [260, 258] width 6 height 6
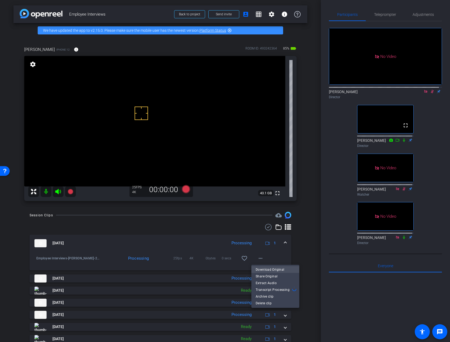
click at [262, 268] on span "Download Original" at bounding box center [275, 269] width 39 height 6
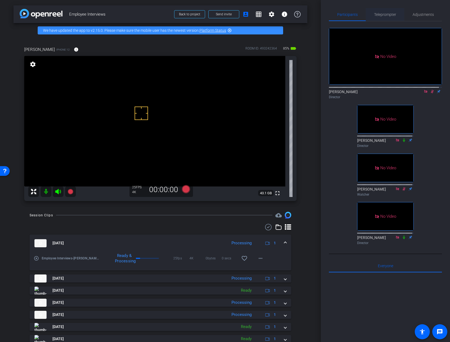
click at [382, 17] on span "Teleprompte r" at bounding box center [385, 14] width 22 height 13
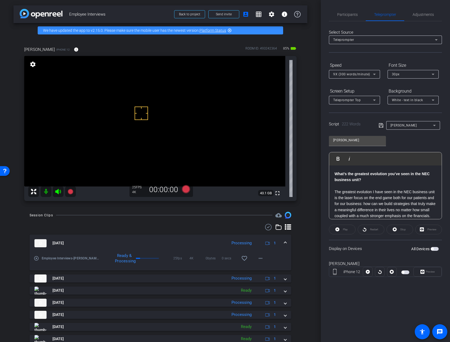
click at [405, 272] on span "button" at bounding box center [405, 272] width 8 height 4
click at [425, 280] on div "david iPhone 12 Preview" at bounding box center [385, 271] width 113 height 29
click at [426, 274] on span "Preview" at bounding box center [429, 272] width 10 height 8
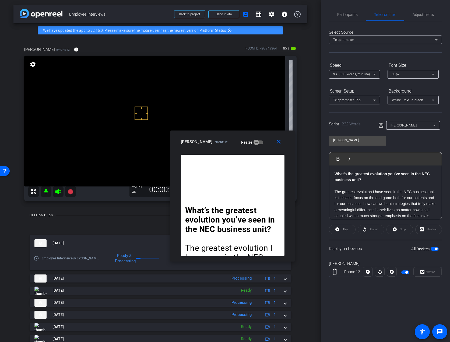
drag, startPoint x: 252, startPoint y: 126, endPoint x: 263, endPoint y: 156, distance: 31.8
click at [263, 147] on div "david iPhone 12 Resize" at bounding box center [235, 142] width 108 height 10
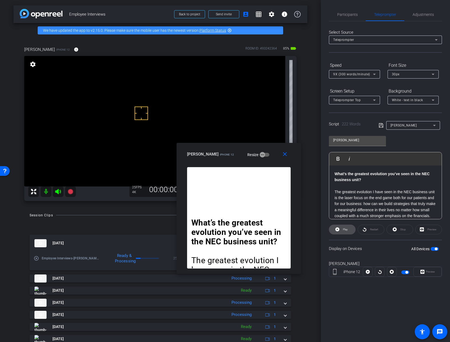
click at [334, 225] on span at bounding box center [342, 229] width 26 height 13
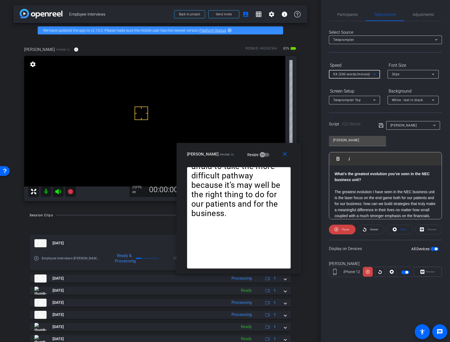
click at [348, 75] on span "9X (300 words/minute)" at bounding box center [351, 74] width 37 height 4
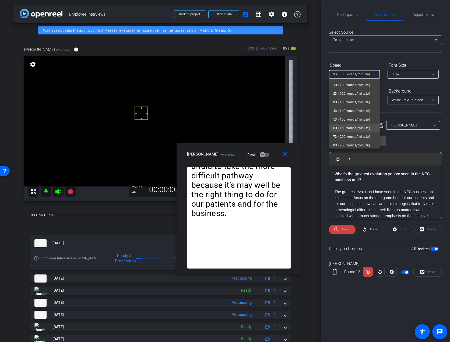
scroll to position [10, 0]
click at [345, 121] on span "6X (160 words/minute)" at bounding box center [351, 118] width 37 height 6
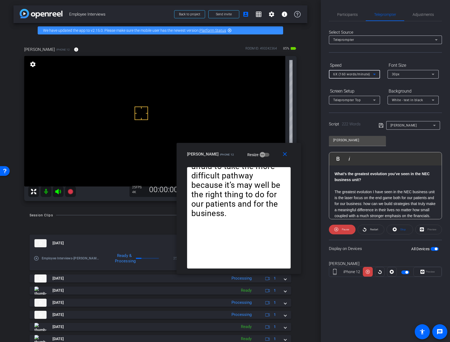
click at [345, 74] on span "6X (160 words/minute)" at bounding box center [351, 74] width 37 height 4
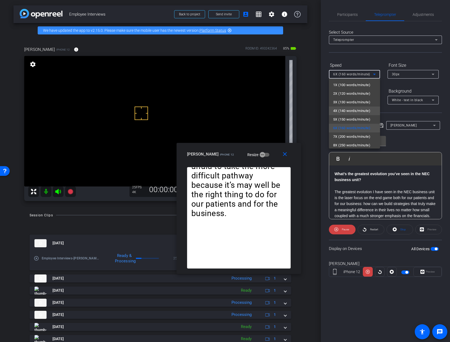
click at [339, 114] on span "4X (140 words/minute)" at bounding box center [351, 111] width 37 height 6
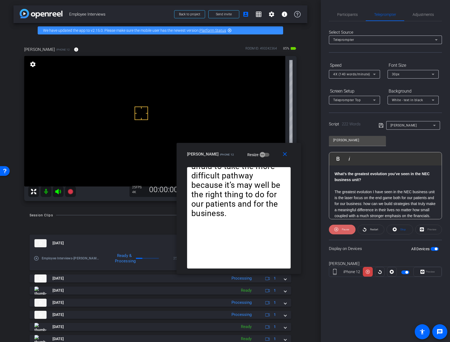
click at [335, 229] on icon at bounding box center [336, 229] width 4 height 7
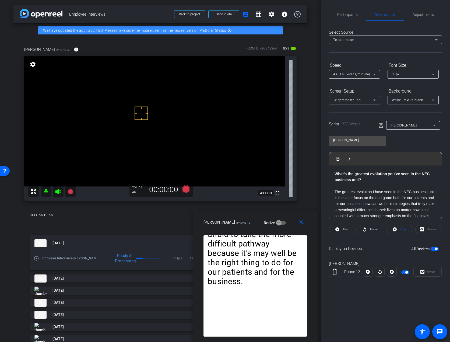
drag, startPoint x: 263, startPoint y: 157, endPoint x: 278, endPoint y: 229, distance: 73.5
click at [278, 229] on div "close david iPhone 12 Resize" at bounding box center [255, 223] width 125 height 24
click at [342, 12] on span "Participants" at bounding box center [347, 14] width 20 height 13
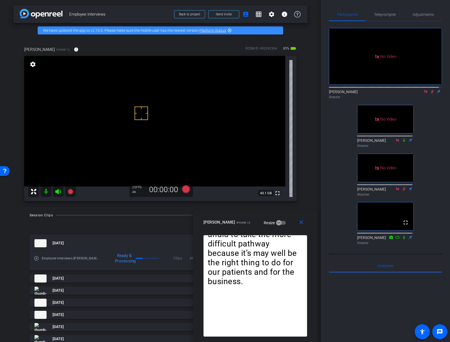
click at [437, 115] on div "No Video [PERSON_NAME] Director No Video [PERSON_NAME] Director No Video [PERSO…" at bounding box center [385, 134] width 113 height 226
click at [430, 90] on icon at bounding box center [432, 92] width 4 height 4
click at [431, 90] on icon at bounding box center [432, 91] width 3 height 3
click at [431, 90] on icon at bounding box center [432, 91] width 2 height 3
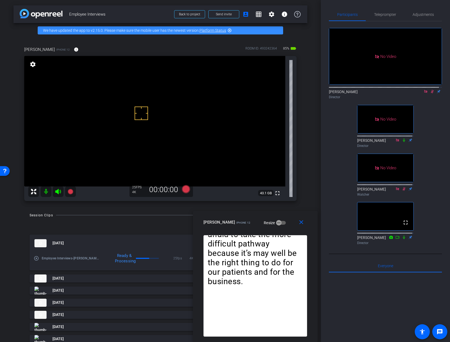
drag, startPoint x: 429, startPoint y: 76, endPoint x: 430, endPoint y: 102, distance: 26.1
click at [430, 102] on div "No Video [PERSON_NAME] Director No Video [PERSON_NAME] Director No Video [PERSO…" at bounding box center [385, 134] width 113 height 226
click at [386, 14] on span "Teleprompte r" at bounding box center [385, 15] width 22 height 4
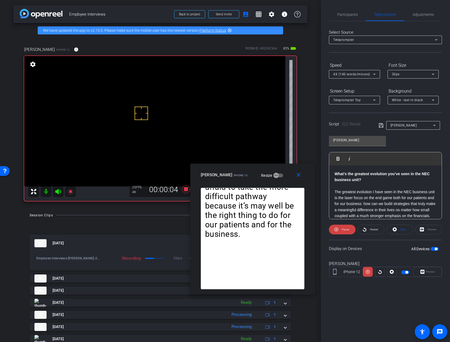
drag, startPoint x: 289, startPoint y: 232, endPoint x: 287, endPoint y: 184, distance: 47.6
click at [287, 184] on div "close david iPhone 12 Resize" at bounding box center [252, 176] width 125 height 24
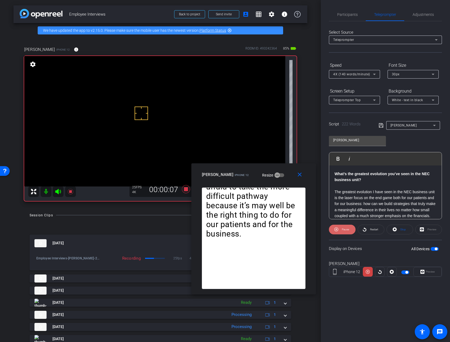
click at [337, 231] on icon at bounding box center [336, 229] width 4 height 7
click at [337, 231] on icon at bounding box center [337, 229] width 4 height 4
click at [337, 231] on icon at bounding box center [336, 229] width 4 height 7
drag, startPoint x: 337, startPoint y: 231, endPoint x: 348, endPoint y: 242, distance: 16.6
click at [348, 242] on openreel-capture-teleprompter "Speed 4X (140 words/minute) Font Size 30px Screen Setup Teleprompter Top Backgr…" at bounding box center [385, 173] width 113 height 225
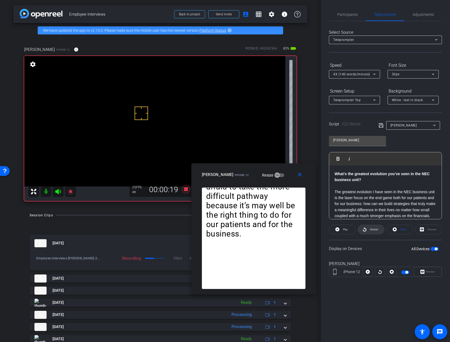
click at [366, 232] on span at bounding box center [371, 229] width 26 height 13
click at [346, 76] on span "4X (140 words/minute)" at bounding box center [351, 74] width 37 height 4
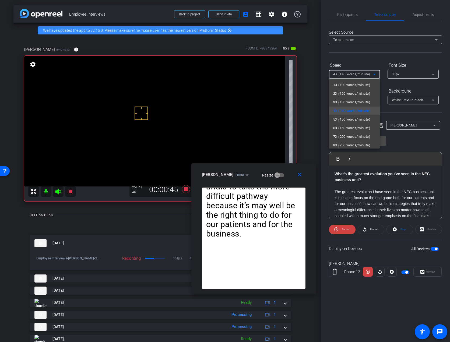
click at [336, 239] on div at bounding box center [225, 171] width 450 height 342
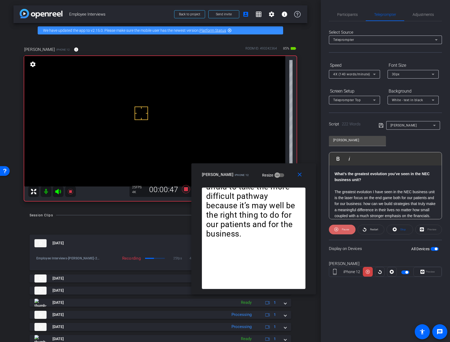
click at [335, 230] on icon at bounding box center [336, 229] width 4 height 7
drag, startPoint x: 336, startPoint y: 229, endPoint x: 325, endPoint y: 223, distance: 12.9
click at [324, 223] on div "Participants Teleprompte r Adjustments James Director Linda Pizzico Director Ni…" at bounding box center [385, 171] width 129 height 342
click at [366, 229] on icon at bounding box center [364, 229] width 3 height 4
click at [336, 230] on icon at bounding box center [336, 229] width 4 height 4
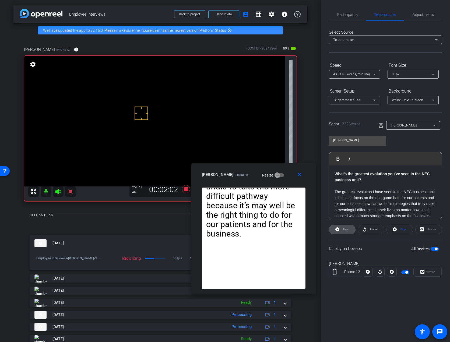
click at [337, 230] on icon at bounding box center [337, 229] width 4 height 7
click at [352, 71] on mat-select "4X (140 words/minute)" at bounding box center [354, 74] width 43 height 7
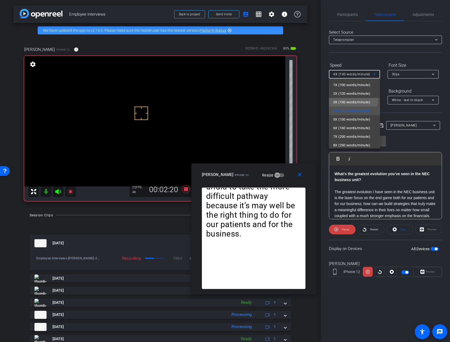
click at [347, 98] on mat-option "3X (130 words/minute)" at bounding box center [354, 102] width 51 height 9
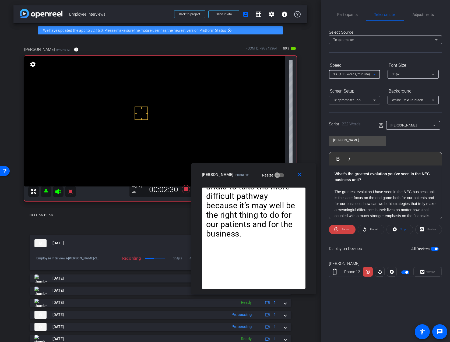
drag, startPoint x: 341, startPoint y: 229, endPoint x: 338, endPoint y: 219, distance: 9.9
click at [341, 229] on span "Pause" at bounding box center [344, 230] width 9 height 8
click at [347, 197] on p "The greatest evolution I have seen in the NEC business unit is the laser focus …" at bounding box center [385, 207] width 102 height 36
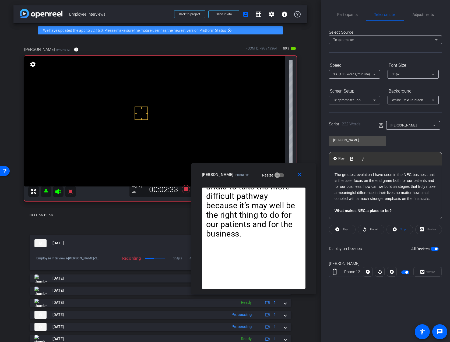
scroll to position [24, 0]
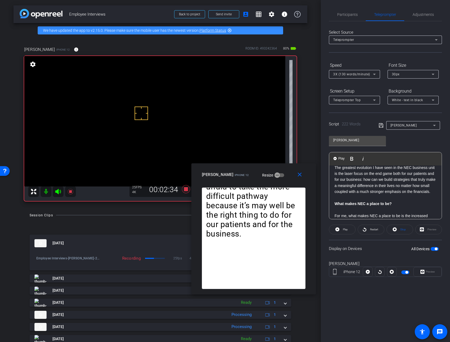
drag, startPoint x: 334, startPoint y: 209, endPoint x: 334, endPoint y: 197, distance: 12.6
click at [334, 209] on div "What’s the greatest evolution you’ve seen in the NEC business unit? The greates…" at bounding box center [385, 230] width 112 height 179
click at [341, 157] on span "Play" at bounding box center [341, 158] width 8 height 5
click at [339, 158] on span "Play" at bounding box center [341, 158] width 8 height 5
click at [343, 75] on span "3X (130 words/minute)" at bounding box center [351, 74] width 37 height 4
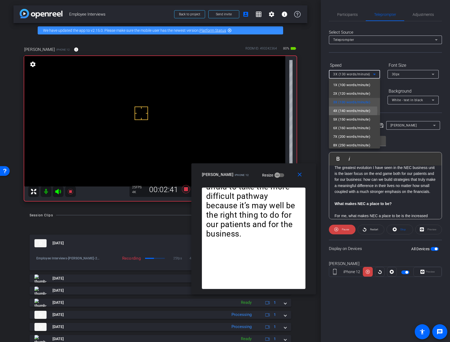
click at [342, 110] on span "4X (140 words/minute)" at bounding box center [351, 111] width 37 height 6
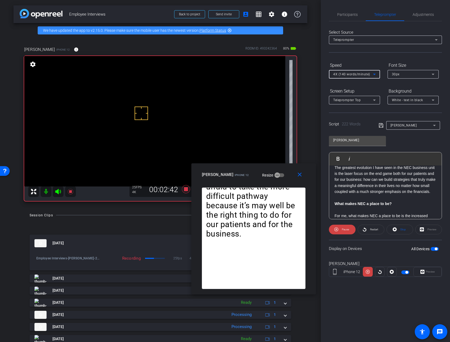
click at [341, 74] on span "4X (140 words/minute)" at bounding box center [351, 74] width 37 height 4
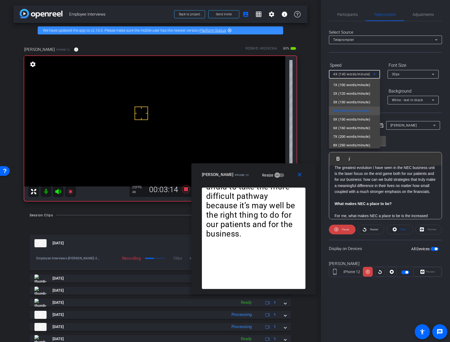
click at [383, 245] on div at bounding box center [225, 171] width 450 height 342
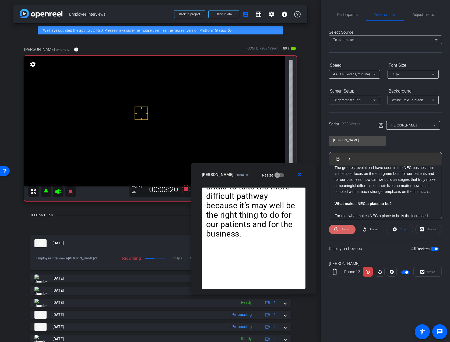
click at [337, 230] on icon at bounding box center [336, 229] width 4 height 7
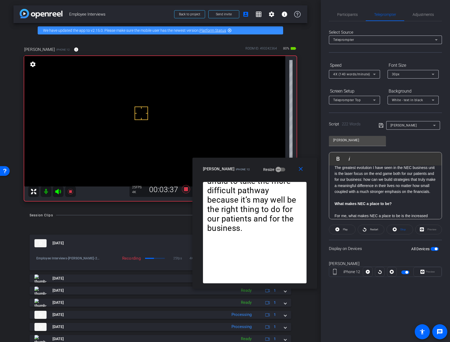
drag, startPoint x: 273, startPoint y: 173, endPoint x: 274, endPoint y: 168, distance: 5.8
click at [274, 168] on div "david iPhone 12 Resize" at bounding box center [257, 169] width 108 height 10
click at [339, 230] on icon at bounding box center [337, 229] width 4 height 4
click at [340, 230] on span at bounding box center [342, 229] width 27 height 13
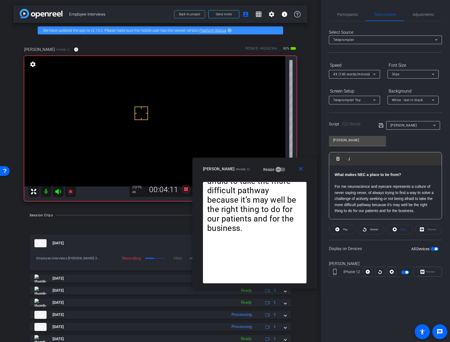
click at [335, 173] on strong "What makes NEC a place to be from?" at bounding box center [367, 174] width 66 height 4
click at [338, 160] on span "Play" at bounding box center [341, 158] width 8 height 5
click at [338, 159] on span "Play" at bounding box center [341, 158] width 8 height 5
click at [341, 238] on openreel-capture-teleprompter "Speed 4X (140 words/minute) Font Size 30px Screen Setup Teleprompter Top Backgr…" at bounding box center [385, 173] width 113 height 225
click at [360, 74] on span "4X (140 words/minute)" at bounding box center [351, 74] width 37 height 4
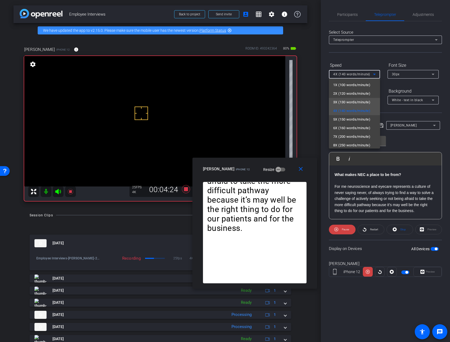
click at [338, 100] on span "3X (130 words/minute)" at bounding box center [351, 102] width 37 height 6
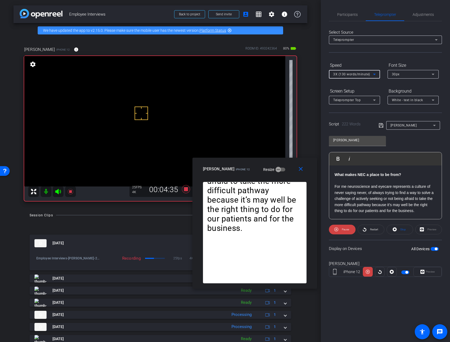
click at [334, 176] on div "What’s the greatest evolution you’ve seen in the NEC business unit? The greates…" at bounding box center [385, 129] width 112 height 179
click at [338, 159] on span "Play" at bounding box center [341, 158] width 8 height 5
click at [403, 273] on span "button" at bounding box center [405, 272] width 8 height 4
click at [350, 17] on span "Participants" at bounding box center [347, 14] width 20 height 13
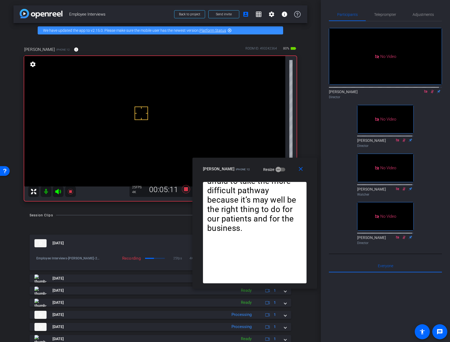
click at [430, 90] on icon at bounding box center [432, 92] width 4 height 4
click at [384, 17] on span "Teleprompte r" at bounding box center [385, 14] width 22 height 13
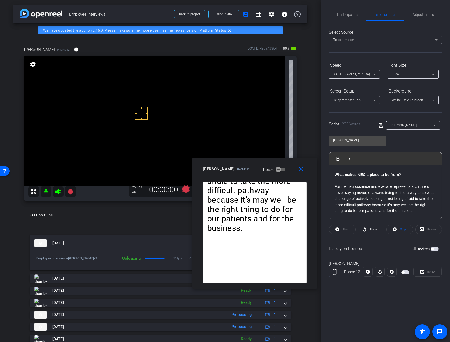
click at [404, 273] on span "button" at bounding box center [405, 272] width 8 height 4
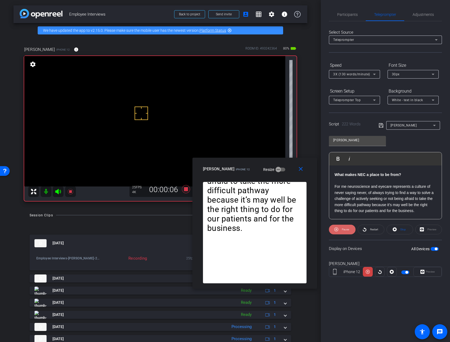
click at [332, 232] on span at bounding box center [342, 229] width 27 height 13
click at [336, 230] on icon at bounding box center [337, 229] width 4 height 4
click at [346, 68] on div "Speed" at bounding box center [354, 65] width 51 height 9
click at [345, 72] on div "3X (130 words/minute)" at bounding box center [353, 74] width 40 height 7
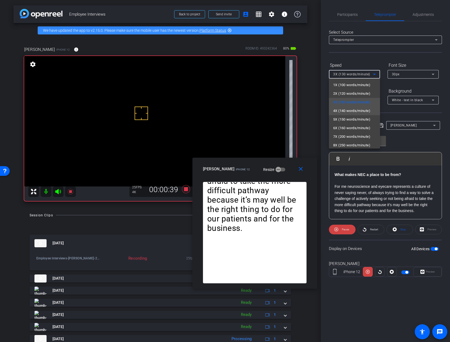
drag, startPoint x: 341, startPoint y: 115, endPoint x: 342, endPoint y: 109, distance: 6.3
click at [342, 109] on div "1X (100 words/minute) 2X (120 words/minute) 3X (130 words/minute) 4X (140 words…" at bounding box center [354, 114] width 51 height 70
click at [341, 111] on span "4X (140 words/minute)" at bounding box center [351, 111] width 37 height 6
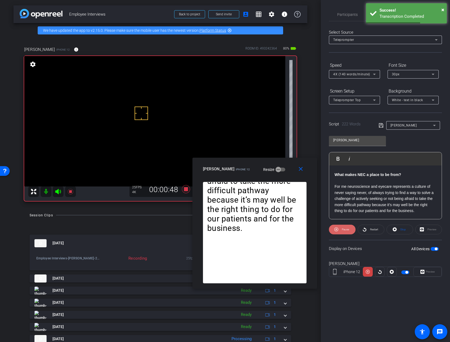
click at [336, 230] on icon at bounding box center [336, 229] width 4 height 4
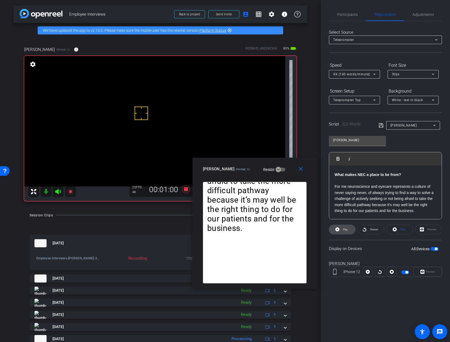
click at [336, 229] on icon at bounding box center [337, 229] width 4 height 4
click at [356, 75] on span "4X (140 words/minute)" at bounding box center [351, 74] width 37 height 4
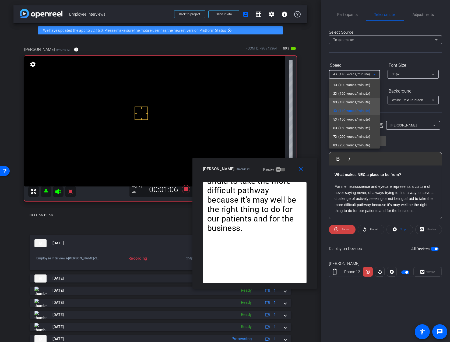
click at [345, 104] on span "3X (130 words/minute)" at bounding box center [351, 102] width 37 height 6
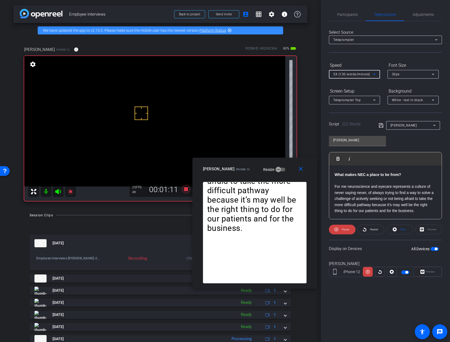
click at [350, 75] on span "3X (130 words/minute)" at bounding box center [351, 74] width 37 height 4
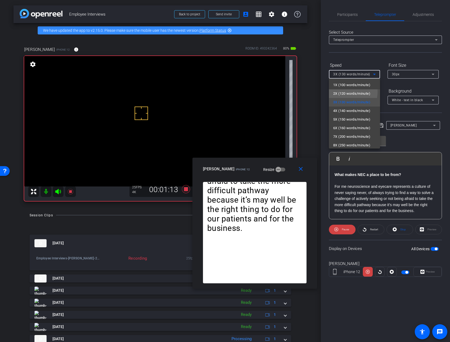
click at [341, 92] on span "2X (120 words/minute)" at bounding box center [351, 93] width 37 height 6
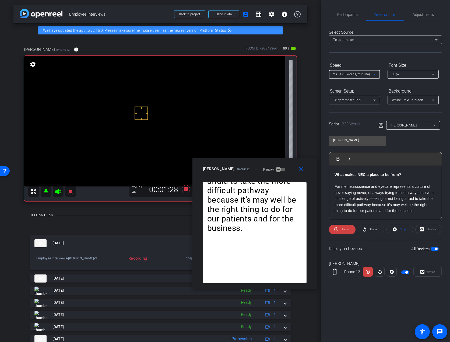
click at [352, 73] on span "2X (120 words/minute)" at bounding box center [351, 74] width 37 height 4
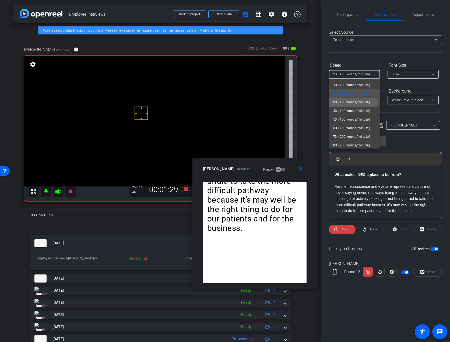
click at [349, 99] on span "3X (130 words/minute)" at bounding box center [351, 102] width 37 height 6
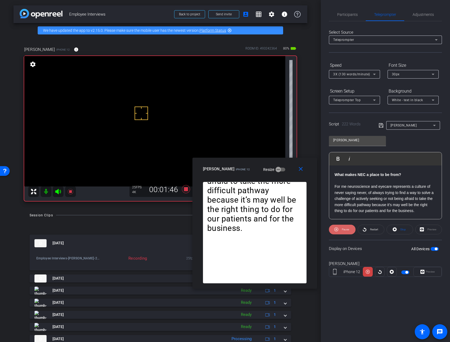
click at [337, 229] on icon at bounding box center [336, 229] width 4 height 7
click at [337, 229] on icon at bounding box center [337, 229] width 4 height 7
click at [407, 273] on span "button" at bounding box center [406, 272] width 3 height 3
click at [405, 273] on span "button" at bounding box center [405, 272] width 8 height 4
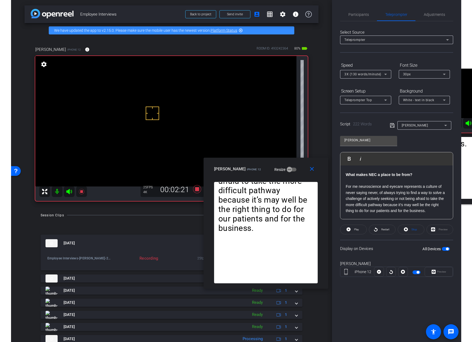
scroll to position [135, 0]
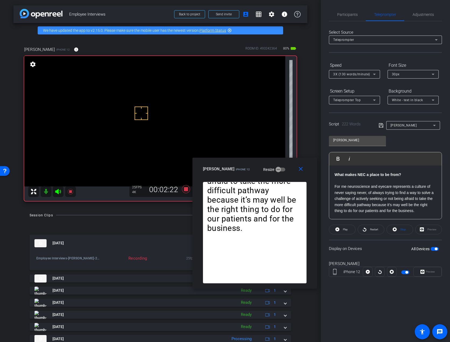
click at [336, 177] on strong "What makes NEC a place to be from?" at bounding box center [367, 174] width 66 height 4
drag, startPoint x: 335, startPoint y: 177, endPoint x: 335, endPoint y: 195, distance: 17.8
click at [334, 177] on strong "What makes NEC a place to be from?" at bounding box center [367, 174] width 66 height 4
click at [334, 156] on button "Play Play from this location" at bounding box center [339, 158] width 13 height 11
click at [336, 230] on icon at bounding box center [336, 229] width 4 height 4
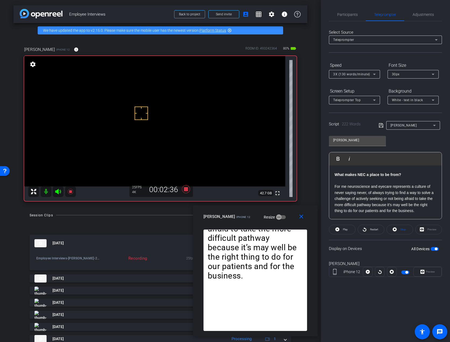
drag, startPoint x: 285, startPoint y: 167, endPoint x: 285, endPoint y: 215, distance: 47.6
click at [285, 215] on div "david iPhone 12 Resize" at bounding box center [257, 217] width 108 height 10
click at [336, 229] on icon at bounding box center [337, 229] width 4 height 4
click at [334, 177] on strong "What makes NEC a place to be from?" at bounding box center [367, 174] width 66 height 4
click at [334, 177] on div "What’s the greatest evolution you’ve seen in the NEC business unit? The greates…" at bounding box center [385, 129] width 112 height 179
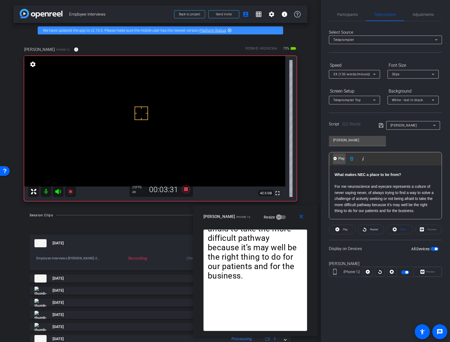
click at [337, 158] on button "Play Play from this location" at bounding box center [339, 158] width 13 height 11
click at [335, 230] on icon at bounding box center [336, 229] width 4 height 7
click at [338, 231] on icon at bounding box center [337, 229] width 4 height 4
click at [334, 177] on strong "What makes NEC a place to be from?" at bounding box center [367, 174] width 66 height 4
click at [335, 158] on img "button" at bounding box center [334, 158] width 3 height 3
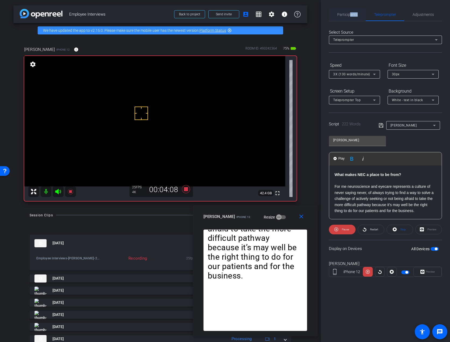
drag, startPoint x: 350, startPoint y: 16, endPoint x: 355, endPoint y: 18, distance: 6.0
click at [350, 17] on span "Participants" at bounding box center [347, 14] width 20 height 13
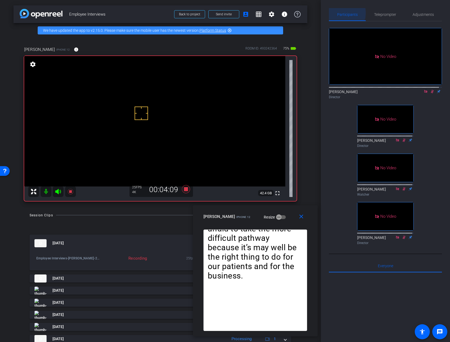
click at [343, 13] on span "Participants" at bounding box center [347, 15] width 20 height 4
click at [393, 15] on span "Teleprompte r" at bounding box center [385, 15] width 22 height 4
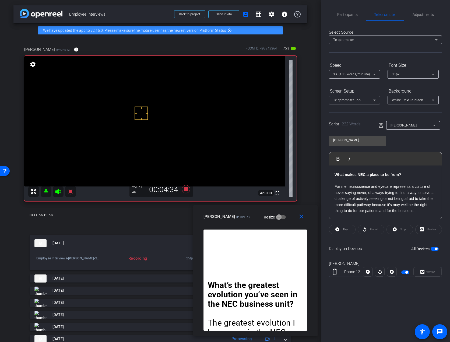
click at [403, 271] on span "button" at bounding box center [405, 272] width 8 height 4
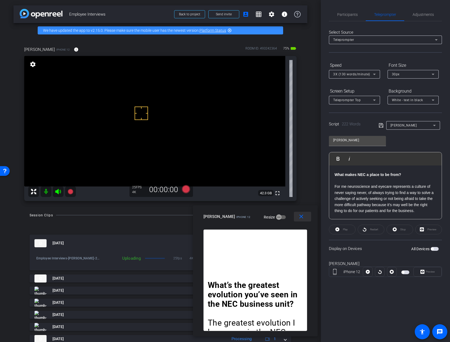
click at [304, 216] on mat-icon "close" at bounding box center [301, 216] width 7 height 7
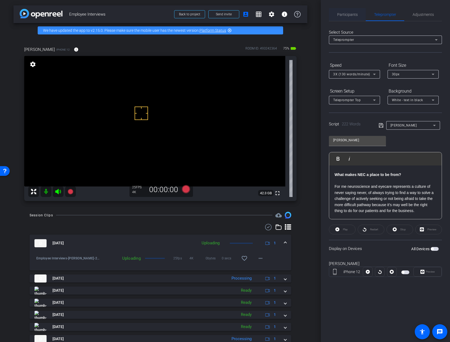
click at [343, 13] on span "Participants" at bounding box center [347, 15] width 20 height 4
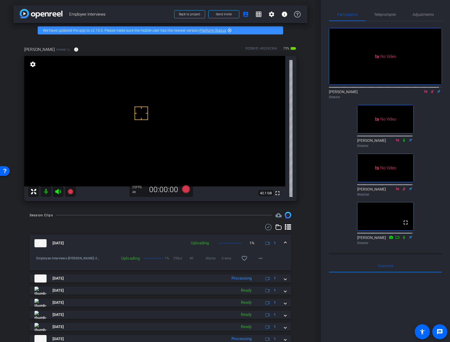
click at [431, 90] on icon at bounding box center [432, 92] width 4 height 4
click at [423, 90] on icon at bounding box center [425, 92] width 4 height 4
click at [431, 135] on div "fullscreen settings James flip Director No Video Linda Pizzico Director No Vide…" at bounding box center [385, 134] width 113 height 226
click at [430, 186] on div "fullscreen settings James flip Director fullscreen Linda Pizzico Director fulls…" at bounding box center [385, 134] width 113 height 226
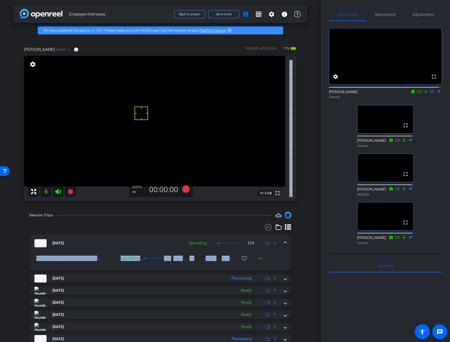
drag, startPoint x: 226, startPoint y: 258, endPoint x: 86, endPoint y: 253, distance: 139.7
click at [86, 253] on div "Employee Interviews-david-2025-08-13-17-24-00-577-0 Uploading 12% 25fps 4K 0byt…" at bounding box center [160, 255] width 253 height 6
click at [63, 258] on span "Employee Interviews-david-2025-08-13-17-24-00-577-0" at bounding box center [67, 258] width 63 height 5
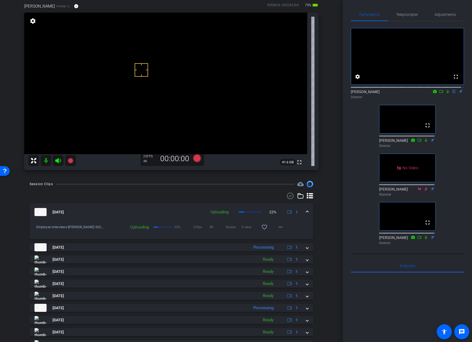
scroll to position [69, 0]
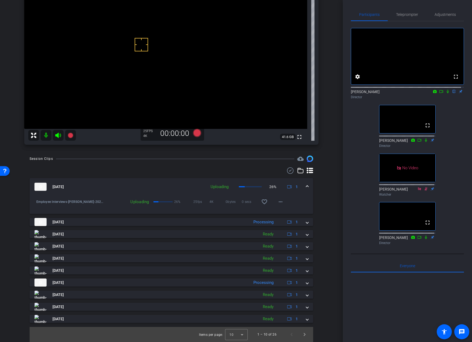
click at [355, 182] on div "fullscreen settings James flip Director fullscreen Linda Pizzico Director No Vi…" at bounding box center [407, 134] width 113 height 226
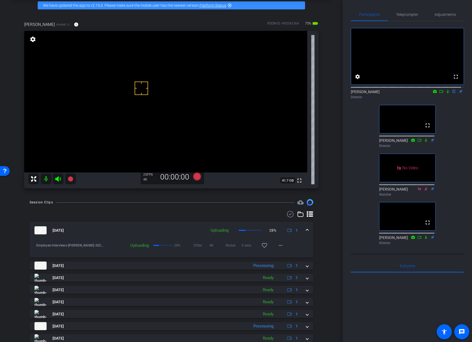
scroll to position [0, 0]
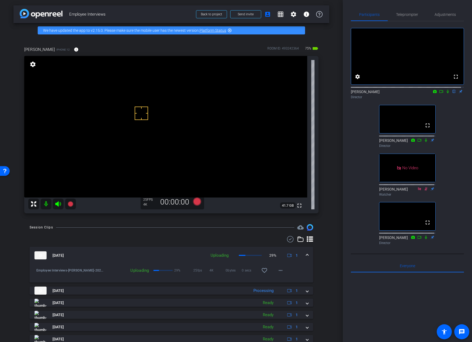
click at [361, 194] on div "fullscreen settings James flip Director fullscreen Linda Pizzico Director No Vi…" at bounding box center [407, 134] width 113 height 226
click at [451, 128] on div "fullscreen settings James flip Director fullscreen Linda Pizzico Director No Vi…" at bounding box center [407, 134] width 113 height 226
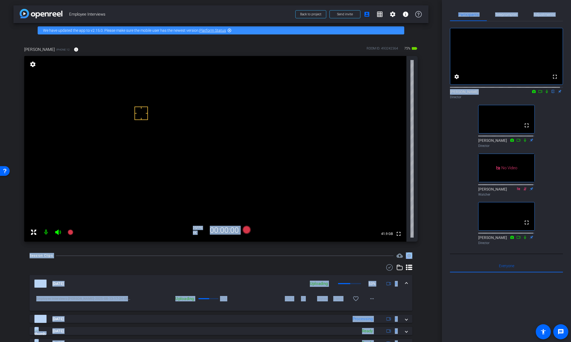
drag, startPoint x: 442, startPoint y: 104, endPoint x: 437, endPoint y: 136, distance: 32.4
click at [437, 136] on div "arrow_back Employee Interviews Back to project Send invite account_box grid_on …" at bounding box center [285, 171] width 571 height 342
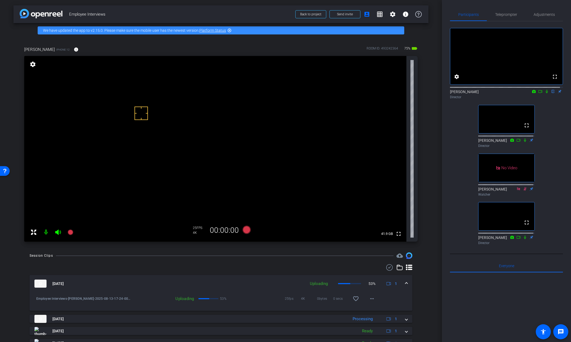
click at [437, 134] on div "arrow_back Employee Interviews Back to project Send invite account_box grid_on …" at bounding box center [221, 171] width 442 height 342
click at [430, 114] on div "arrow_back Employee Interviews Back to project Send invite account_box grid_on …" at bounding box center [221, 171] width 442 height 342
click at [269, 267] on div at bounding box center [221, 267] width 383 height 6
drag, startPoint x: 439, startPoint y: 249, endPoint x: 439, endPoint y: 240, distance: 8.6
click at [439, 241] on div "arrow_back Employee Interviews Back to project Send invite account_box grid_on …" at bounding box center [221, 171] width 442 height 342
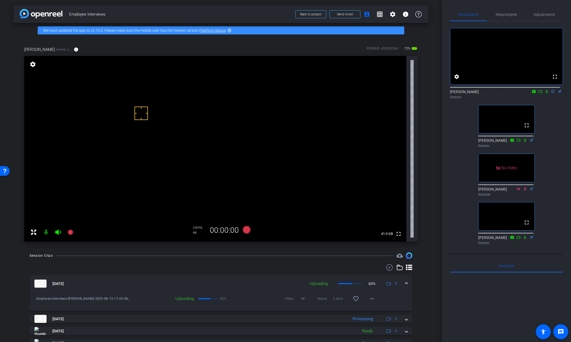
click at [215, 299] on div at bounding box center [209, 298] width 20 height 1
drag, startPoint x: 218, startPoint y: 300, endPoint x: 239, endPoint y: 300, distance: 21.5
click at [239, 300] on div "Uploading 61% 25fps 4K 0bytes 0 secs favorite_border more_horiz" at bounding box center [254, 298] width 247 height 13
click at [240, 300] on div "25fps 4K 0bytes 0 secs favorite_border more_horiz" at bounding box center [303, 298] width 152 height 13
drag, startPoint x: 231, startPoint y: 300, endPoint x: 174, endPoint y: 296, distance: 56.6
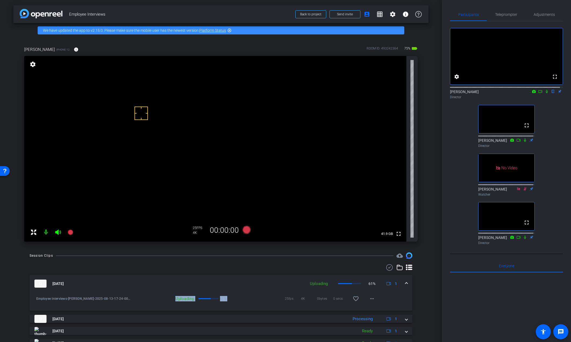
click at [174, 296] on div "Uploading 61% 25fps 4K 0bytes 0 secs favorite_border more_horiz" at bounding box center [254, 298] width 247 height 13
click at [166, 298] on div "Uploading" at bounding box center [164, 298] width 66 height 5
drag, startPoint x: 165, startPoint y: 298, endPoint x: 257, endPoint y: 296, distance: 91.8
click at [257, 296] on div "Uploading 61% 25fps 4K 0bytes 0 secs favorite_border more_horiz" at bounding box center [254, 298] width 247 height 13
click at [257, 297] on div "25fps 4K 0bytes 0 secs favorite_border more_horiz" at bounding box center [303, 298] width 152 height 13
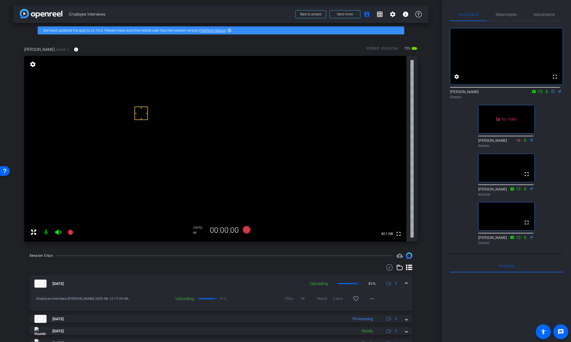
drag, startPoint x: 438, startPoint y: 172, endPoint x: 438, endPoint y: 168, distance: 4.0
click at [438, 168] on div "arrow_back Employee Interviews Back to project Send invite account_box grid_on …" at bounding box center [221, 171] width 442 height 342
drag, startPoint x: 225, startPoint y: 299, endPoint x: 161, endPoint y: 301, distance: 64.3
click at [161, 301] on div "Uploading 96% 25fps 4K 0bytes 0 secs favorite_border more_horiz" at bounding box center [254, 298] width 247 height 13
click at [161, 298] on div "Uploading" at bounding box center [164, 298] width 66 height 5
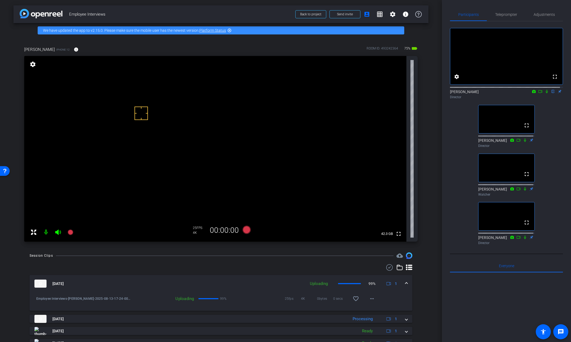
click at [439, 181] on div "arrow_back Employee Interviews Back to project Send invite account_box grid_on …" at bounding box center [221, 171] width 442 height 342
drag, startPoint x: 241, startPoint y: 289, endPoint x: 238, endPoint y: 292, distance: 3.2
click at [241, 289] on mat-expansion-panel-header "Aug 13, 2025 Uploading 99% 1" at bounding box center [221, 283] width 383 height 17
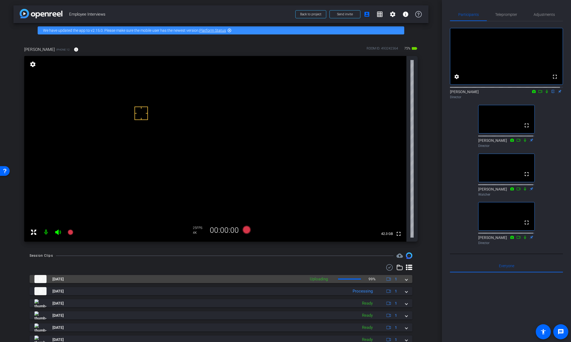
click at [405, 278] on span at bounding box center [406, 279] width 2 height 6
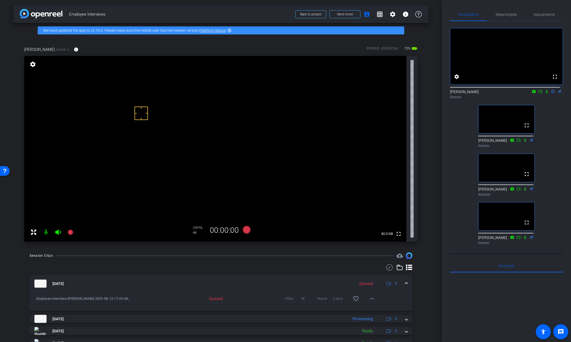
drag, startPoint x: 442, startPoint y: 261, endPoint x: 442, endPoint y: 248, distance: 12.6
click at [442, 248] on div "Participants Teleprompte r Adjustments fullscreen settings James flip Director …" at bounding box center [506, 171] width 129 height 342
click at [430, 137] on div "arrow_back Employee Interviews Back to project Send invite account_box grid_on …" at bounding box center [221, 171] width 442 height 342
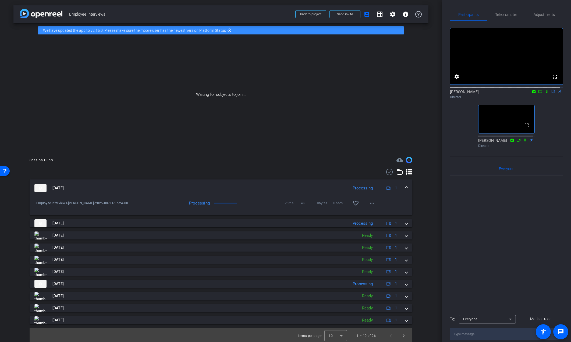
click at [147, 87] on div "Waiting for subjects to join..." at bounding box center [220, 95] width 415 height 114
click at [61, 55] on div "Waiting for subjects to join..." at bounding box center [220, 95] width 415 height 114
